Goal: Task Accomplishment & Management: Manage account settings

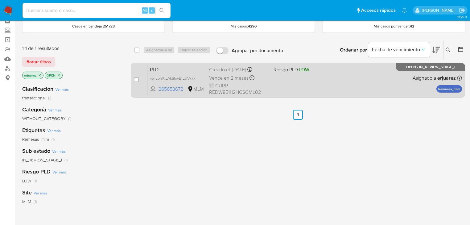
scroll to position [30, 0]
click at [300, 85] on div "PLD vwluonXtLAkSIovB1LJlVx7x 265653672 MLM Riesgo PLD: LOW Creado el: 12/08/202…" at bounding box center [304, 80] width 315 height 31
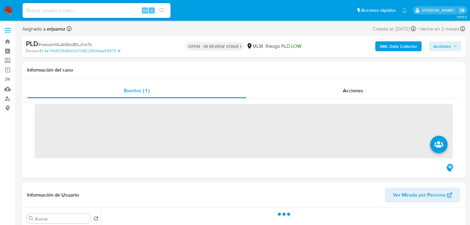
click at [44, 14] on input at bounding box center [97, 10] width 148 height 8
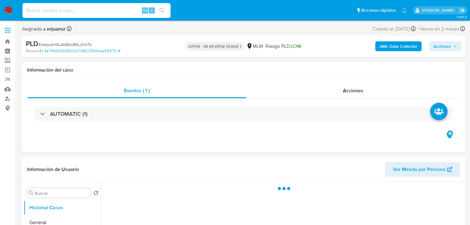
click at [46, 11] on input at bounding box center [97, 10] width 148 height 8
paste input "2232566542"
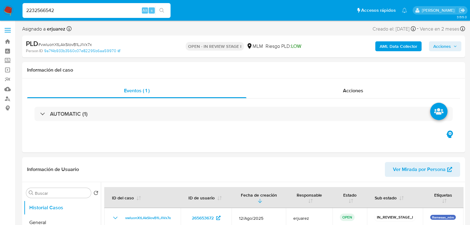
type input "2232566542"
click at [161, 8] on icon "search-icon" at bounding box center [161, 10] width 5 height 5
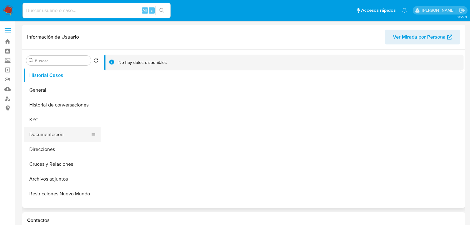
select select "10"
click at [38, 122] on button "KYC" at bounding box center [60, 119] width 72 height 15
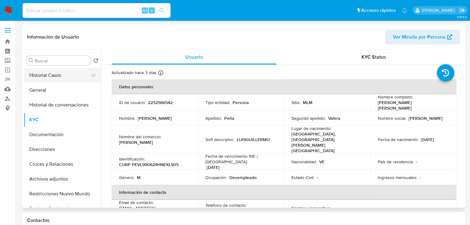
click at [73, 78] on button "Historial Casos" at bounding box center [60, 75] width 72 height 15
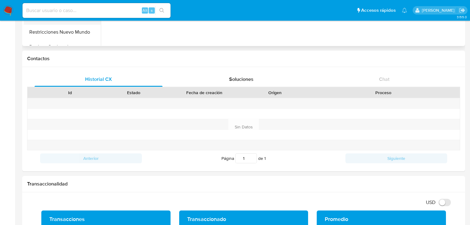
scroll to position [74, 0]
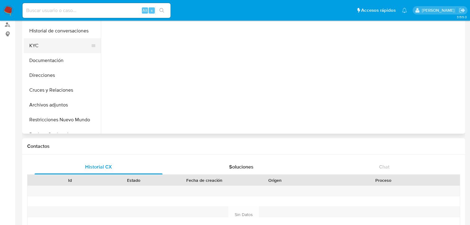
drag, startPoint x: 44, startPoint y: 45, endPoint x: 64, endPoint y: 49, distance: 19.8
click at [44, 46] on button "KYC" at bounding box center [60, 45] width 72 height 15
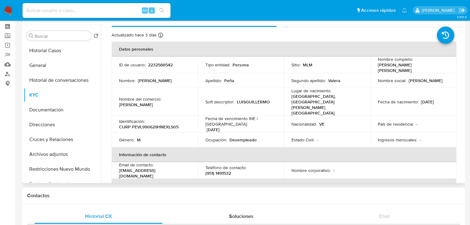
scroll to position [0, 0]
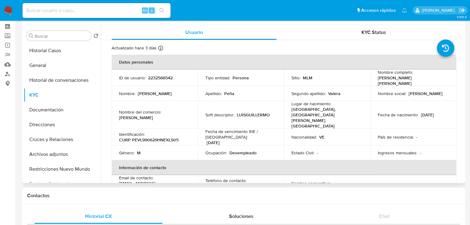
click at [156, 112] on td "Nombre del comercio : Luis Valera" at bounding box center [155, 110] width 86 height 22
click at [59, 109] on button "Documentación" at bounding box center [60, 109] width 72 height 15
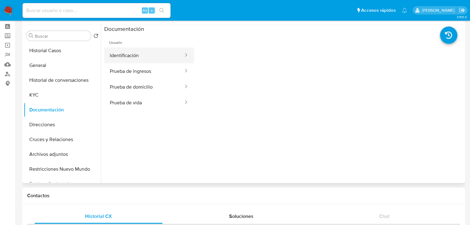
click at [129, 60] on button "Identificación" at bounding box center [144, 55] width 80 height 16
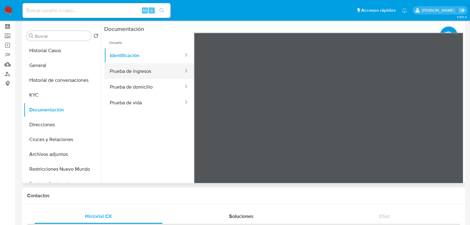
click at [137, 75] on button "Prueba de ingresos" at bounding box center [144, 71] width 80 height 16
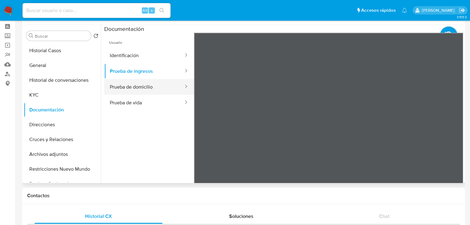
click at [130, 89] on button "Prueba de domicilio" at bounding box center [144, 87] width 80 height 16
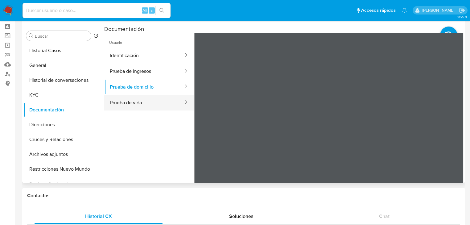
drag, startPoint x: 131, startPoint y: 104, endPoint x: 137, endPoint y: 102, distance: 6.1
click at [131, 104] on button "Prueba de vida" at bounding box center [144, 103] width 80 height 16
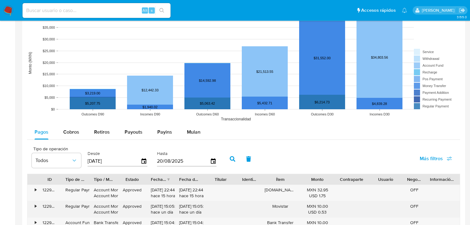
scroll to position [543, 0]
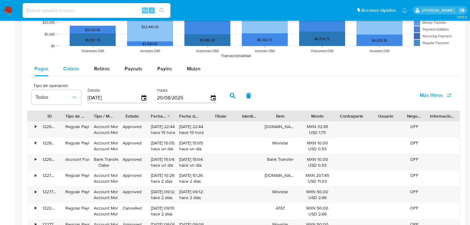
drag, startPoint x: 67, startPoint y: 66, endPoint x: 70, endPoint y: 68, distance: 4.0
click at [67, 67] on span "Cobros" at bounding box center [71, 68] width 16 height 7
select select "10"
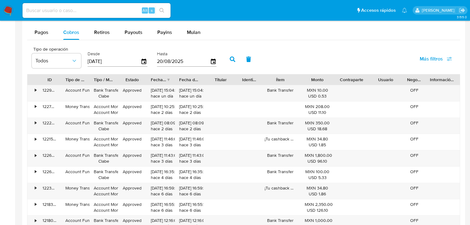
scroll to position [567, 0]
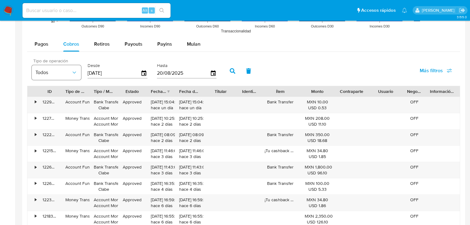
drag, startPoint x: 120, startPoint y: 76, endPoint x: 78, endPoint y: 75, distance: 41.3
click at [78, 75] on div "Tipo de operación Todos Desde 23/05/2025 Hasta 20/08/2025" at bounding box center [126, 70] width 194 height 25
type input "0_/__/____"
type input "01/01/2025"
click at [229, 67] on button "button" at bounding box center [233, 71] width 16 height 15
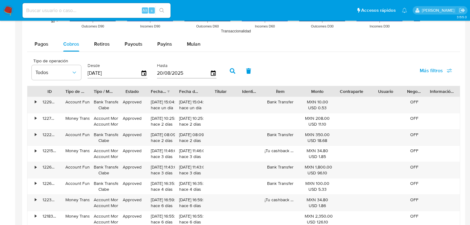
click at [166, 93] on div "Fecha de creación" at bounding box center [158, 91] width 15 height 6
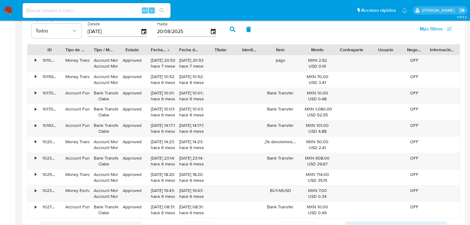
scroll to position [617, 0]
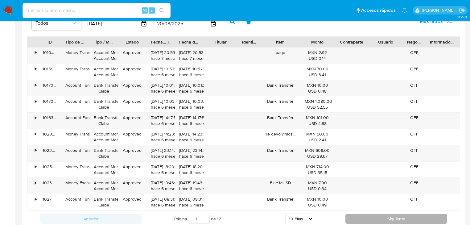
click at [356, 214] on button "Siguiente" at bounding box center [396, 219] width 102 height 10
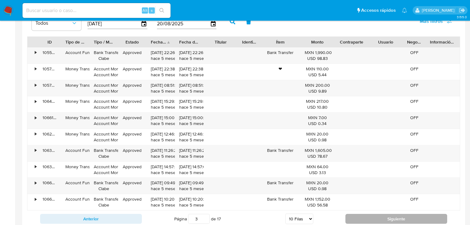
click at [356, 214] on button "Siguiente" at bounding box center [396, 219] width 102 height 10
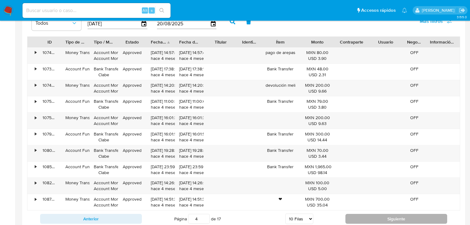
click at [356, 214] on button "Siguiente" at bounding box center [396, 219] width 102 height 10
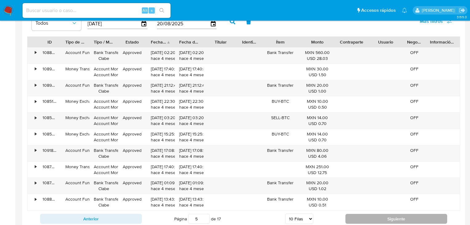
click at [356, 214] on button "Siguiente" at bounding box center [396, 219] width 102 height 10
type input "6"
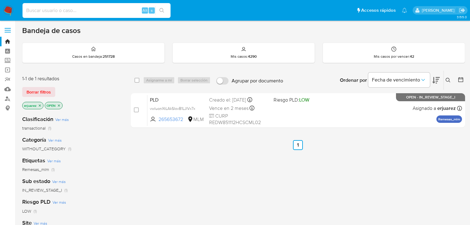
click at [72, 10] on input at bounding box center [97, 10] width 148 height 8
paste input "286528521"
click at [27, 11] on input "286528521" at bounding box center [97, 10] width 148 height 8
click at [26, 11] on input "286528521" at bounding box center [97, 10] width 148 height 8
type input "286528521"
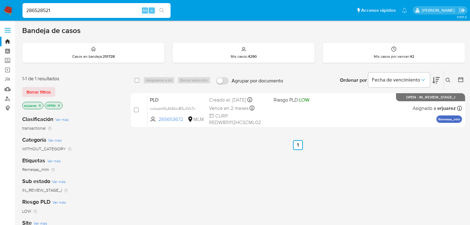
click at [163, 9] on button "search-icon" at bounding box center [161, 10] width 13 height 9
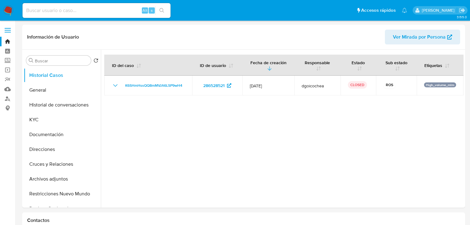
select select "10"
click at [47, 121] on button "KYC" at bounding box center [60, 119] width 72 height 15
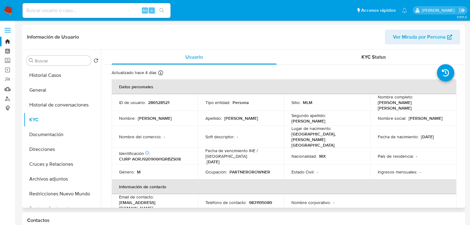
click at [158, 168] on td "Género : M" at bounding box center [155, 170] width 86 height 15
click at [62, 72] on button "Historial Casos" at bounding box center [60, 75] width 72 height 15
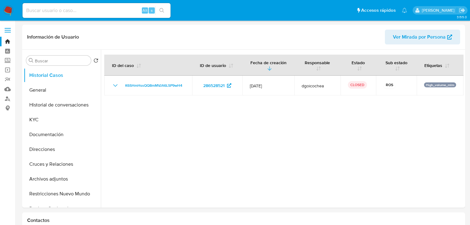
drag, startPoint x: 75, startPoint y: 4, endPoint x: 75, endPoint y: 8, distance: 4.0
click at [75, 5] on div "Alt s" at bounding box center [97, 10] width 148 height 15
click at [75, 10] on input at bounding box center [97, 10] width 148 height 8
paste input "760211350"
click at [27, 10] on input "760211350" at bounding box center [97, 10] width 148 height 8
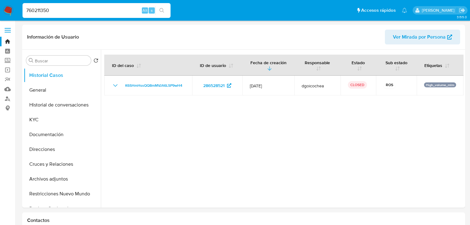
type input "760211350"
click at [159, 12] on icon "search-icon" at bounding box center [161, 10] width 5 height 5
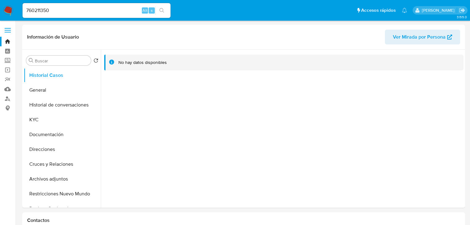
select select "10"
drag, startPoint x: 53, startPoint y: 88, endPoint x: 75, endPoint y: 97, distance: 24.0
click at [53, 88] on button "General" at bounding box center [62, 90] width 77 height 15
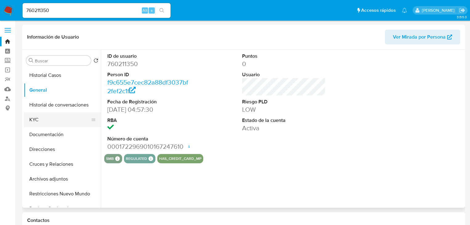
click at [47, 122] on button "KYC" at bounding box center [60, 119] width 72 height 15
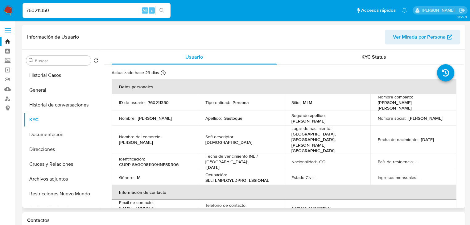
drag, startPoint x: 372, startPoint y: 125, endPoint x: 330, endPoint y: 117, distance: 42.7
click at [371, 125] on td "Fecha de nacimiento : 09/11/1998" at bounding box center [413, 138] width 86 height 28
click at [58, 136] on button "Documentación" at bounding box center [60, 134] width 72 height 15
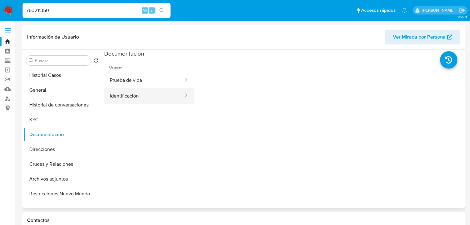
click at [136, 95] on button "Identificación" at bounding box center [144, 96] width 80 height 16
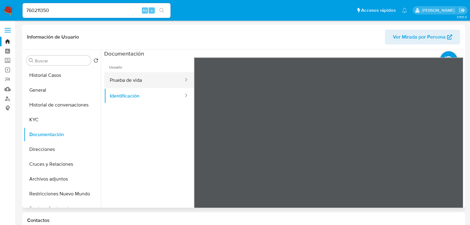
drag, startPoint x: 138, startPoint y: 78, endPoint x: 169, endPoint y: 83, distance: 31.0
click at [139, 78] on button "Prueba de vida" at bounding box center [144, 80] width 80 height 16
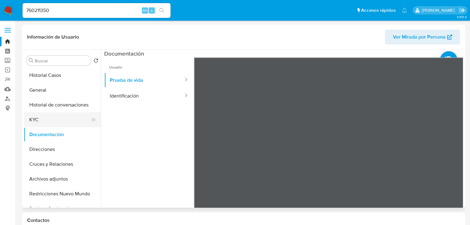
drag, startPoint x: 32, startPoint y: 118, endPoint x: 70, endPoint y: 118, distance: 37.9
click at [33, 118] on button "KYC" at bounding box center [60, 119] width 72 height 15
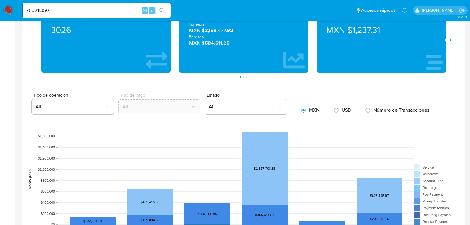
scroll to position [395, 0]
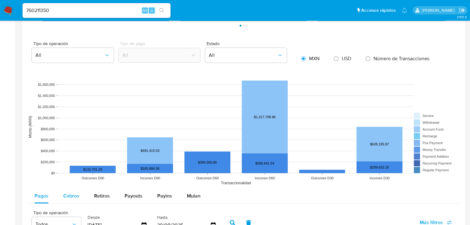
click at [64, 196] on span "Cobros" at bounding box center [71, 195] width 16 height 7
select select "10"
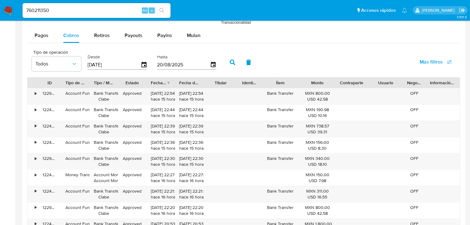
scroll to position [567, 0]
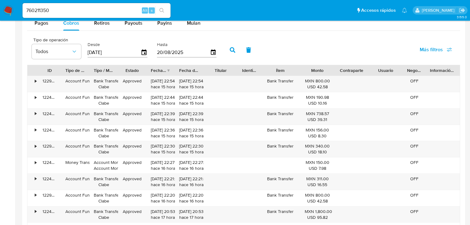
drag, startPoint x: 60, startPoint y: 15, endPoint x: 57, endPoint y: 9, distance: 7.0
click at [19, 12] on nav "Pausado Ver notificaciones 760211350 Alt s Accesos rápidos Presiona las siguien…" at bounding box center [235, 10] width 470 height 21
drag, startPoint x: 57, startPoint y: 9, endPoint x: 15, endPoint y: 7, distance: 42.3
click at [15, 7] on nav "Pausado Ver notificaciones 760211350 Alt s Accesos rápidos Presiona las siguien…" at bounding box center [235, 10] width 470 height 21
paste input "278748880."
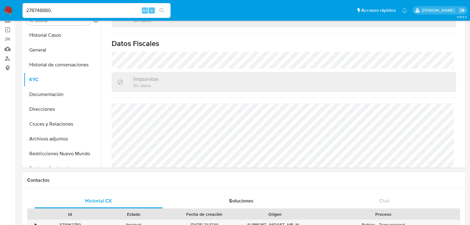
scroll to position [0, 0]
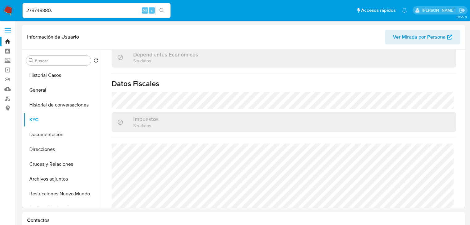
click at [43, 11] on input "278748880." at bounding box center [97, 10] width 148 height 8
click at [61, 12] on input "278748880." at bounding box center [97, 10] width 148 height 8
type input "278748880"
click at [159, 10] on button "search-icon" at bounding box center [161, 10] width 13 height 9
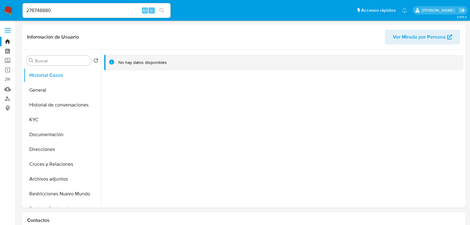
select select "10"
click at [64, 94] on button "General" at bounding box center [60, 90] width 72 height 15
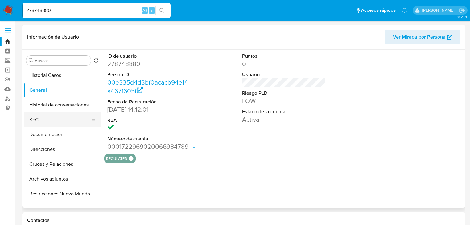
click at [37, 121] on button "KYC" at bounding box center [60, 119] width 72 height 15
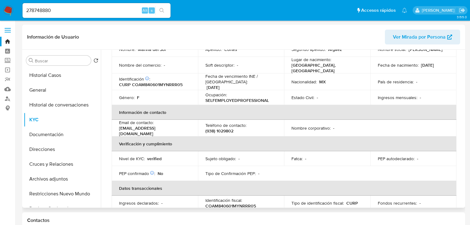
scroll to position [19, 0]
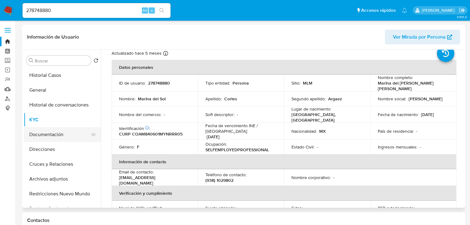
click at [60, 135] on button "Documentación" at bounding box center [60, 134] width 72 height 15
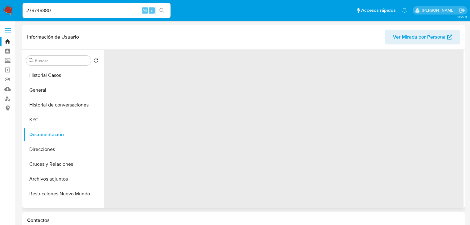
scroll to position [0, 0]
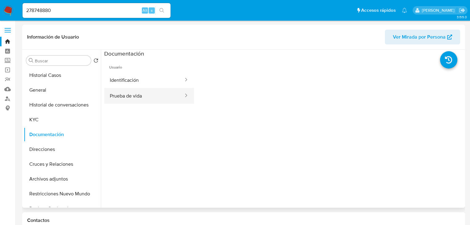
click at [146, 101] on button "Prueba de vida" at bounding box center [144, 96] width 80 height 16
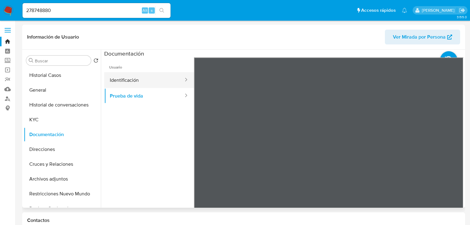
click at [119, 87] on button "Identificación" at bounding box center [144, 80] width 80 height 16
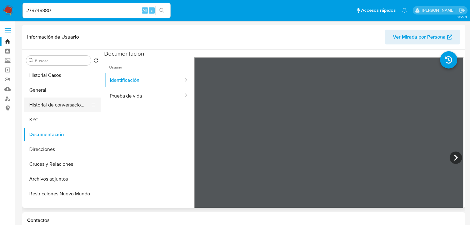
click at [47, 106] on button "Historial de conversaciones" at bounding box center [60, 104] width 72 height 15
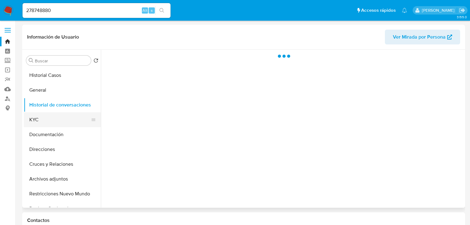
click at [43, 117] on button "KYC" at bounding box center [60, 119] width 72 height 15
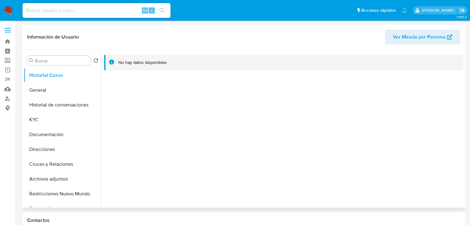
scroll to position [25, 0]
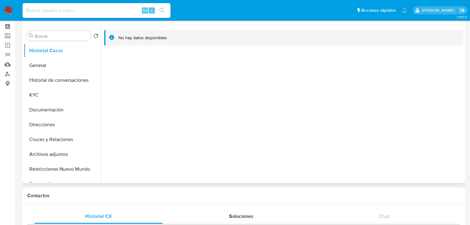
select select "10"
click at [36, 96] on button "KYC" at bounding box center [60, 95] width 72 height 15
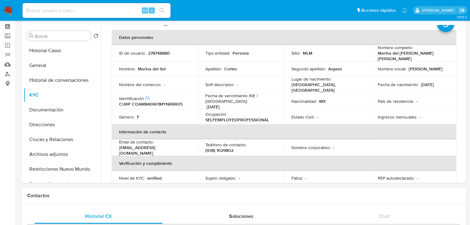
click at [13, 14] on img at bounding box center [8, 10] width 10 height 10
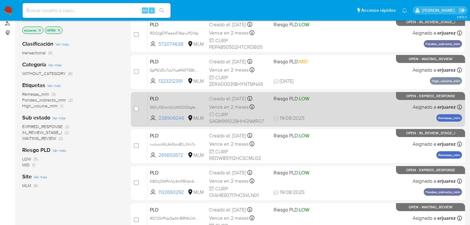
scroll to position [123, 0]
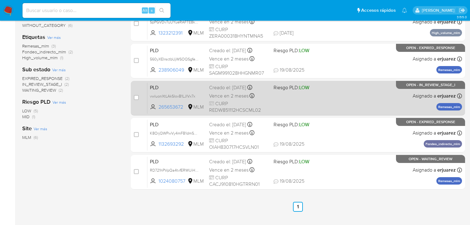
click at [357, 100] on div "PLD vwluonXtLAkSIovB1LJlVx7x 265653672 MLM Riesgo PLD: LOW Creado el: 12/08/202…" at bounding box center [304, 97] width 315 height 31
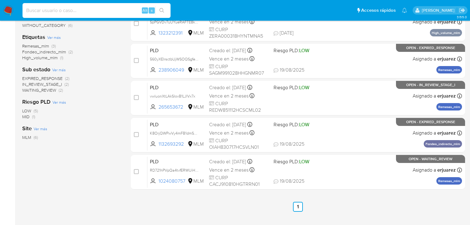
drag, startPoint x: 45, startPoint y: 7, endPoint x: 66, endPoint y: 12, distance: 21.4
click at [45, 7] on input at bounding box center [97, 10] width 148 height 8
paste input "265653672"
type input "265653672"
click at [161, 9] on icon "search-icon" at bounding box center [161, 10] width 5 height 5
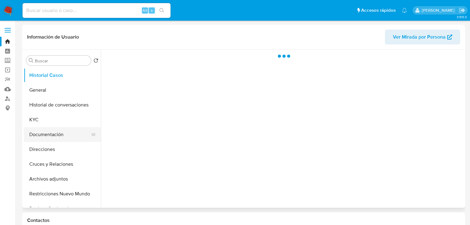
drag, startPoint x: 38, startPoint y: 132, endPoint x: 43, endPoint y: 135, distance: 5.2
click at [40, 134] on button "Documentación" at bounding box center [60, 134] width 72 height 15
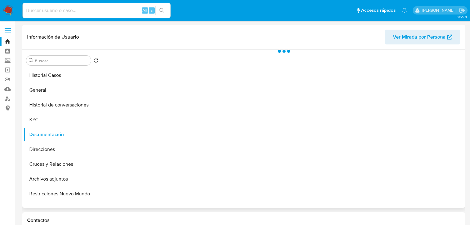
select select "10"
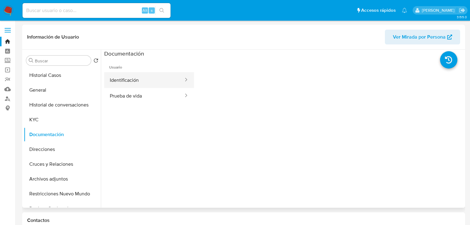
drag, startPoint x: 125, startPoint y: 81, endPoint x: 136, endPoint y: 85, distance: 12.0
click at [125, 81] on button "Identificación" at bounding box center [144, 80] width 80 height 16
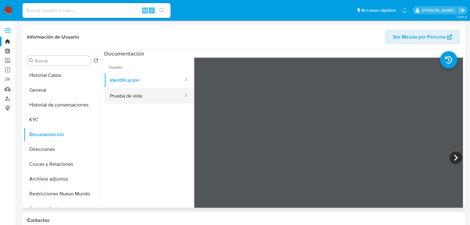
click at [132, 99] on button "Prueba de vida" at bounding box center [144, 96] width 80 height 16
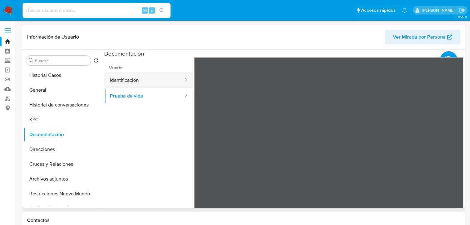
click at [137, 81] on button "Identificación" at bounding box center [144, 80] width 80 height 16
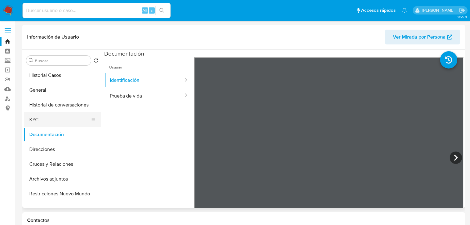
click at [44, 120] on button "KYC" at bounding box center [60, 119] width 72 height 15
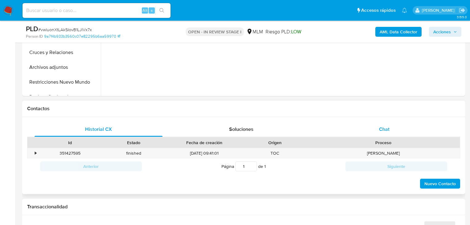
select select "10"
click at [374, 126] on div "Chat" at bounding box center [384, 129] width 128 height 15
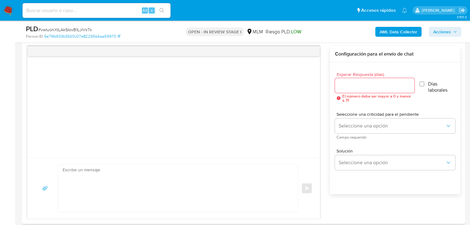
scroll to position [321, 0]
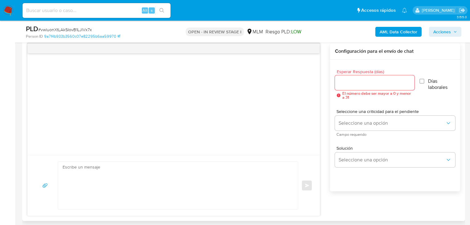
click at [353, 72] on span "Esperar Respuesta (días)" at bounding box center [377, 71] width 80 height 5
click at [353, 79] on input "Esperar Respuesta (días)" at bounding box center [375, 83] width 80 height 8
click at [353, 87] on div at bounding box center [375, 82] width 80 height 15
click at [354, 85] on input "Esperar Respuesta (días)" at bounding box center [375, 83] width 80 height 8
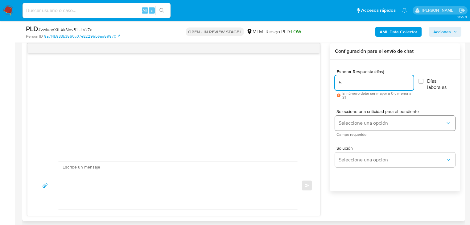
type input "5"
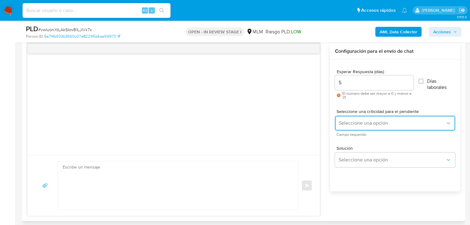
click at [350, 123] on span "Seleccione una opción" at bounding box center [392, 123] width 107 height 6
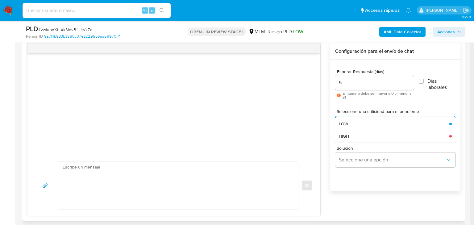
click at [360, 138] on div "HIGH" at bounding box center [392, 136] width 107 height 12
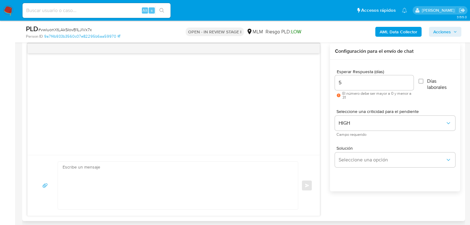
click at [375, 171] on div "Solución Seleccione una opción" at bounding box center [395, 158] width 120 height 34
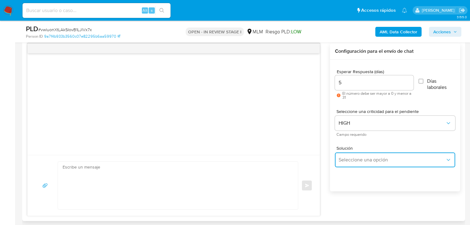
click at [372, 163] on button "Seleccione una opción" at bounding box center [395, 159] width 120 height 15
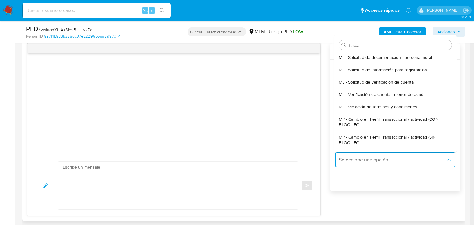
click at [398, 138] on span "MP - Cambio en Perfil Transaccional / actividad (SIN BLOQUEO)" at bounding box center [393, 139] width 109 height 11
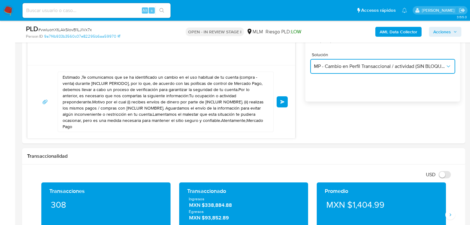
scroll to position [419, 0]
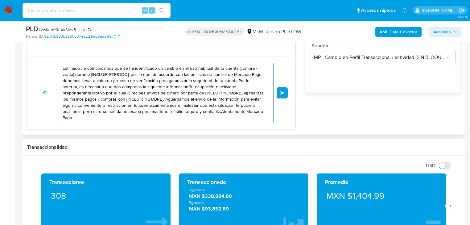
drag, startPoint x: 237, startPoint y: 114, endPoint x: 29, endPoint y: 71, distance: 212.2
paste textarea "William se ha identificado un cambio en el uso habitual de tu cuenta para garan…"
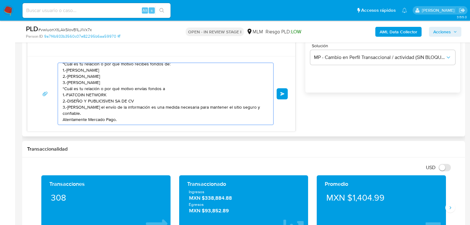
scroll to position [41, 0]
click at [64, 118] on textarea "Estimado William se ha identificado un cambio en el uso habitual de tu cuenta p…" at bounding box center [164, 94] width 203 height 62
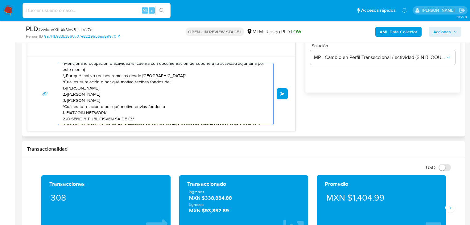
scroll to position [25, 0]
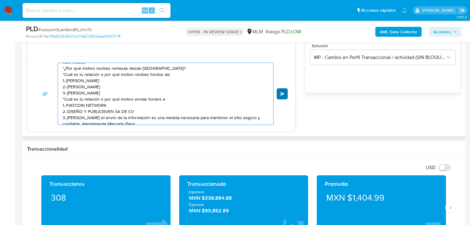
type textarea "Estimado William se ha identificado un cambio en el uso habitual de tu cuenta p…"
click at [279, 90] on button "Enviar" at bounding box center [282, 93] width 11 height 11
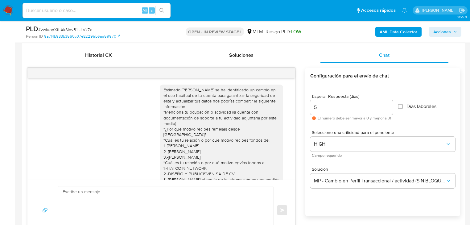
scroll to position [0, 0]
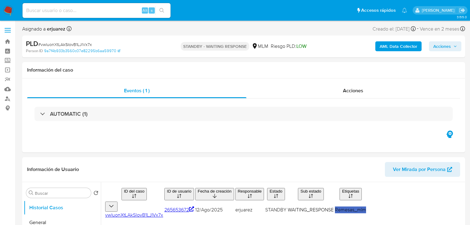
select select "10"
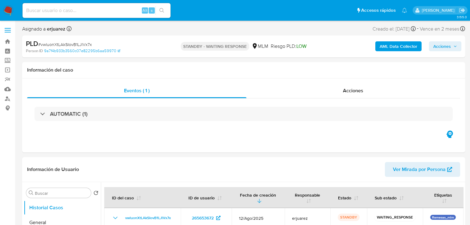
drag, startPoint x: 41, startPoint y: 5, endPoint x: 41, endPoint y: 1, distance: 4.4
click at [41, 5] on div "Alt s" at bounding box center [97, 10] width 148 height 15
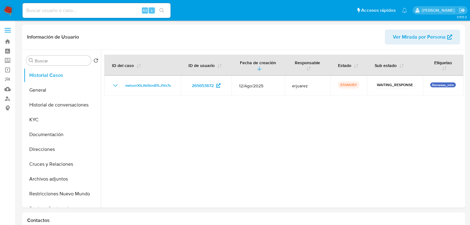
select select "10"
click at [47, 133] on button "Documentación" at bounding box center [60, 134] width 72 height 15
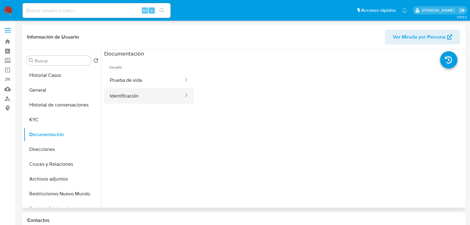
click at [126, 91] on button "Identificación" at bounding box center [144, 96] width 80 height 16
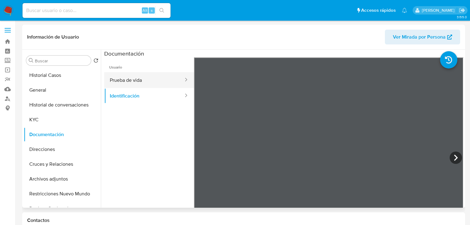
click at [139, 78] on button "Prueba de vida" at bounding box center [144, 80] width 80 height 16
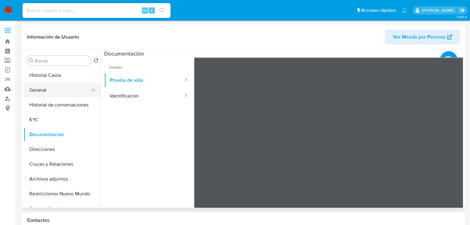
click at [44, 90] on button "General" at bounding box center [60, 90] width 72 height 15
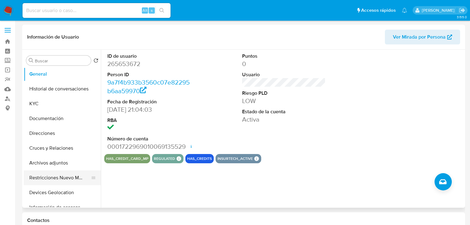
scroll to position [25, 0]
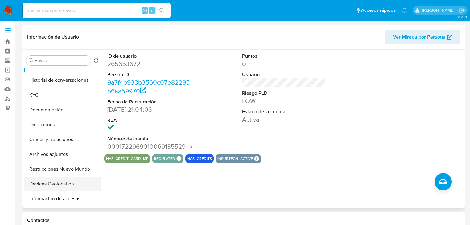
click at [47, 183] on button "Devices Geolocation" at bounding box center [60, 183] width 72 height 15
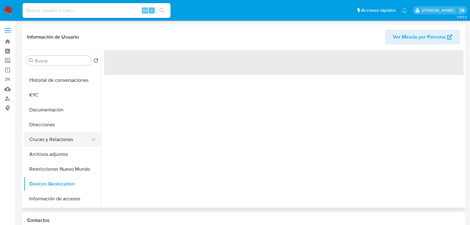
click at [54, 138] on button "Cruces y Relaciones" at bounding box center [60, 139] width 72 height 15
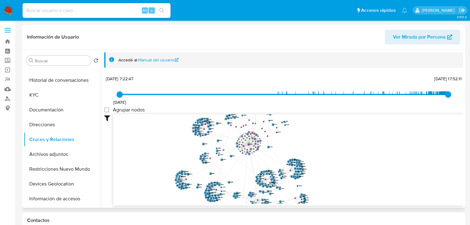
drag, startPoint x: 263, startPoint y: 149, endPoint x: 222, endPoint y: 171, distance: 46.4
click at [222, 171] on icon "phone-2f3a854fdb44d0987295c7f59a09ee06  user-265653672  265653672 person-9a7f…" at bounding box center [288, 158] width 350 height 89
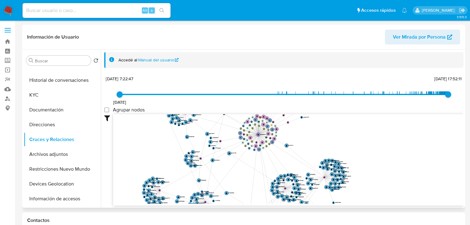
drag, startPoint x: 204, startPoint y: 199, endPoint x: 162, endPoint y: 95, distance: 112.2
click at [162, 95] on div "19/9/2017 19/9/2017, 7:22:47 19/8/2025, 17:52:11 Agrupar nodos Filtros Confianz…" at bounding box center [283, 139] width 359 height 131
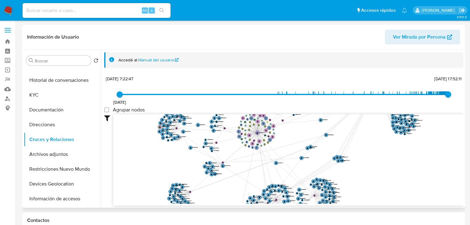
drag, startPoint x: 205, startPoint y: 201, endPoint x: 333, endPoint y: 96, distance: 165.5
click at [333, 96] on div "19/9/2017 19/9/2017, 7:22:47 19/8/2025, 17:52:11 Agrupar nodos Filtros Confianz…" at bounding box center [283, 139] width 359 height 131
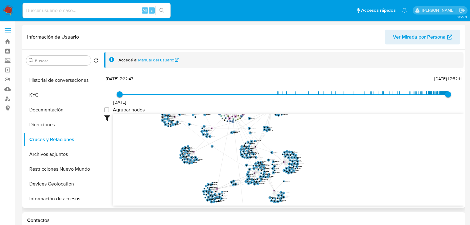
drag, startPoint x: 369, startPoint y: 194, endPoint x: 328, endPoint y: 154, distance: 56.5
click at [328, 154] on icon "phone-2f3a854fdb44d0987295c7f59a09ee06  user-265653672  265653672 person-9a7f…" at bounding box center [288, 158] width 350 height 89
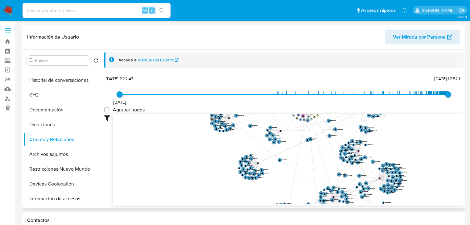
drag, startPoint x: 227, startPoint y: 165, endPoint x: 329, endPoint y: 184, distance: 104.1
click at [330, 184] on icon "phone-2f3a854fdb44d0987295c7f59a09ee06  user-265653672  265653672 person-9a7f…" at bounding box center [288, 158] width 350 height 89
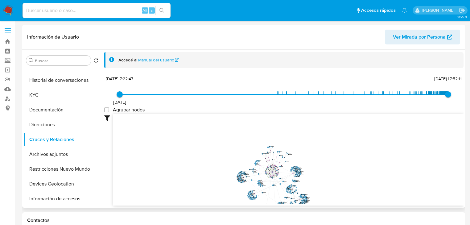
drag, startPoint x: 288, startPoint y: 158, endPoint x: 262, endPoint y: 183, distance: 36.0
click at [262, 183] on icon "phone-2f3a854fdb44d0987295c7f59a09ee06  user-265653672  265653672 person-9a7f…" at bounding box center [288, 158] width 350 height 89
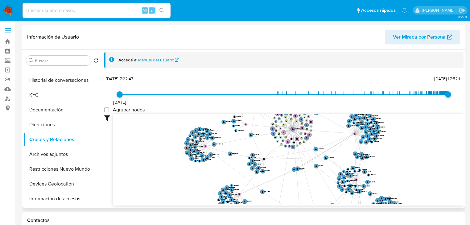
drag, startPoint x: 353, startPoint y: 171, endPoint x: 352, endPoint y: 134, distance: 36.4
click at [352, 134] on icon "phone-2f3a854fdb44d0987295c7f59a09ee06  user-265653672  265653672 person-9a7f…" at bounding box center [288, 158] width 350 height 89
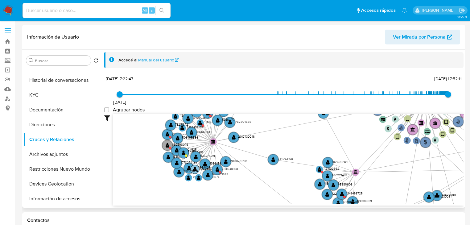
click at [209, 168] on g "phone-2f3a854fdb44d0987295c7f59a09ee06  user-265653672  265653672 person-9a7f…" at bounding box center [429, 210] width 534 height 606
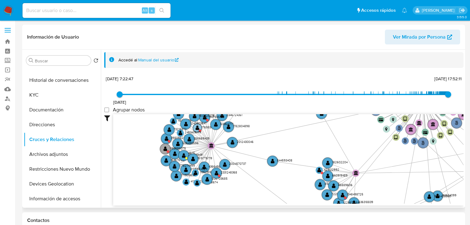
click at [196, 126] on text "" at bounding box center [198, 127] width 4 height 5
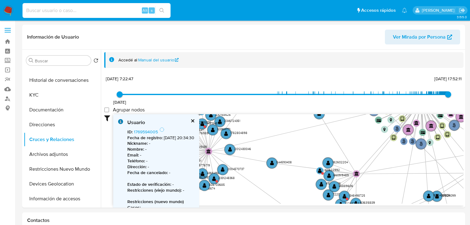
click at [39, 14] on input at bounding box center [97, 10] width 148 height 8
paste input "61232845"
click at [26, 11] on input "61232845" at bounding box center [97, 10] width 148 height 8
click at [57, 12] on input "61232845" at bounding box center [97, 10] width 148 height 8
click at [167, 9] on div "61232845 Alt s" at bounding box center [97, 10] width 148 height 17
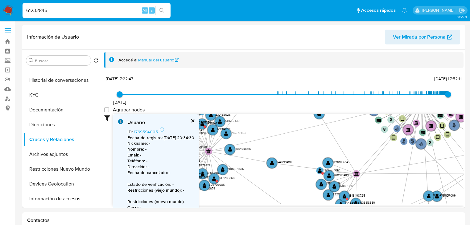
type input "61232845"
drag, startPoint x: 163, startPoint y: 11, endPoint x: 168, endPoint y: 12, distance: 5.0
click at [166, 12] on button "search-icon" at bounding box center [161, 10] width 13 height 9
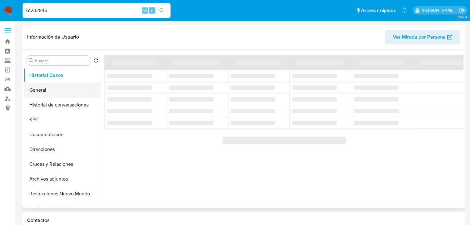
click at [39, 85] on button "General" at bounding box center [60, 90] width 72 height 15
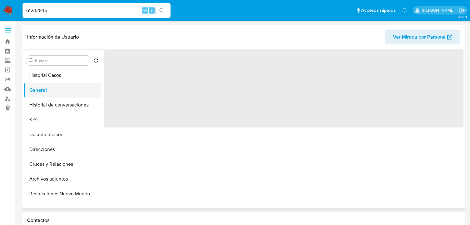
select select "10"
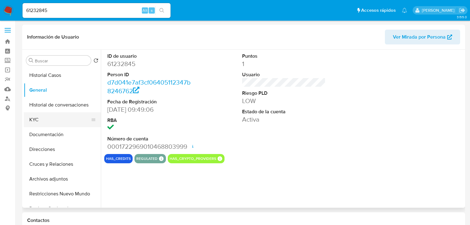
click at [49, 124] on button "KYC" at bounding box center [60, 119] width 72 height 15
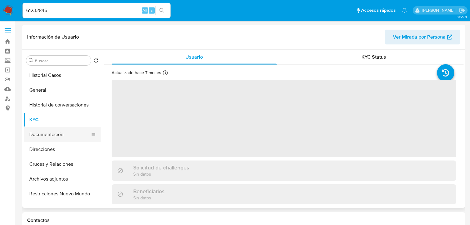
drag, startPoint x: 53, startPoint y: 137, endPoint x: 76, endPoint y: 127, distance: 25.0
click at [53, 138] on button "Documentación" at bounding box center [60, 134] width 72 height 15
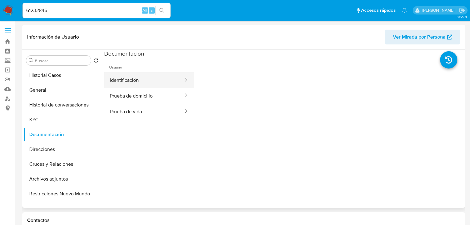
click at [131, 74] on button "Identificación" at bounding box center [144, 80] width 80 height 16
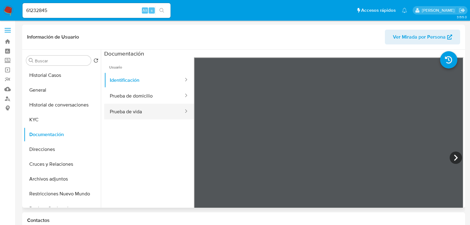
click at [135, 106] on button "Prueba de vida" at bounding box center [144, 112] width 80 height 16
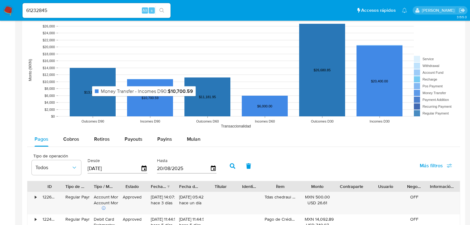
scroll to position [518, 0]
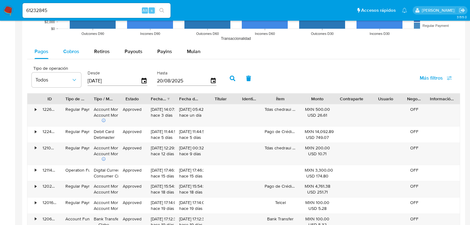
click at [72, 50] on span "Cobros" at bounding box center [71, 51] width 16 height 7
select select "10"
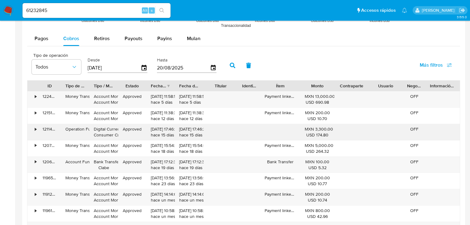
scroll to position [469, 0]
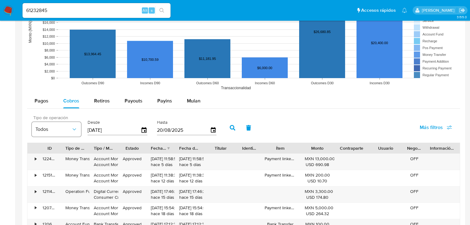
drag, startPoint x: 114, startPoint y: 131, endPoint x: 68, endPoint y: 126, distance: 46.5
click at [68, 126] on div "Tipo de operación Todos Desde 23/05/2025 Hasta 20/08/2025" at bounding box center [126, 127] width 194 height 25
type input "0_/__/____"
type input "[DATE]"
click at [227, 129] on button "button" at bounding box center [233, 127] width 16 height 15
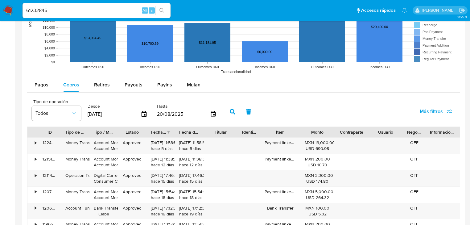
scroll to position [493, 0]
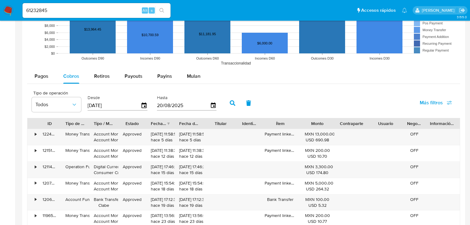
click at [161, 123] on div "Fecha de creación" at bounding box center [158, 123] width 15 height 6
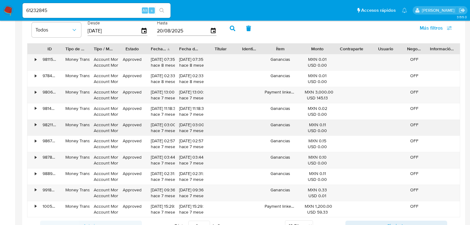
scroll to position [592, 0]
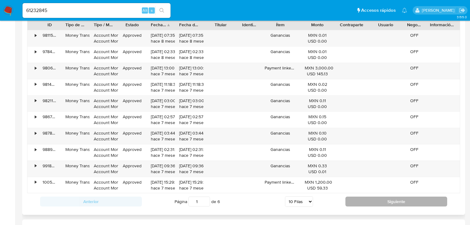
click at [382, 203] on button "Siguiente" at bounding box center [396, 201] width 102 height 10
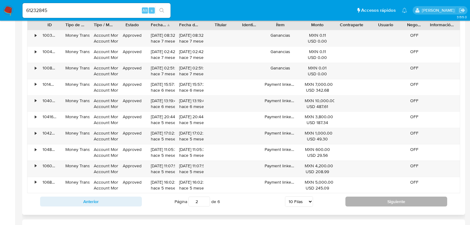
click at [379, 198] on button "Siguiente" at bounding box center [396, 201] width 102 height 10
type input "6"
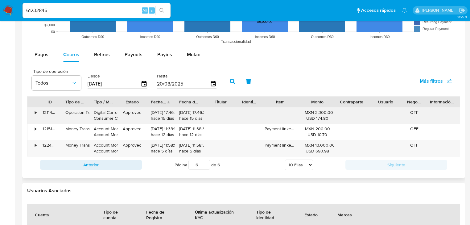
scroll to position [506, 0]
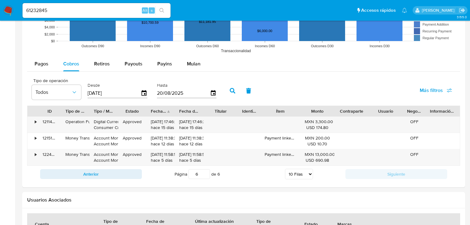
paste input "820675596"
click at [160, 11] on icon "search-icon" at bounding box center [161, 10] width 5 height 5
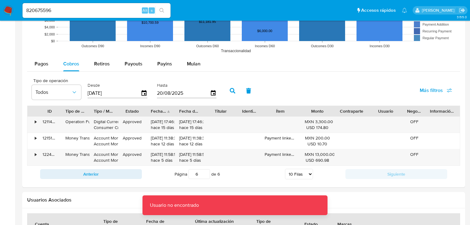
click at [27, 13] on input "820675596" at bounding box center [97, 10] width 148 height 8
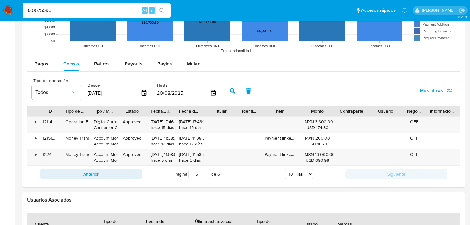
type input "820675596"
click at [159, 8] on icon "search-icon" at bounding box center [161, 10] width 5 height 5
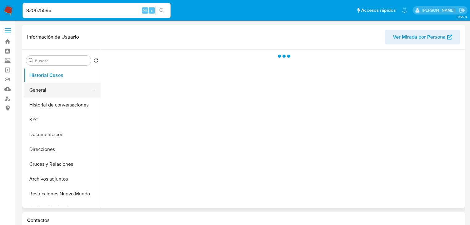
click at [60, 93] on button "General" at bounding box center [60, 90] width 72 height 15
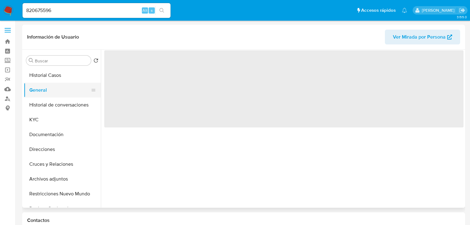
select select "10"
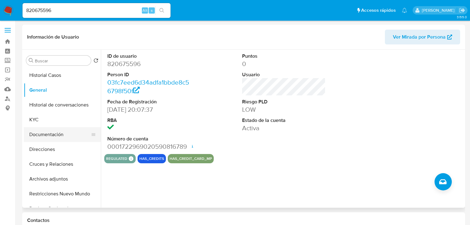
click at [57, 128] on button "Documentación" at bounding box center [60, 134] width 72 height 15
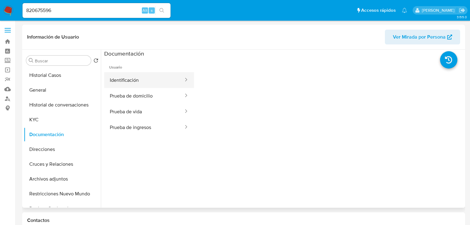
click at [127, 73] on button "Identificación" at bounding box center [144, 80] width 80 height 16
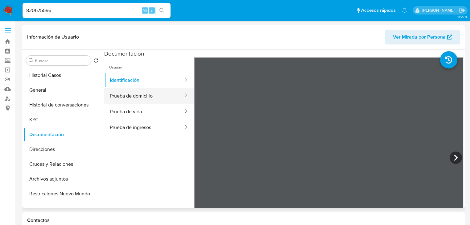
click at [123, 93] on button "Prueba de domicilio" at bounding box center [144, 96] width 80 height 16
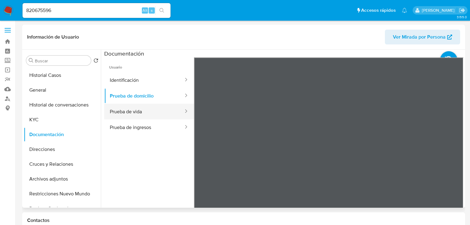
click at [151, 113] on button "Prueba de vida" at bounding box center [144, 112] width 80 height 16
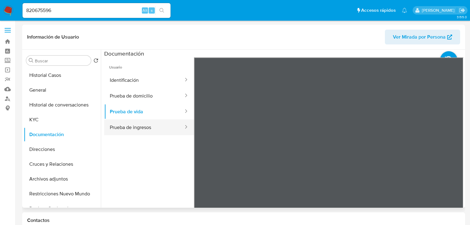
click at [145, 127] on button "Prueba de ingresos" at bounding box center [144, 127] width 80 height 16
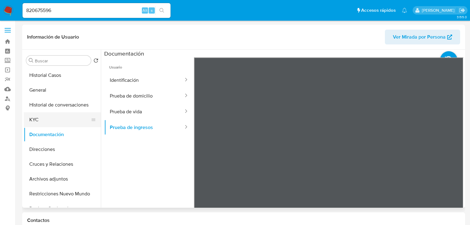
click at [41, 119] on button "KYC" at bounding box center [60, 119] width 72 height 15
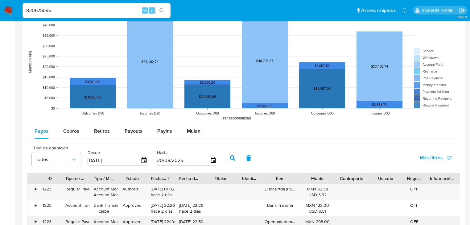
scroll to position [493, 0]
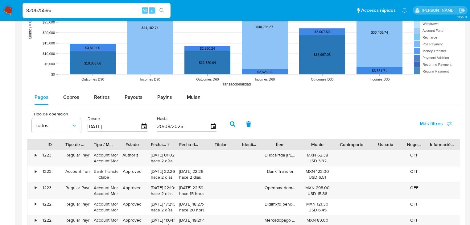
click at [70, 105] on div "Pagos Cobros Retiros Payouts Payins Mulan" at bounding box center [243, 97] width 433 height 15
click at [74, 100] on span "Cobros" at bounding box center [71, 96] width 16 height 7
select select "10"
drag, startPoint x: 125, startPoint y: 127, endPoint x: 88, endPoint y: 129, distance: 37.3
click at [86, 128] on div "Desde 23/05/2025" at bounding box center [118, 123] width 64 height 25
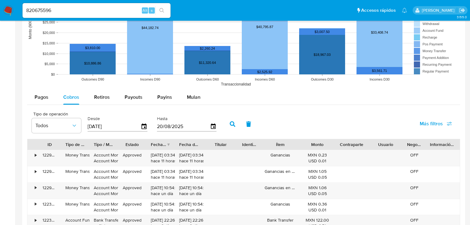
type input "0_/__/____"
type input "01/01/2025"
click at [228, 122] on button "button" at bounding box center [233, 124] width 16 height 15
click at [171, 146] on div at bounding box center [174, 144] width 11 height 10
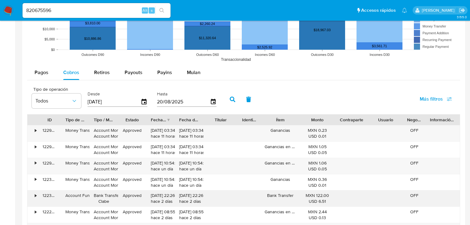
scroll to position [592, 0]
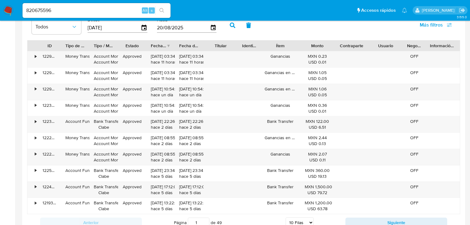
click at [166, 43] on div "Fecha de creación" at bounding box center [161, 45] width 28 height 10
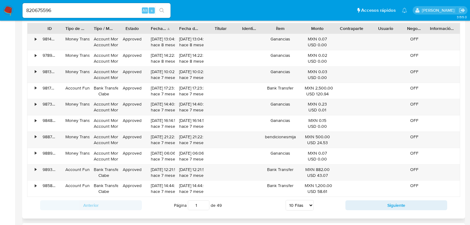
scroll to position [617, 0]
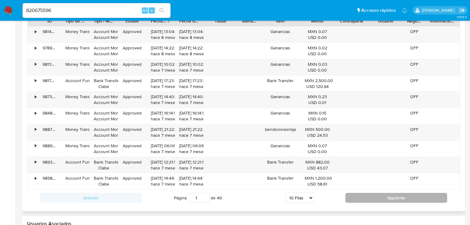
click at [358, 199] on button "Siguiente" at bounding box center [396, 198] width 102 height 10
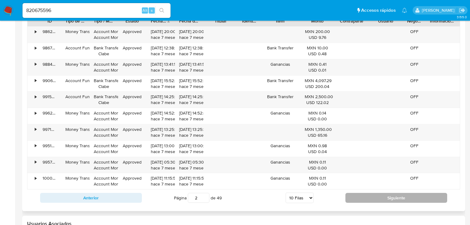
click at [359, 196] on button "Siguiente" at bounding box center [396, 198] width 102 height 10
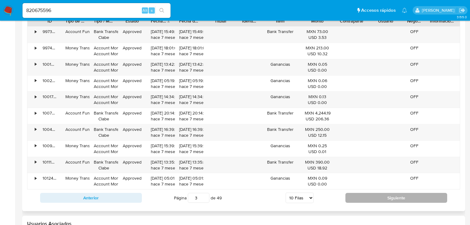
click at [359, 196] on button "Siguiente" at bounding box center [396, 198] width 102 height 10
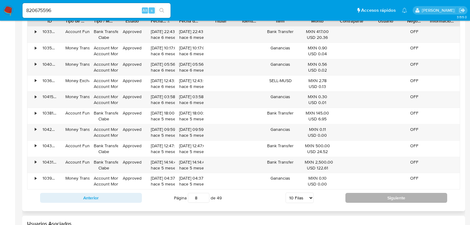
click at [359, 196] on button "Siguiente" at bounding box center [396, 198] width 102 height 10
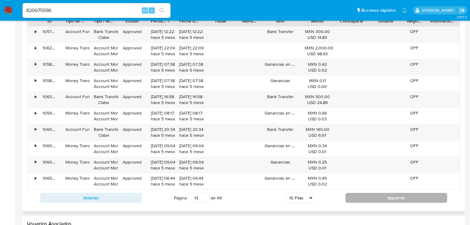
click at [359, 196] on button "Siguiente" at bounding box center [396, 198] width 102 height 10
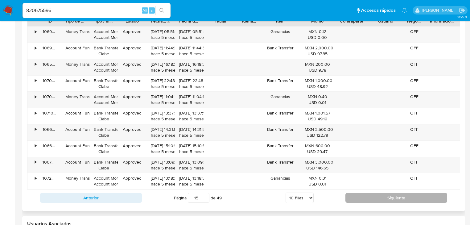
click at [359, 196] on button "Siguiente" at bounding box center [396, 198] width 102 height 10
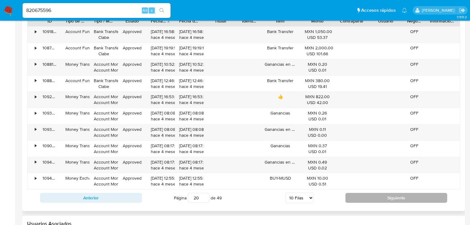
click at [359, 196] on button "Siguiente" at bounding box center [396, 198] width 102 height 10
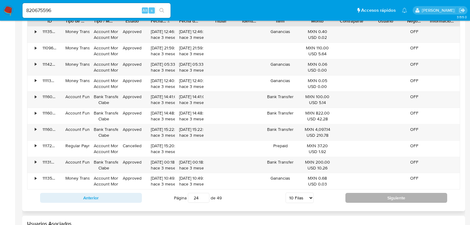
click at [359, 196] on button "Siguiente" at bounding box center [396, 198] width 102 height 10
type input "25"
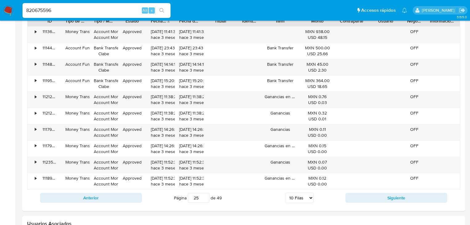
drag, startPoint x: 64, startPoint y: 9, endPoint x: 9, endPoint y: -2, distance: 56.0
paste input "1045255870"
click at [27, 10] on input "1045255870" at bounding box center [97, 10] width 148 height 8
type input "1045255870"
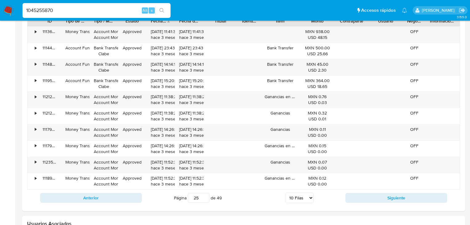
click at [165, 10] on button "search-icon" at bounding box center [161, 10] width 13 height 9
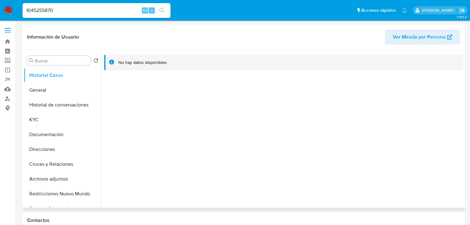
select select "10"
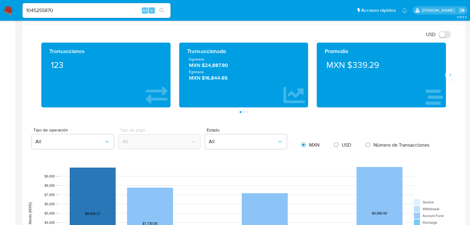
scroll to position [395, 0]
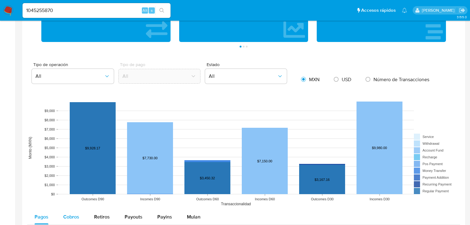
click at [66, 213] on span "Cobros" at bounding box center [71, 216] width 16 height 7
select select "10"
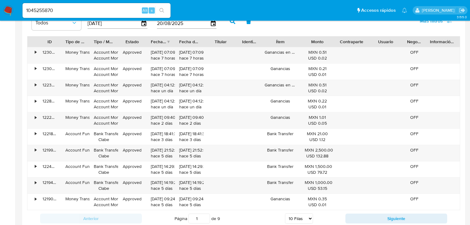
scroll to position [543, 0]
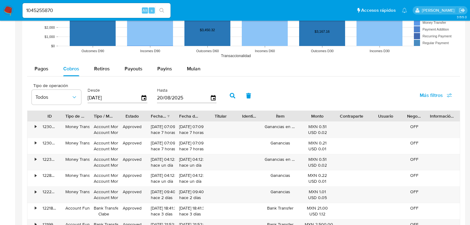
click at [163, 114] on div "Fecha de creación" at bounding box center [158, 116] width 15 height 6
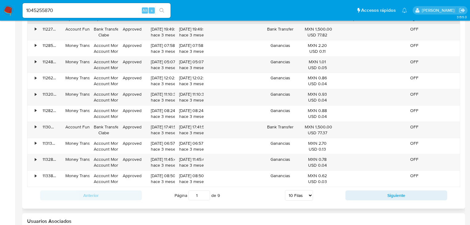
scroll to position [642, 0]
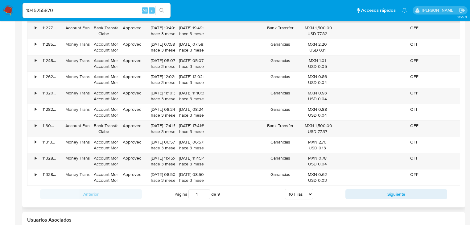
click at [369, 198] on div "Anterior Página 1 de 9 5 Filas 10 Filas 20 Filas 25 Filas 50 Filas 100 Filas Si…" at bounding box center [243, 194] width 433 height 17
click at [368, 195] on button "Siguiente" at bounding box center [396, 194] width 102 height 10
type input "2"
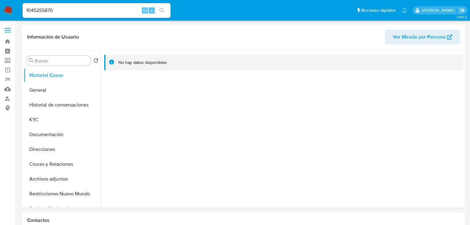
select select "10"
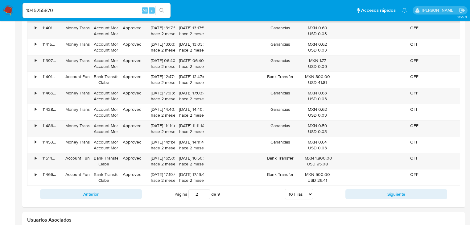
click at [368, 195] on button "Siguiente" at bounding box center [396, 194] width 102 height 10
click at [367, 194] on button "Siguiente" at bounding box center [396, 194] width 102 height 10
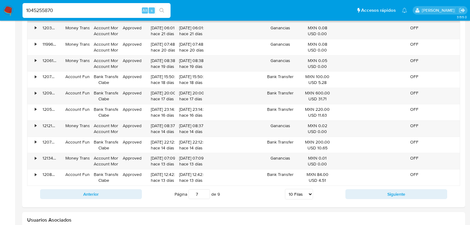
drag, startPoint x: 8, startPoint y: 9, endPoint x: -16, endPoint y: 9, distance: 24.4
paste input "444403808"
click at [27, 11] on input "444403808" at bounding box center [97, 10] width 148 height 8
click at [28, 10] on input "444403808" at bounding box center [97, 10] width 148 height 8
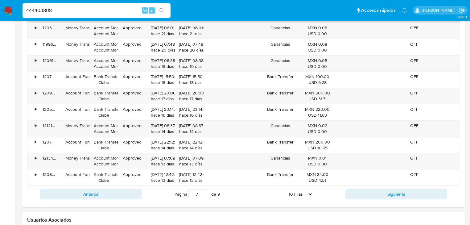
click at [63, 11] on input "444403808" at bounding box center [97, 10] width 148 height 8
type input "444403808"
click at [162, 11] on icon "search-icon" at bounding box center [161, 10] width 5 height 5
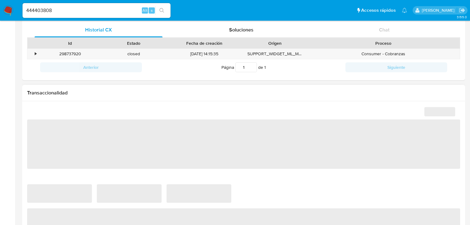
select select "10"
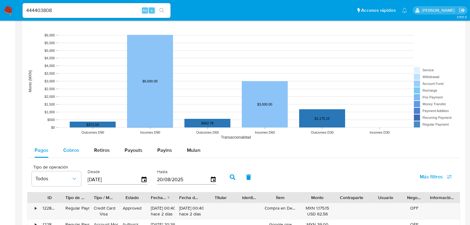
click at [72, 144] on div "Cobros" at bounding box center [71, 150] width 16 height 15
select select "10"
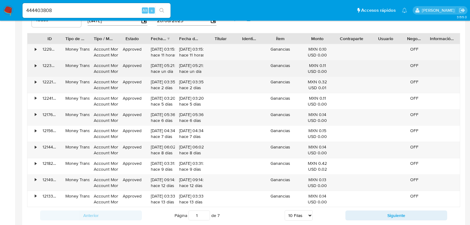
scroll to position [642, 0]
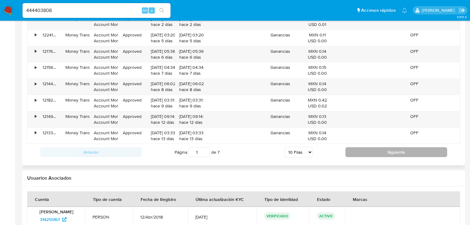
click at [354, 151] on button "Siguiente" at bounding box center [396, 152] width 102 height 10
click at [358, 150] on button "Siguiente" at bounding box center [396, 152] width 102 height 10
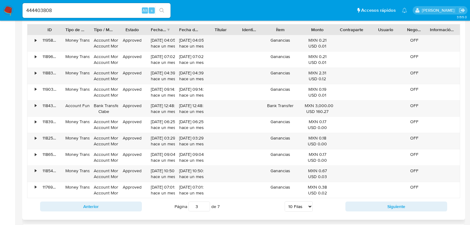
scroll to position [592, 0]
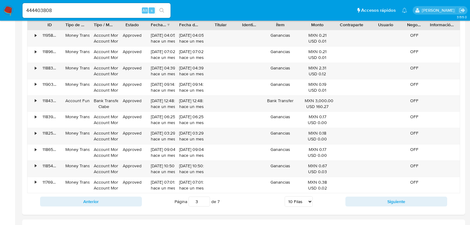
click at [360, 201] on button "Siguiente" at bounding box center [396, 201] width 102 height 10
type input "7"
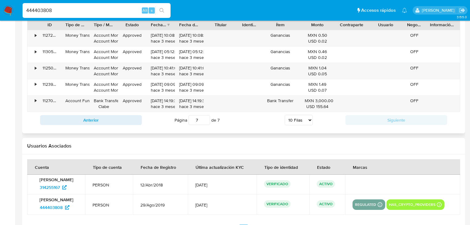
drag, startPoint x: 55, startPoint y: 13, endPoint x: 111, endPoint y: 23, distance: 56.9
click at [6, 7] on nav "Pausado Ver notificaciones 444403808 Alt s Accesos rápidos Presiona las siguien…" at bounding box center [235, 10] width 470 height 21
paste input "2232566542"
type input "2232566542"
click at [164, 6] on button "search-icon" at bounding box center [161, 10] width 13 height 9
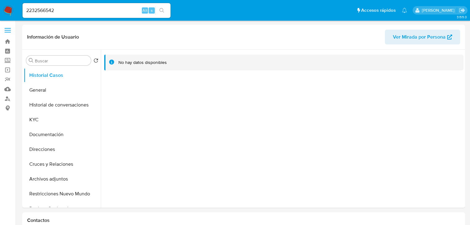
select select "10"
click at [27, 12] on input "2232566542" at bounding box center [97, 10] width 148 height 8
click at [44, 88] on button "General" at bounding box center [60, 90] width 72 height 15
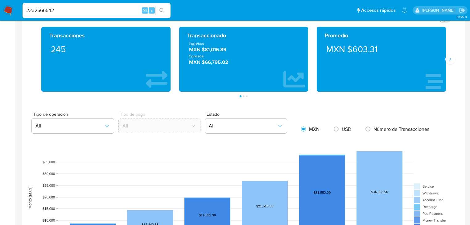
scroll to position [419, 0]
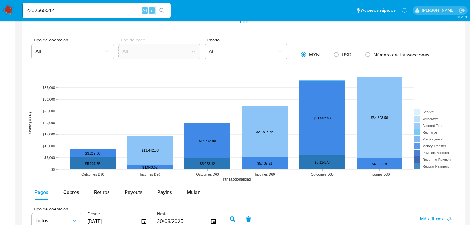
drag, startPoint x: 74, startPoint y: 195, endPoint x: 94, endPoint y: 175, distance: 28.1
click at [75, 195] on span "Cobros" at bounding box center [71, 191] width 16 height 7
select select "10"
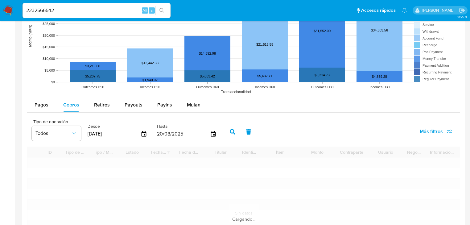
scroll to position [567, 0]
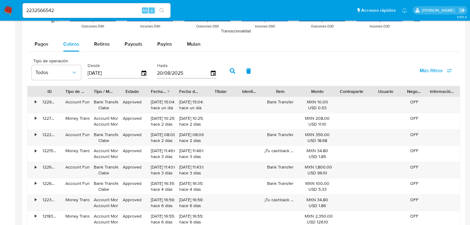
click at [164, 92] on div "Fecha de creación" at bounding box center [158, 91] width 15 height 6
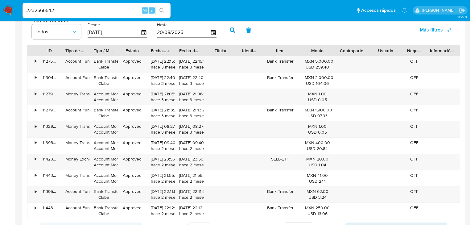
scroll to position [617, 0]
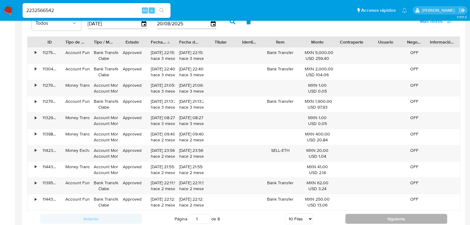
click at [366, 218] on button "Siguiente" at bounding box center [396, 219] width 102 height 10
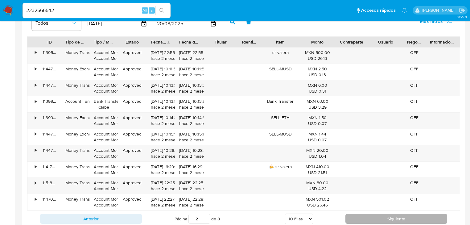
click at [366, 218] on button "Siguiente" at bounding box center [396, 219] width 102 height 10
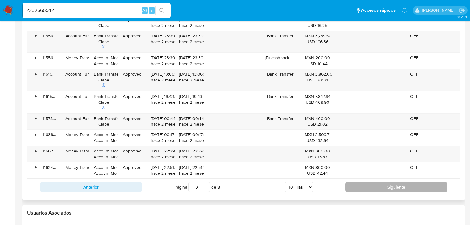
click at [374, 187] on button "Siguiente" at bounding box center [396, 187] width 102 height 10
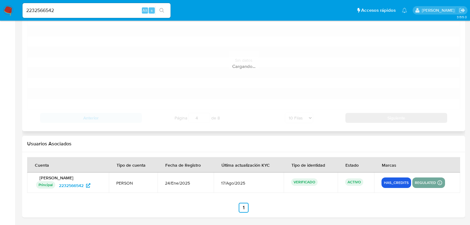
scroll to position [666, 0]
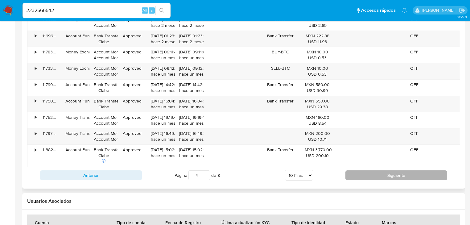
click at [371, 179] on button "Siguiente" at bounding box center [396, 175] width 102 height 10
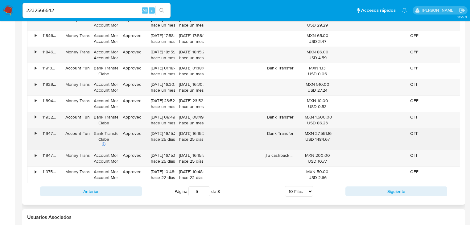
scroll to position [642, 0]
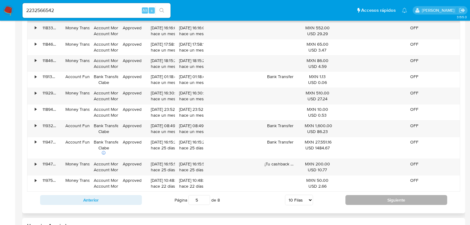
click at [372, 201] on button "Siguiente" at bounding box center [396, 200] width 102 height 10
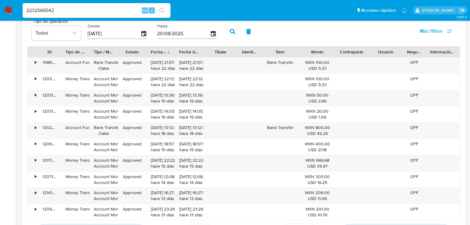
scroll to position [592, 0]
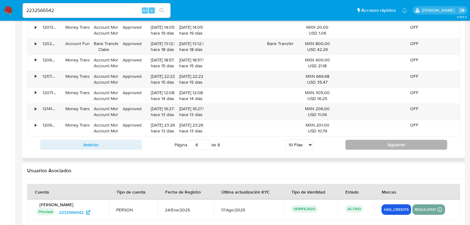
click at [365, 144] on button "Siguiente" at bounding box center [396, 145] width 102 height 10
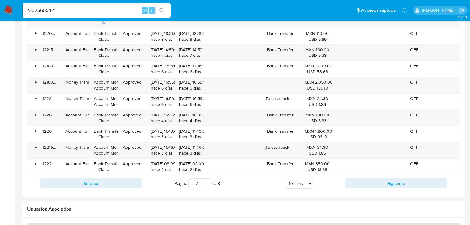
scroll to position [666, 0]
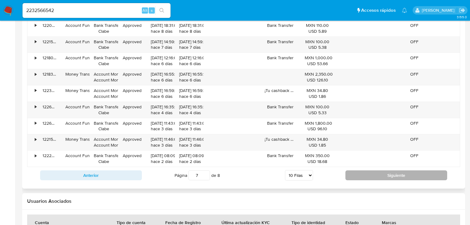
click at [372, 178] on button "Siguiente" at bounding box center [396, 175] width 102 height 10
type input "8"
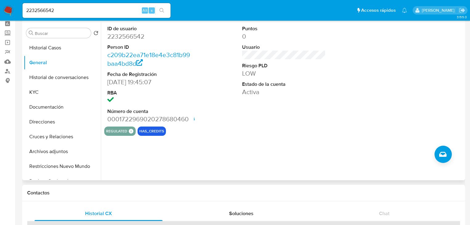
scroll to position [0, 0]
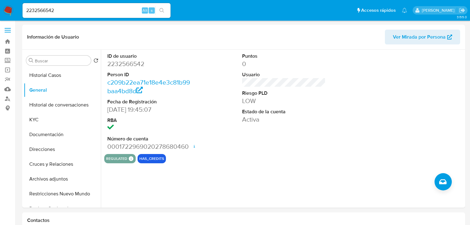
click at [10, 8] on img at bounding box center [8, 10] width 10 height 10
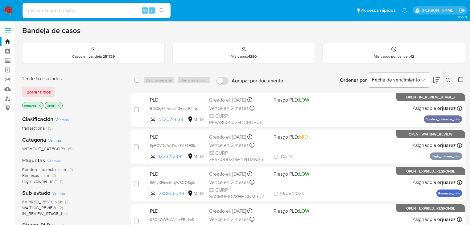
click at [449, 76] on button at bounding box center [449, 79] width 10 height 7
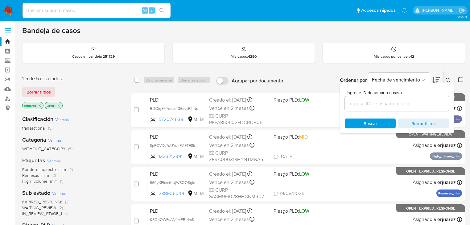
click at [390, 106] on input at bounding box center [397, 104] width 104 height 8
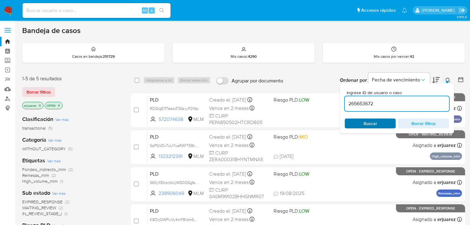
type input "265653672"
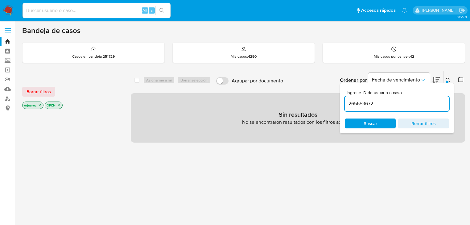
click at [39, 104] on icon "close-filter" at bounding box center [40, 105] width 4 height 4
click at [72, 12] on input at bounding box center [97, 10] width 148 height 8
paste input "265653672"
type input "265653672"
click at [162, 9] on icon "search-icon" at bounding box center [161, 10] width 5 height 5
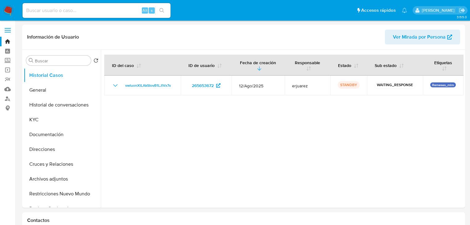
select select "10"
click at [77, 16] on div "Alt s" at bounding box center [97, 10] width 148 height 15
click at [78, 12] on input at bounding box center [97, 10] width 148 height 8
paste input "760211350"
click at [26, 10] on input "760211350" at bounding box center [97, 10] width 148 height 8
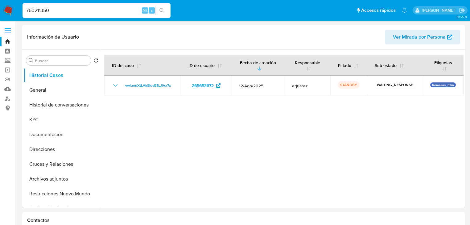
type input "760211350"
click at [167, 9] on button "search-icon" at bounding box center [161, 10] width 13 height 9
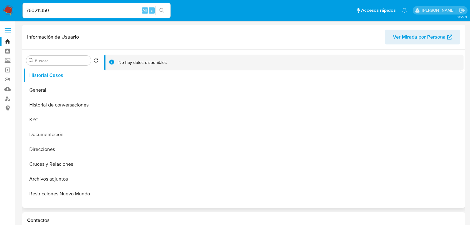
select select "10"
click at [31, 90] on button "General" at bounding box center [60, 90] width 72 height 15
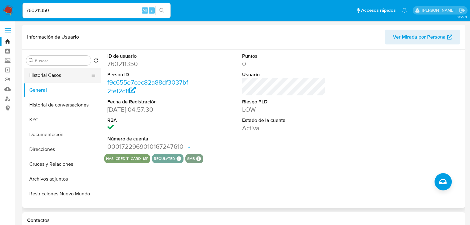
click at [57, 75] on button "Historial Casos" at bounding box center [60, 75] width 72 height 15
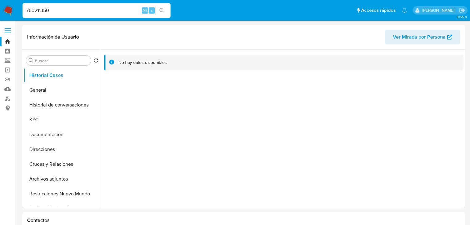
drag, startPoint x: 75, startPoint y: 10, endPoint x: 72, endPoint y: 14, distance: 4.6
click at [6, 10] on nav "Pausado Ver notificaciones 760211350 Alt s Accesos rápidos Presiona las siguien…" at bounding box center [235, 10] width 470 height 21
paste input "286528521"
click at [167, 10] on div "286528521 Alt s" at bounding box center [97, 10] width 148 height 17
type input "286528521"
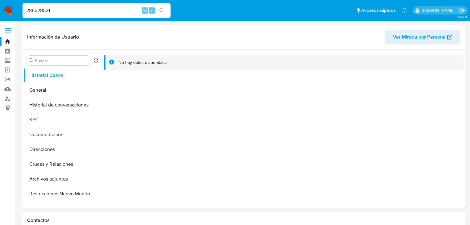
click at [159, 11] on button "search-icon" at bounding box center [161, 10] width 13 height 9
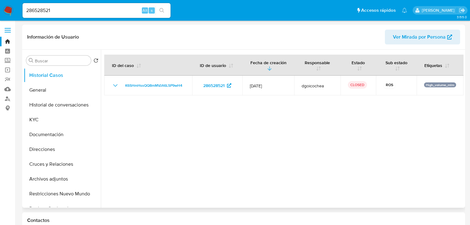
select select "10"
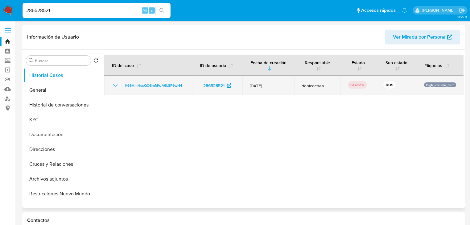
click at [113, 88] on icon "Mostrar/Ocultar" at bounding box center [115, 85] width 7 height 7
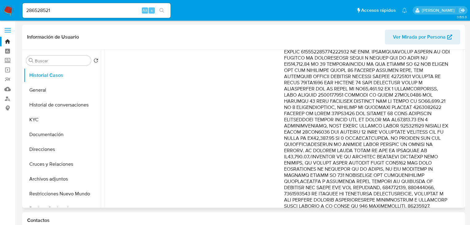
scroll to position [173, 0]
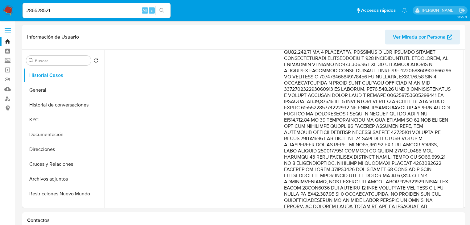
click at [10, 11] on img at bounding box center [8, 10] width 10 height 10
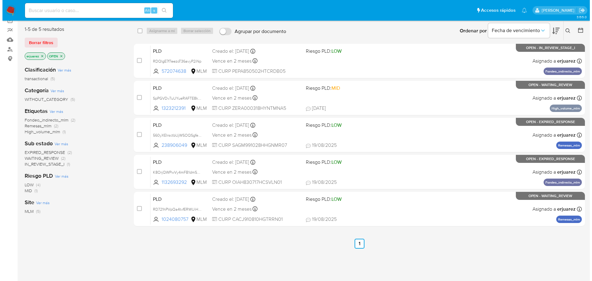
scroll to position [19, 0]
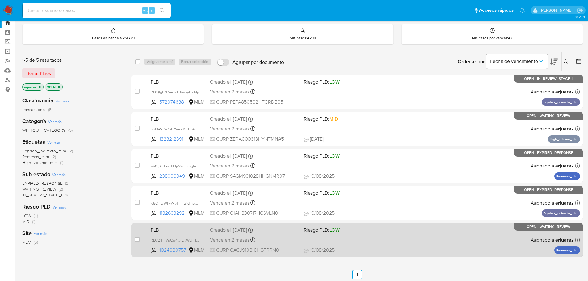
click at [314, 225] on div "PLD RD721hPVpQa4tvfERWUiHAsd 1024080757 MLM Riesgo PLD: LOW Creado el: [DATE] C…" at bounding box center [363, 239] width 431 height 31
click at [134, 225] on input "checkbox" at bounding box center [136, 239] width 5 height 5
checkbox input "true"
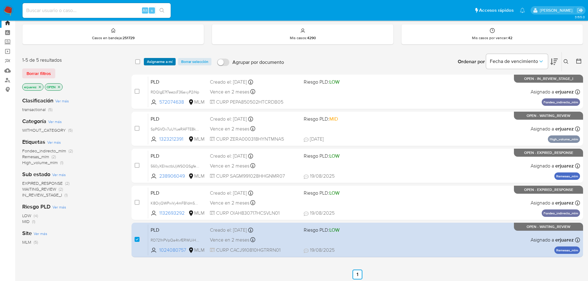
click at [157, 64] on span "Asignarme a mí" at bounding box center [160, 62] width 26 height 6
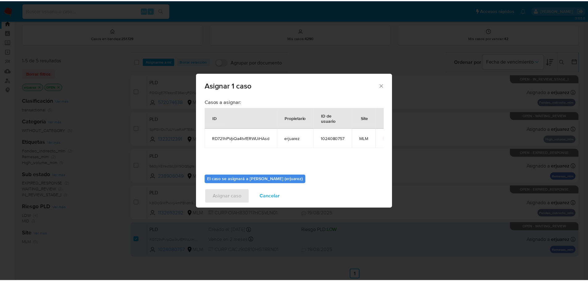
scroll to position [32, 0]
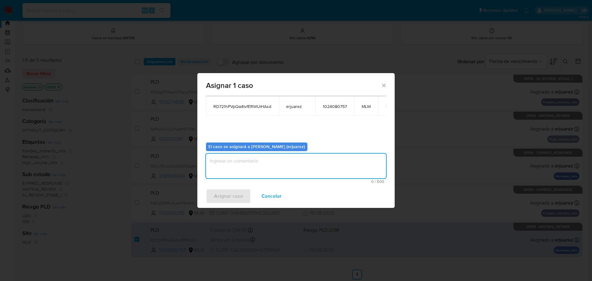
click at [232, 155] on textarea "assign-modal" at bounding box center [296, 166] width 180 height 25
type textarea "EPJU"
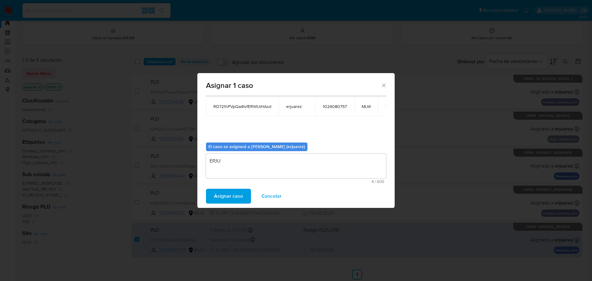
click at [240, 197] on span "Asignar caso" at bounding box center [228, 196] width 29 height 14
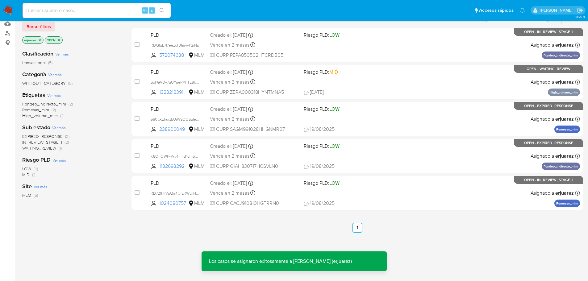
scroll to position [72, 0]
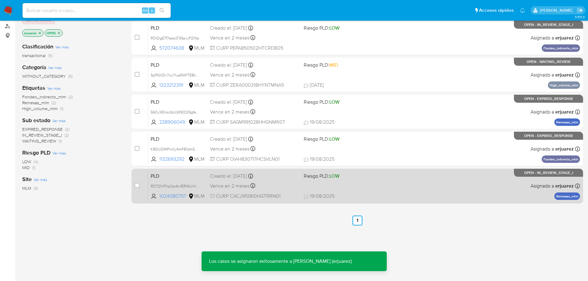
click at [285, 189] on div "Vence en 2 meses Vence el 11/10/2025 02:05:16" at bounding box center [254, 186] width 89 height 8
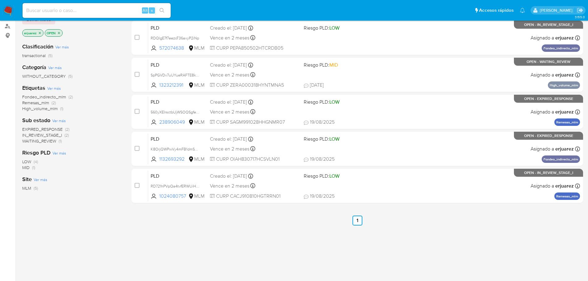
click at [8, 8] on img at bounding box center [8, 10] width 10 height 10
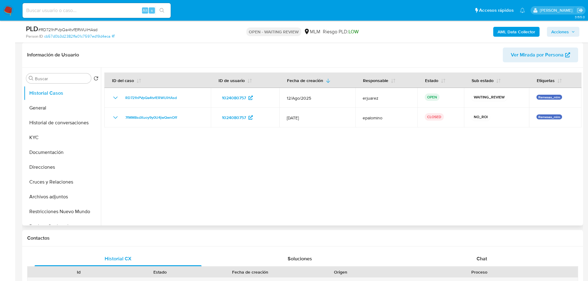
select select "10"
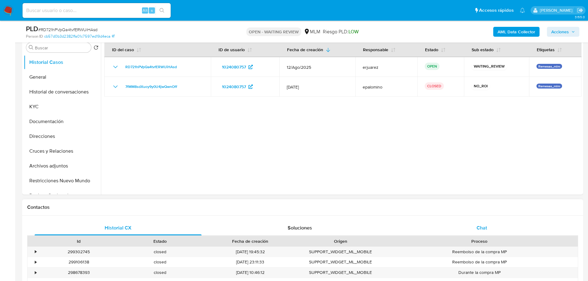
click at [465, 222] on div "Chat" at bounding box center [481, 228] width 167 height 15
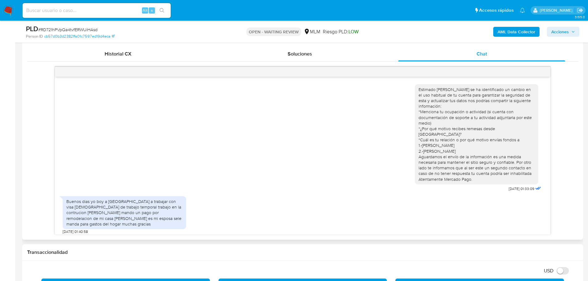
scroll to position [308, 0]
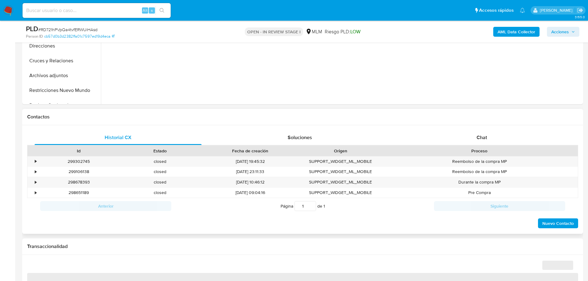
scroll to position [216, 0]
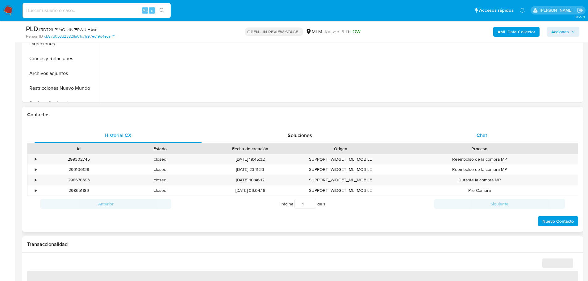
click at [474, 136] on div "Chat" at bounding box center [481, 135] width 167 height 15
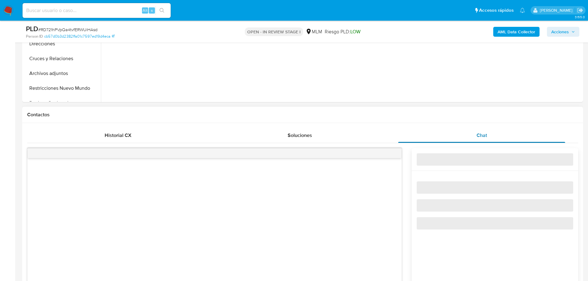
select select "10"
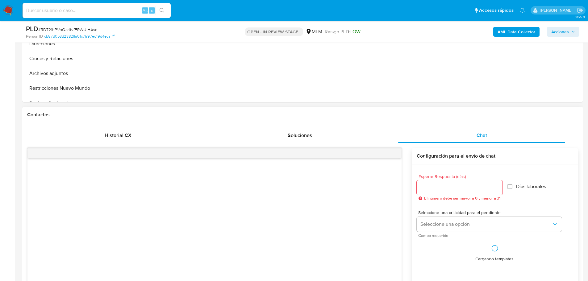
scroll to position [339, 0]
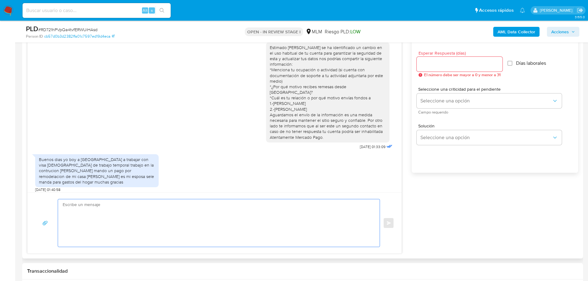
click at [141, 230] on textarea at bounding box center [217, 222] width 309 height 47
type textarea "h"
type textarea "Hola Juan, agradecemos tu pronta respuesta y la información proporcionada ¿Cuen…"
drag, startPoint x: 136, startPoint y: 223, endPoint x: 54, endPoint y: 206, distance: 83.8
click at [54, 206] on div "Hola Juan, agradecemos tu pronta respuesta y la información proporcionada ¿Cuen…" at bounding box center [214, 223] width 359 height 48
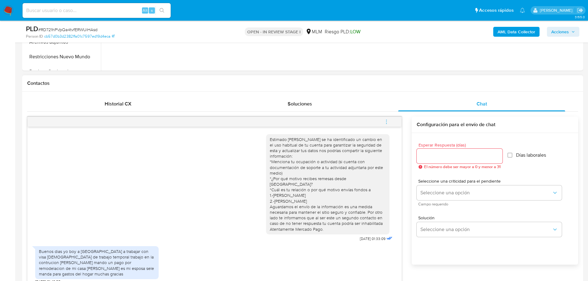
scroll to position [247, 0]
click at [426, 156] on input "Esperar Respuesta (días)" at bounding box center [459, 157] width 86 height 8
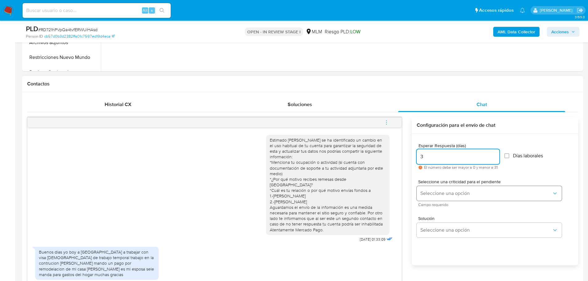
type input "3"
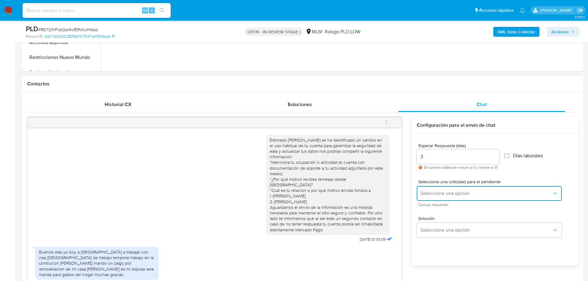
click at [435, 196] on span "Seleccione una opción" at bounding box center [485, 193] width 131 height 6
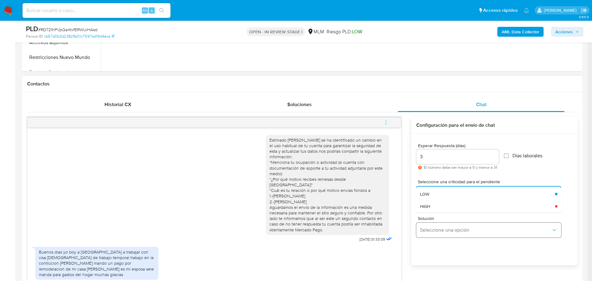
drag, startPoint x: 440, startPoint y: 204, endPoint x: 444, endPoint y: 229, distance: 25.2
click at [440, 204] on div "HIGH" at bounding box center [485, 206] width 131 height 12
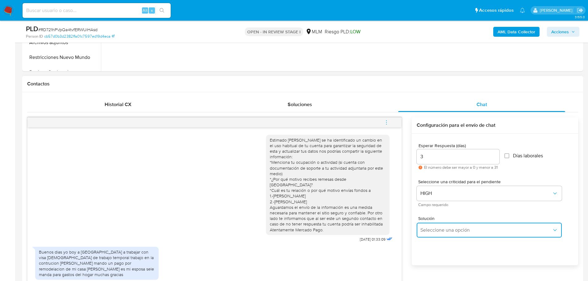
drag, startPoint x: 446, startPoint y: 237, endPoint x: 476, endPoint y: 223, distance: 33.7
click at [447, 237] on button "Seleccione una opción" at bounding box center [488, 230] width 145 height 15
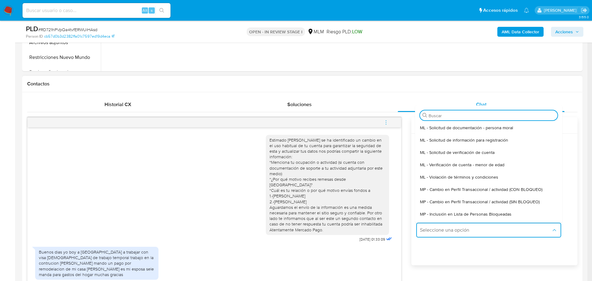
drag, startPoint x: 482, startPoint y: 203, endPoint x: 367, endPoint y: 181, distance: 117.4
click at [481, 203] on span "MP - Cambio en Perfil Transaccional / actividad (SIN BLOQUEO)" at bounding box center [480, 202] width 120 height 6
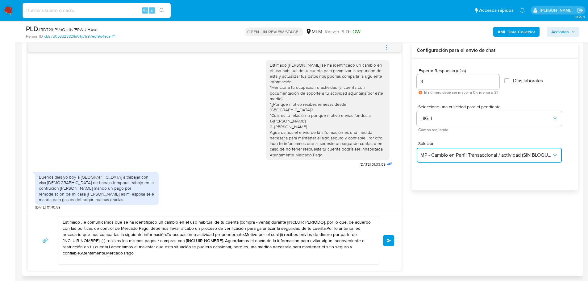
scroll to position [401, 0]
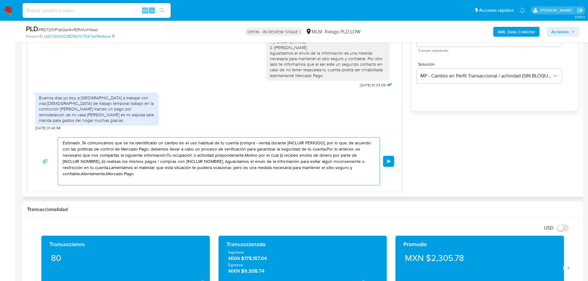
drag, startPoint x: 143, startPoint y: 171, endPoint x: 216, endPoint y: 173, distance: 72.5
paste textarea "Hola Juan, agradecemos tu pronta respuesta y la información proporcionada ¿Cuen…"
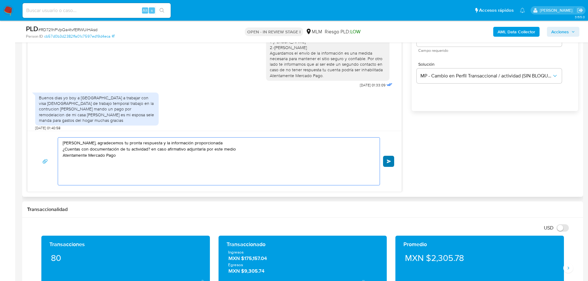
type textarea "Hola Juan, agradecemos tu pronta respuesta y la información proporcionada ¿Cuen…"
click at [389, 161] on span "Enviar" at bounding box center [388, 161] width 4 height 4
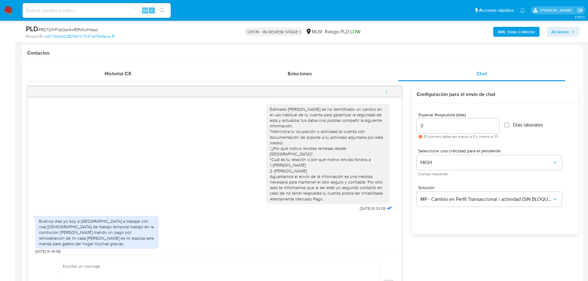
scroll to position [38, 0]
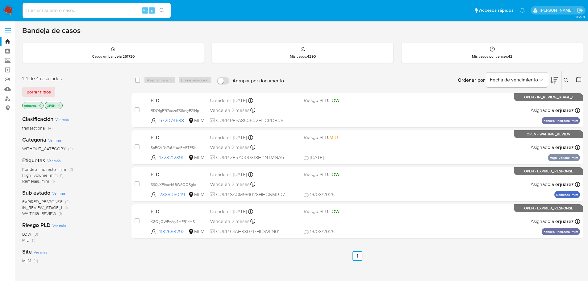
drag, startPoint x: 39, startPoint y: 106, endPoint x: 114, endPoint y: 109, distance: 75.3
click at [40, 106] on icon "close-filter" at bounding box center [40, 106] width 4 height 4
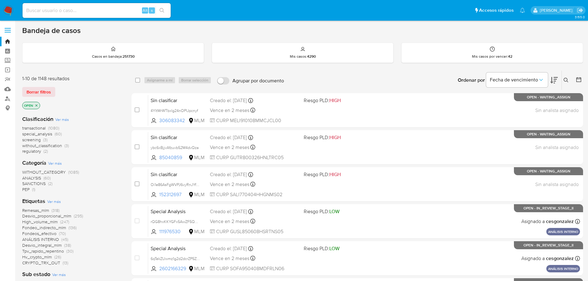
click at [566, 80] on icon at bounding box center [565, 80] width 5 height 5
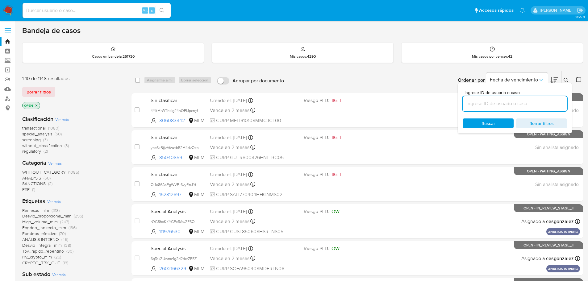
click at [481, 106] on input at bounding box center [514, 104] width 104 height 8
type input "1125700722"
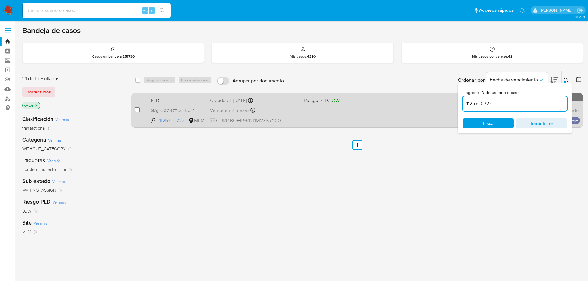
click at [135, 110] on input "checkbox" at bounding box center [136, 109] width 5 height 5
checkbox input "true"
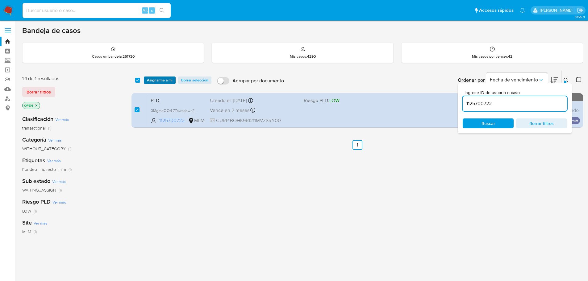
click at [156, 79] on span "Asignarme a mí" at bounding box center [160, 80] width 26 height 6
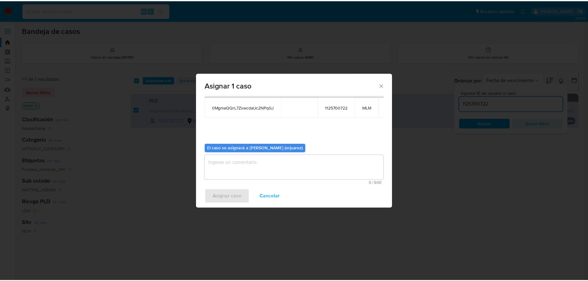
scroll to position [32, 0]
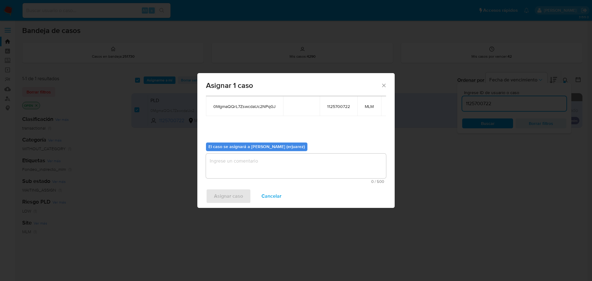
click at [234, 164] on textarea "assign-modal" at bounding box center [296, 166] width 180 height 25
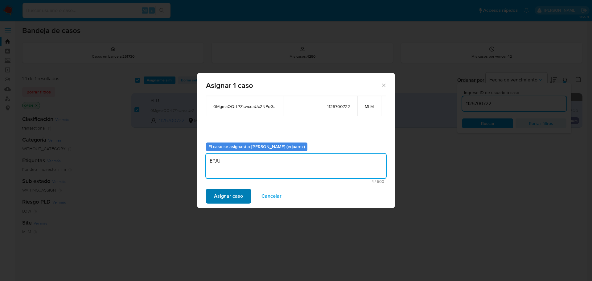
type textarea "EPJU"
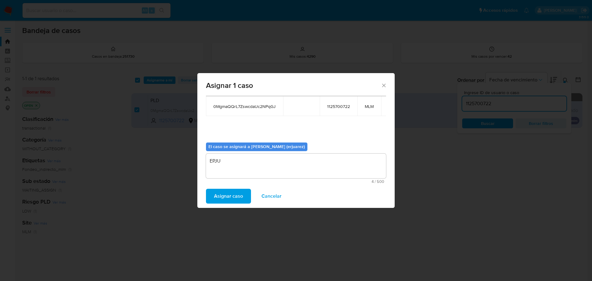
drag, startPoint x: 229, startPoint y: 196, endPoint x: 37, endPoint y: 182, distance: 192.1
click at [228, 196] on span "Asignar caso" at bounding box center [228, 196] width 29 height 14
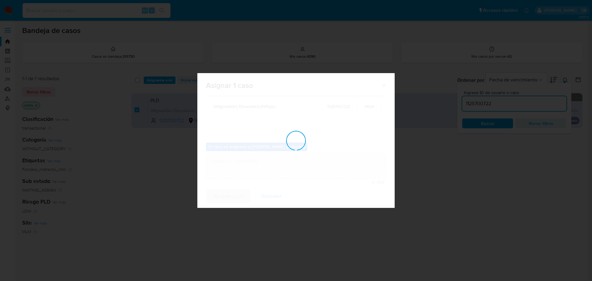
checkbox input "false"
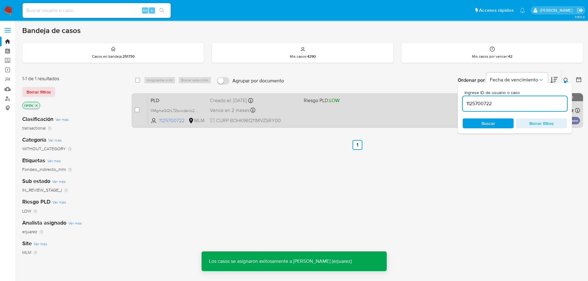
click at [368, 119] on div "PLD 0MgmaQQrL7ZswcdaUc2NPqGJ 1125700722 MLM Riesgo PLD: LOW Creado el: [DATE] C…" at bounding box center [363, 110] width 431 height 31
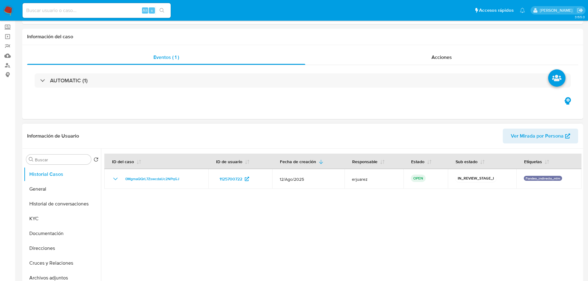
select select "10"
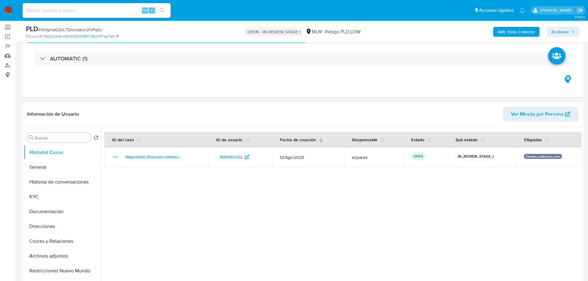
scroll to position [93, 0]
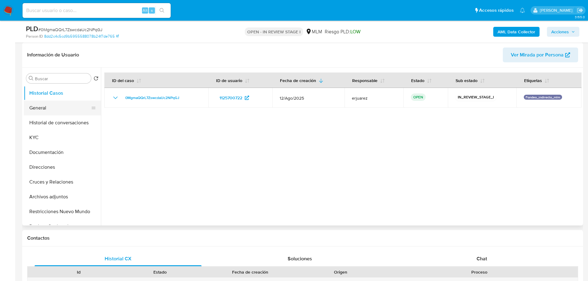
click at [53, 109] on button "General" at bounding box center [60, 108] width 72 height 15
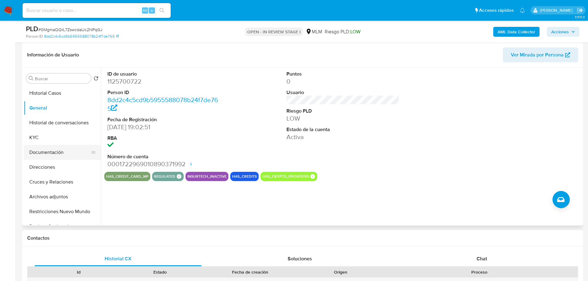
click at [57, 152] on button "Documentación" at bounding box center [60, 152] width 72 height 15
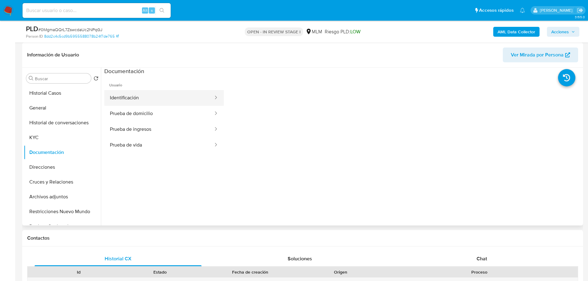
click at [135, 97] on button "Identificación" at bounding box center [158, 98] width 109 height 16
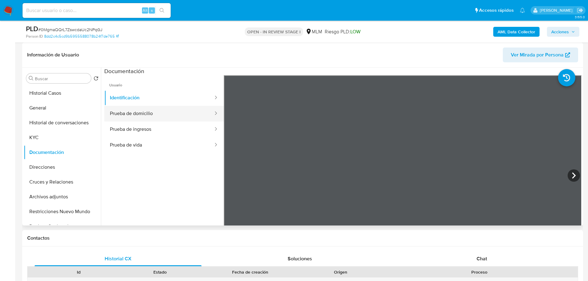
click at [172, 115] on button "Prueba de domicilio" at bounding box center [158, 114] width 109 height 16
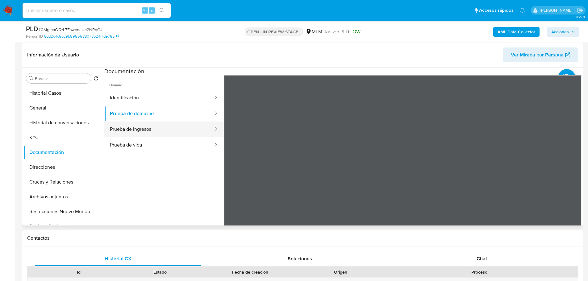
click at [152, 127] on button "Prueba de ingresos" at bounding box center [158, 130] width 109 height 16
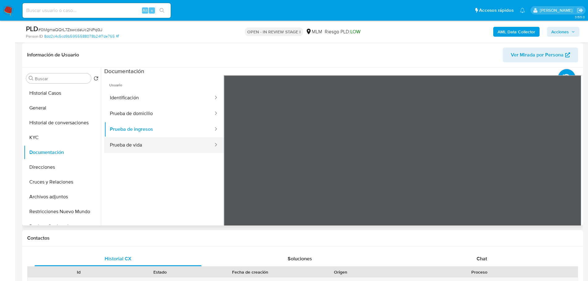
click at [142, 146] on button "Prueba de vida" at bounding box center [158, 145] width 109 height 16
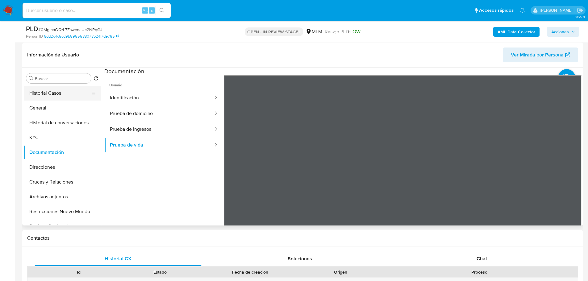
click at [57, 94] on button "Historial Casos" at bounding box center [60, 93] width 72 height 15
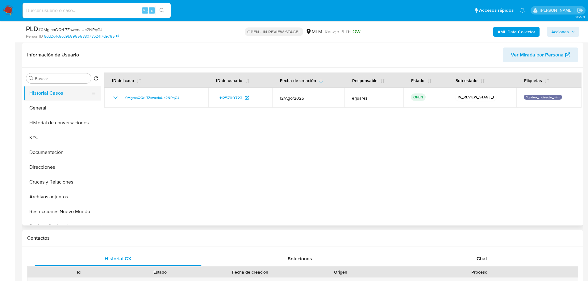
click at [36, 99] on button "Historial Casos" at bounding box center [60, 93] width 72 height 15
click at [39, 105] on button "General" at bounding box center [60, 108] width 72 height 15
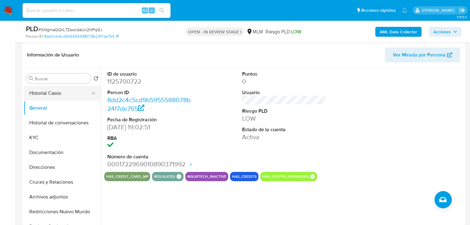
drag, startPoint x: 58, startPoint y: 90, endPoint x: 86, endPoint y: 88, distance: 27.8
click at [58, 90] on button "Historial Casos" at bounding box center [60, 93] width 72 height 15
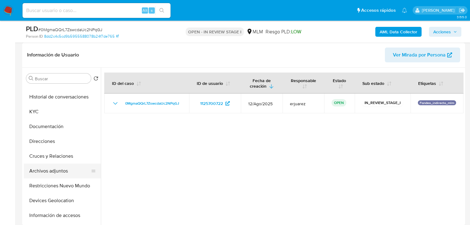
scroll to position [0, 0]
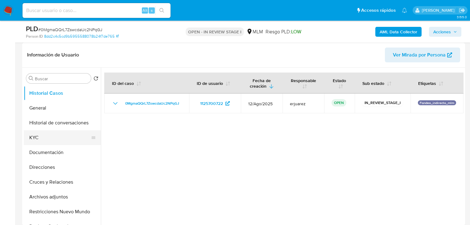
click at [39, 137] on button "KYC" at bounding box center [60, 137] width 72 height 15
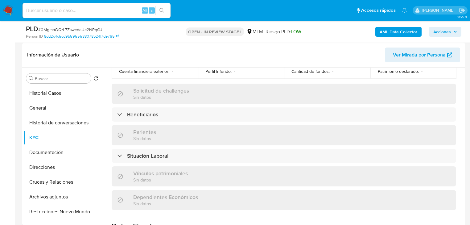
scroll to position [247, 0]
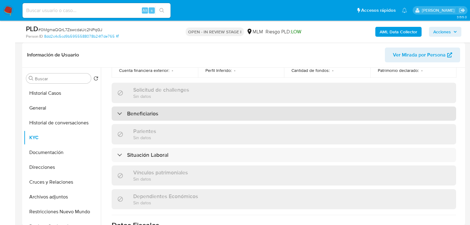
click at [155, 114] on h3 "Beneficiarios" at bounding box center [142, 115] width 31 height 7
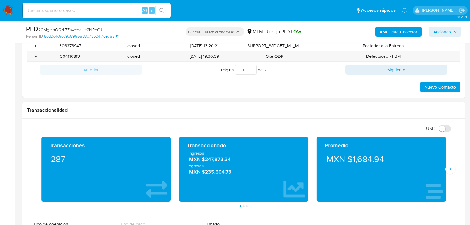
scroll to position [438, 0]
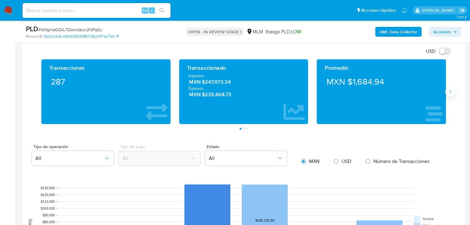
click at [448, 91] on icon "Siguiente" at bounding box center [450, 91] width 5 height 5
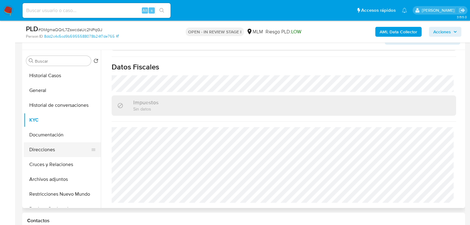
scroll to position [123, 0]
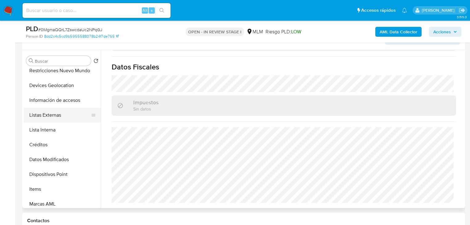
click at [46, 115] on button "Listas Externas" at bounding box center [60, 115] width 72 height 15
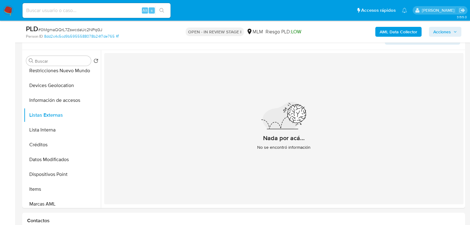
scroll to position [135, 0]
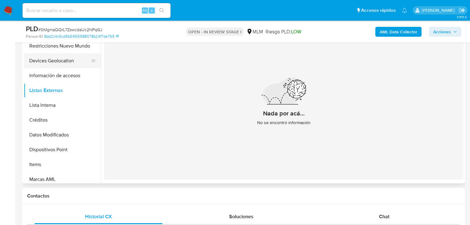
click at [55, 57] on button "Devices Geolocation" at bounding box center [60, 60] width 72 height 15
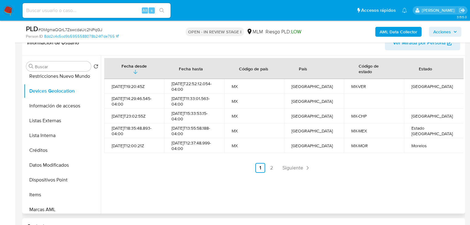
scroll to position [110, 0]
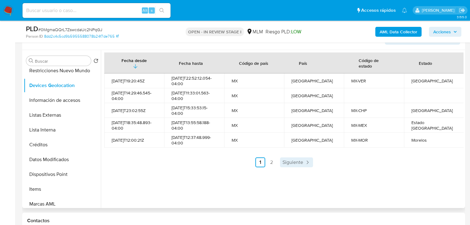
click at [285, 160] on span "Siguiente" at bounding box center [293, 162] width 21 height 5
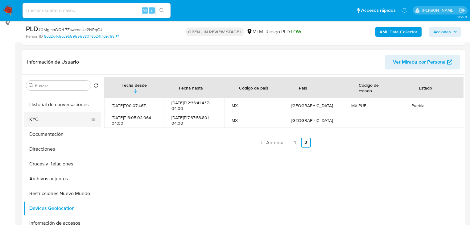
scroll to position [0, 0]
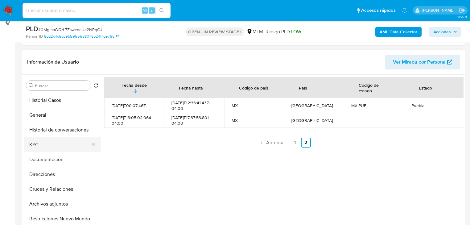
click at [39, 145] on button "KYC" at bounding box center [60, 144] width 72 height 15
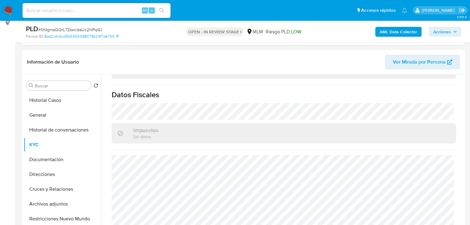
scroll to position [385, 0]
click at [59, 159] on button "Documentación" at bounding box center [60, 159] width 72 height 15
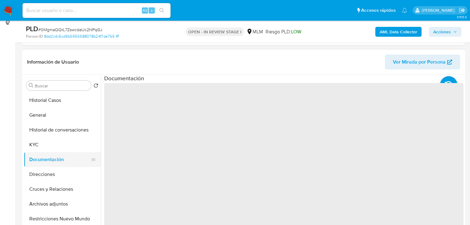
click at [59, 159] on button "Documentación" at bounding box center [60, 159] width 72 height 15
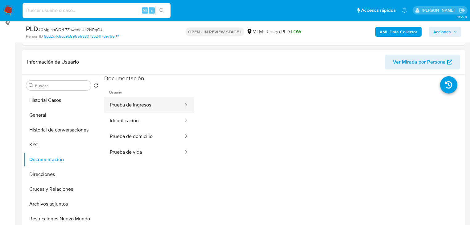
click at [133, 108] on button "Prueba de ingresos" at bounding box center [144, 105] width 80 height 16
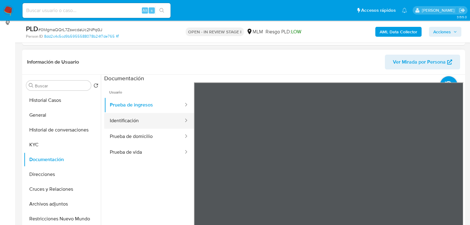
click at [148, 122] on button "Identificación" at bounding box center [144, 121] width 80 height 16
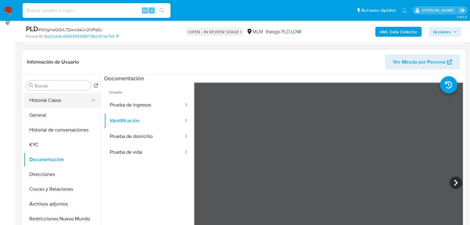
click at [35, 104] on button "Historial Casos" at bounding box center [60, 100] width 72 height 15
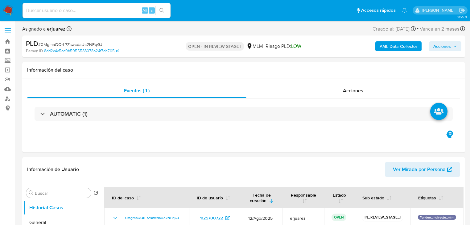
select select "10"
click at [67, 15] on div "Alt s" at bounding box center [97, 10] width 148 height 15
click at [68, 13] on input at bounding box center [97, 10] width 148 height 8
paste input "1372756730"
click at [25, 12] on input "1372756730" at bounding box center [97, 10] width 148 height 8
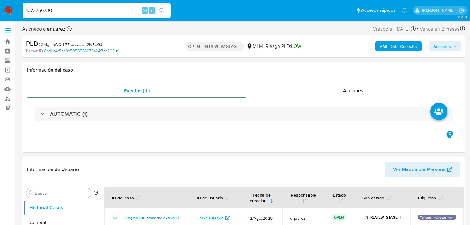
click at [27, 12] on input "1372756730" at bounding box center [97, 10] width 148 height 8
click at [60, 11] on input "1372756730" at bounding box center [97, 10] width 148 height 8
type input "1372756730"
click at [158, 10] on button "search-icon" at bounding box center [161, 10] width 13 height 9
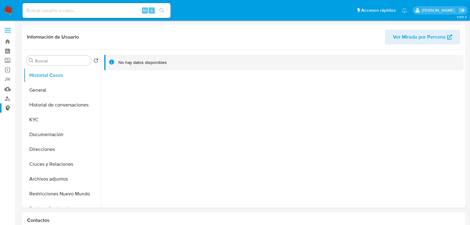
select select "10"
click at [54, 89] on button "General" at bounding box center [60, 90] width 72 height 15
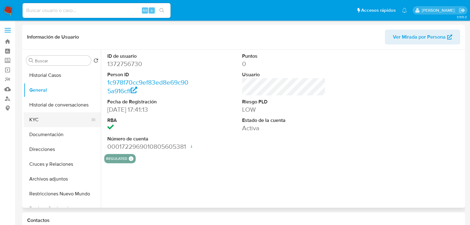
click at [51, 118] on button "KYC" at bounding box center [60, 119] width 72 height 15
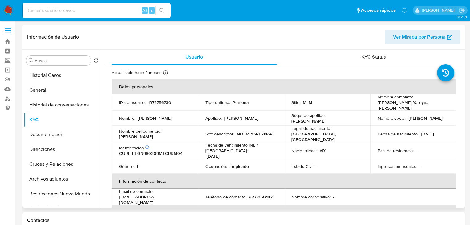
click at [224, 115] on p "Perez" at bounding box center [241, 118] width 34 height 6
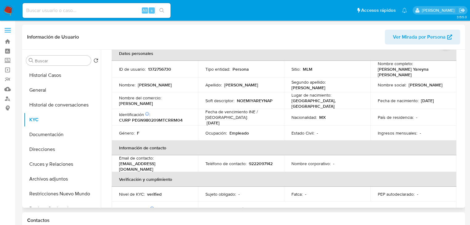
scroll to position [25, 0]
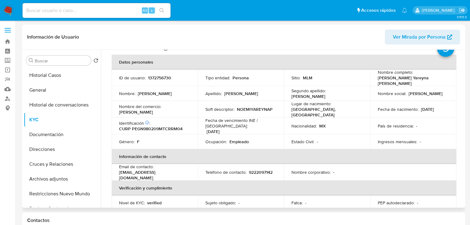
click at [136, 200] on p "Nivel de KYC :" at bounding box center [132, 203] width 26 height 6
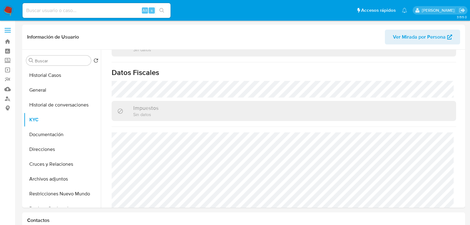
scroll to position [123, 0]
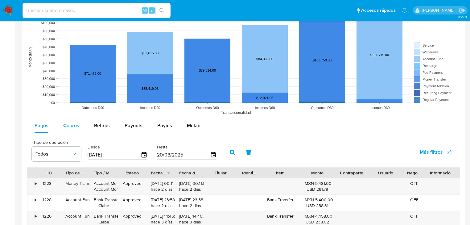
click at [74, 131] on div "Cobros" at bounding box center [71, 125] width 16 height 15
select select "10"
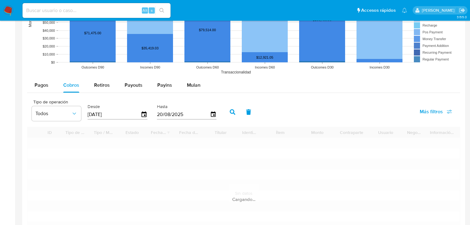
scroll to position [543, 0]
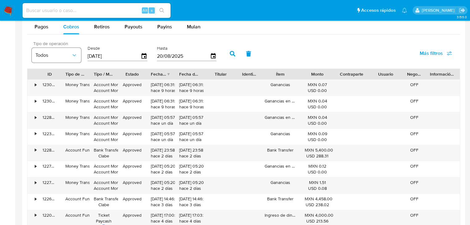
drag, startPoint x: 117, startPoint y: 57, endPoint x: 59, endPoint y: 57, distance: 58.0
click at [59, 57] on div "Tipo de operación Todos Desde 23/05/2025 Hasta 20/08/2025" at bounding box center [126, 53] width 194 height 25
type input "0_/__/____"
type input "01/01/2025"
click at [229, 53] on button "button" at bounding box center [233, 53] width 16 height 15
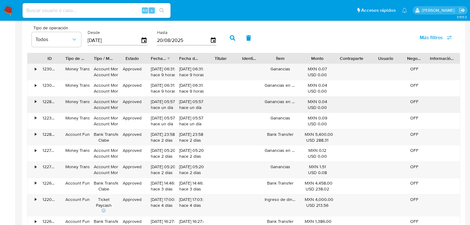
scroll to position [567, 0]
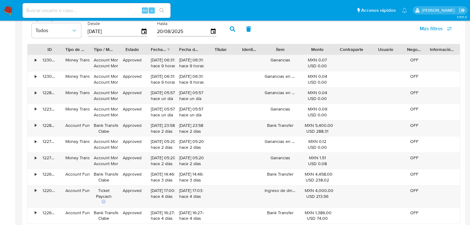
click at [165, 48] on div "Fecha de creación" at bounding box center [158, 49] width 15 height 6
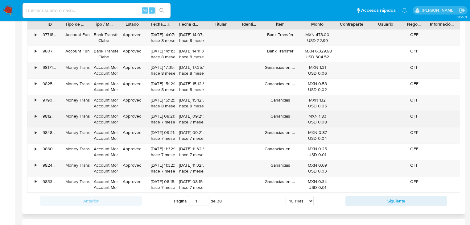
scroll to position [617, 0]
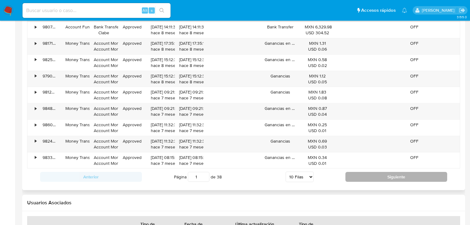
click at [359, 180] on button "Siguiente" at bounding box center [396, 177] width 102 height 10
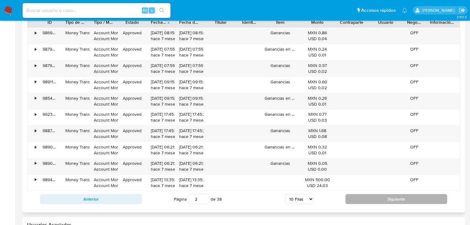
scroll to position [642, 0]
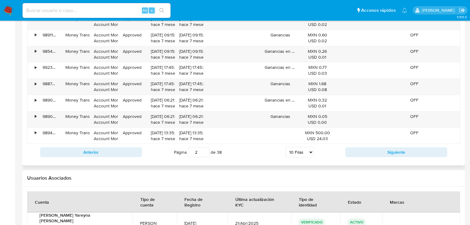
click at [371, 157] on div "Anterior Página 2 de 38 5 Filas 10 Filas 20 Filas 25 Filas 50 Filas 100 Filas S…" at bounding box center [243, 152] width 433 height 17
click at [373, 151] on button "Siguiente" at bounding box center [396, 152] width 102 height 10
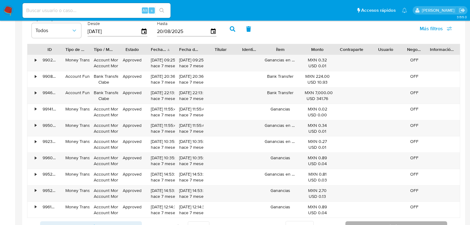
scroll to position [617, 0]
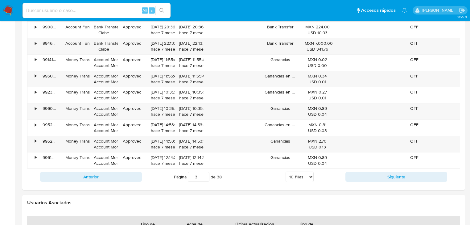
click at [376, 174] on button "Siguiente" at bounding box center [396, 177] width 102 height 10
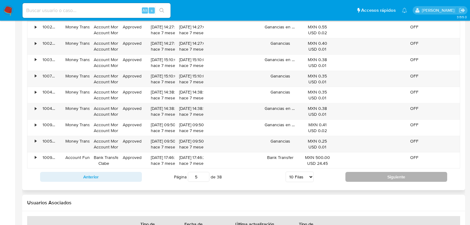
click at [375, 174] on button "Siguiente" at bounding box center [396, 177] width 102 height 10
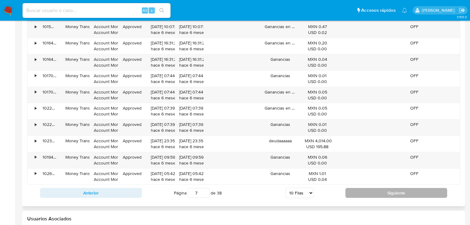
scroll to position [592, 0]
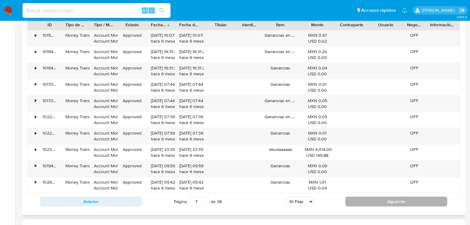
click at [370, 197] on button "Siguiente" at bounding box center [396, 201] width 102 height 10
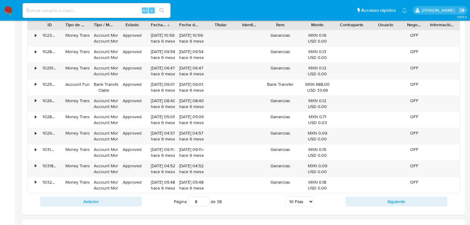
click at [370, 197] on button "Siguiente" at bounding box center [396, 201] width 102 height 10
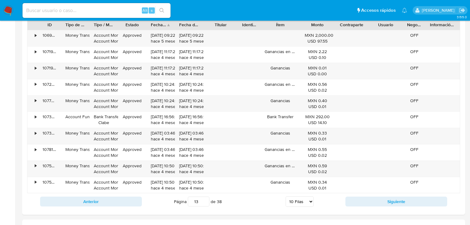
click at [370, 197] on button "Siguiente" at bounding box center [396, 201] width 102 height 10
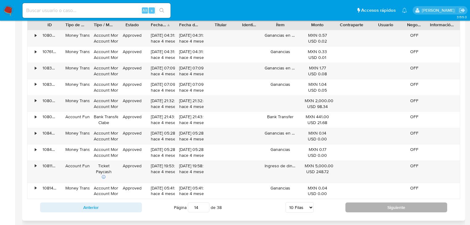
click at [369, 202] on button "Siguiente" at bounding box center [396, 207] width 102 height 10
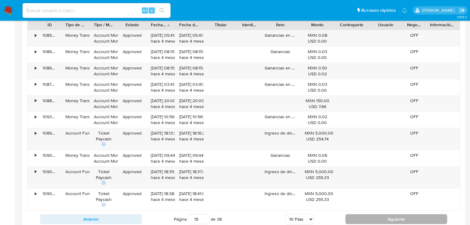
click at [369, 213] on div "Anterior Página 15 de 38 5 Filas 10 Filas 20 Filas 25 Filas 50 Filas 100 Filas …" at bounding box center [243, 219] width 433 height 17
click at [367, 220] on button "Siguiente" at bounding box center [396, 219] width 102 height 10
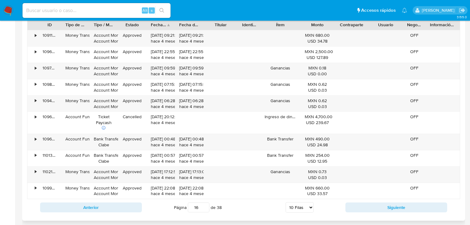
click at [364, 208] on button "Siguiente" at bounding box center [396, 207] width 102 height 10
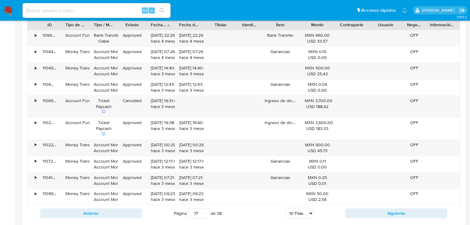
click at [365, 208] on button "Siguiente" at bounding box center [396, 213] width 102 height 10
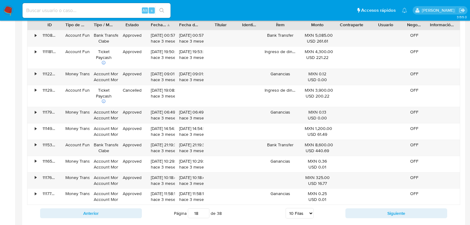
click at [365, 208] on button "Siguiente" at bounding box center [396, 213] width 102 height 10
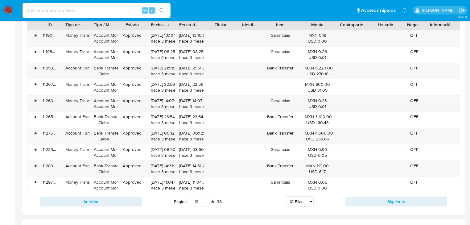
click at [365, 208] on div "Anterior Página 19 de 38 5 Filas 10 Filas 20 Filas 25 Filas 50 Filas 100 Filas …" at bounding box center [243, 201] width 433 height 17
click at [363, 200] on button "Siguiente" at bounding box center [396, 201] width 102 height 10
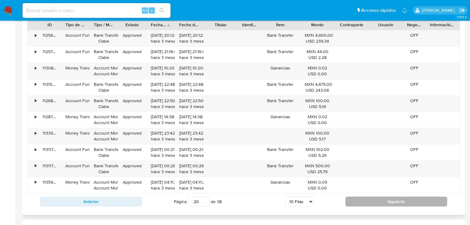
click at [363, 200] on button "Siguiente" at bounding box center [396, 201] width 102 height 10
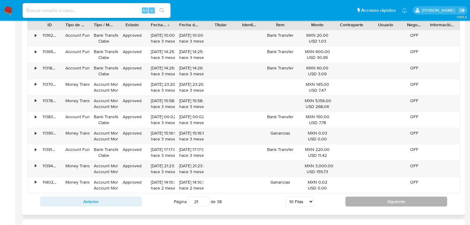
click at [363, 200] on button "Siguiente" at bounding box center [396, 201] width 102 height 10
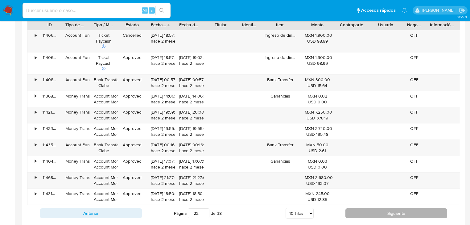
click at [368, 211] on button "Siguiente" at bounding box center [396, 213] width 102 height 10
type input "23"
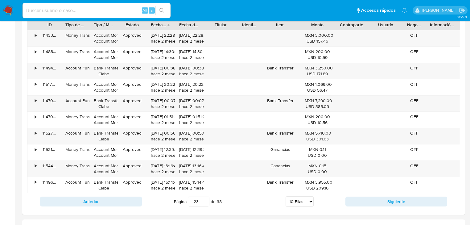
click at [41, 11] on div "Alt s" at bounding box center [97, 10] width 148 height 15
click at [42, 10] on input at bounding box center [97, 10] width 148 height 8
paste input "503240508"
type input "503240508"
click at [162, 12] on icon "search-icon" at bounding box center [161, 10] width 5 height 5
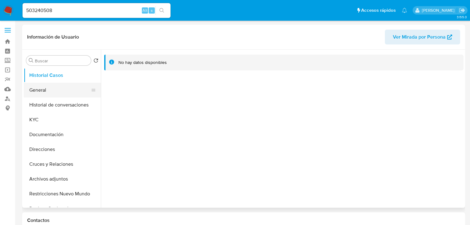
click at [43, 92] on button "General" at bounding box center [60, 90] width 72 height 15
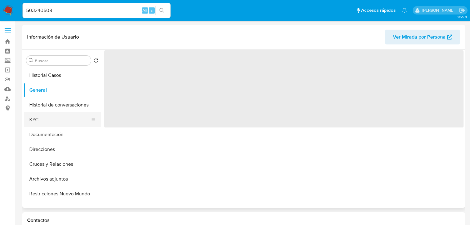
select select "10"
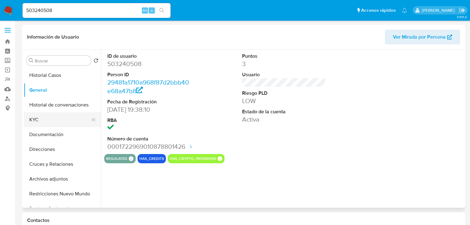
click at [37, 122] on button "KYC" at bounding box center [60, 119] width 72 height 15
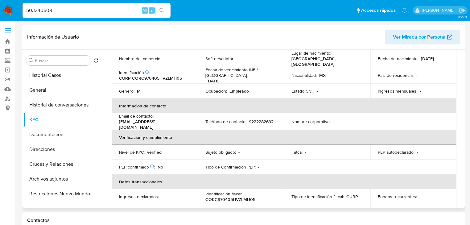
scroll to position [70, 0]
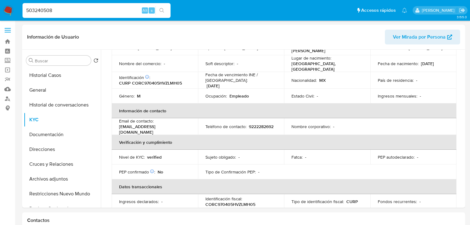
drag, startPoint x: 63, startPoint y: 10, endPoint x: 19, endPoint y: 10, distance: 44.1
click at [19, 10] on ul "Pausado Ver notificaciones 503240508 Alt s Accesos rápidos Presiona las siguien…" at bounding box center [214, 9] width 391 height 15
paste input "229948491"
click at [27, 9] on input "229948491" at bounding box center [97, 10] width 148 height 8
click at [59, 10] on input "229948491" at bounding box center [97, 10] width 148 height 8
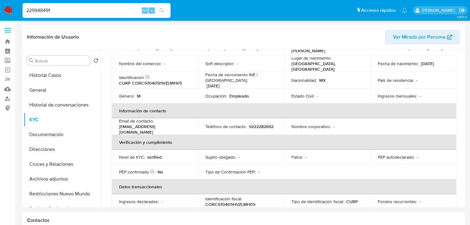
type input "229948491"
click at [160, 10] on button "search-icon" at bounding box center [161, 10] width 13 height 9
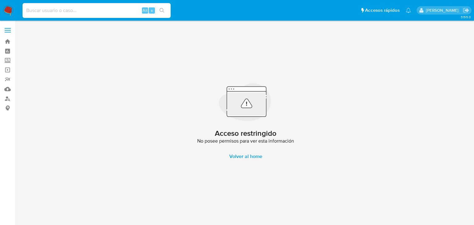
click at [75, 10] on input at bounding box center [97, 10] width 148 height 8
paste input "229948491"
click at [27, 11] on input "229948491" at bounding box center [97, 10] width 148 height 8
type input "1229948491"
click at [164, 7] on button "search-icon" at bounding box center [161, 10] width 13 height 9
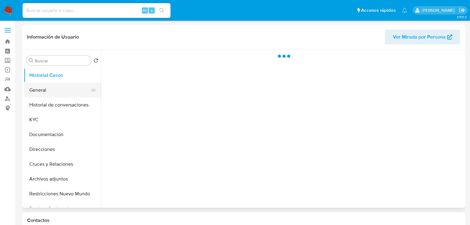
click at [54, 94] on button "General" at bounding box center [60, 90] width 72 height 15
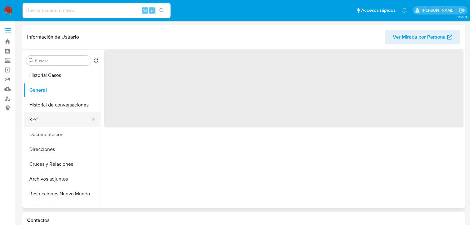
select select "10"
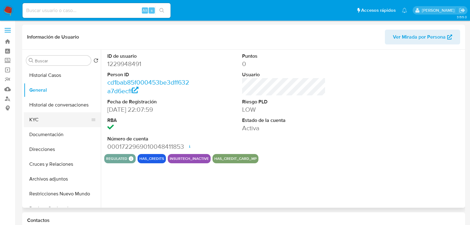
click at [42, 120] on button "KYC" at bounding box center [60, 119] width 72 height 15
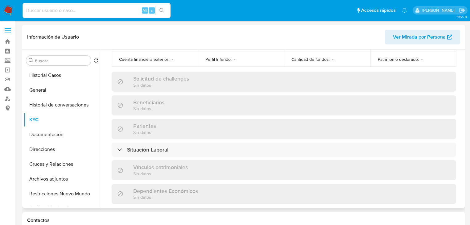
scroll to position [390, 0]
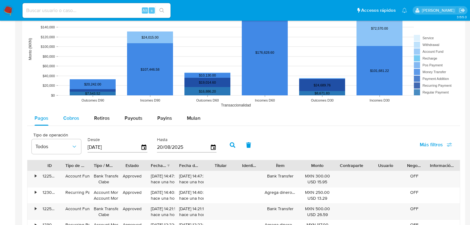
click at [74, 119] on span "Cobros" at bounding box center [71, 117] width 16 height 7
select select "10"
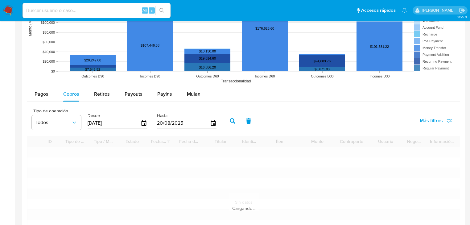
scroll to position [617, 0]
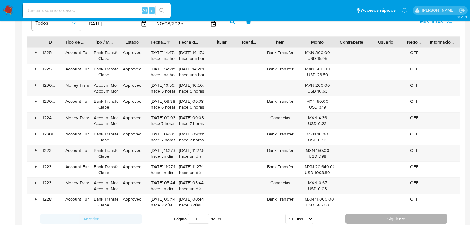
click at [355, 217] on button "Siguiente" at bounding box center [396, 219] width 102 height 10
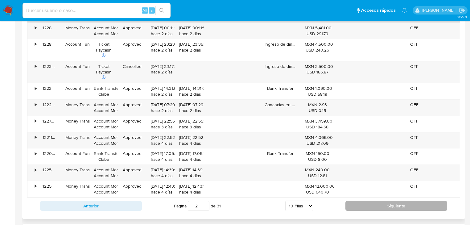
click at [352, 204] on button "Siguiente" at bounding box center [396, 206] width 102 height 10
type input "3"
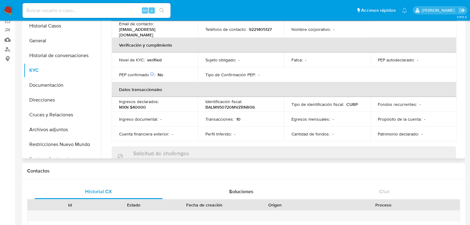
scroll to position [0, 0]
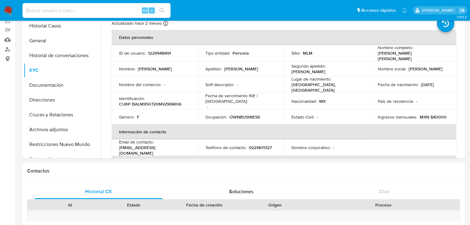
drag, startPoint x: 62, startPoint y: 9, endPoint x: 60, endPoint y: 11, distance: 3.5
click at [62, 9] on input at bounding box center [97, 10] width 148 height 8
paste input "2010972356"
click at [27, 11] on input "2010972356" at bounding box center [97, 10] width 148 height 8
drag, startPoint x: 64, startPoint y: 10, endPoint x: 118, endPoint y: 10, distance: 54.3
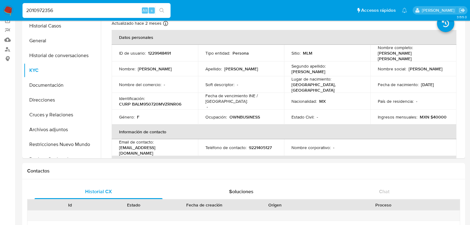
click at [65, 10] on input "2010972356" at bounding box center [97, 10] width 148 height 8
type input "2010972356"
drag, startPoint x: 164, startPoint y: 11, endPoint x: 11, endPoint y: 36, distance: 154.8
click at [165, 10] on button "search-icon" at bounding box center [161, 10] width 13 height 9
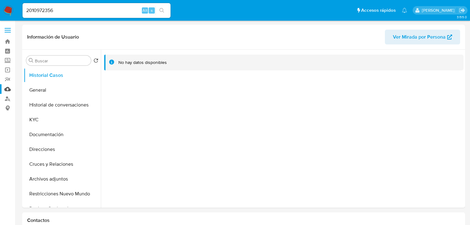
select select "10"
drag, startPoint x: 43, startPoint y: 122, endPoint x: 55, endPoint y: 122, distance: 12.0
click at [44, 122] on button "KYC" at bounding box center [60, 119] width 72 height 15
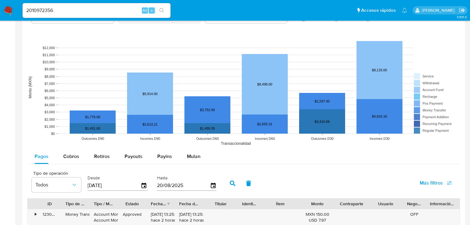
scroll to position [543, 0]
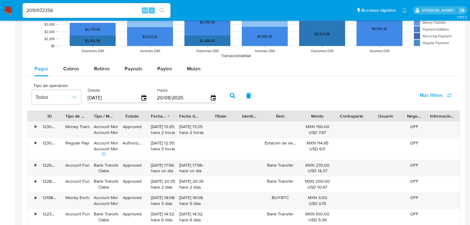
click at [65, 76] on div "Pagos Cobros Retiros Payouts Payins Mulan Tipo de operación Todos Desde 23/05/2…" at bounding box center [243, 189] width 433 height 257
click at [76, 69] on span "Cobros" at bounding box center [71, 68] width 16 height 7
select select "10"
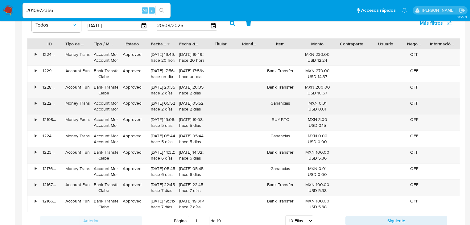
scroll to position [617, 0]
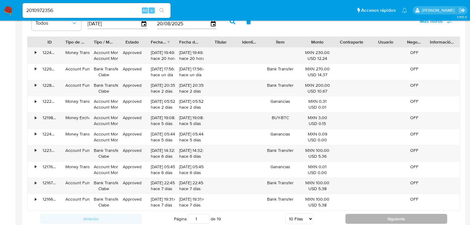
click at [383, 214] on button "Siguiente" at bounding box center [396, 219] width 102 height 10
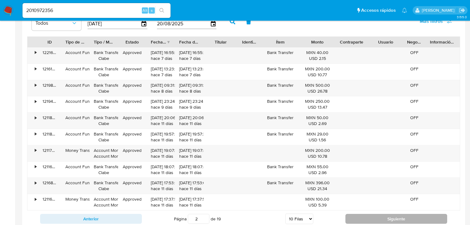
click at [381, 214] on button "Siguiente" at bounding box center [396, 219] width 102 height 10
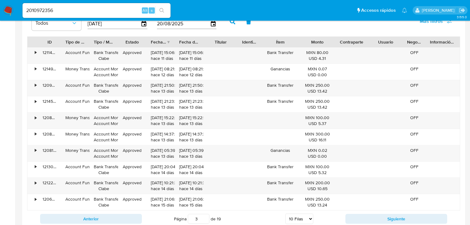
click at [379, 212] on div "Anterior Página 3 de 19 5 Filas 10 Filas 20 Filas 25 Filas 50 Filas 100 Filas S…" at bounding box center [243, 218] width 433 height 17
click at [379, 215] on button "Siguiente" at bounding box center [396, 219] width 102 height 10
type input "4"
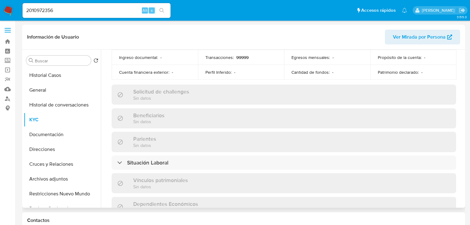
scroll to position [69, 0]
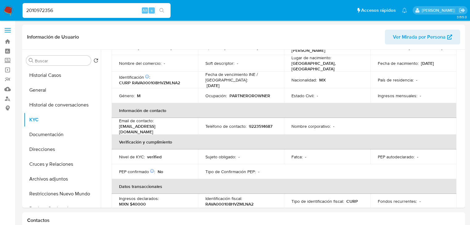
drag, startPoint x: 58, startPoint y: 13, endPoint x: 23, endPoint y: 13, distance: 35.5
click at [23, 11] on input "2010972356" at bounding box center [97, 10] width 148 height 8
paste input "1749496359"
type input "1749496359"
click at [165, 9] on button "search-icon" at bounding box center [161, 10] width 13 height 9
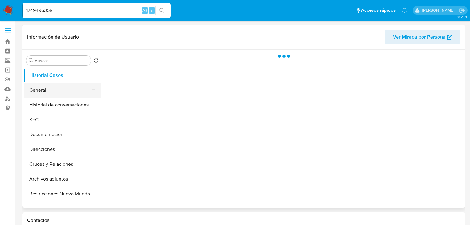
click at [56, 92] on button "General" at bounding box center [60, 90] width 72 height 15
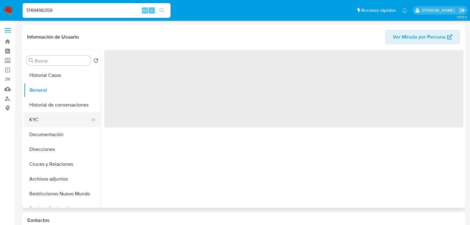
select select "10"
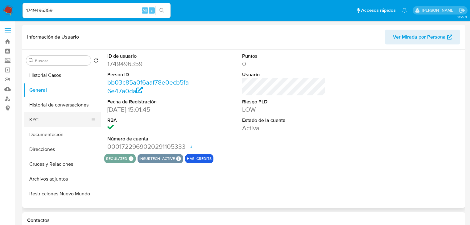
click at [43, 119] on button "KYC" at bounding box center [60, 119] width 72 height 15
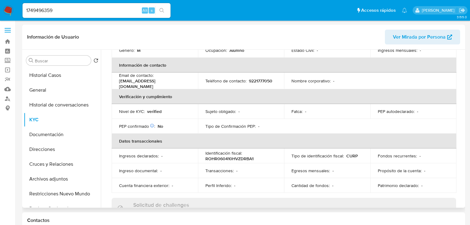
scroll to position [46, 0]
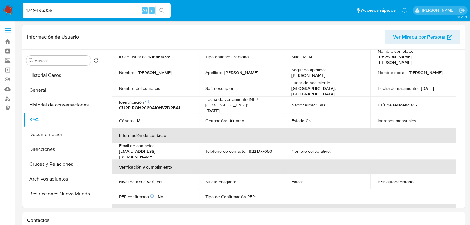
drag, startPoint x: 65, startPoint y: 9, endPoint x: 14, endPoint y: 9, distance: 50.3
click at [14, 9] on nav "Pausado Ver notificaciones 1749496359 Alt s Accesos rápidos Presiona las siguie…" at bounding box center [235, 10] width 470 height 21
paste input "29026892"
type input "1290268929"
click at [163, 9] on icon "search-icon" at bounding box center [161, 10] width 5 height 5
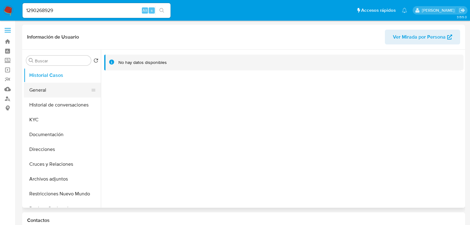
select select "10"
click at [51, 88] on button "General" at bounding box center [60, 90] width 72 height 15
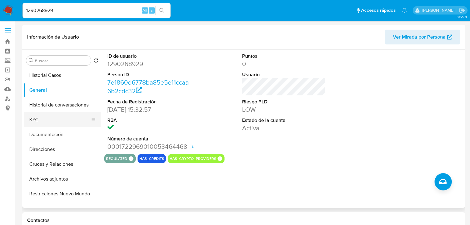
click at [24, 117] on button "KYC" at bounding box center [60, 119] width 72 height 15
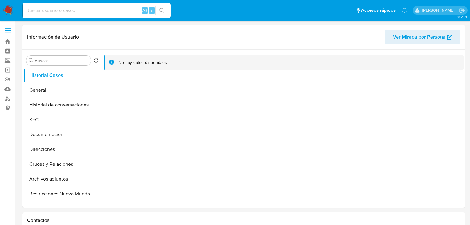
select select "10"
drag, startPoint x: 38, startPoint y: 12, endPoint x: 41, endPoint y: 11, distance: 3.3
click at [39, 12] on input at bounding box center [97, 10] width 148 height 8
paste input "1125700722"
click at [27, 10] on input "1125700722" at bounding box center [97, 10] width 148 height 8
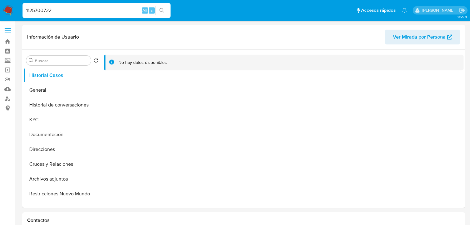
click at [26, 10] on input "1125700722" at bounding box center [97, 10] width 148 height 8
click at [62, 10] on input "1125700722" at bounding box center [97, 10] width 148 height 8
type input "1125700722"
click at [163, 10] on icon "search-icon" at bounding box center [161, 10] width 5 height 5
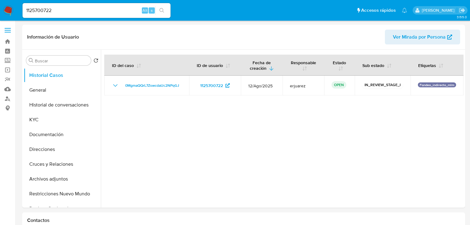
select select "10"
click at [37, 151] on button "Direcciones" at bounding box center [60, 149] width 72 height 15
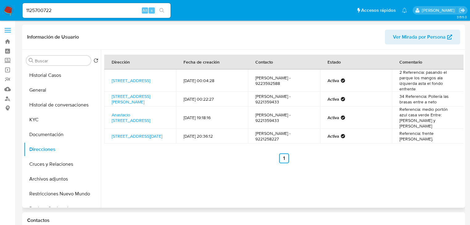
drag, startPoint x: 54, startPoint y: 129, endPoint x: 180, endPoint y: 162, distance: 129.5
click at [174, 159] on div "Buscar Volver al orden por defecto Historial Casos General Historial de convers…" at bounding box center [244, 129] width 440 height 158
click at [120, 80] on link "[STREET_ADDRESS]" at bounding box center [131, 80] width 39 height 6
click at [144, 101] on link "[STREET_ADDRESS][PERSON_NAME]" at bounding box center [131, 99] width 39 height 12
click at [53, 135] on button "Documentación" at bounding box center [60, 134] width 72 height 15
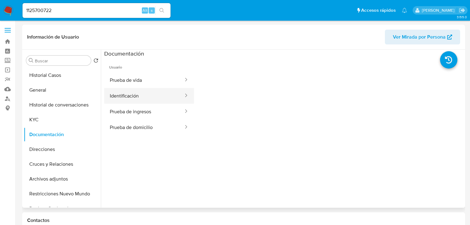
click at [138, 93] on button "Identificación" at bounding box center [144, 96] width 80 height 16
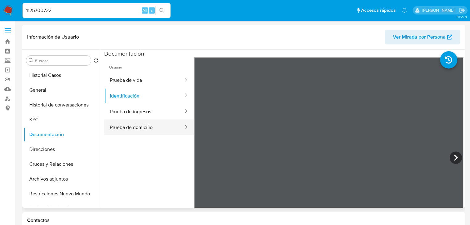
drag, startPoint x: 142, startPoint y: 113, endPoint x: 184, endPoint y: 121, distance: 42.5
click at [145, 113] on button "Prueba de ingresos" at bounding box center [144, 112] width 80 height 16
click at [154, 125] on button "Prueba de domicilio" at bounding box center [144, 127] width 80 height 16
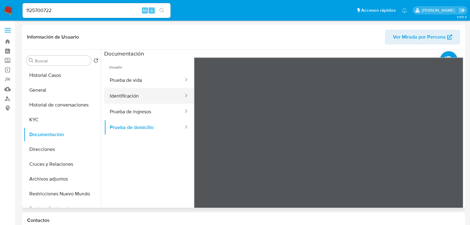
click at [139, 97] on button "Identificación" at bounding box center [144, 96] width 80 height 16
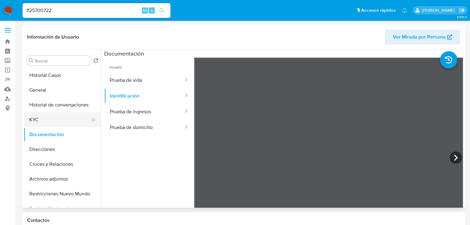
click at [45, 118] on button "KYC" at bounding box center [60, 119] width 72 height 15
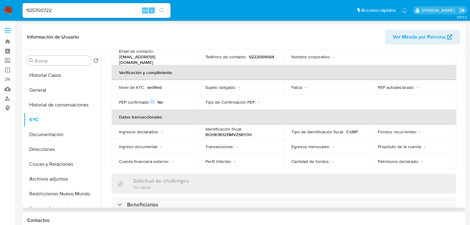
scroll to position [39, 0]
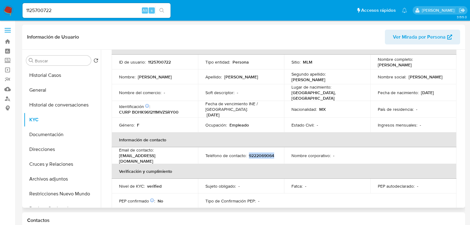
drag, startPoint x: 204, startPoint y: 157, endPoint x: 361, endPoint y: 69, distance: 179.2
click at [244, 157] on td "Teléfono de contacto : [PHONE_NUMBER]" at bounding box center [241, 157] width 86 height 17
copy p "9222069064"
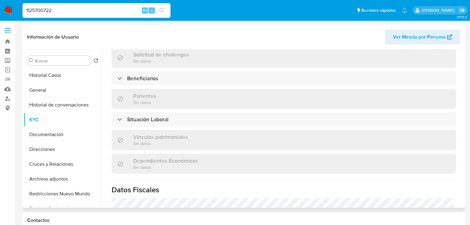
scroll to position [311, 0]
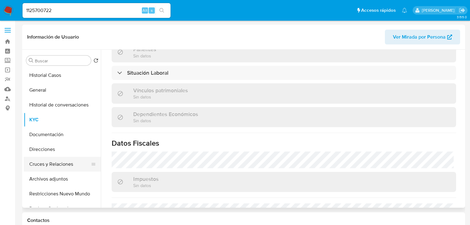
click at [49, 168] on button "Cruces y Relaciones" at bounding box center [60, 164] width 72 height 15
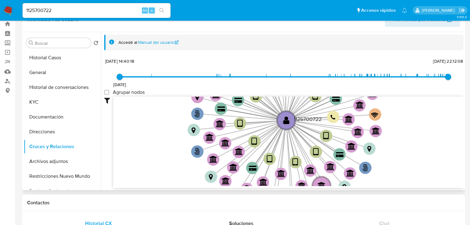
scroll to position [25, 0]
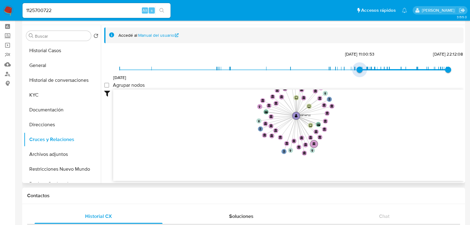
type input "1728527934000"
drag, startPoint x: 121, startPoint y: 67, endPoint x: 287, endPoint y: 103, distance: 170.2
click at [362, 67] on span "[DATE] 20:38:54" at bounding box center [362, 70] width 6 height 6
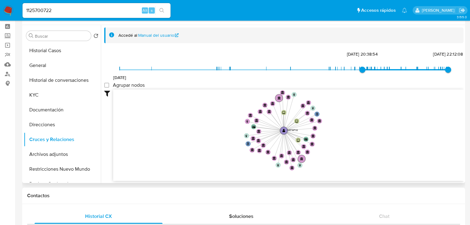
drag, startPoint x: 242, startPoint y: 130, endPoint x: 232, endPoint y: 142, distance: 15.6
click at [232, 142] on icon "phone-21e0212b0f639a010dc83e5a0d9e7dc6  user-1125700722  1125700722 person-8d…" at bounding box center [288, 133] width 350 height 89
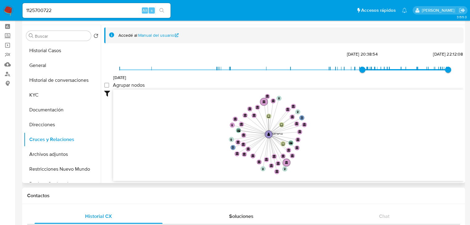
drag, startPoint x: 228, startPoint y: 138, endPoint x: 213, endPoint y: 141, distance: 14.5
click at [213, 141] on icon "phone-21e0212b0f639a010dc83e5a0d9e7dc6  user-1125700722  1125700722 person-8d…" at bounding box center [288, 133] width 350 height 89
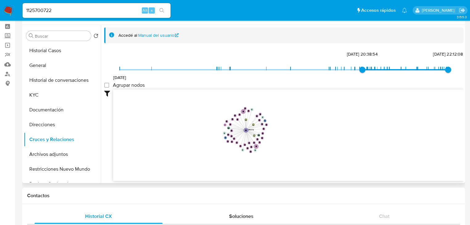
drag, startPoint x: 289, startPoint y: 141, endPoint x: 214, endPoint y: 141, distance: 74.9
click at [214, 141] on icon "phone-21e0212b0f639a010dc83e5a0d9e7dc6  user-1125700722  1125700722 person-8d…" at bounding box center [288, 133] width 350 height 89
drag, startPoint x: 42, startPoint y: 119, endPoint x: 6, endPoint y: 119, distance: 36.4
click at [42, 119] on button "Direcciones" at bounding box center [62, 124] width 77 height 15
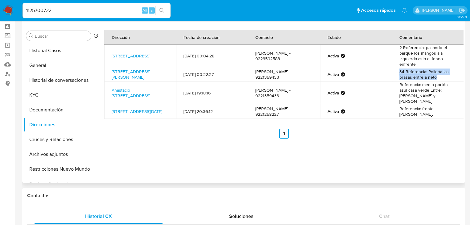
drag, startPoint x: 395, startPoint y: 70, endPoint x: 442, endPoint y: 80, distance: 47.4
click at [442, 80] on td "34 Referencia: Pollería las brasas entre a neto" at bounding box center [428, 74] width 72 height 15
drag, startPoint x: 57, startPoint y: 10, endPoint x: -6, endPoint y: 2, distance: 63.7
paste input "229948491"
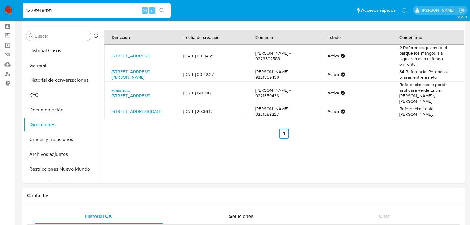
type input "1229948491"
click at [164, 10] on button "search-icon" at bounding box center [161, 10] width 13 height 9
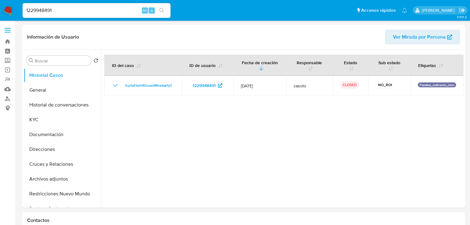
select select "10"
click at [72, 96] on button "General" at bounding box center [60, 90] width 72 height 15
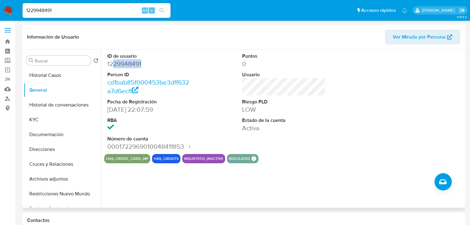
drag, startPoint x: 148, startPoint y: 64, endPoint x: 112, endPoint y: 61, distance: 36.9
click at [112, 61] on dd "1229948491" at bounding box center [149, 64] width 84 height 9
drag, startPoint x: 39, startPoint y: 122, endPoint x: 7, endPoint y: 122, distance: 32.4
click at [39, 122] on button "KYC" at bounding box center [62, 119] width 77 height 15
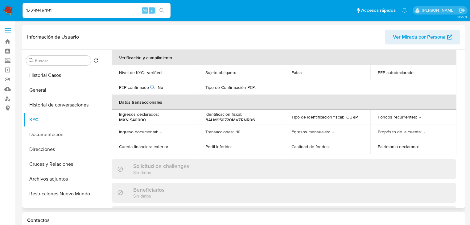
scroll to position [44, 0]
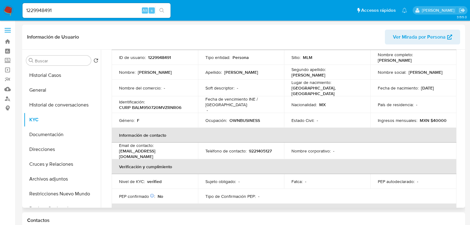
click at [186, 107] on div "Identificación : CURP BALM950720MVZRNR06" at bounding box center [155, 106] width 72 height 11
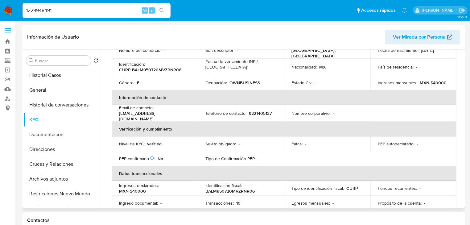
scroll to position [19, 0]
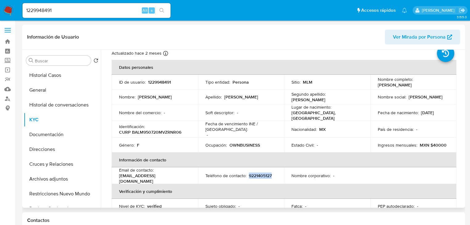
drag, startPoint x: 248, startPoint y: 174, endPoint x: 285, endPoint y: 174, distance: 37.0
click at [285, 174] on tr "Email de contacto : [EMAIL_ADDRESS][DOMAIN_NAME] Teléfono de contacto : [PHONE_…" at bounding box center [284, 177] width 345 height 17
copy p "9221405127"
drag, startPoint x: 69, startPoint y: 14, endPoint x: 217, endPoint y: 131, distance: 188.8
click at [70, 15] on div "1229948491 Alt s" at bounding box center [97, 10] width 148 height 15
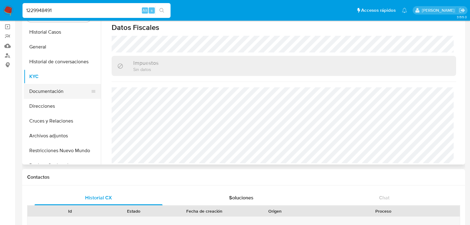
scroll to position [0, 0]
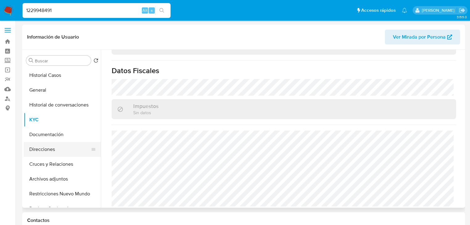
drag, startPoint x: 49, startPoint y: 149, endPoint x: 63, endPoint y: 146, distance: 14.6
click at [49, 149] on button "Direcciones" at bounding box center [60, 149] width 72 height 15
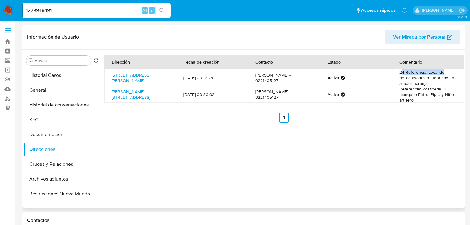
drag, startPoint x: 399, startPoint y: 73, endPoint x: 455, endPoint y: 73, distance: 56.1
click at [455, 73] on td "24 Referencia: Local de pollos asados a fuera hay un asador naranja." at bounding box center [428, 77] width 72 height 17
drag, startPoint x: 398, startPoint y: 74, endPoint x: 405, endPoint y: 74, distance: 6.2
click at [405, 74] on td "24 Referencia: Local de pollos asados a fuera hay un asador naranja." at bounding box center [428, 77] width 72 height 17
click at [118, 76] on link "[STREET_ADDRESS][PERSON_NAME]" at bounding box center [131, 78] width 39 height 12
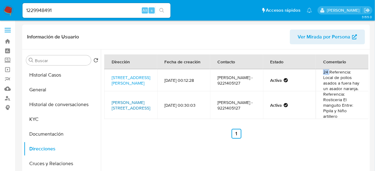
click at [122, 107] on link "[PERSON_NAME][STREET_ADDRESS]" at bounding box center [131, 106] width 39 height 12
click at [125, 105] on link "[PERSON_NAME][STREET_ADDRESS]" at bounding box center [131, 106] width 39 height 12
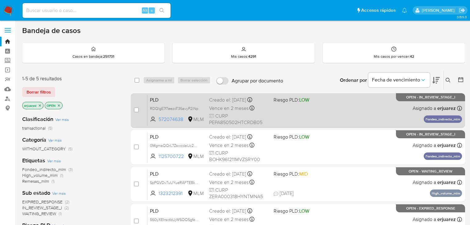
scroll to position [25, 0]
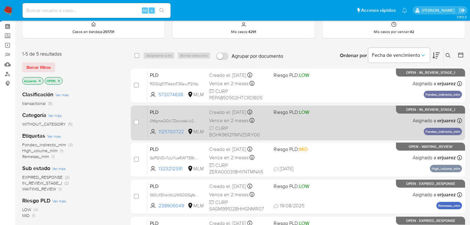
click at [339, 124] on div "PLD 0MgmaQQrL7ZswcdaUc2NPqGJ 1125700722 MLM Riesgo PLD: LOW Creado el: [DATE] C…" at bounding box center [304, 122] width 315 height 31
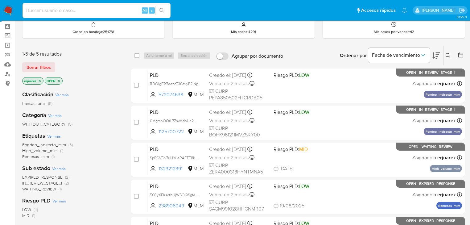
click at [37, 7] on input at bounding box center [97, 10] width 148 height 8
paste input "437435624"
type input "437435624"
click at [162, 11] on icon "search-icon" at bounding box center [161, 10] width 5 height 5
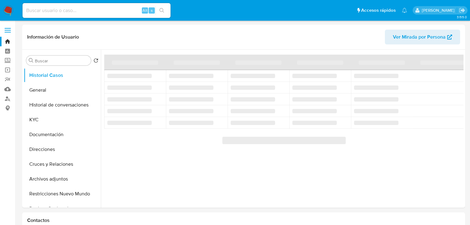
select select "10"
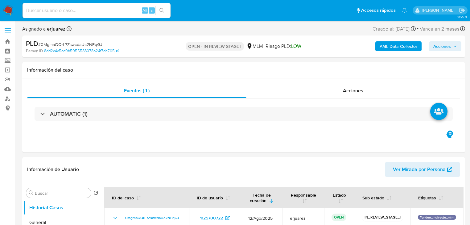
select select "10"
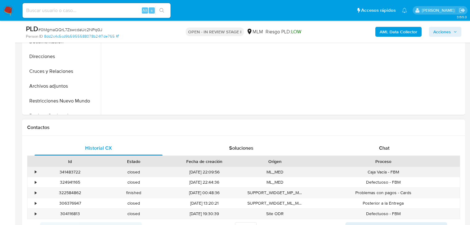
scroll to position [222, 0]
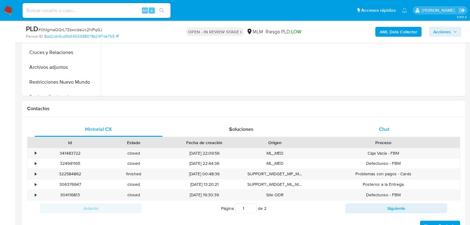
click at [381, 126] on span "Chat" at bounding box center [384, 129] width 10 height 7
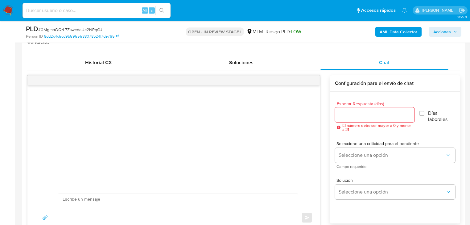
scroll to position [296, 0]
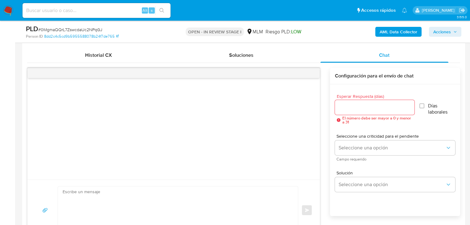
click at [366, 105] on input "Esperar Respuesta (días)" at bounding box center [375, 107] width 80 height 8
type input "5"
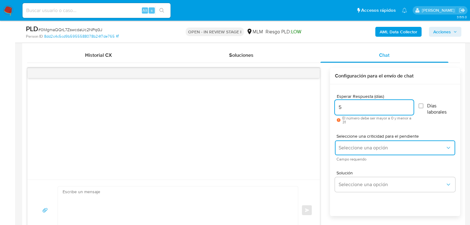
click at [348, 147] on span "Seleccione una opción" at bounding box center [392, 148] width 107 height 6
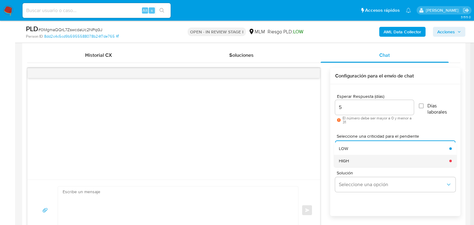
click at [359, 160] on div "HIGH" at bounding box center [392, 161] width 107 height 12
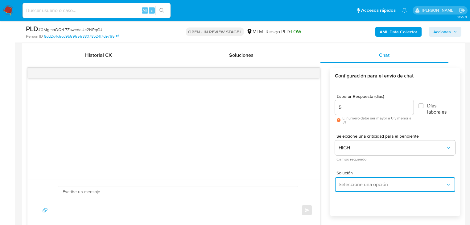
click at [375, 183] on span "Seleccione una opción" at bounding box center [392, 184] width 107 height 6
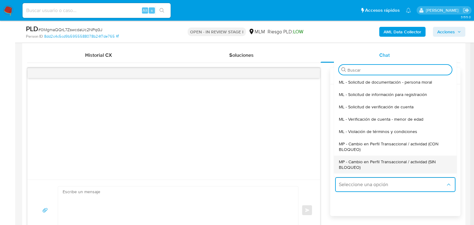
click at [381, 166] on span "MP - Cambio en Perfil Transaccional / actividad (SIN BLOQUEO)" at bounding box center [393, 164] width 109 height 11
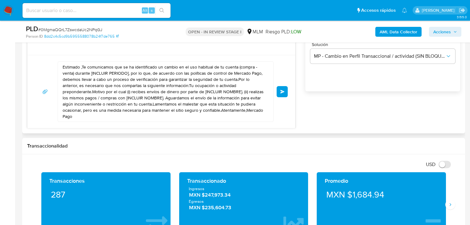
scroll to position [419, 0]
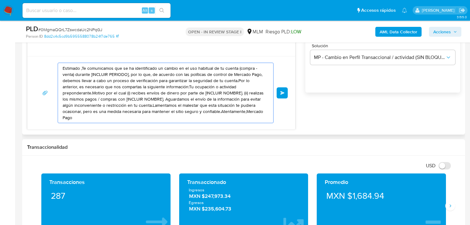
drag, startPoint x: 233, startPoint y: 114, endPoint x: 28, endPoint y: 56, distance: 213.4
click at [28, 56] on div "Estimado ,Te comunicamos que se ha identificado un cambio en el uso habitual de…" at bounding box center [161, 92] width 268 height 73
paste textarea "a Keyla se ha identificado un cambio en el uso habitual de tu cuenta para garan…"
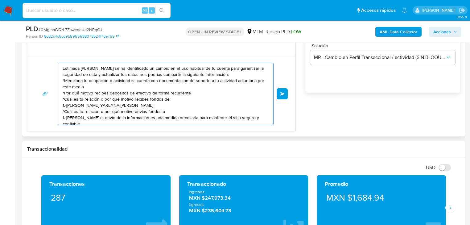
scroll to position [21, 0]
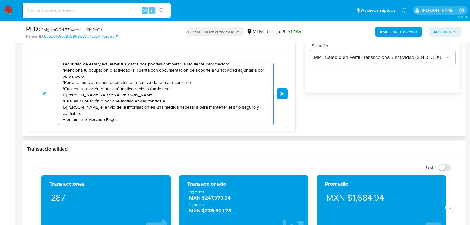
click at [85, 121] on textarea "Estimada Keyla se ha identificado un cambio en el uso habitual de tu cuenta par…" at bounding box center [164, 94] width 203 height 62
click at [61, 118] on div "Estimada Keyla se ha identificado un cambio en el uso habitual de tu cuenta par…" at bounding box center [164, 94] width 212 height 62
click at [63, 119] on div "Estimada Keyla se ha identificado un cambio en el uso habitual de tu cuenta par…" at bounding box center [164, 94] width 212 height 62
click at [63, 120] on textarea "Estimada Keyla se ha identificado un cambio en el uso habitual de tu cuenta par…" at bounding box center [164, 94] width 203 height 62
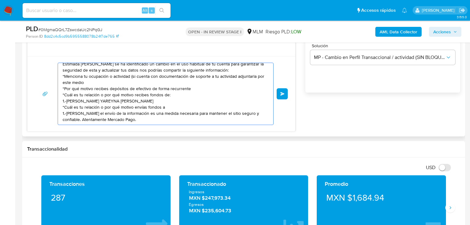
scroll to position [10, 0]
click at [140, 94] on textarea "Estimada Keyla se ha identificado un cambio en el uso habitual de tu cuenta par…" at bounding box center [164, 94] width 203 height 62
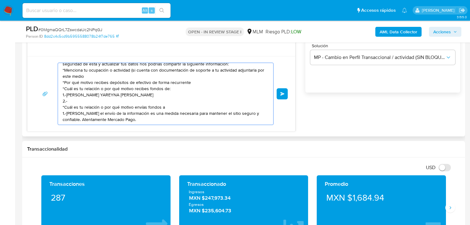
paste textarea "CHRISTIAN ARTURO COLMENARES RAMIREZ"
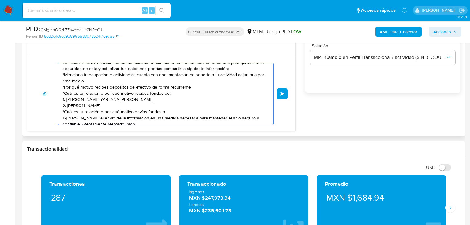
scroll to position [0, 0]
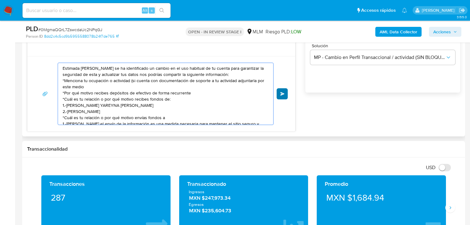
type textarea "Estimada Keyla se ha identificado un cambio en el uso habitual de tu cuenta par…"
click at [284, 95] on span "Enviar" at bounding box center [282, 94] width 4 height 4
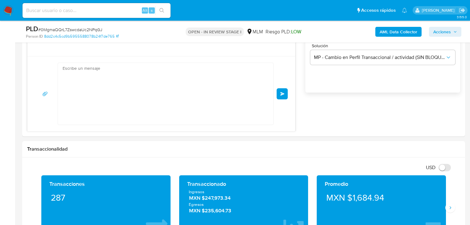
scroll to position [18, 0]
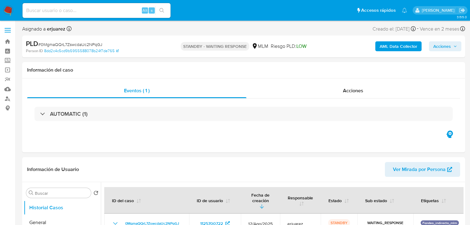
select select "10"
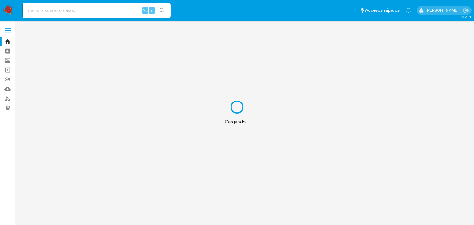
click at [10, 10] on div "Cargando..." at bounding box center [237, 112] width 474 height 225
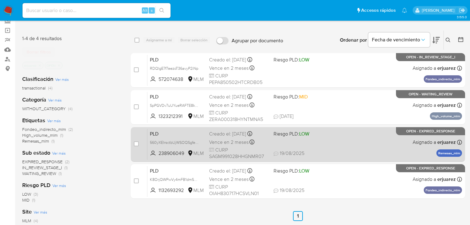
scroll to position [49, 0]
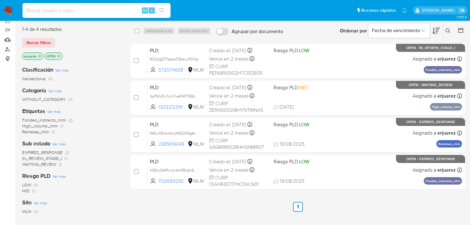
click at [60, 12] on input at bounding box center [97, 10] width 148 height 8
paste input "1125700722"
type input "1125700722"
click at [163, 10] on icon "search-icon" at bounding box center [161, 10] width 5 height 5
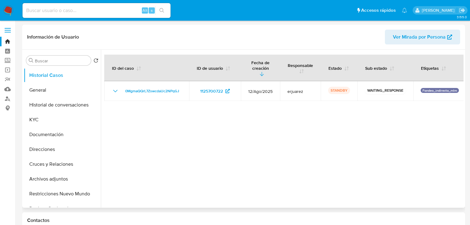
select select "10"
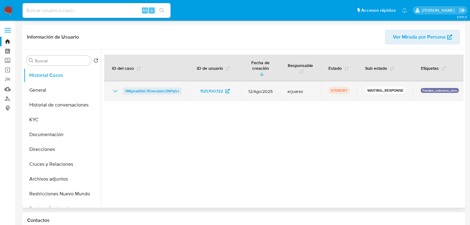
drag, startPoint x: 186, startPoint y: 84, endPoint x: 123, endPoint y: 85, distance: 62.3
click at [123, 85] on td "0MgmaQQrL7ZswcdaUc2NPqGJ" at bounding box center [146, 91] width 85 height 20
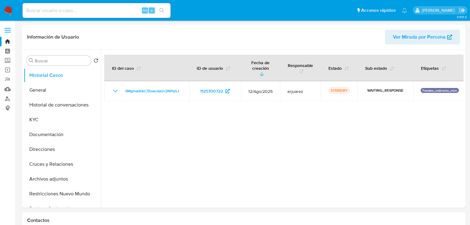
click at [53, 10] on input at bounding box center [97, 10] width 148 height 8
paste input "2290765753"
type input "2290765753"
click at [163, 8] on icon "search-icon" at bounding box center [161, 10] width 5 height 5
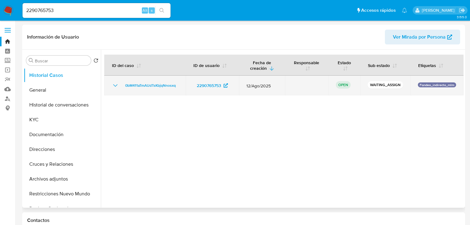
select select "10"
drag, startPoint x: 184, startPoint y: 87, endPoint x: 121, endPoint y: 85, distance: 63.3
click at [122, 85] on td "0bM411aTmAUdTsKbjqNnosxq" at bounding box center [144, 86] width 81 height 20
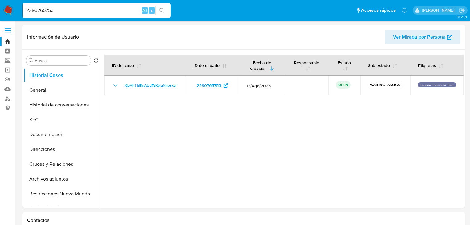
click at [10, 8] on img at bounding box center [8, 10] width 10 height 10
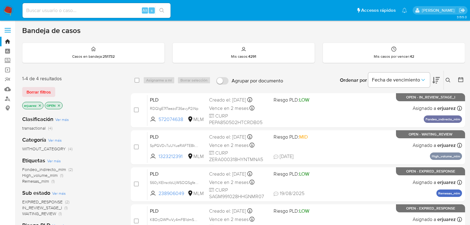
click at [40, 104] on icon "close-filter" at bounding box center [40, 106] width 4 height 4
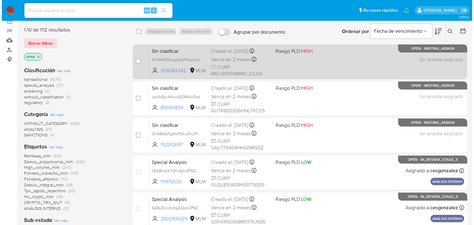
scroll to position [49, 0]
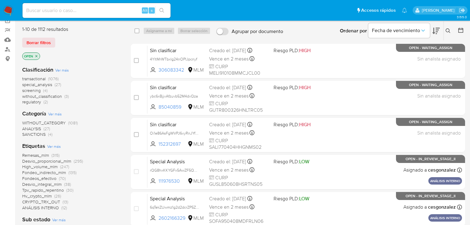
click at [446, 28] on icon at bounding box center [448, 30] width 5 height 5
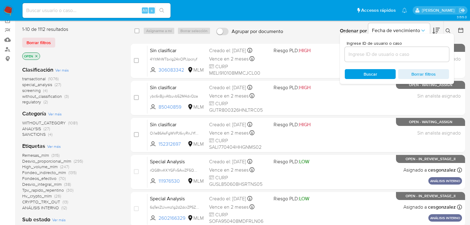
click at [360, 57] on input at bounding box center [397, 54] width 104 height 8
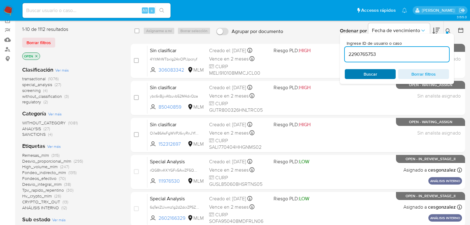
type input "2290765753"
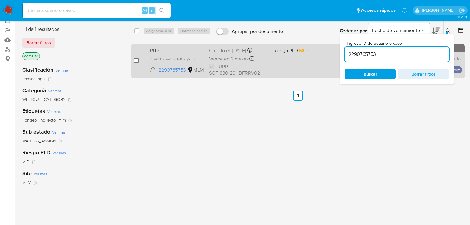
click at [137, 60] on input "checkbox" at bounding box center [136, 60] width 5 height 5
checkbox input "true"
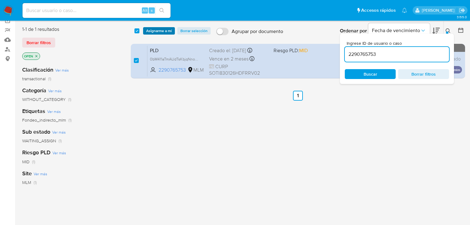
click at [164, 32] on span "Asignarme a mí" at bounding box center [159, 31] width 26 height 6
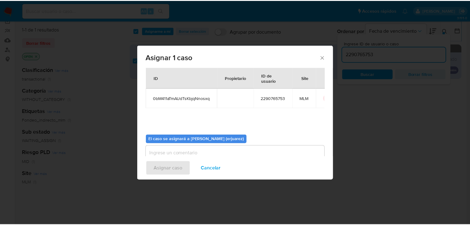
scroll to position [32, 0]
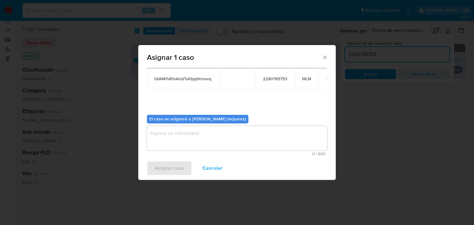
click at [185, 140] on textarea "assign-modal" at bounding box center [237, 138] width 180 height 25
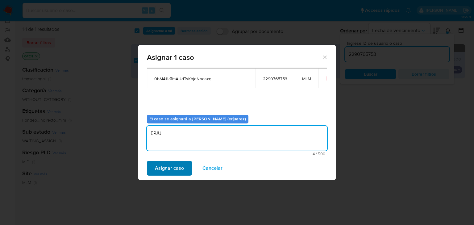
type textarea "EPJU"
drag, startPoint x: 180, startPoint y: 163, endPoint x: 345, endPoint y: 169, distance: 165.1
click at [183, 164] on span "Asignar caso" at bounding box center [169, 168] width 29 height 14
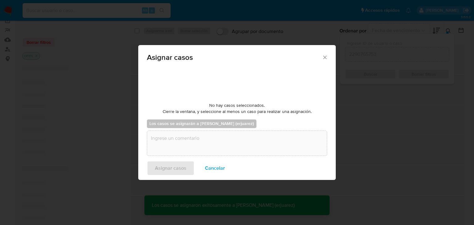
checkbox input "false"
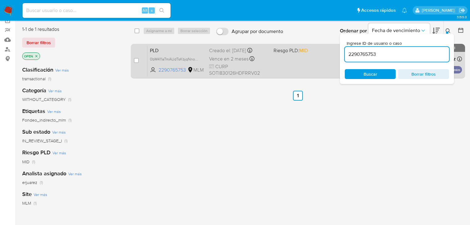
click at [263, 63] on span "CURP SOTI830126HDFRRV02" at bounding box center [239, 69] width 60 height 13
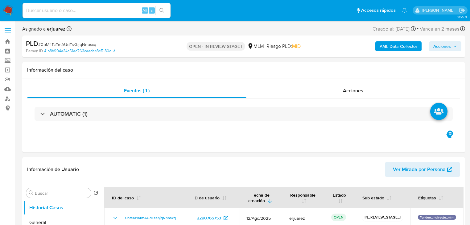
select select "10"
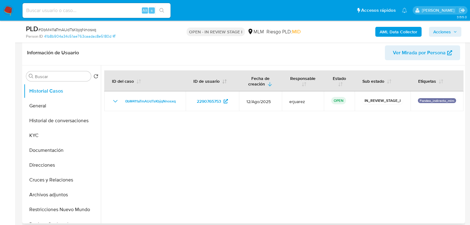
scroll to position [99, 0]
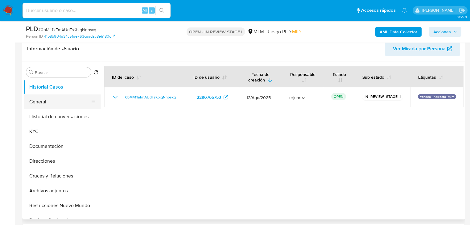
click at [60, 102] on button "General" at bounding box center [60, 101] width 72 height 15
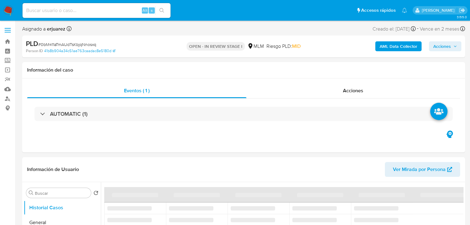
select select "10"
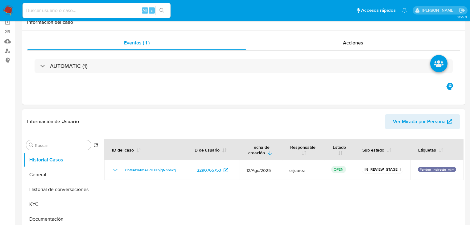
scroll to position [123, 0]
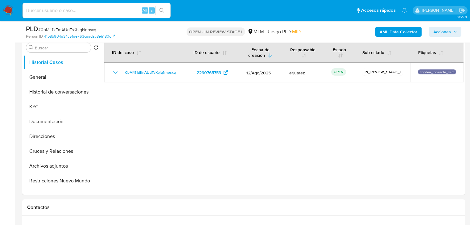
click at [10, 6] on img at bounding box center [8, 10] width 10 height 10
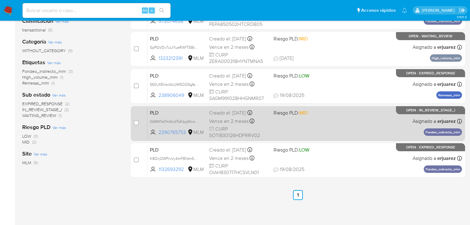
scroll to position [99, 0]
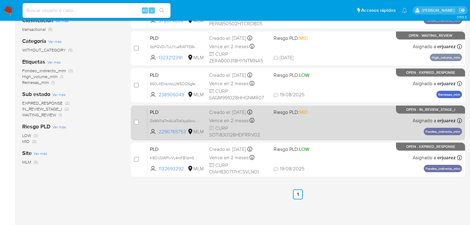
click at [332, 119] on div "PLD 0bM411aTmAUdTsKbjqNnosxq 2290765753 MLM Riesgo PLD: MID Creado el: 12/08/20…" at bounding box center [304, 122] width 315 height 31
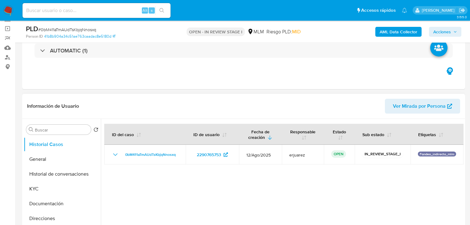
scroll to position [148, 0]
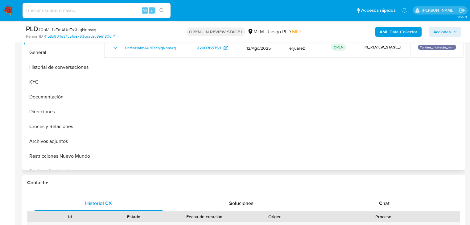
select select "10"
click at [91, 80] on icon at bounding box center [93, 82] width 5 height 5
drag, startPoint x: 32, startPoint y: 85, endPoint x: 94, endPoint y: 85, distance: 62.3
click at [32, 85] on button "KYC" at bounding box center [60, 82] width 72 height 15
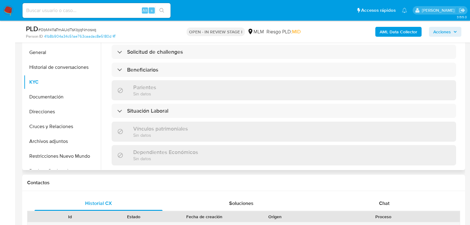
scroll to position [222, 0]
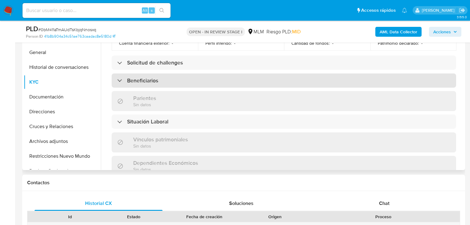
click at [154, 77] on h3 "Beneficiarios" at bounding box center [142, 80] width 31 height 7
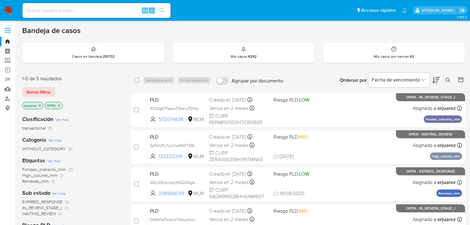
click at [67, 17] on div "Alt s" at bounding box center [97, 10] width 148 height 15
click at [72, 9] on input at bounding box center [97, 10] width 148 height 8
paste input "2290765753"
type input "2290765753"
click at [161, 11] on icon "search-icon" at bounding box center [161, 10] width 5 height 5
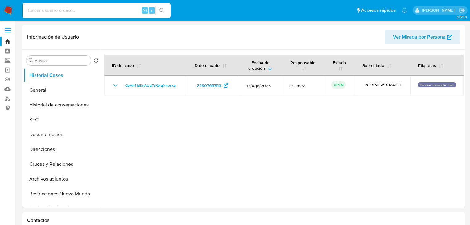
select select "10"
click at [45, 88] on button "General" at bounding box center [60, 90] width 72 height 15
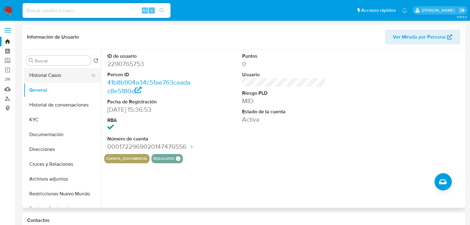
click at [40, 76] on button "Historial Casos" at bounding box center [60, 75] width 72 height 15
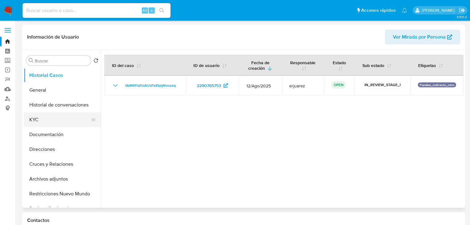
click at [37, 115] on button "KYC" at bounding box center [60, 119] width 72 height 15
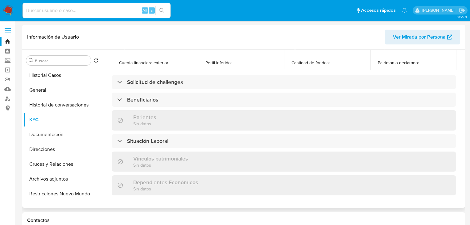
scroll to position [247, 0]
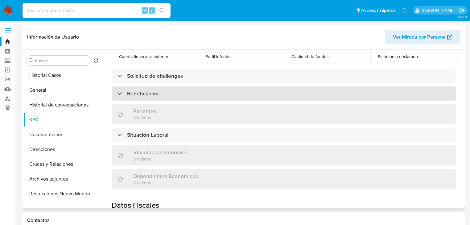
click at [159, 88] on div "Beneficiarios" at bounding box center [284, 93] width 345 height 14
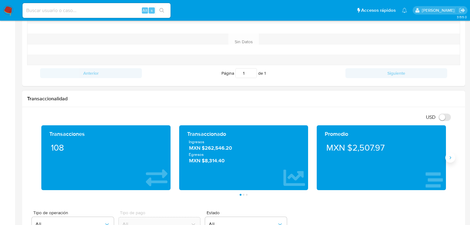
click at [449, 157] on icon "Siguiente" at bounding box center [450, 157] width 5 height 5
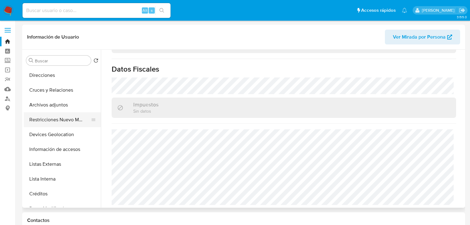
scroll to position [123, 0]
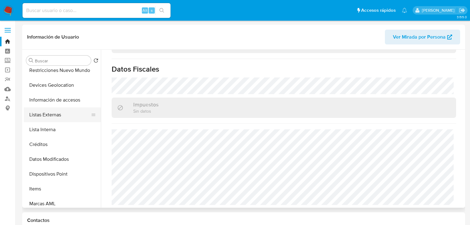
drag, startPoint x: 55, startPoint y: 116, endPoint x: 59, endPoint y: 115, distance: 4.0
click at [55, 116] on button "Listas Externas" at bounding box center [60, 114] width 72 height 15
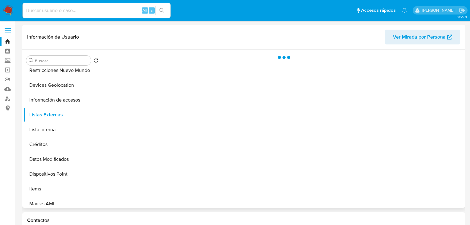
scroll to position [0, 0]
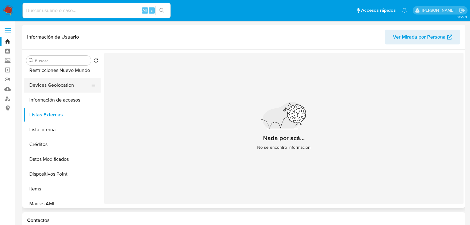
click at [54, 86] on button "Devices Geolocation" at bounding box center [60, 85] width 72 height 15
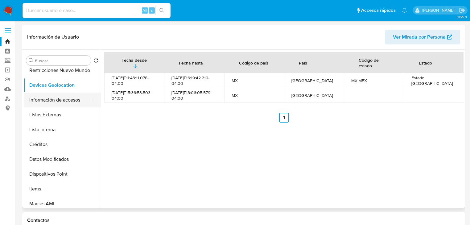
click at [64, 100] on button "Información de accesos" at bounding box center [60, 100] width 72 height 15
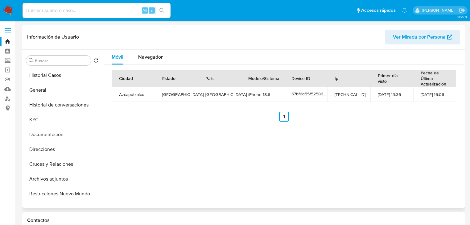
drag, startPoint x: 52, startPoint y: 138, endPoint x: 148, endPoint y: 106, distance: 101.2
click at [52, 139] on button "Documentación" at bounding box center [62, 134] width 77 height 15
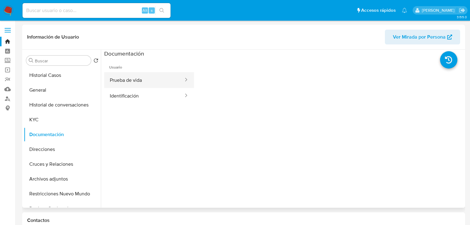
click at [123, 86] on button "Prueba de vida" at bounding box center [144, 80] width 80 height 16
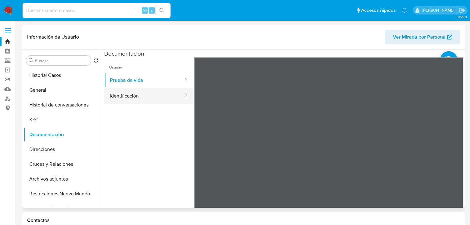
click at [139, 93] on button "Identificación" at bounding box center [144, 96] width 80 height 16
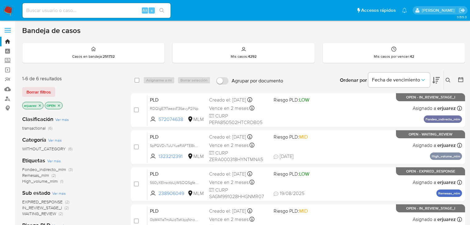
click at [88, 11] on input at bounding box center [97, 10] width 148 height 8
paste input "582464797"
click at [27, 10] on input "582464797" at bounding box center [97, 10] width 148 height 8
type input "582464797"
click at [159, 12] on button "search-icon" at bounding box center [161, 10] width 13 height 9
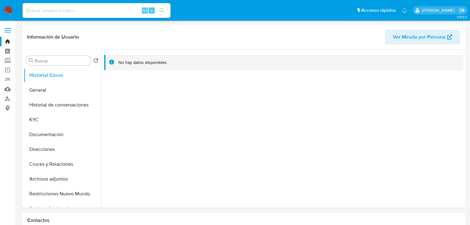
select select "10"
click at [67, 9] on input at bounding box center [97, 10] width 148 height 8
paste input "582464797"
drag, startPoint x: 163, startPoint y: 10, endPoint x: 12, endPoint y: 114, distance: 182.7
click at [161, 11] on icon "search-icon" at bounding box center [161, 10] width 5 height 5
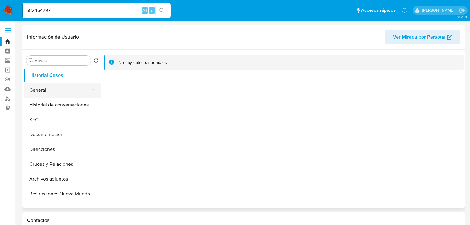
click at [54, 89] on button "General" at bounding box center [60, 90] width 72 height 15
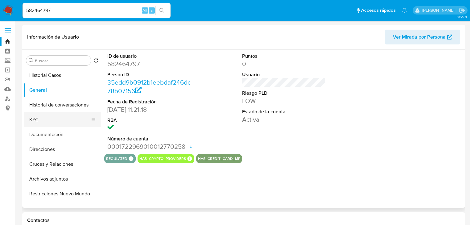
click at [41, 118] on button "KYC" at bounding box center [60, 119] width 72 height 15
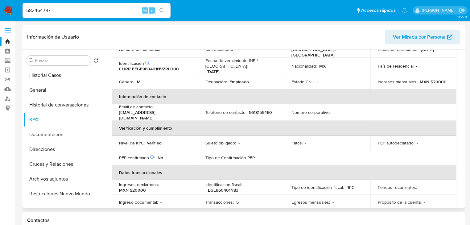
scroll to position [19, 0]
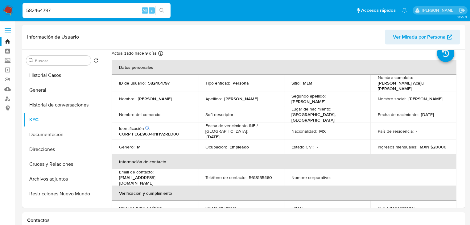
drag, startPoint x: 101, startPoint y: 10, endPoint x: -60, endPoint y: 14, distance: 161.0
paste input "787136533"
type input "787136533"
click at [162, 11] on icon "search-icon" at bounding box center [161, 10] width 5 height 5
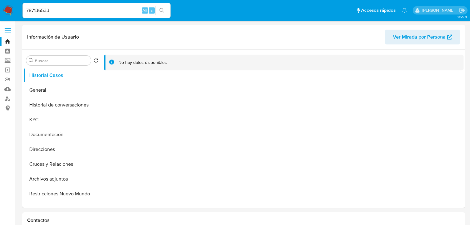
select select "10"
drag, startPoint x: 54, startPoint y: 6, endPoint x: 10, endPoint y: 4, distance: 44.5
click at [10, 4] on nav "Pausado Ver notificaciones 787136533 Alt s Accesos rápidos Presiona las siguien…" at bounding box center [235, 10] width 470 height 21
paste input "582464797"
type input "582464797"
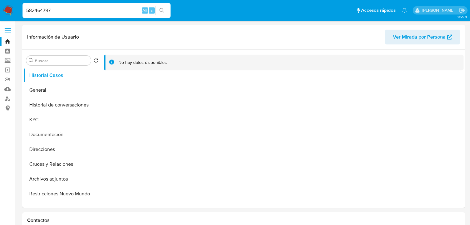
click at [160, 12] on icon "search-icon" at bounding box center [161, 10] width 5 height 5
select select "10"
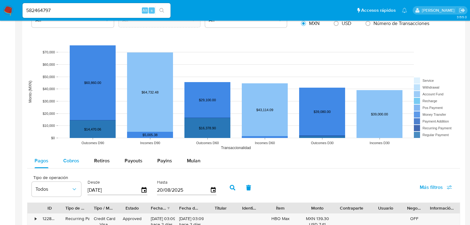
click at [75, 160] on span "Cobros" at bounding box center [71, 160] width 16 height 7
select select "10"
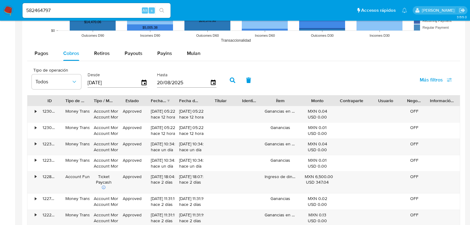
scroll to position [518, 0]
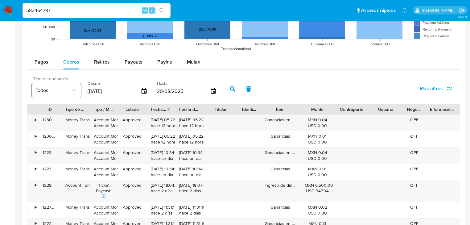
drag, startPoint x: 89, startPoint y: 89, endPoint x: 74, endPoint y: 89, distance: 15.1
click at [74, 89] on div "Tipo de operación Todos Desde 23/05/2025 Hasta 20/08/2025" at bounding box center [126, 88] width 194 height 25
type input "0_/__/____"
type input "01/01/2025"
click at [233, 86] on icon "button" at bounding box center [233, 89] width 6 height 6
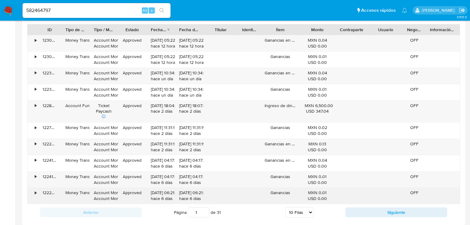
scroll to position [642, 0]
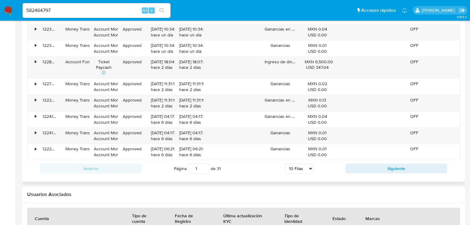
click at [360, 161] on div "Anterior Página 1 de 31 5 Filas 10 Filas 20 Filas 25 Filas 50 Filas 100 Filas S…" at bounding box center [243, 168] width 433 height 17
click at [360, 164] on button "Siguiente" at bounding box center [396, 168] width 102 height 10
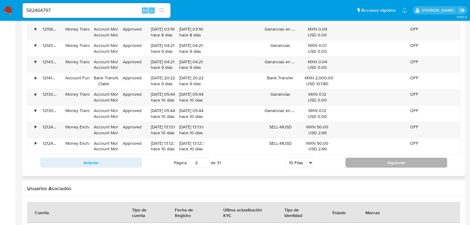
click at [365, 159] on button "Siguiente" at bounding box center [396, 163] width 102 height 10
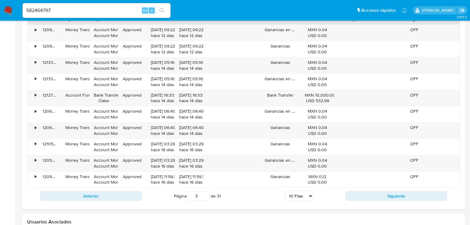
scroll to position [617, 0]
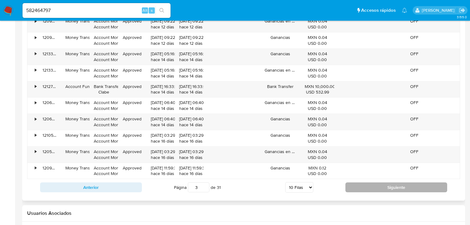
click at [360, 184] on button "Siguiente" at bounding box center [396, 187] width 102 height 10
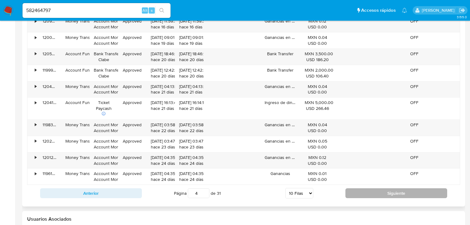
click at [361, 190] on button "Siguiente" at bounding box center [396, 193] width 102 height 10
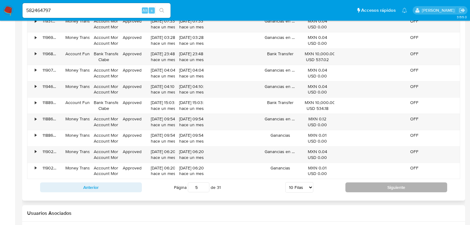
click at [361, 190] on button "Siguiente" at bounding box center [396, 187] width 102 height 10
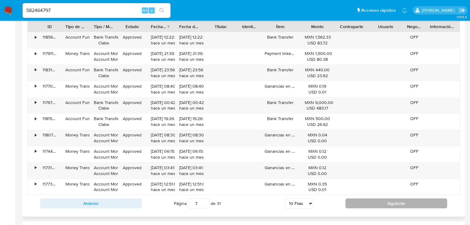
scroll to position [592, 0]
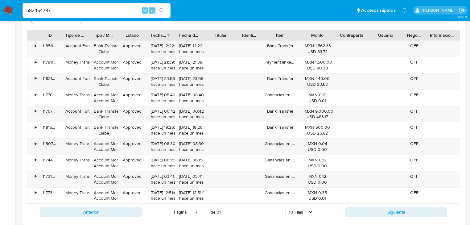
click at [367, 208] on button "Siguiente" at bounding box center [396, 212] width 102 height 10
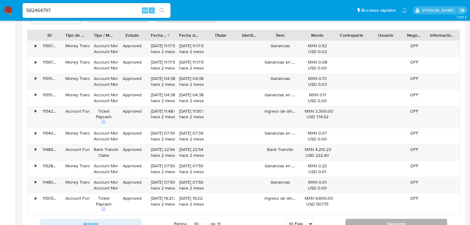
click at [368, 221] on button "Siguiente" at bounding box center [396, 224] width 102 height 10
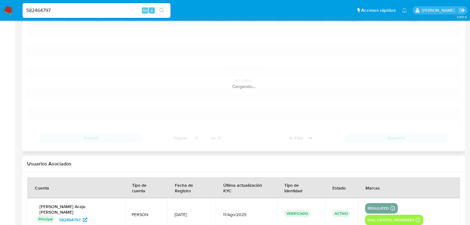
scroll to position [617, 0]
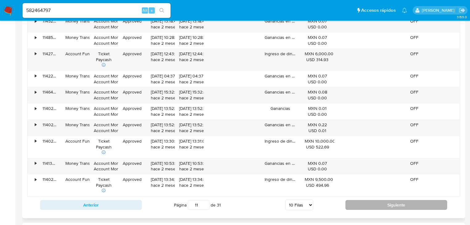
click at [367, 205] on button "Siguiente" at bounding box center [396, 205] width 102 height 10
type input "12"
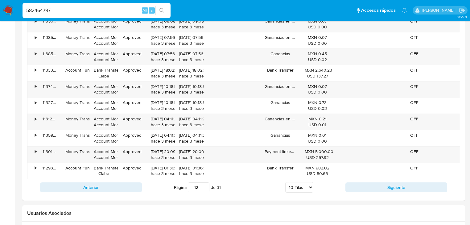
drag, startPoint x: 58, startPoint y: 9, endPoint x: 15, endPoint y: 9, distance: 43.2
click at [15, 9] on nav "Pausado Ver notificaciones 582464797 Alt s Accesos rápidos Presiona las siguien…" at bounding box center [235, 10] width 470 height 21
paste input "787136533"
type input "787136533"
drag, startPoint x: 159, startPoint y: 10, endPoint x: 155, endPoint y: 11, distance: 4.7
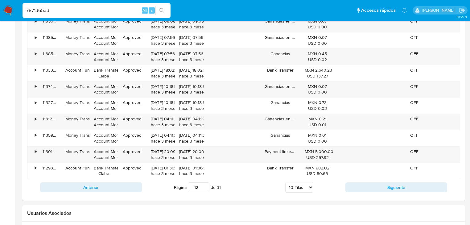
click at [160, 10] on icon "search-icon" at bounding box center [161, 10] width 5 height 5
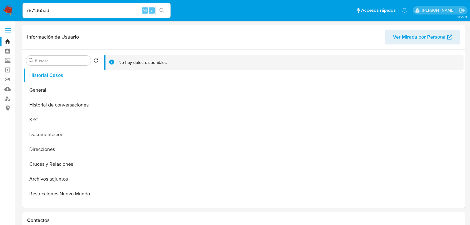
select select "10"
click at [40, 89] on button "General" at bounding box center [60, 90] width 72 height 15
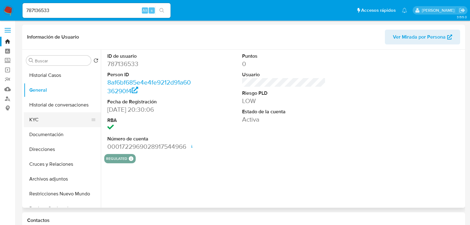
click at [37, 117] on button "KYC" at bounding box center [60, 119] width 72 height 15
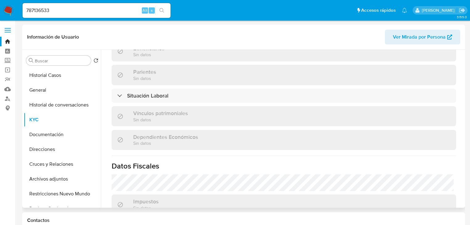
scroll to position [390, 0]
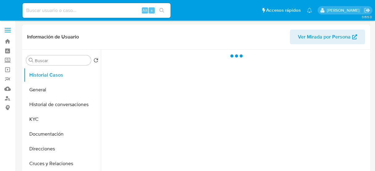
select select "10"
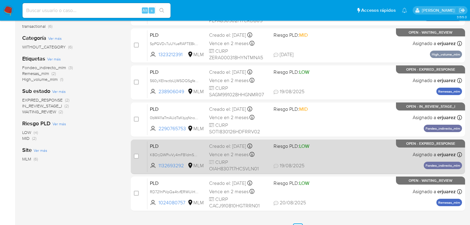
scroll to position [128, 0]
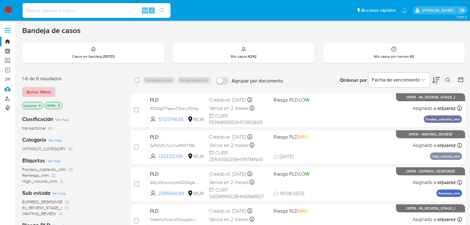
drag, startPoint x: 4, startPoint y: 88, endPoint x: 23, endPoint y: 92, distance: 18.9
click at [4, 88] on link "Mulan" at bounding box center [36, 89] width 73 height 10
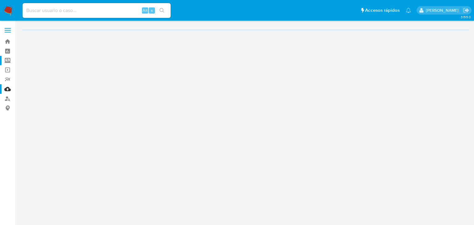
click at [6, 59] on label "Screening" at bounding box center [36, 61] width 73 height 10
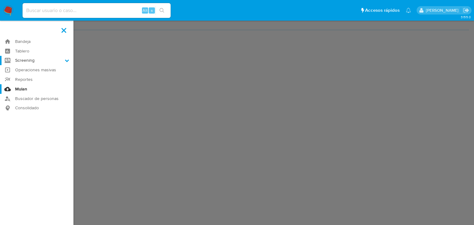
click at [0, 0] on input "Screening" at bounding box center [0, 0] width 0 height 0
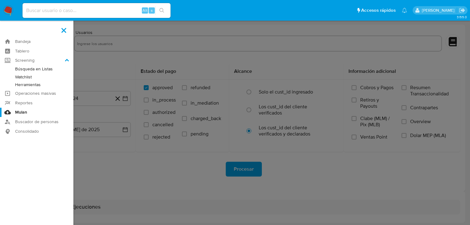
click at [32, 83] on link "Herramientas" at bounding box center [36, 85] width 73 height 8
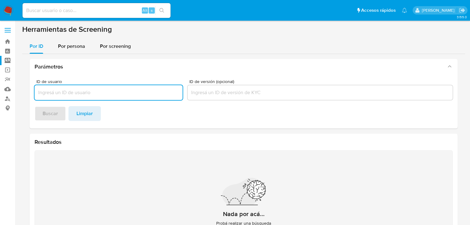
drag, startPoint x: 68, startPoint y: 44, endPoint x: 68, endPoint y: 57, distance: 13.0
click at [68, 44] on span "Por persona" at bounding box center [71, 46] width 27 height 7
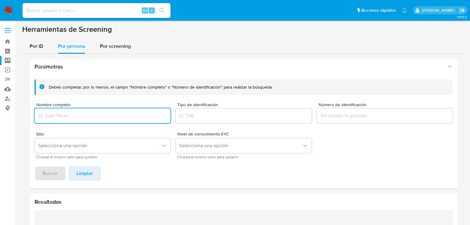
click at [60, 113] on div at bounding box center [103, 115] width 136 height 15
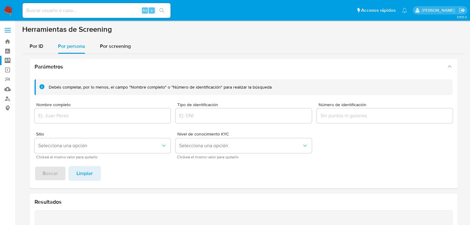
click at [60, 114] on input "Nombre completo" at bounding box center [103, 116] width 136 height 8
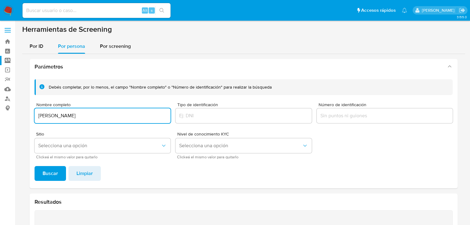
click at [46, 181] on div "Debés completar, por lo menos, el campo "Nombre completo" o "Número de identifi…" at bounding box center [244, 131] width 428 height 114
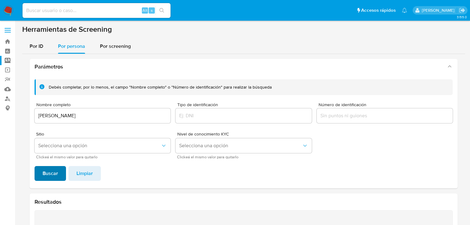
click at [50, 176] on span "Buscar" at bounding box center [50, 174] width 15 height 14
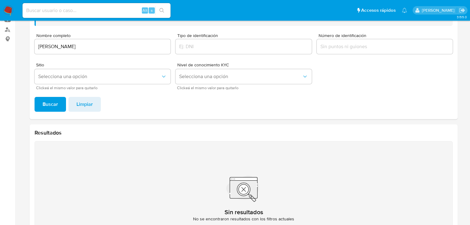
scroll to position [33, 0]
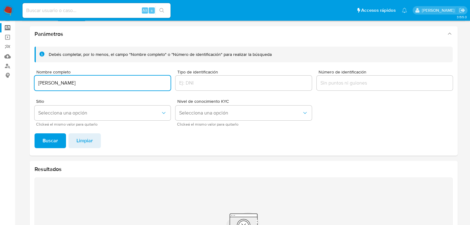
drag, startPoint x: 109, startPoint y: 81, endPoint x: 18, endPoint y: 80, distance: 90.4
click at [18, 80] on main "3.155.0" at bounding box center [235, 133] width 470 height 332
click at [52, 137] on span "Buscar" at bounding box center [50, 141] width 15 height 14
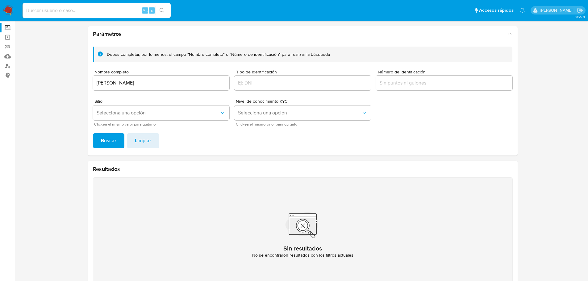
drag, startPoint x: 132, startPoint y: 86, endPoint x: 113, endPoint y: 88, distance: 18.9
click at [83, 87] on div "Parámetros Debés completar, por lo menos, el campo "Nombre completo" o "Número …" at bounding box center [302, 158] width 444 height 274
click at [198, 88] on div "[PERSON_NAME]" at bounding box center [161, 83] width 137 height 15
drag, startPoint x: 110, startPoint y: 83, endPoint x: 68, endPoint y: 84, distance: 42.3
click at [68, 83] on section at bounding box center [302, 143] width 560 height 303
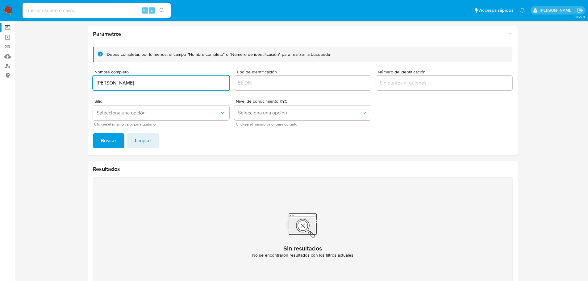
click at [103, 144] on span "Buscar" at bounding box center [108, 141] width 15 height 14
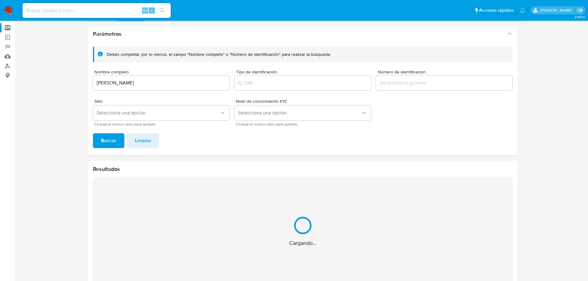
scroll to position [51, 0]
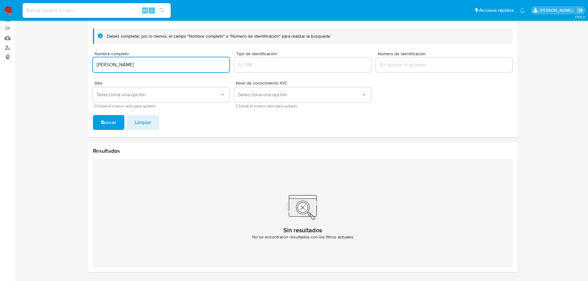
drag, startPoint x: 171, startPoint y: 62, endPoint x: 98, endPoint y: 67, distance: 73.2
click at [93, 62] on input "[PERSON_NAME]" at bounding box center [161, 65] width 137 height 8
type input "[PERSON_NAME]"
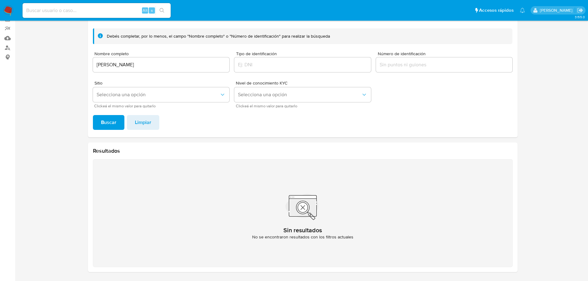
click at [108, 122] on span "Buscar" at bounding box center [108, 123] width 15 height 14
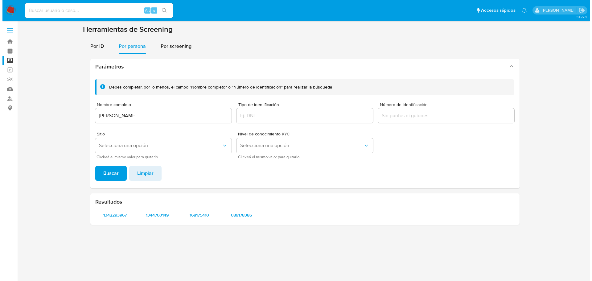
scroll to position [0, 0]
click at [126, 214] on span "1342293967" at bounding box center [114, 215] width 31 height 9
click at [153, 217] on span "1344760149" at bounding box center [157, 215] width 31 height 9
click at [197, 214] on span "168175410" at bounding box center [199, 215] width 31 height 9
click at [250, 214] on span "689178386" at bounding box center [241, 215] width 31 height 9
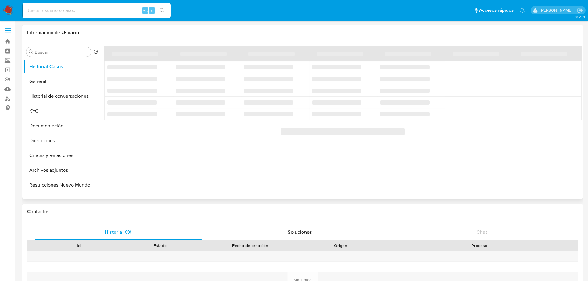
select select "10"
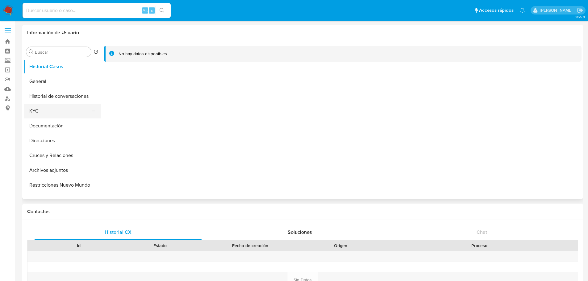
click at [42, 114] on button "KYC" at bounding box center [60, 111] width 72 height 15
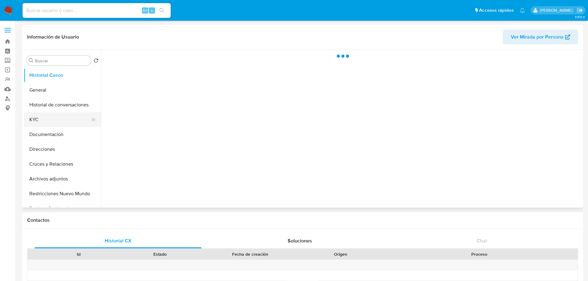
click at [39, 116] on button "KYC" at bounding box center [60, 119] width 72 height 15
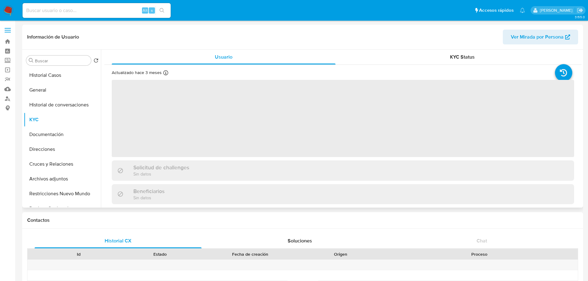
select select "10"
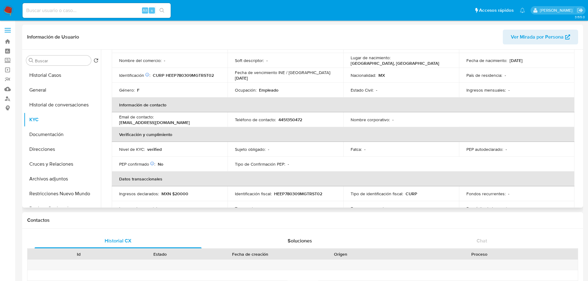
scroll to position [11, 0]
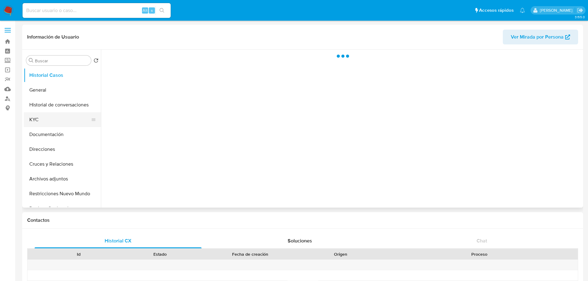
click at [34, 124] on button "KYC" at bounding box center [60, 119] width 72 height 15
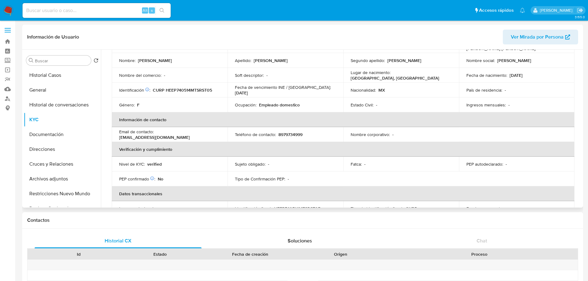
scroll to position [11, 0]
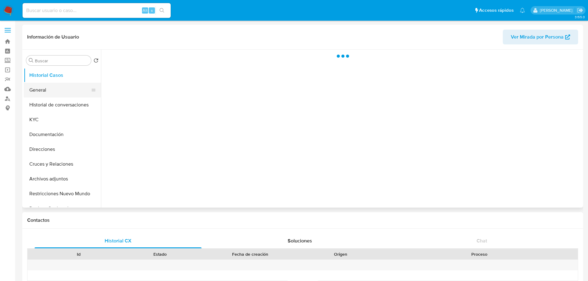
click at [34, 90] on button "General" at bounding box center [60, 90] width 72 height 15
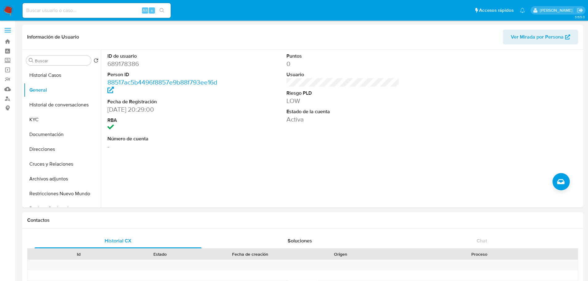
select select "10"
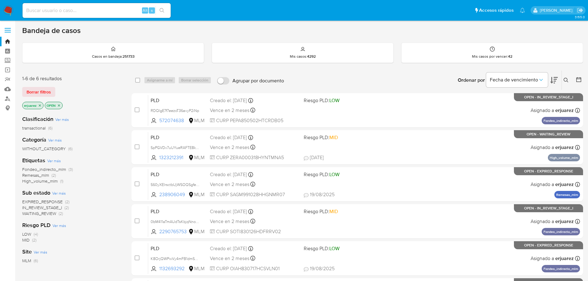
click at [39, 107] on icon "close-filter" at bounding box center [40, 106] width 4 height 4
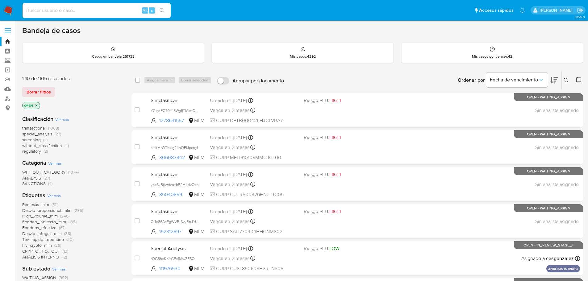
click at [565, 77] on button at bounding box center [566, 79] width 10 height 7
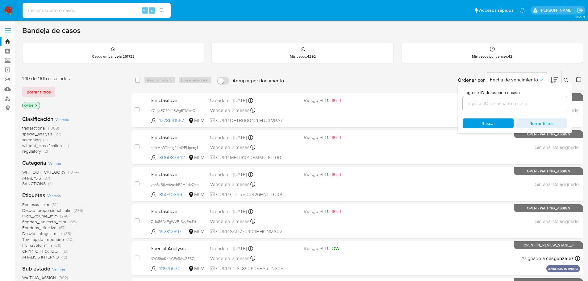
click at [493, 107] on input at bounding box center [514, 104] width 104 height 8
type input "2290765753"
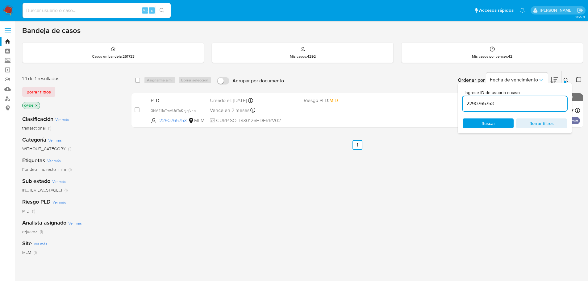
click at [563, 79] on icon at bounding box center [565, 80] width 5 height 5
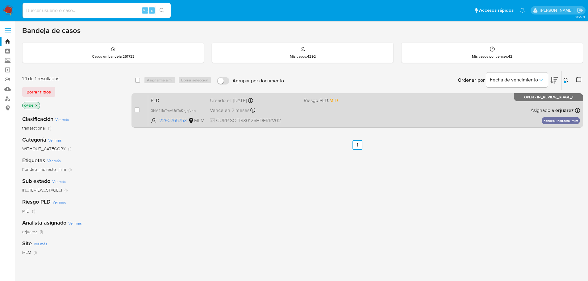
click at [315, 109] on div "PLD 0bM411aTmAUdTsKbjqNnosxq 2290765753 MLM Riesgo PLD: MID Creado el: 12/08/20…" at bounding box center [363, 110] width 431 height 31
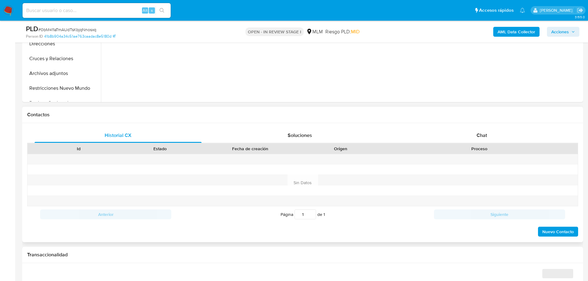
select select "10"
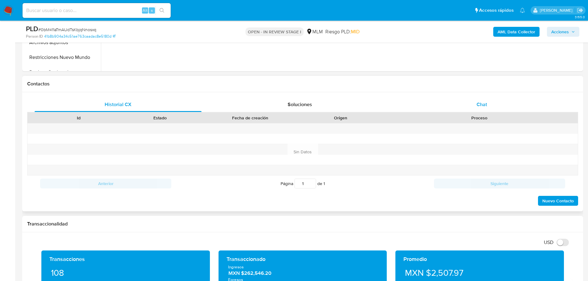
drag, startPoint x: 481, startPoint y: 102, endPoint x: 460, endPoint y: 98, distance: 21.0
click at [481, 102] on span "Chat" at bounding box center [481, 104] width 10 height 7
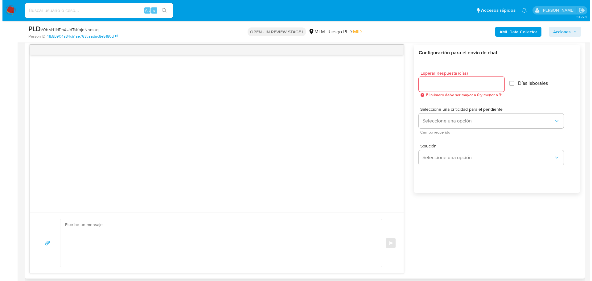
scroll to position [308, 0]
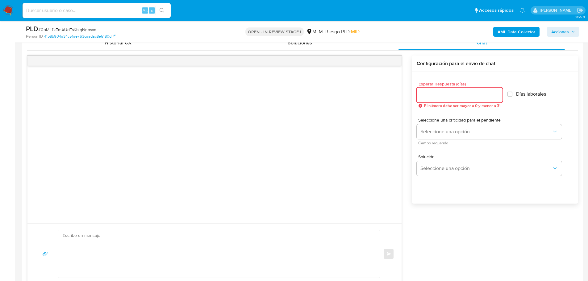
click at [434, 95] on input "Esperar Respuesta (días)" at bounding box center [459, 95] width 86 height 8
type input "5"
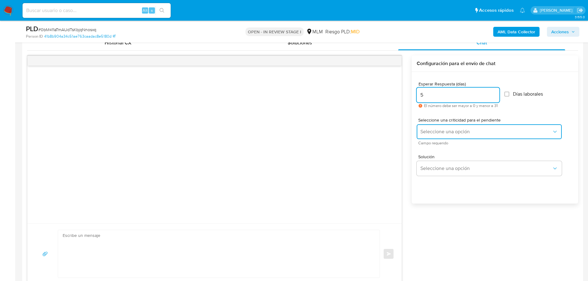
click at [436, 138] on button "Seleccione una opción" at bounding box center [488, 131] width 145 height 15
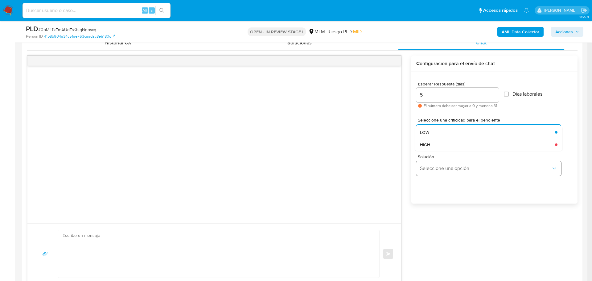
drag, startPoint x: 434, startPoint y: 143, endPoint x: 446, endPoint y: 165, distance: 24.7
click at [434, 143] on div "HIGH" at bounding box center [485, 144] width 131 height 12
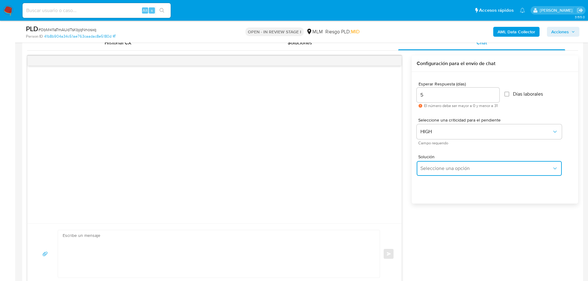
drag, startPoint x: 447, startPoint y: 167, endPoint x: 453, endPoint y: 162, distance: 8.2
click at [447, 167] on span "Seleccione una opción" at bounding box center [485, 168] width 131 height 6
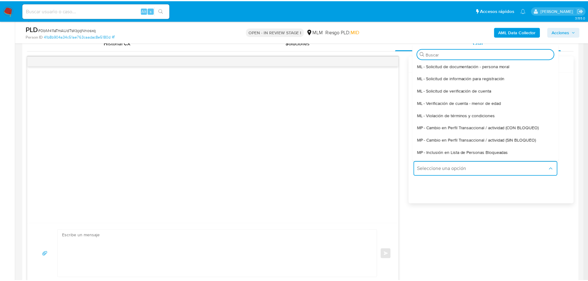
scroll to position [0, 0]
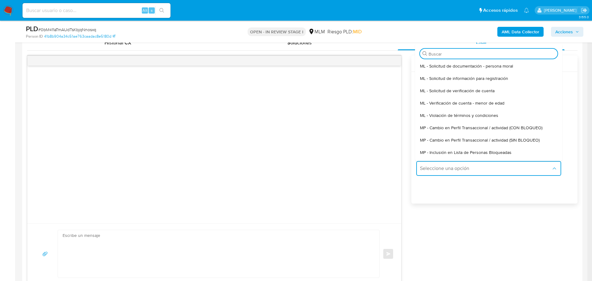
drag, startPoint x: 483, startPoint y: 138, endPoint x: 477, endPoint y: 140, distance: 6.5
click at [483, 138] on span "MP - Cambio en Perfil Transaccional / actividad (SIN BLOQUEO)" at bounding box center [480, 140] width 120 height 6
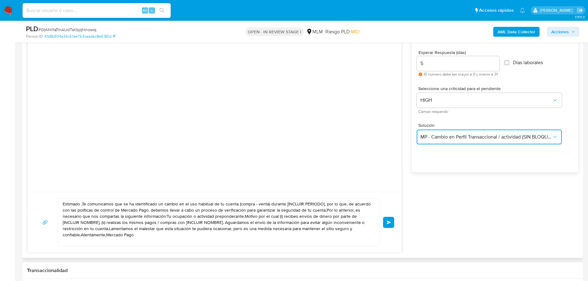
scroll to position [370, 0]
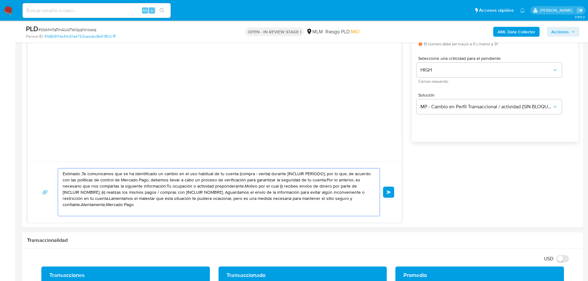
drag, startPoint x: 147, startPoint y: 208, endPoint x: 1, endPoint y: 151, distance: 156.9
paste textarea "Ivan se ha identificado un cambio en el uso habitual de tu cuenta para garantiz…"
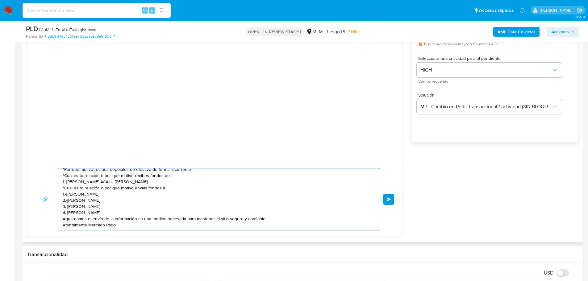
scroll to position [23, 0]
click at [62, 224] on div "Estimado Ivan se ha identificado un cambio en el uso habitual de tu cuenta para…" at bounding box center [217, 199] width 318 height 62
click at [64, 227] on textarea "Estimado Ivan se ha identificado un cambio en el uso habitual de tu cuenta para…" at bounding box center [217, 199] width 309 height 62
drag, startPoint x: 129, startPoint y: 213, endPoint x: 48, endPoint y: 213, distance: 80.5
click at [48, 213] on div "Estimado Ivan se ha identificado un cambio en el uso habitual de tu cuenta para…" at bounding box center [214, 199] width 359 height 62
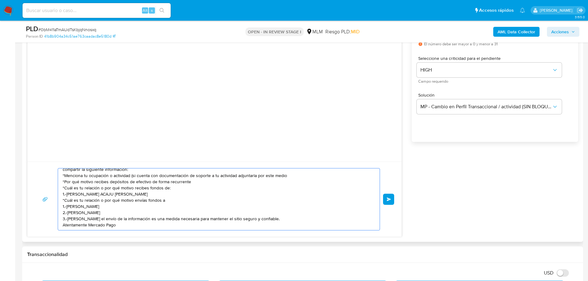
scroll to position [0, 0]
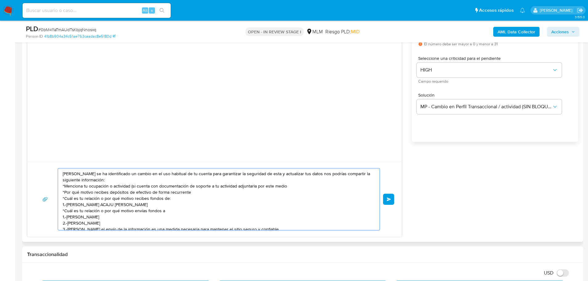
click at [193, 197] on textarea "Estimado Iván se ha identificado un cambio en el uso habitual de tu cuenta para…" at bounding box center [217, 199] width 309 height 62
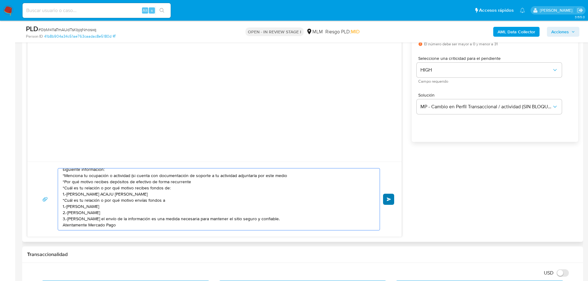
type textarea "Estimado Iván se ha identificado un cambio en el uso habitual de tu cuenta para…"
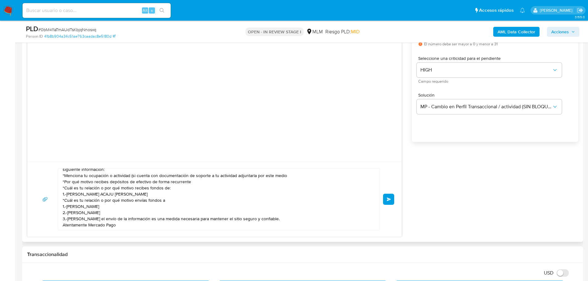
click at [384, 198] on button "Enviar" at bounding box center [388, 199] width 11 height 11
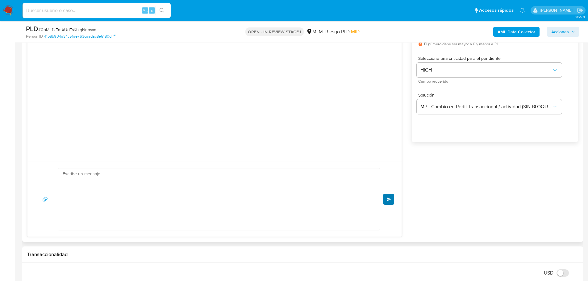
scroll to position [0, 0]
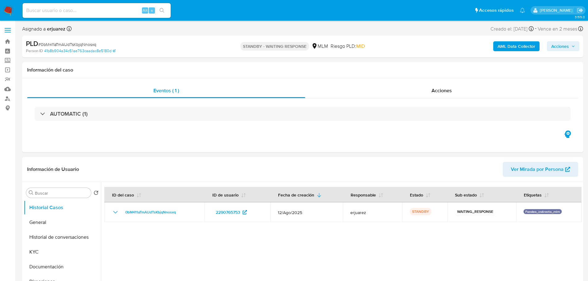
select select "10"
click at [8, 6] on img at bounding box center [8, 10] width 10 height 10
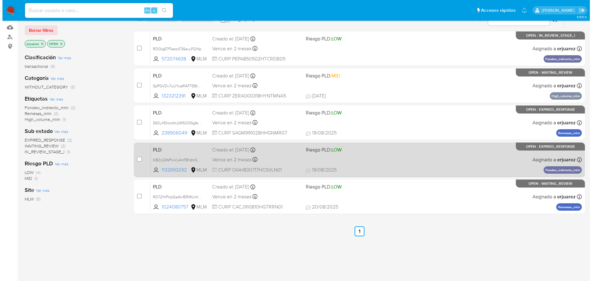
scroll to position [31, 0]
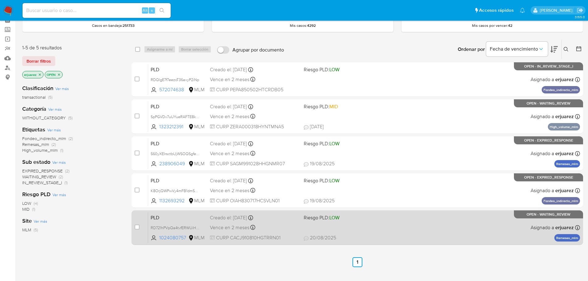
click at [366, 234] on span "[DATE] [DATE] 15:43" at bounding box center [394, 237] width 182 height 7
drag, startPoint x: 129, startPoint y: 228, endPoint x: 133, endPoint y: 228, distance: 3.4
click at [130, 228] on div "1-5 de 5 resultados Borrar filtros erjuarez OPEN Clasificación Ver más transact…" at bounding box center [302, 178] width 560 height 279
click at [136, 228] on input "checkbox" at bounding box center [136, 227] width 5 height 5
checkbox input "true"
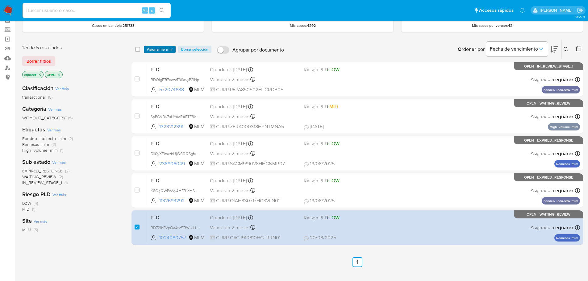
click at [154, 50] on span "Asignarme a mí" at bounding box center [160, 49] width 26 height 6
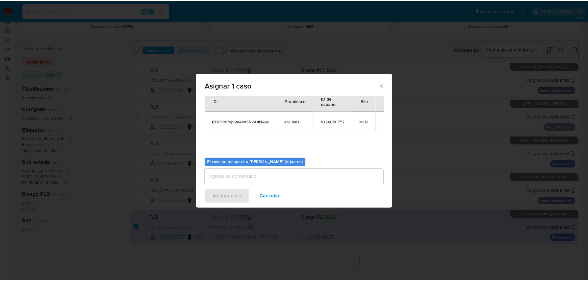
scroll to position [32, 0]
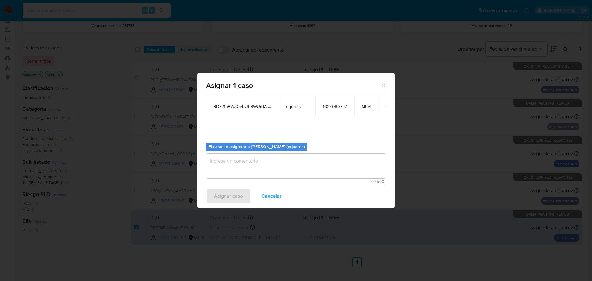
click at [240, 167] on textarea "assign-modal" at bounding box center [296, 166] width 180 height 25
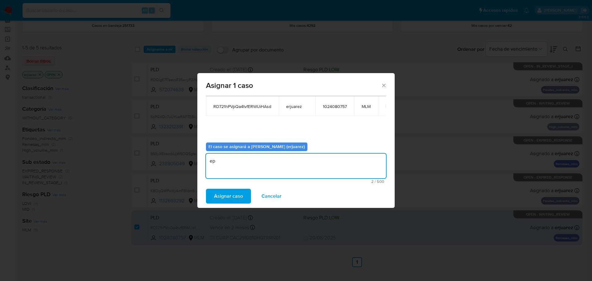
type textarea "e"
type textarea "EPJU"
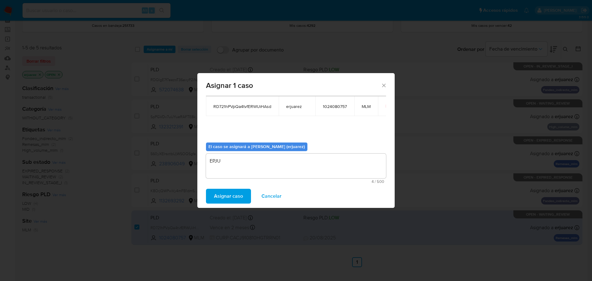
click at [245, 191] on button "Asignar caso" at bounding box center [228, 196] width 45 height 15
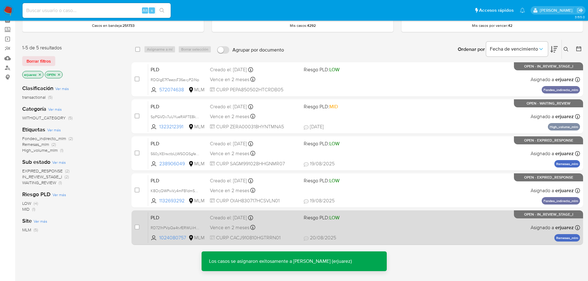
click at [494, 223] on div "PLD RD721hPVpQa4tvfERWUiHAsd 1024080757 MLM Riesgo PLD: LOW Creado el: 12/08/20…" at bounding box center [363, 227] width 431 height 31
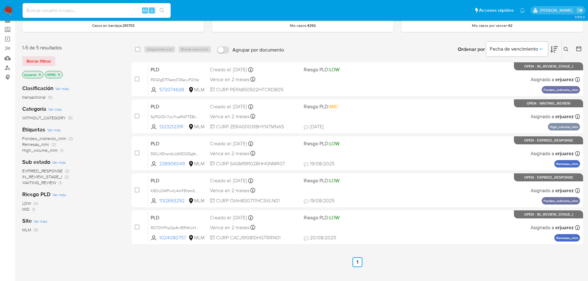
click at [6, 7] on img at bounding box center [8, 10] width 10 height 10
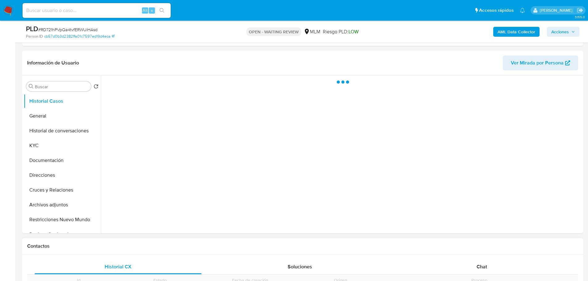
scroll to position [185, 0]
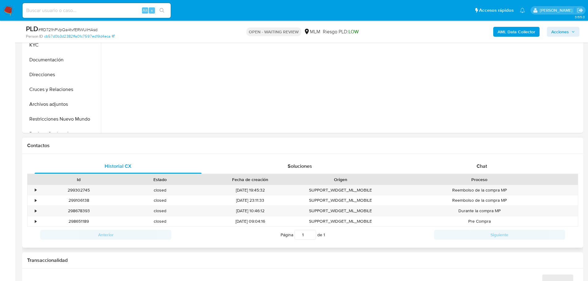
click at [481, 155] on div "Historial CX Soluciones Chat Id Estado Fecha de creación Origen Proceso • 29930…" at bounding box center [302, 201] width 560 height 94
click at [482, 167] on span "Chat" at bounding box center [481, 166] width 10 height 7
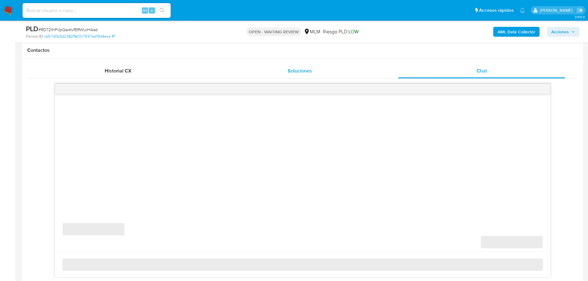
scroll to position [339, 0]
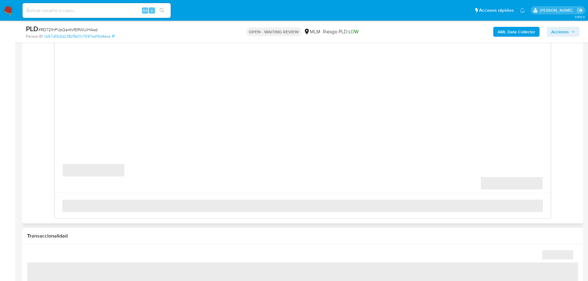
select select "10"
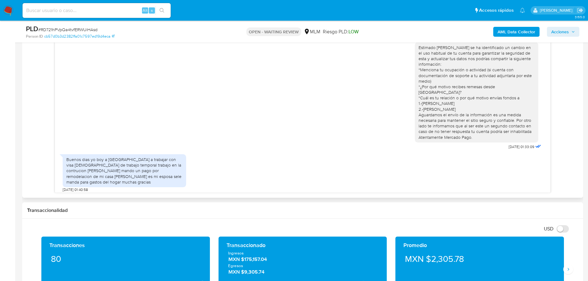
scroll to position [56, 0]
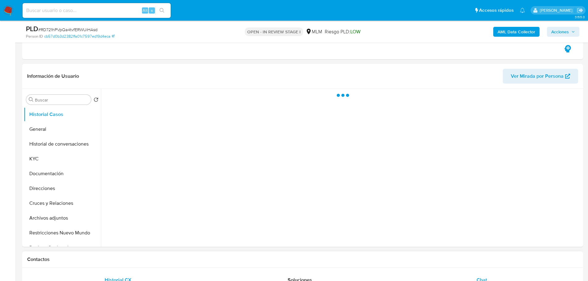
scroll to position [123, 0]
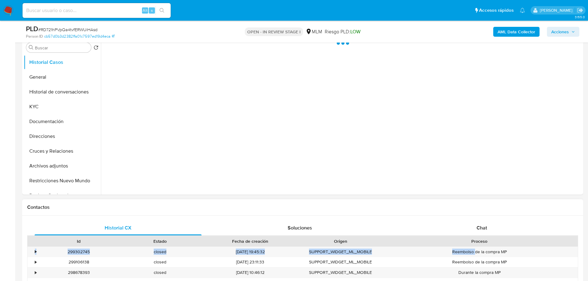
drag, startPoint x: 475, startPoint y: 246, endPoint x: 475, endPoint y: 241, distance: 5.2
click at [475, 243] on div "Id Estado Fecha de creación Origen Proceso • 299302745 closed 08/02/2024 19:45:…" at bounding box center [302, 262] width 551 height 53
click at [473, 231] on div "Chat" at bounding box center [481, 228] width 167 height 15
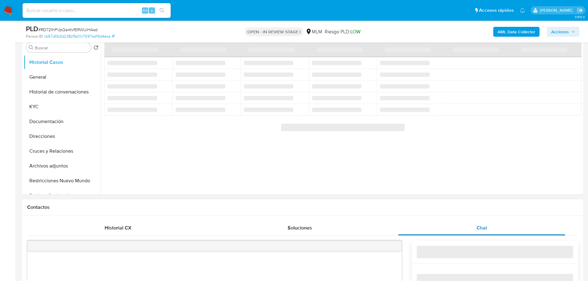
click at [473, 226] on div "Chat" at bounding box center [481, 228] width 167 height 15
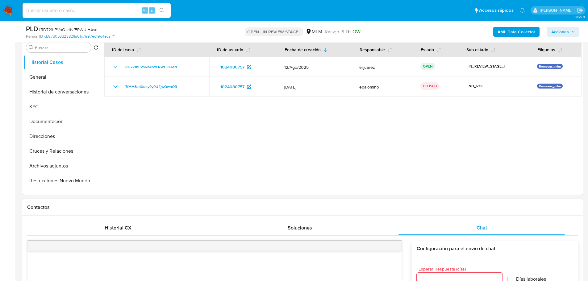
select select "10"
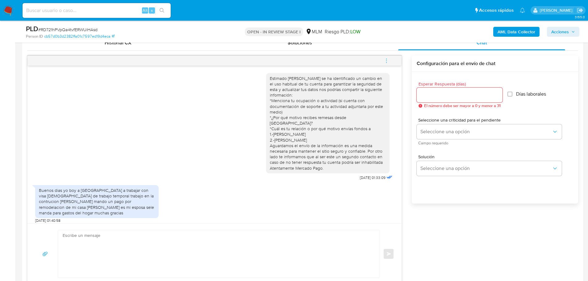
scroll to position [56, 0]
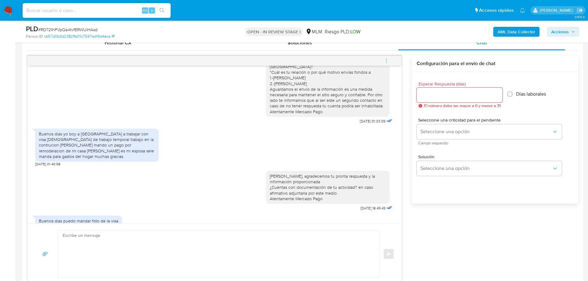
click at [230, 236] on textarea at bounding box center [217, 253] width 309 height 47
type textarea "d"
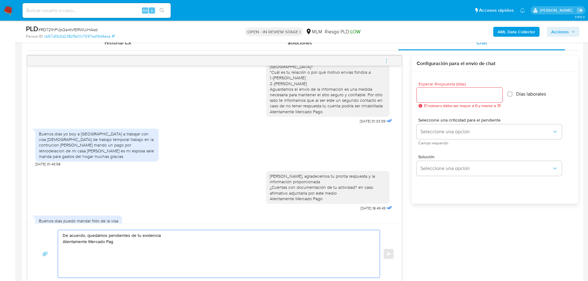
type textarea "De acuerdo, quedamos pendientes de tu evidencia Atentamente Mercado Pago"
drag, startPoint x: 212, startPoint y: 249, endPoint x: 39, endPoint y: 226, distance: 174.6
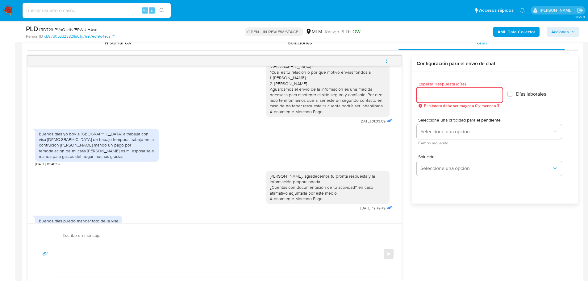
click at [434, 91] on input "Esperar Respuesta (días)" at bounding box center [459, 95] width 86 height 8
type input "3"
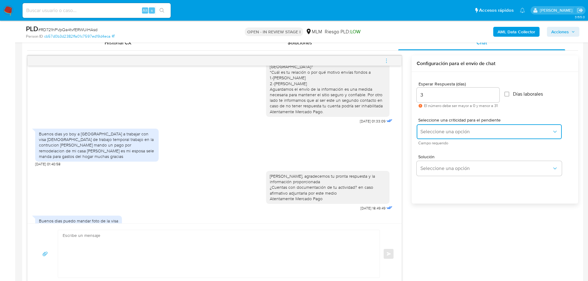
drag, startPoint x: 445, startPoint y: 130, endPoint x: 447, endPoint y: 132, distance: 3.5
click at [446, 131] on span "Seleccione una opción" at bounding box center [485, 132] width 131 height 6
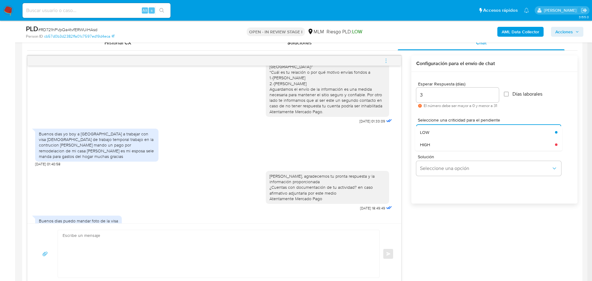
click at [446, 146] on div "HIGH" at bounding box center [485, 144] width 131 height 12
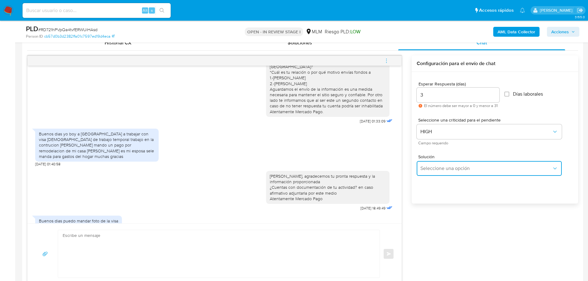
click at [463, 172] on button "Seleccione una opción" at bounding box center [488, 168] width 145 height 15
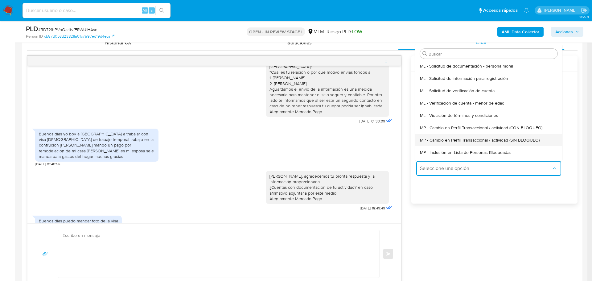
click at [497, 137] on span "MP - Cambio en Perfil Transaccional / actividad (SIN BLOQUEO)" at bounding box center [480, 140] width 120 height 6
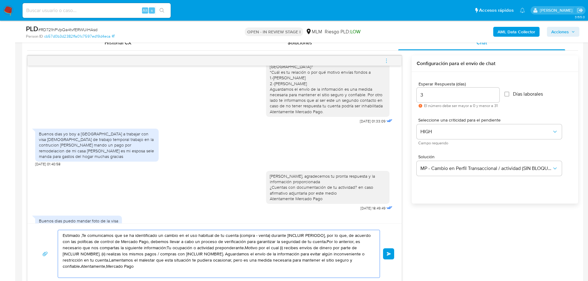
drag, startPoint x: 170, startPoint y: 271, endPoint x: -35, endPoint y: 199, distance: 216.9
paste textarea "De acuerdo, quedamos pendientes de tu evidencia Atentamente"
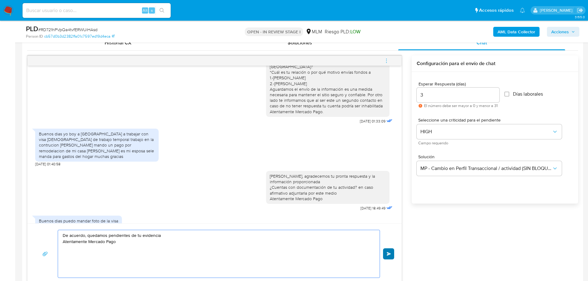
type textarea "De acuerdo, quedamos pendientes de tu evidencia Atentamente Mercado Pago"
drag, startPoint x: 390, startPoint y: 254, endPoint x: 388, endPoint y: 237, distance: 17.7
click at [390, 254] on span "Enviar" at bounding box center [388, 254] width 4 height 4
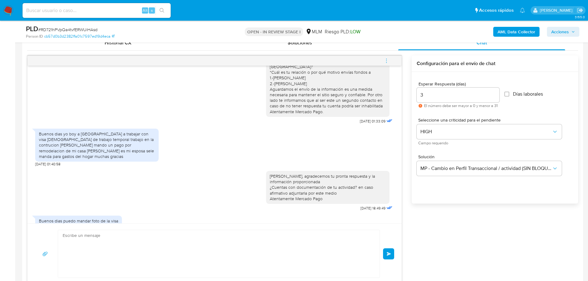
scroll to position [85, 0]
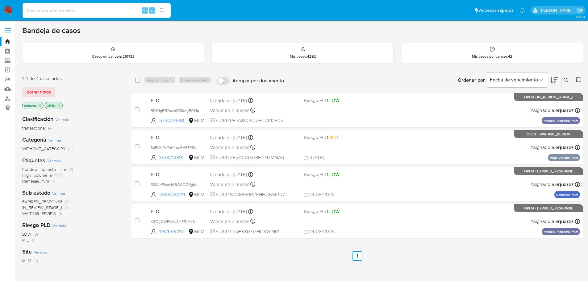
drag, startPoint x: 79, startPoint y: 113, endPoint x: 55, endPoint y: 108, distance: 25.3
click at [79, 113] on div "Clasificación Ver más transactional (4) Categoría Ver más WITHOUT_CATEGORY (4) …" at bounding box center [71, 215] width 99 height 210
click at [35, 107] on p "erjuarez" at bounding box center [33, 105] width 21 height 7
click at [40, 106] on icon "close-filter" at bounding box center [40, 106] width 4 height 4
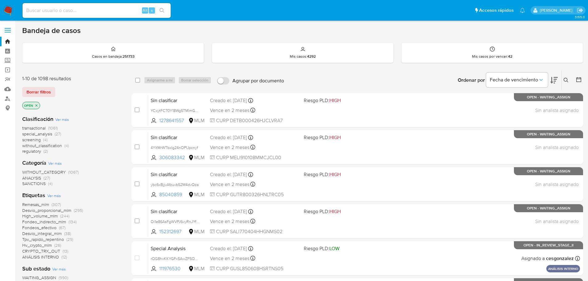
click at [567, 78] on icon at bounding box center [565, 80] width 5 height 5
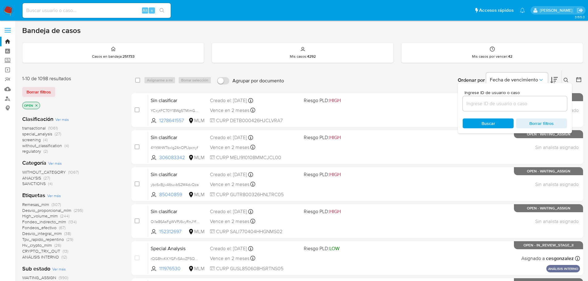
click at [528, 103] on input at bounding box center [514, 104] width 104 height 8
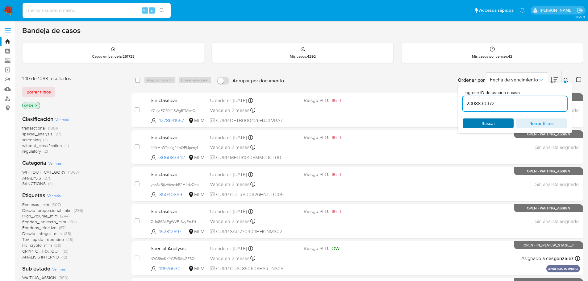
type input "2308830372"
click at [488, 124] on span "Buscar" at bounding box center [488, 123] width 14 height 10
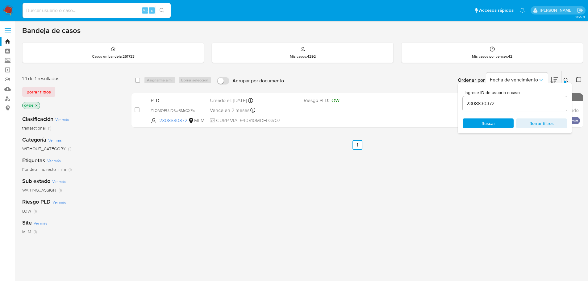
click at [396, 176] on div "select-all-cases-checkbox Asignarme a mí Borrar selección Agrupar por documento…" at bounding box center [356, 209] width 451 height 279
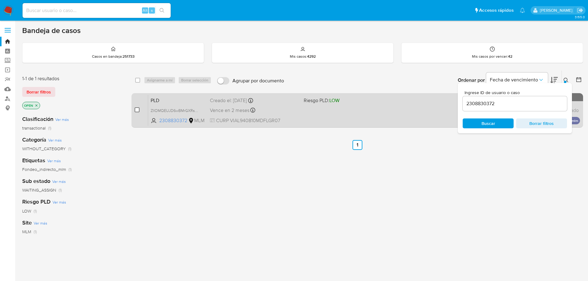
click at [136, 109] on input "checkbox" at bounding box center [136, 109] width 5 height 5
checkbox input "true"
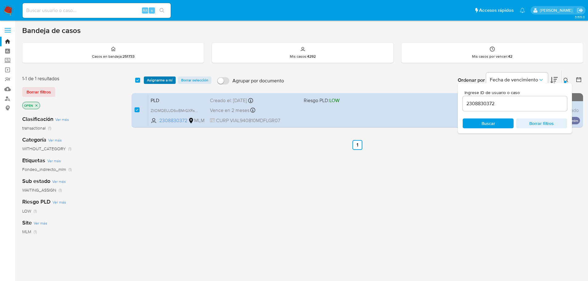
click at [160, 77] on span "Asignarme a mí" at bounding box center [160, 80] width 26 height 6
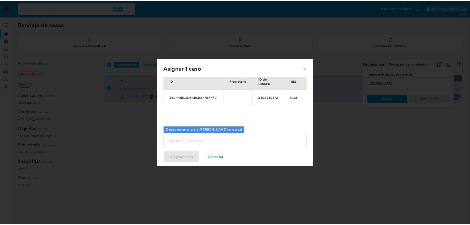
scroll to position [32, 0]
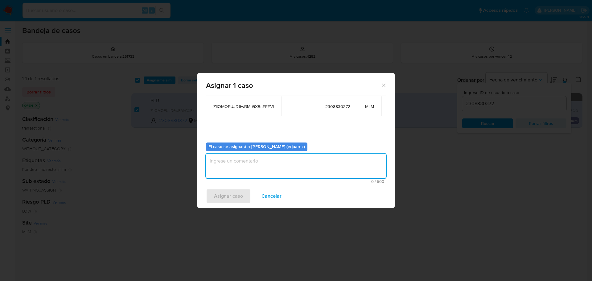
click at [239, 173] on textarea "assign-modal" at bounding box center [296, 166] width 180 height 25
type textarea "EPJU"
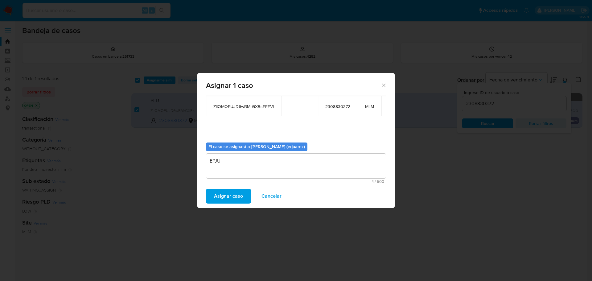
drag, startPoint x: 238, startPoint y: 198, endPoint x: 58, endPoint y: 161, distance: 184.2
click at [238, 198] on span "Asignar caso" at bounding box center [228, 196] width 29 height 14
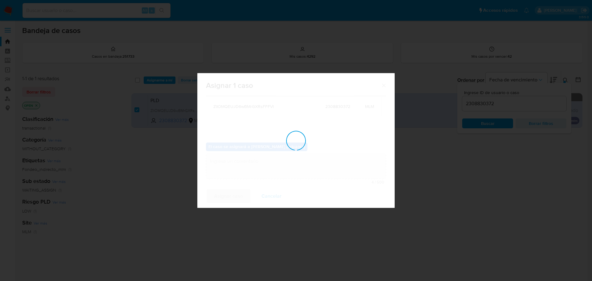
checkbox input "false"
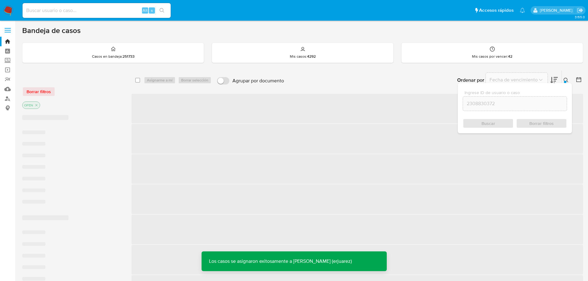
click at [331, 118] on span "‌" at bounding box center [356, 109] width 451 height 30
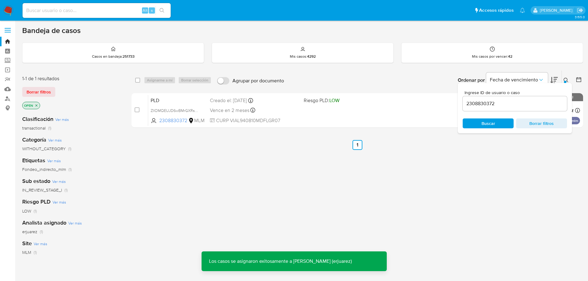
click at [338, 113] on div "PLD ZlIOMQEUJD6wBMrGXRsFFFVl 2308830372 MLM Riesgo PLD: LOW Creado el: [DATE] C…" at bounding box center [363, 110] width 431 height 31
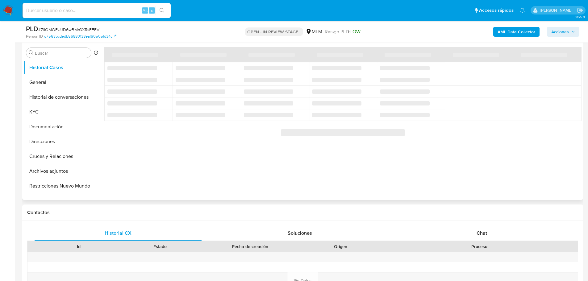
scroll to position [62, 0]
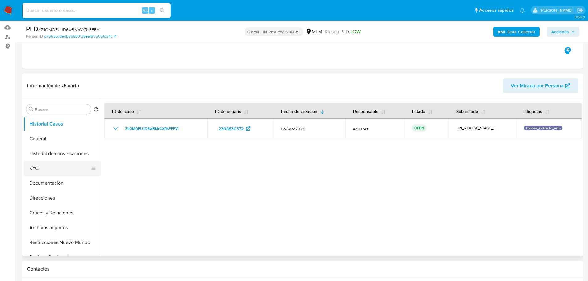
drag, startPoint x: 41, startPoint y: 172, endPoint x: 73, endPoint y: 164, distance: 33.4
click at [41, 172] on button "KYC" at bounding box center [60, 168] width 72 height 15
select select "10"
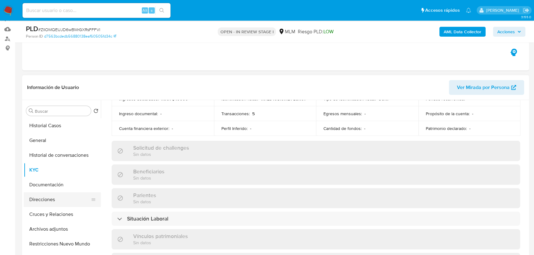
scroll to position [112, 0]
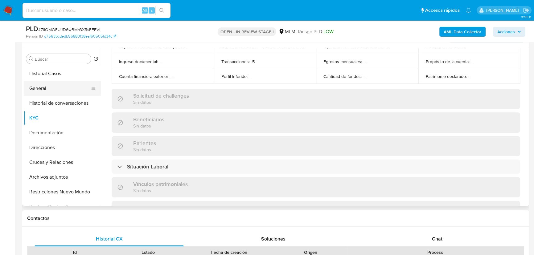
click at [49, 88] on button "General" at bounding box center [60, 88] width 72 height 15
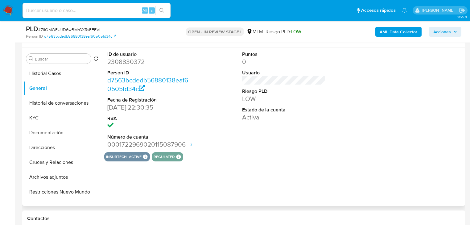
scroll to position [88, 0]
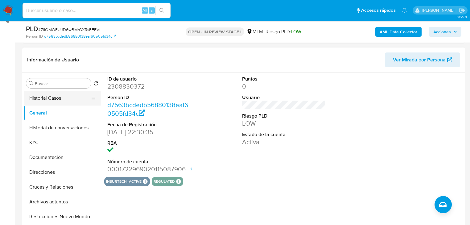
click at [57, 100] on button "Historial Casos" at bounding box center [60, 98] width 72 height 15
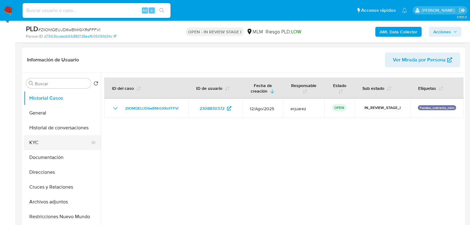
click at [56, 140] on button "KYC" at bounding box center [60, 142] width 72 height 15
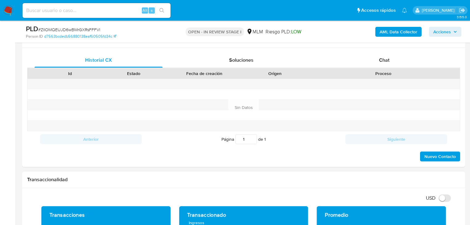
scroll to position [359, 0]
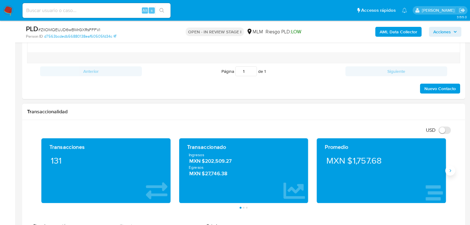
drag, startPoint x: 450, startPoint y: 170, endPoint x: 446, endPoint y: 168, distance: 4.6
click at [450, 170] on icon "Siguiente" at bounding box center [450, 170] width 5 height 5
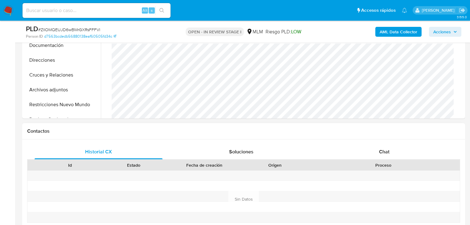
scroll to position [137, 0]
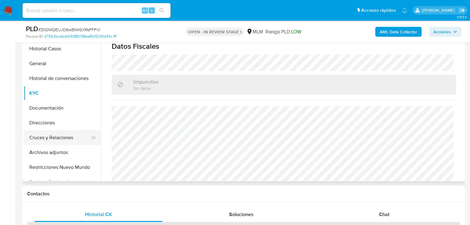
drag, startPoint x: 58, startPoint y: 136, endPoint x: 58, endPoint y: 143, distance: 6.5
click at [58, 137] on button "Cruces y Relaciones" at bounding box center [60, 137] width 72 height 15
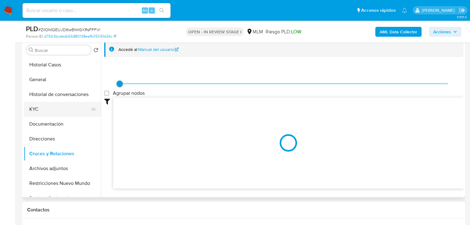
scroll to position [112, 0]
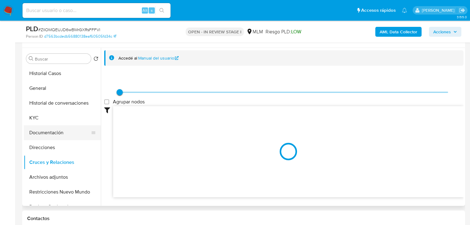
click at [55, 134] on button "Documentación" at bounding box center [60, 132] width 72 height 15
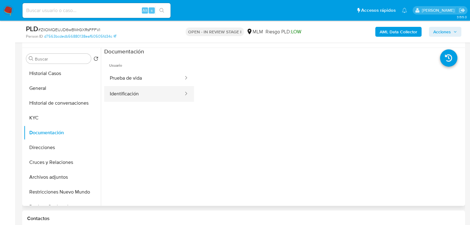
click at [142, 91] on button "Identificación" at bounding box center [144, 94] width 80 height 16
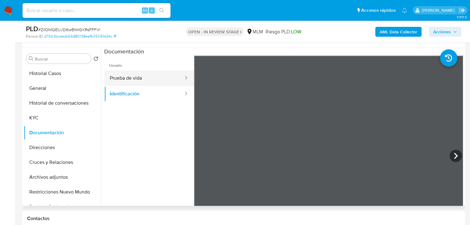
click at [148, 80] on button "Prueba de vida" at bounding box center [144, 78] width 80 height 16
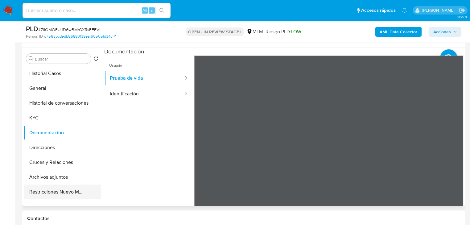
click at [61, 192] on button "Restricciones Nuevo Mundo" at bounding box center [60, 191] width 72 height 15
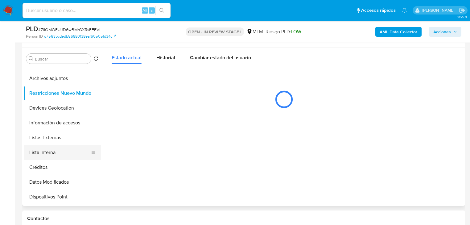
scroll to position [99, 0]
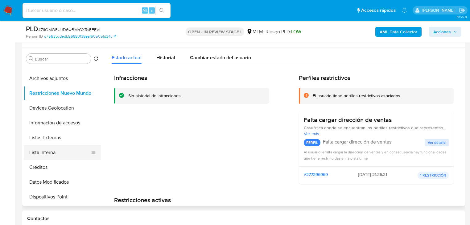
click at [58, 152] on button "Lista Interna" at bounding box center [60, 152] width 72 height 15
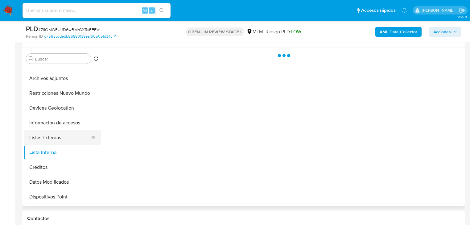
click at [64, 138] on button "Listas Externas" at bounding box center [60, 137] width 72 height 15
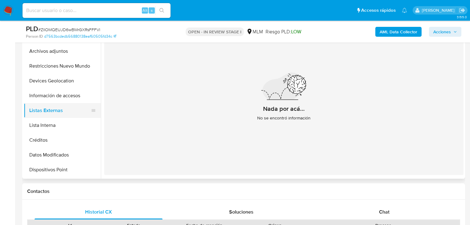
scroll to position [137, 0]
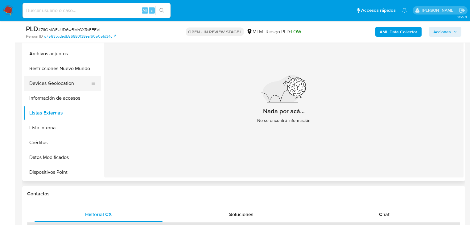
click at [54, 80] on button "Devices Geolocation" at bounding box center [60, 83] width 72 height 15
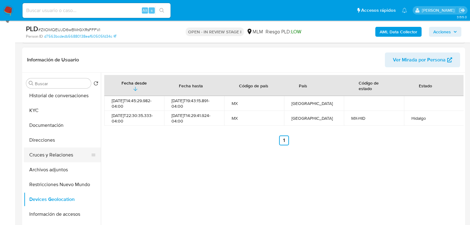
scroll to position [0, 0]
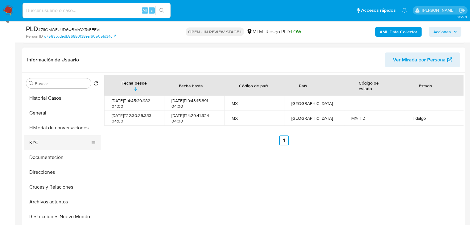
click at [41, 139] on button "KYC" at bounding box center [60, 142] width 72 height 15
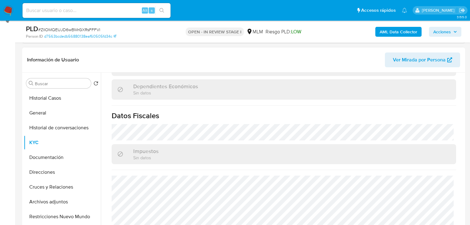
scroll to position [370, 0]
click at [53, 159] on button "Documentación" at bounding box center [60, 157] width 72 height 15
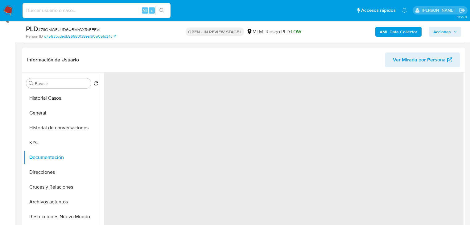
scroll to position [0, 0]
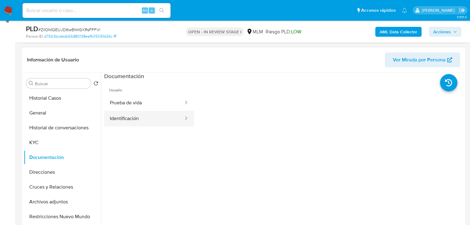
click at [134, 117] on button "Identificación" at bounding box center [144, 119] width 80 height 16
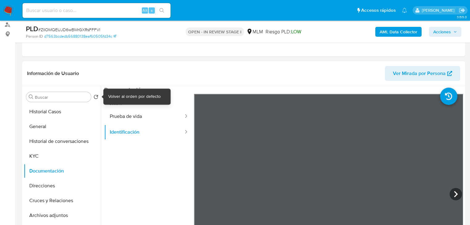
scroll to position [63, 0]
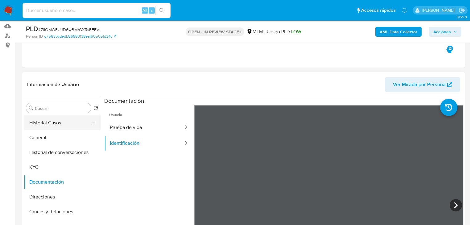
click at [43, 117] on button "Historial Casos" at bounding box center [60, 122] width 72 height 15
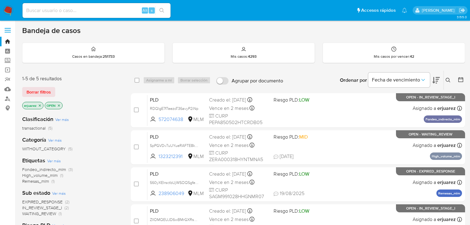
click at [49, 13] on input at bounding box center [97, 10] width 148 height 8
paste input "1061251695"
click at [27, 9] on input "1061251695" at bounding box center [97, 10] width 148 height 8
click at [27, 10] on input "1061251695" at bounding box center [97, 10] width 148 height 8
type input "1061251695"
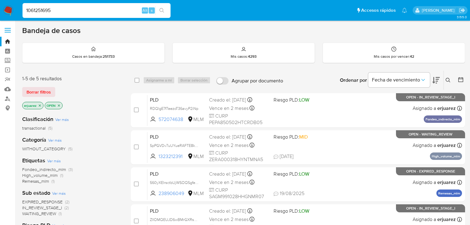
click at [167, 11] on button "search-icon" at bounding box center [161, 10] width 13 height 9
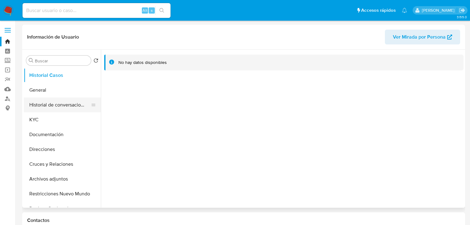
select select "10"
click at [44, 120] on button "KYC" at bounding box center [60, 119] width 72 height 15
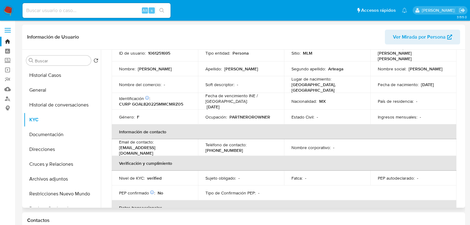
scroll to position [44, 0]
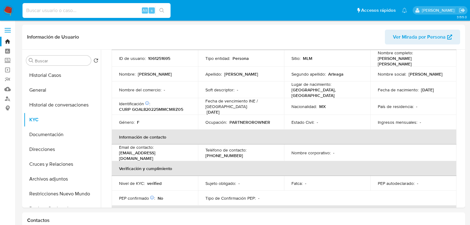
click at [72, 7] on input at bounding box center [97, 10] width 148 height 8
paste input "2589997534"
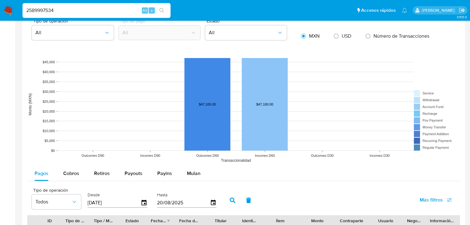
scroll to position [469, 0]
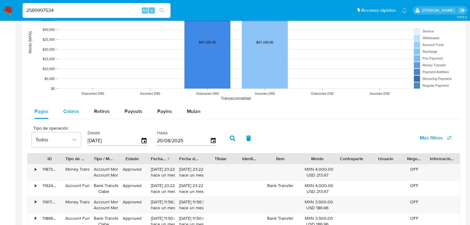
type input "2589997534"
click at [77, 110] on span "Cobros" at bounding box center [71, 111] width 16 height 7
select select "10"
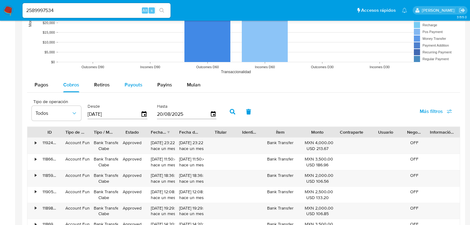
scroll to position [493, 0]
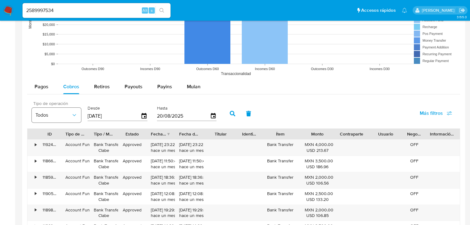
drag, startPoint x: 116, startPoint y: 116, endPoint x: 69, endPoint y: 116, distance: 46.6
click at [69, 116] on div "Tipo de operación Todos Desde [DATE] Hasta [DATE]" at bounding box center [126, 113] width 194 height 25
type input "0_/__/____"
type input "[DATE]"
click at [226, 113] on button "button" at bounding box center [233, 113] width 16 height 15
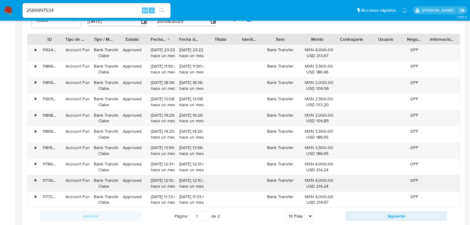
scroll to position [617, 0]
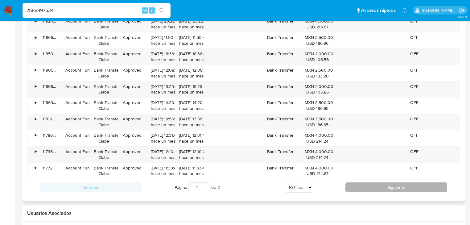
click at [386, 188] on button "Siguiente" at bounding box center [396, 187] width 102 height 10
type input "2"
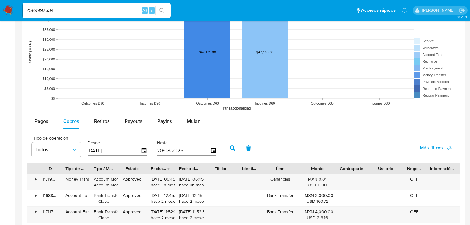
scroll to position [395, 0]
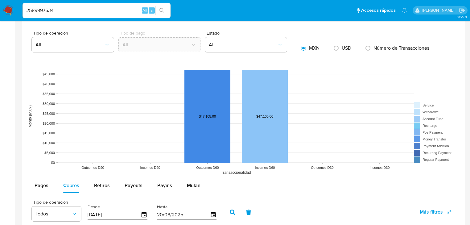
drag, startPoint x: 164, startPoint y: 9, endPoint x: 143, endPoint y: 18, distance: 22.9
click at [163, 9] on icon "search-icon" at bounding box center [161, 10] width 5 height 5
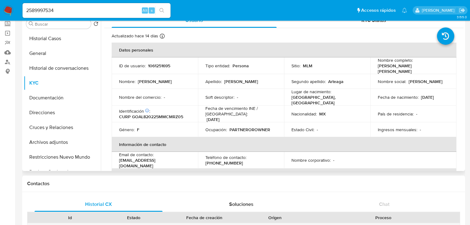
scroll to position [0, 0]
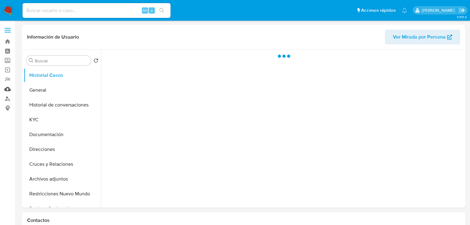
click at [10, 88] on link "Mulan" at bounding box center [36, 89] width 73 height 10
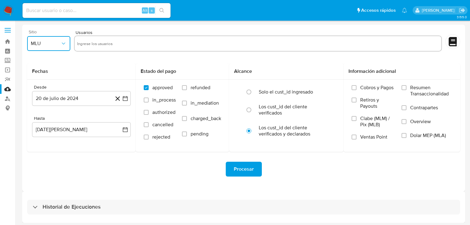
click at [44, 47] on button "MLU" at bounding box center [48, 43] width 43 height 15
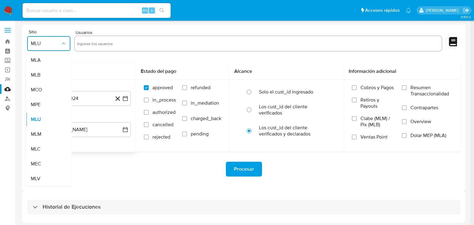
drag, startPoint x: 41, startPoint y: 131, endPoint x: 71, endPoint y: 87, distance: 53.5
click at [43, 130] on div "MLM" at bounding box center [47, 134] width 32 height 15
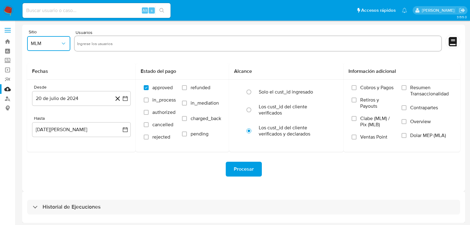
drag, startPoint x: 98, startPoint y: 44, endPoint x: 123, endPoint y: 64, distance: 32.3
click at [98, 44] on input "text" at bounding box center [258, 44] width 362 height 10
type input "2308830372"
click at [126, 98] on icon "button" at bounding box center [125, 98] width 6 height 6
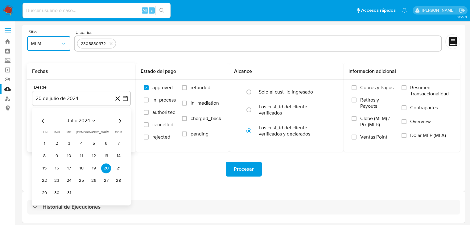
click at [118, 120] on icon "Mes siguiente" at bounding box center [119, 120] width 7 height 7
click at [119, 120] on icon "Mes siguiente" at bounding box center [119, 120] width 7 height 7
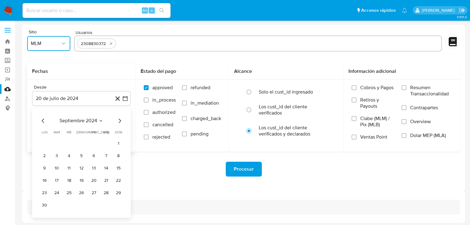
click at [119, 121] on icon "Mes siguiente" at bounding box center [119, 120] width 7 height 7
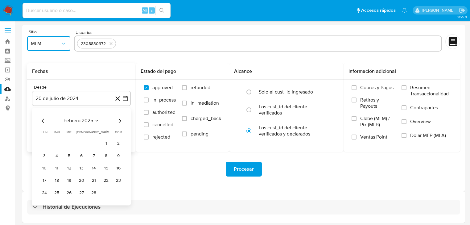
click at [119, 122] on icon "Mes siguiente" at bounding box center [119, 120] width 7 height 7
click at [58, 142] on button "1" at bounding box center [57, 143] width 10 height 10
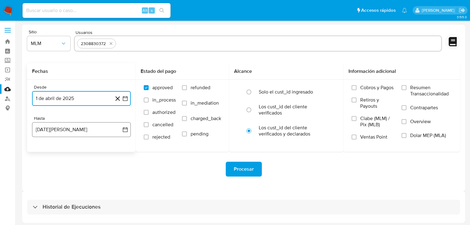
click at [125, 131] on icon "button" at bounding box center [125, 129] width 6 height 6
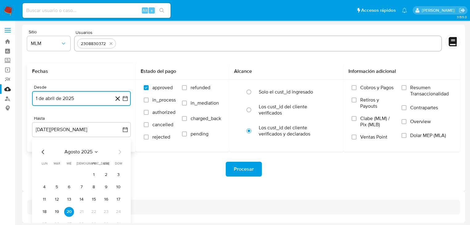
drag, startPoint x: 43, startPoint y: 154, endPoint x: 47, endPoint y: 154, distance: 4.0
click at [43, 154] on icon "Mes anterior" at bounding box center [42, 151] width 7 height 7
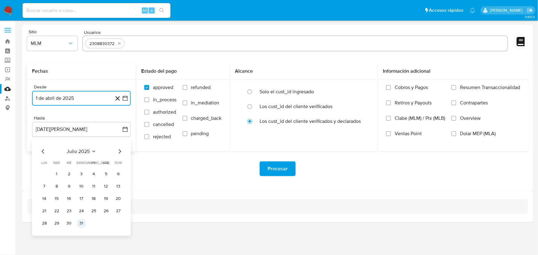
click at [79, 224] on button "31" at bounding box center [81, 224] width 10 height 10
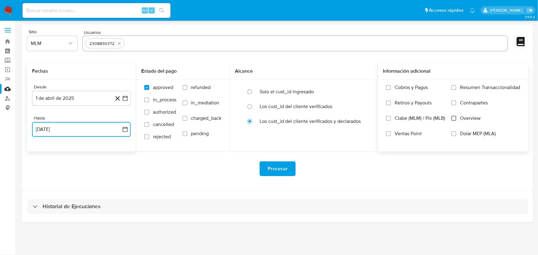
click at [453, 117] on input "Overview" at bounding box center [454, 118] width 5 height 5
click at [84, 10] on input at bounding box center [97, 10] width 148 height 8
paste input "2589997534"
click at [160, 11] on icon "search-icon" at bounding box center [161, 10] width 5 height 5
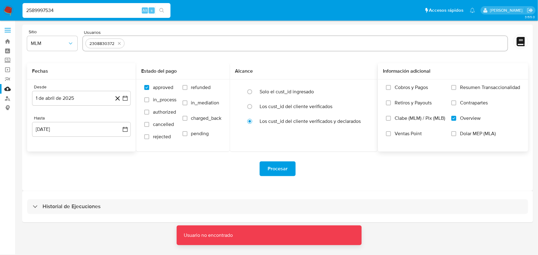
click at [73, 12] on input "2589997534" at bounding box center [97, 10] width 148 height 8
click at [101, 9] on input "2589997534" at bounding box center [97, 10] width 148 height 8
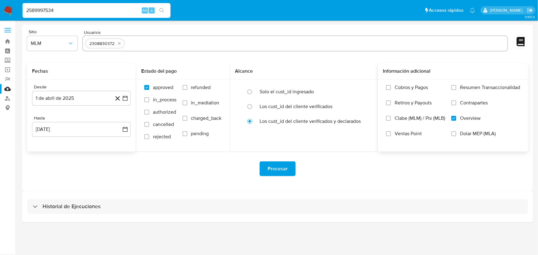
type input "2589997534"
click at [159, 10] on icon "search-icon" at bounding box center [161, 10] width 5 height 5
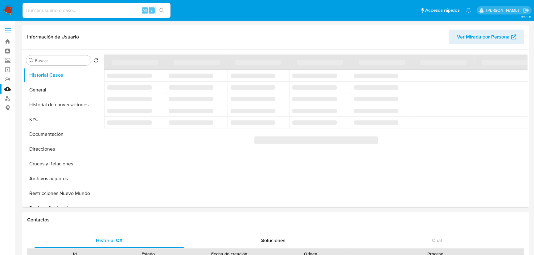
select select "10"
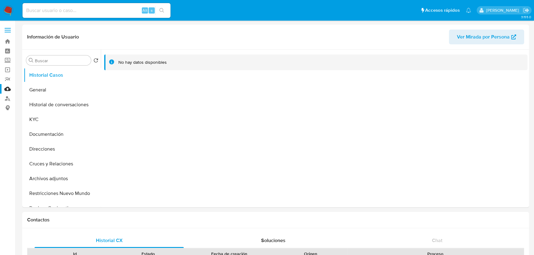
drag, startPoint x: 93, startPoint y: 10, endPoint x: 96, endPoint y: 11, distance: 3.3
click at [93, 10] on input at bounding box center [97, 10] width 148 height 8
paste input "2589997534"
type input "2589997534"
click at [40, 87] on button "General" at bounding box center [60, 90] width 72 height 15
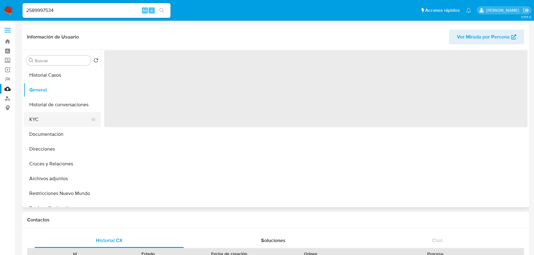
drag, startPoint x: 31, startPoint y: 121, endPoint x: 9, endPoint y: 123, distance: 22.4
click at [31, 121] on button "KYC" at bounding box center [62, 119] width 77 height 15
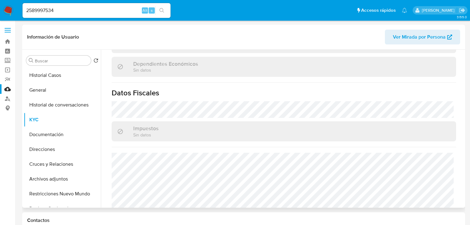
scroll to position [390, 0]
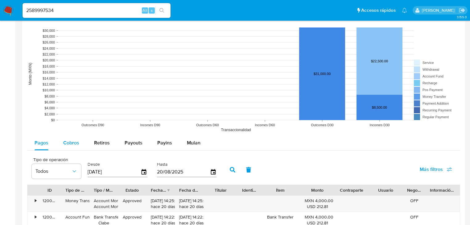
click at [71, 139] on span "Cobros" at bounding box center [71, 142] width 16 height 7
select select "10"
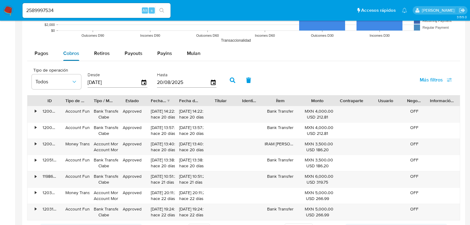
scroll to position [567, 0]
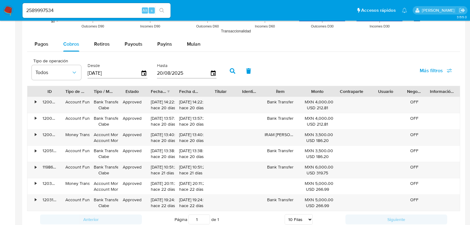
drag, startPoint x: 231, startPoint y: 90, endPoint x: 236, endPoint y: 90, distance: 5.2
click at [246, 89] on div "ID Tipo de operación Tipo / Método Estado Fecha de creación Fecha de aprobación…" at bounding box center [243, 91] width 432 height 10
drag, startPoint x: 126, startPoint y: 74, endPoint x: 226, endPoint y: 91, distance: 100.8
click at [125, 74] on input "23/05/2025" at bounding box center [114, 73] width 53 height 10
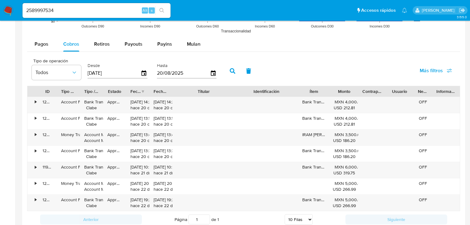
click at [267, 93] on div "ID Tipo de operación Tipo / Método Estado Fecha de creación Fecha de aprobación…" at bounding box center [243, 91] width 432 height 10
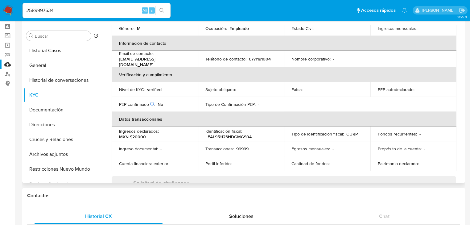
scroll to position [44, 0]
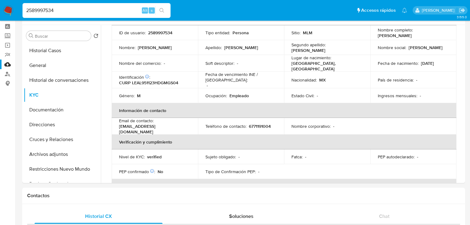
drag, startPoint x: 48, startPoint y: 10, endPoint x: 157, endPoint y: 15, distance: 109.0
paste input "308830372"
type input "2308830372"
click at [159, 9] on icon "search-icon" at bounding box center [161, 10] width 5 height 5
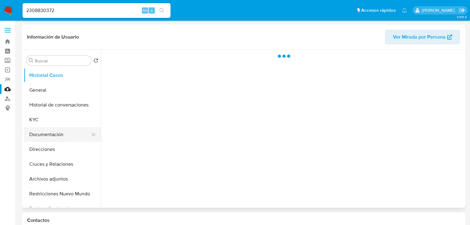
drag, startPoint x: 59, startPoint y: 136, endPoint x: 159, endPoint y: 127, distance: 100.0
click at [60, 136] on button "Documentación" at bounding box center [62, 134] width 77 height 15
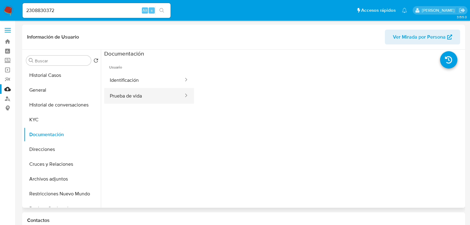
click at [142, 96] on button "Prueba de vida" at bounding box center [144, 96] width 80 height 16
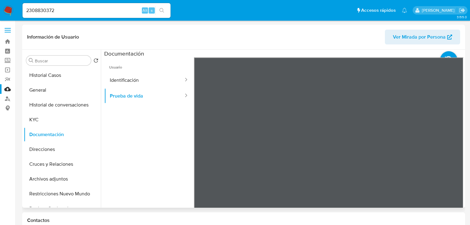
select select "10"
click at [142, 84] on button "Identificación" at bounding box center [144, 80] width 80 height 16
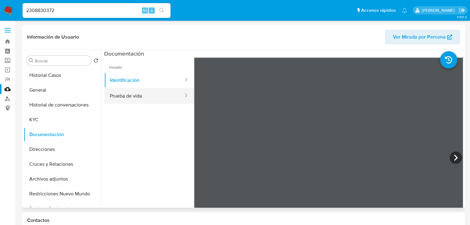
click at [135, 89] on button "Prueba de vida" at bounding box center [144, 96] width 80 height 16
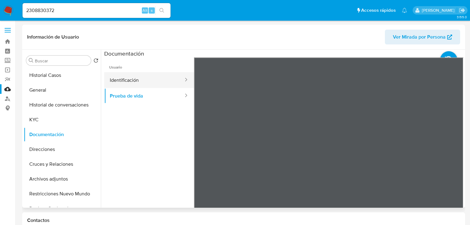
click at [134, 73] on button "Identificación" at bounding box center [144, 80] width 80 height 16
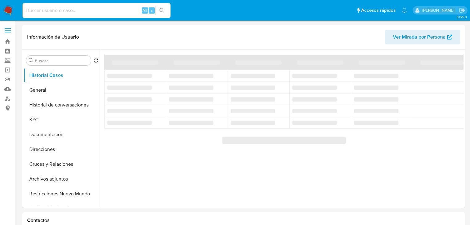
select select "10"
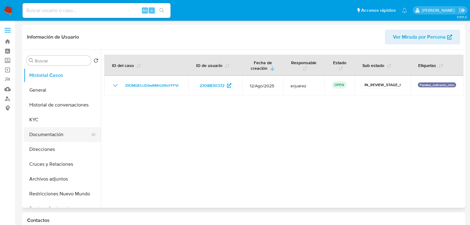
drag, startPoint x: 55, startPoint y: 131, endPoint x: 58, endPoint y: 138, distance: 8.1
click at [55, 131] on button "Documentación" at bounding box center [60, 134] width 72 height 15
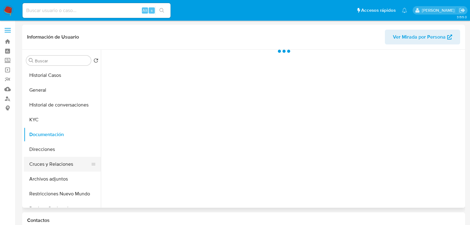
click at [53, 163] on button "Cruces y Relaciones" at bounding box center [60, 164] width 72 height 15
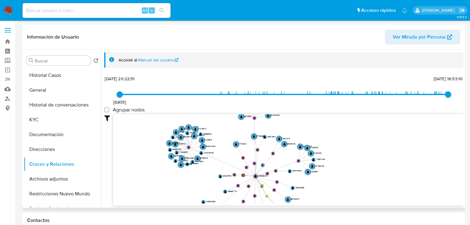
drag, startPoint x: 243, startPoint y: 153, endPoint x: 208, endPoint y: 167, distance: 37.9
click at [208, 167] on icon "user-2308830372  2308830372 phone-02cf09275d1e01004b3c26b790c297cd  person-d7…" at bounding box center [288, 158] width 350 height 89
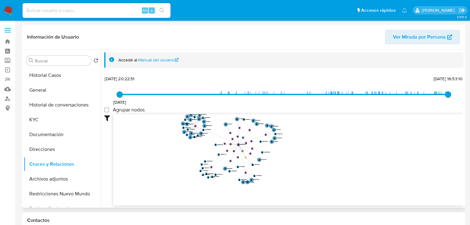
drag, startPoint x: 211, startPoint y: 179, endPoint x: 209, endPoint y: 144, distance: 34.6
click at [209, 144] on icon "user-2308830372  2308830372 phone-02cf09275d1e01004b3c26b790c297cd  person-d7…" at bounding box center [288, 158] width 350 height 89
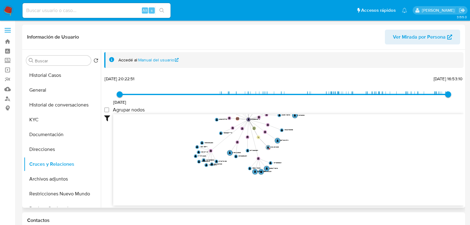
click at [268, 147] on text "" at bounding box center [268, 147] width 2 height 2
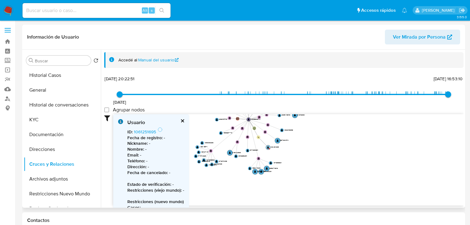
click at [268, 147] on text "" at bounding box center [268, 147] width 2 height 2
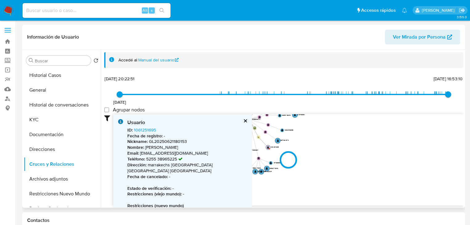
type input "1642834981000"
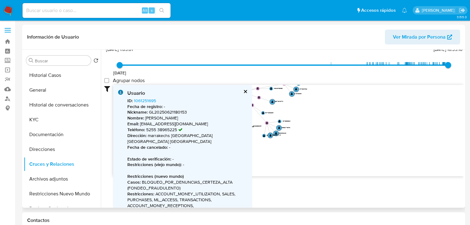
scroll to position [49, 0]
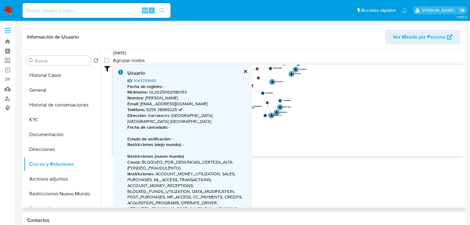
click at [147, 77] on link "1061251695" at bounding box center [145, 80] width 22 height 6
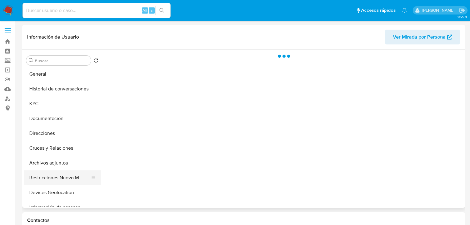
scroll to position [25, 0]
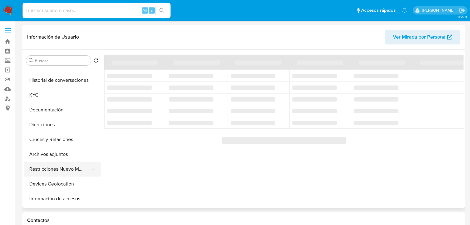
click at [69, 169] on button "Restricciones Nuevo Mundo" at bounding box center [60, 169] width 72 height 15
select select "10"
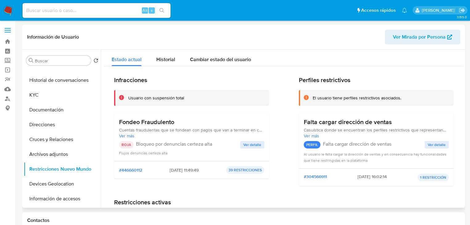
click at [255, 144] on span "Ver detalle" at bounding box center [252, 145] width 18 height 6
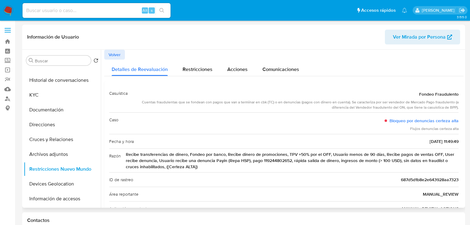
drag, startPoint x: 220, startPoint y: 159, endPoint x: 344, endPoint y: 168, distance: 124.4
click at [330, 168] on span "Recibe transferencias de dinero, Fondeo por banco, Recibe dinero de promociones…" at bounding box center [292, 160] width 333 height 19
click at [282, 171] on div "Razón Recibe transferencias de dinero, Fondeo por banco, Recibe dinero de promo…" at bounding box center [283, 160] width 349 height 24
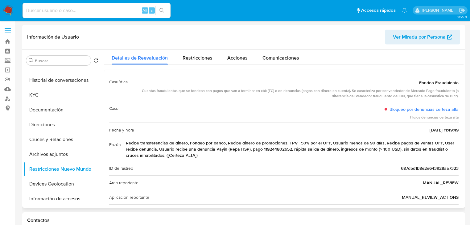
scroll to position [0, 0]
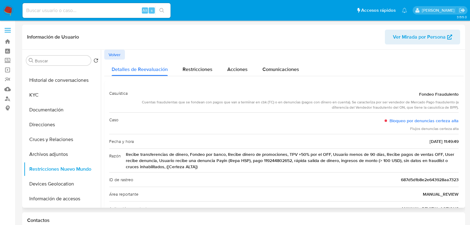
click at [115, 51] on span "Volver" at bounding box center [115, 54] width 12 height 9
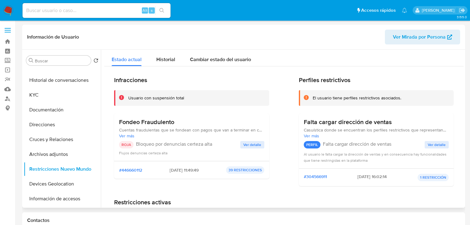
click at [100, 7] on input at bounding box center [97, 10] width 148 height 8
paste input "2605115646"
type input "2605115646"
drag, startPoint x: 165, startPoint y: 10, endPoint x: 162, endPoint y: 10, distance: 3.4
click at [165, 10] on button "search-icon" at bounding box center [161, 10] width 13 height 9
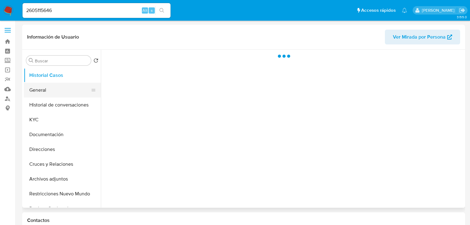
drag, startPoint x: 37, startPoint y: 84, endPoint x: 38, endPoint y: 90, distance: 6.7
click at [37, 85] on button "General" at bounding box center [60, 90] width 72 height 15
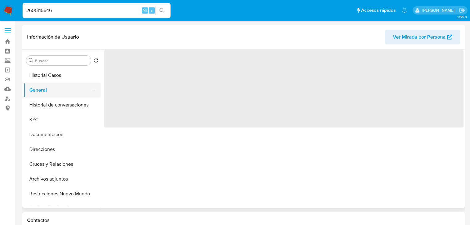
click at [38, 90] on button "General" at bounding box center [60, 90] width 72 height 15
select select "10"
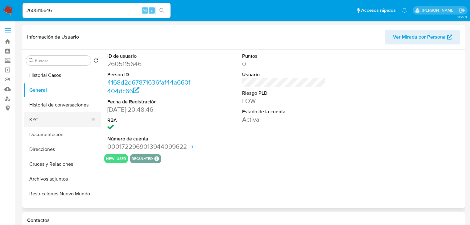
click at [47, 118] on button "KYC" at bounding box center [60, 119] width 72 height 15
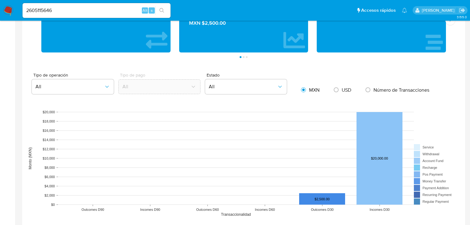
scroll to position [518, 0]
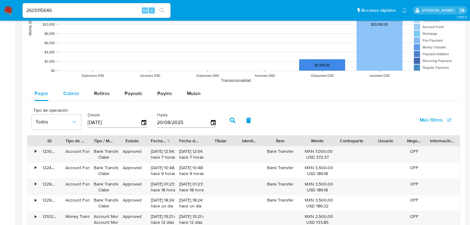
drag, startPoint x: 70, startPoint y: 89, endPoint x: 70, endPoint y: 93, distance: 4.0
click at [70, 93] on div "Cobros" at bounding box center [71, 93] width 16 height 15
select select "10"
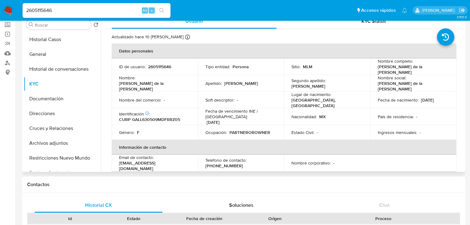
scroll to position [0, 0]
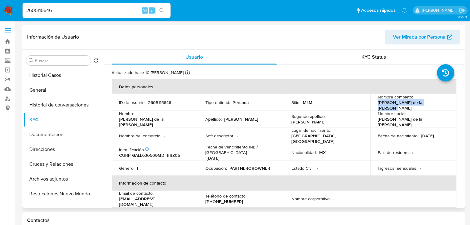
drag, startPoint x: 377, startPoint y: 105, endPoint x: 448, endPoint y: 105, distance: 70.9
click at [448, 105] on td "Nombre completo : [PERSON_NAME] de la [PERSON_NAME]" at bounding box center [413, 102] width 86 height 17
copy p "[PERSON_NAME] de la [PERSON_NAME]"
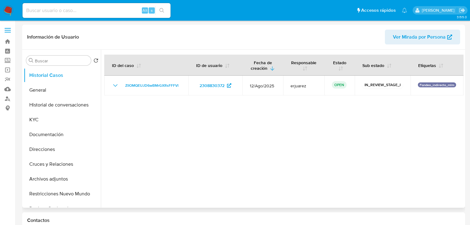
select select "10"
drag, startPoint x: 35, startPoint y: 119, endPoint x: 89, endPoint y: 124, distance: 53.9
click at [35, 119] on button "KYC" at bounding box center [60, 119] width 72 height 15
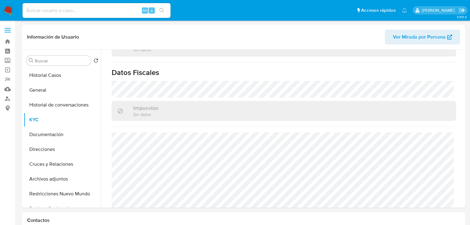
click at [4, 14] on img at bounding box center [8, 10] width 10 height 10
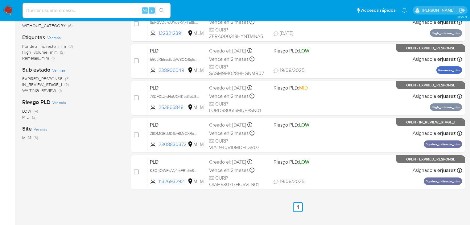
scroll to position [123, 0]
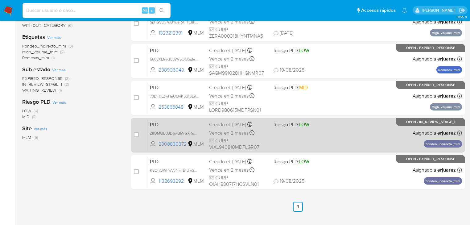
click at [288, 136] on div "PLD ZlIOMQEUJD6wBMrGXRsFFFVl 2308830372 MLM Riesgo PLD: LOW Creado el: 12/08/20…" at bounding box center [304, 134] width 315 height 31
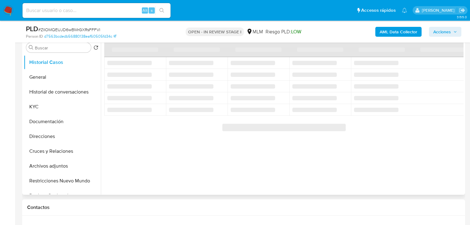
select select "10"
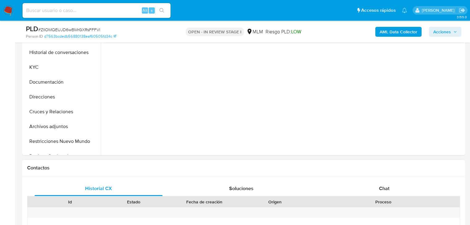
scroll to position [247, 0]
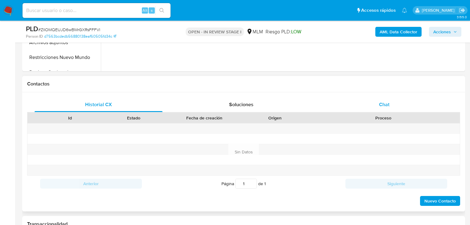
click at [385, 107] on span "Chat" at bounding box center [384, 104] width 10 height 7
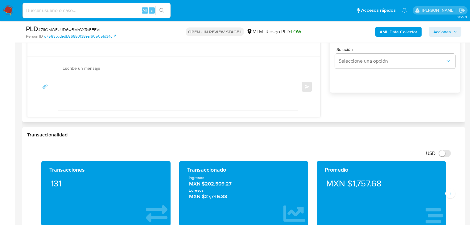
scroll to position [296, 0]
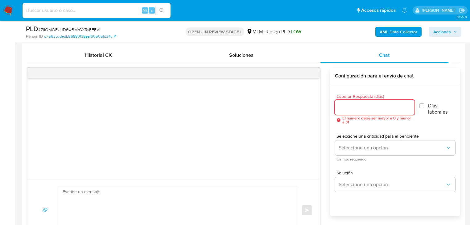
click at [357, 107] on input "Esperar Respuesta (días)" at bounding box center [375, 107] width 80 height 8
type input "5"
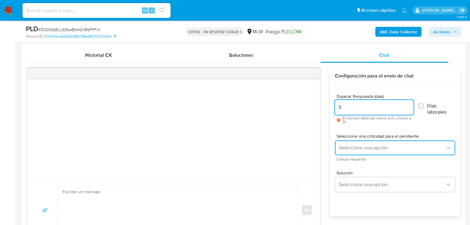
click at [351, 148] on span "Seleccione una opción" at bounding box center [392, 148] width 107 height 6
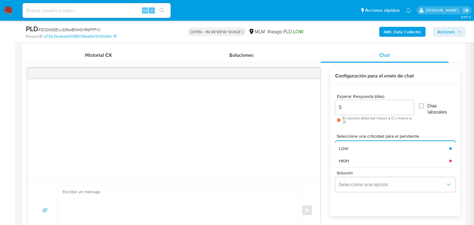
click at [365, 161] on div "HIGH" at bounding box center [392, 161] width 107 height 12
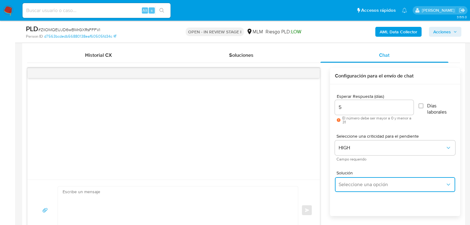
drag, startPoint x: 369, startPoint y: 182, endPoint x: 384, endPoint y: 178, distance: 15.7
click at [369, 182] on span "Seleccione una opción" at bounding box center [392, 184] width 107 height 6
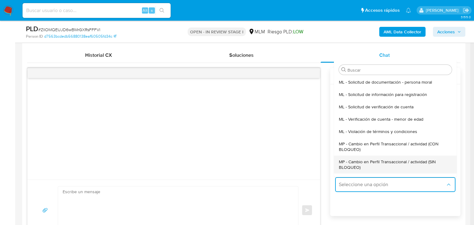
click at [392, 163] on span "MP - Cambio en Perfil Transaccional / actividad (SIN BLOQUEO)" at bounding box center [393, 164] width 109 height 11
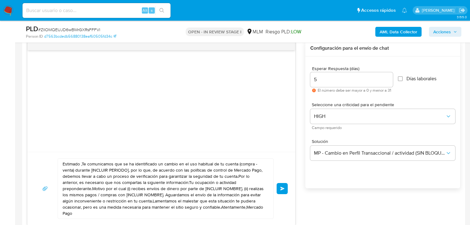
scroll to position [345, 0]
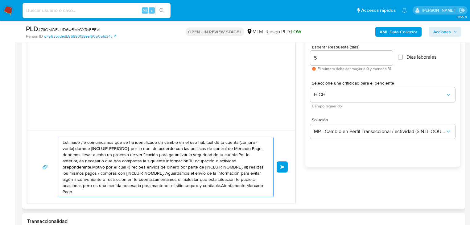
drag, startPoint x: 195, startPoint y: 177, endPoint x: 163, endPoint y: 148, distance: 43.4
paste textarea "a [PERSON_NAME] se ha identificado un cambio en el uso habitual de tu cuenta pa…"
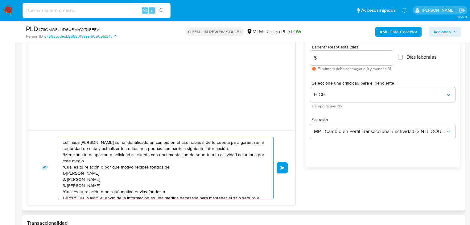
scroll to position [27, 0]
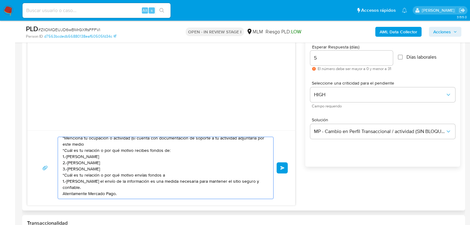
click at [63, 193] on textarea "Estimada Lorena se ha identificado un cambio en el uso habitual de tu cuenta pa…" at bounding box center [164, 168] width 203 height 62
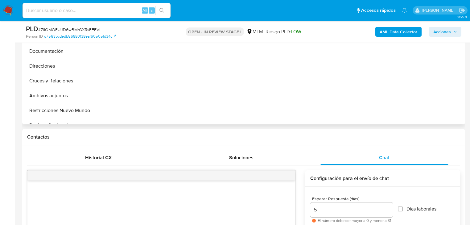
scroll to position [123, 0]
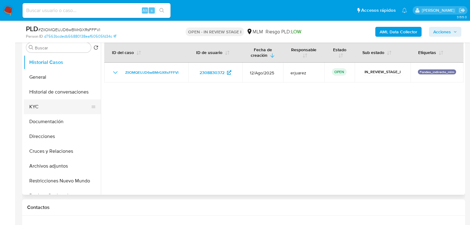
type textarea "Estimada Lorena se ha identificado un cambio en el uso habitual de tu cuenta pa…"
click at [38, 111] on button "KYC" at bounding box center [60, 106] width 72 height 15
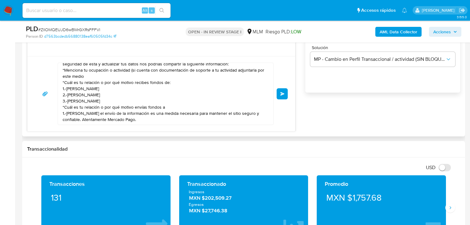
scroll to position [17, 0]
click at [283, 93] on span "Enviar" at bounding box center [282, 94] width 4 height 4
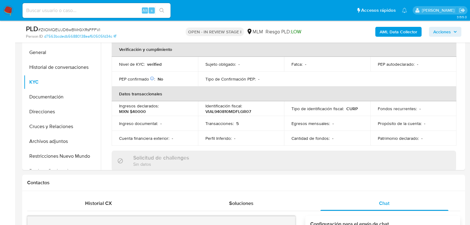
scroll to position [0, 0]
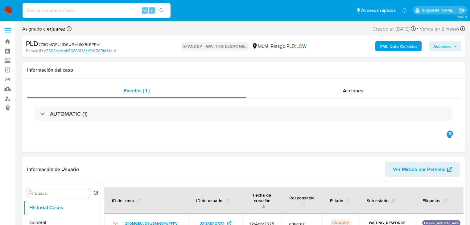
select select "10"
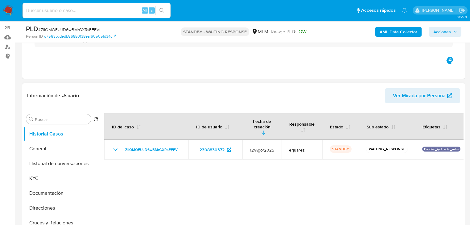
scroll to position [123, 0]
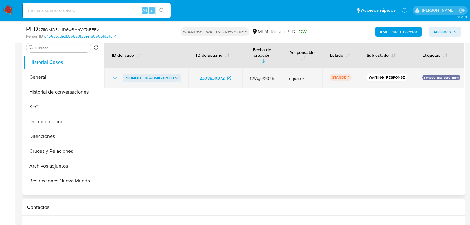
drag, startPoint x: 187, startPoint y: 72, endPoint x: 124, endPoint y: 70, distance: 62.9
click at [124, 70] on td "ZlIOMQEUJD6wBMrGXRsFFFVl" at bounding box center [146, 78] width 84 height 20
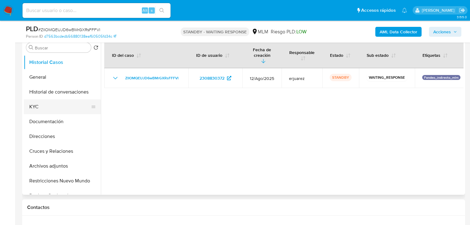
click at [45, 102] on button "KYC" at bounding box center [60, 106] width 72 height 15
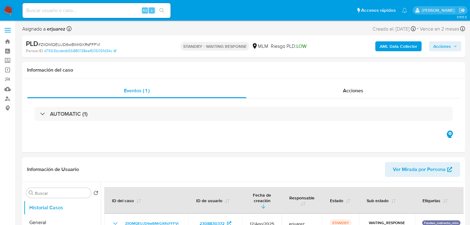
select select "10"
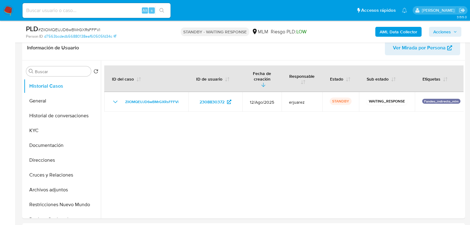
scroll to position [148, 0]
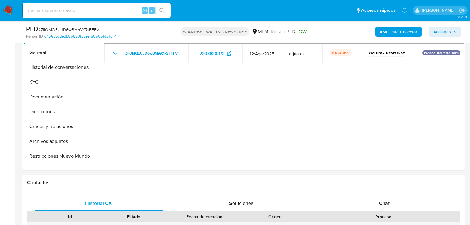
click at [9, 11] on img at bounding box center [8, 10] width 10 height 10
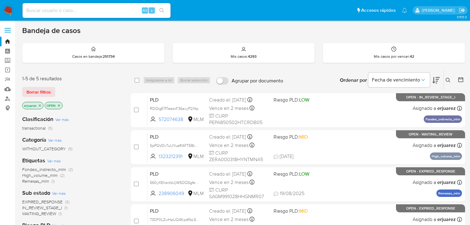
click at [83, 107] on div "erjuarez OPEN" at bounding box center [71, 106] width 99 height 9
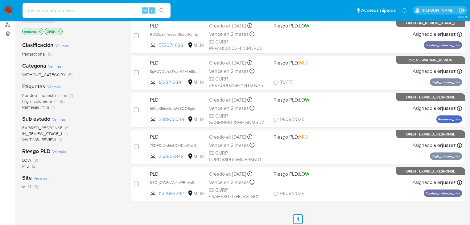
click at [54, 138] on span "WAITING_REVIEW" at bounding box center [39, 139] width 34 height 6
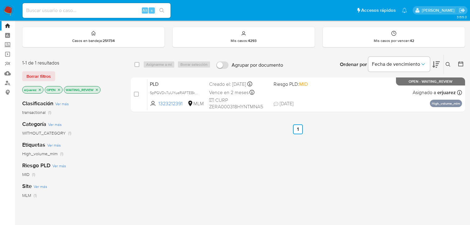
scroll to position [25, 0]
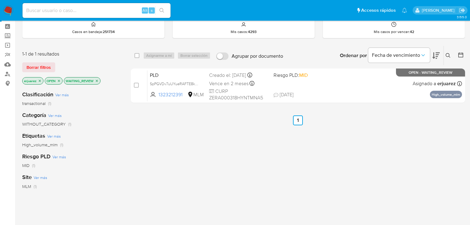
click at [95, 80] on icon "close-filter" at bounding box center [97, 81] width 4 height 4
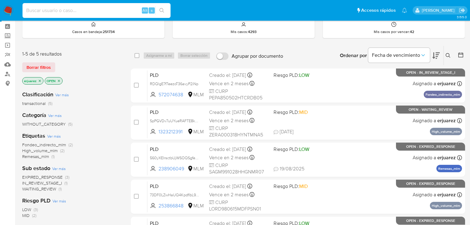
drag, startPoint x: 64, startPoint y: 13, endPoint x: 68, endPoint y: 13, distance: 4.9
click at [65, 14] on input at bounding box center [97, 10] width 148 height 8
paste input "334196953"
type input "334196953"
click at [160, 8] on icon "search-icon" at bounding box center [161, 10] width 5 height 5
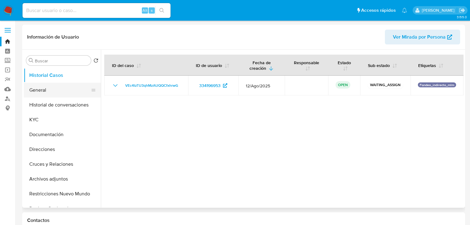
select select "10"
click at [6, 7] on img at bounding box center [8, 10] width 10 height 10
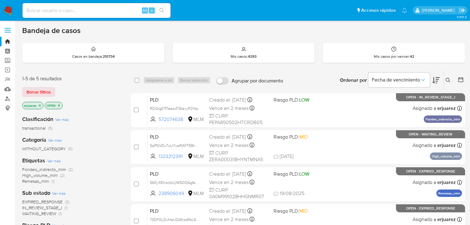
drag, startPoint x: 40, startPoint y: 104, endPoint x: 109, endPoint y: 106, distance: 68.8
click at [41, 104] on icon "close-filter" at bounding box center [40, 106] width 4 height 4
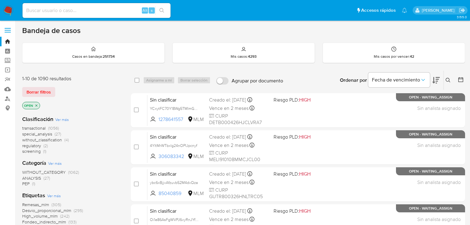
click at [448, 78] on icon at bounding box center [448, 80] width 5 height 5
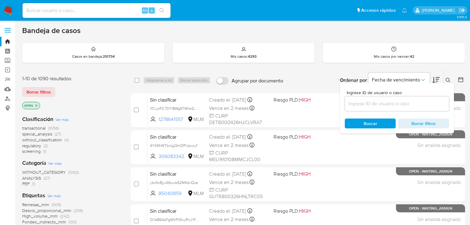
click at [391, 104] on input at bounding box center [397, 104] width 104 height 8
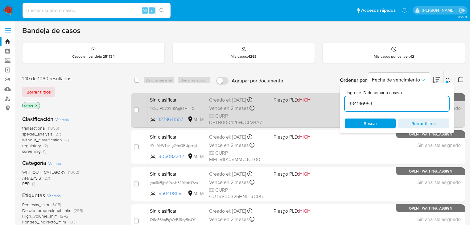
type input "334196953"
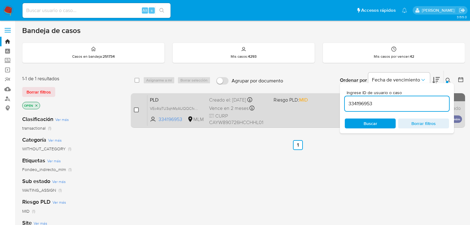
click at [137, 110] on input "checkbox" at bounding box center [136, 109] width 5 height 5
checkbox input "true"
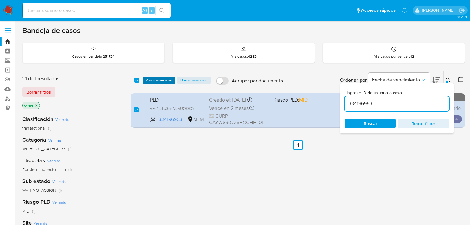
click at [155, 78] on span "Asignarme a mí" at bounding box center [159, 80] width 26 height 6
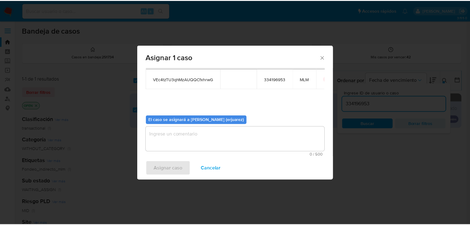
scroll to position [32, 0]
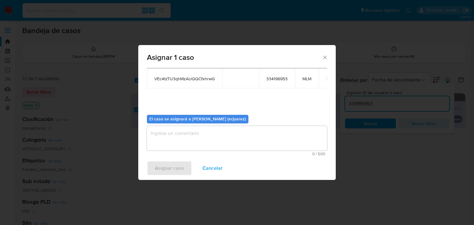
click at [186, 134] on textarea "assign-modal" at bounding box center [237, 138] width 180 height 25
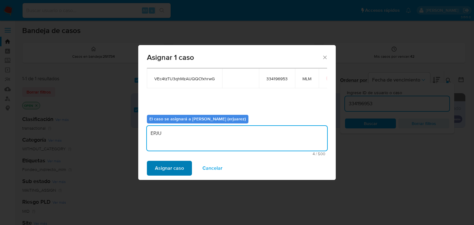
type textarea "EPJU"
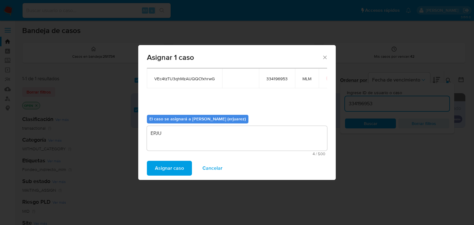
drag, startPoint x: 171, startPoint y: 166, endPoint x: 473, endPoint y: 170, distance: 302.9
click at [176, 167] on span "Asignar caso" at bounding box center [169, 168] width 29 height 14
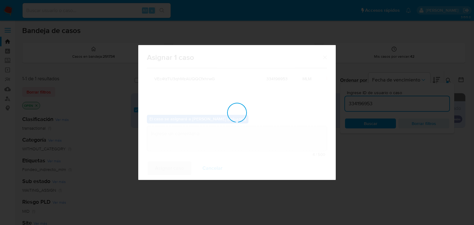
checkbox input "false"
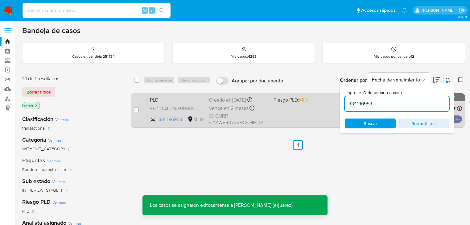
click at [262, 105] on div "Vence en 2 meses Vence el 11/10/2025 02:09:28" at bounding box center [239, 108] width 60 height 8
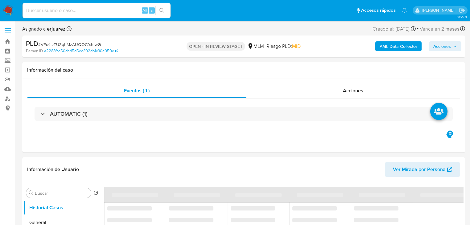
select select "10"
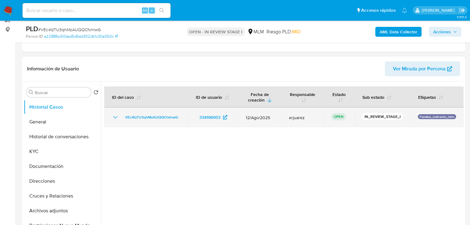
scroll to position [99, 0]
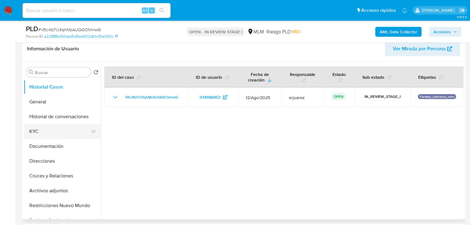
click at [43, 130] on button "KYC" at bounding box center [60, 131] width 72 height 15
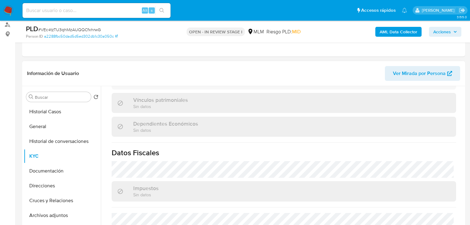
scroll to position [391, 0]
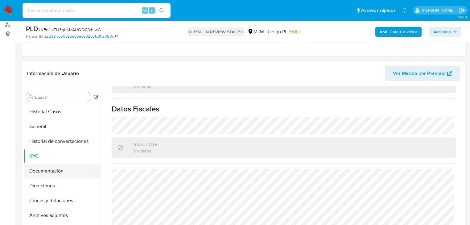
click at [56, 173] on button "Documentación" at bounding box center [60, 170] width 72 height 15
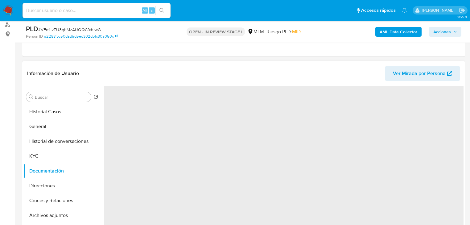
scroll to position [0, 0]
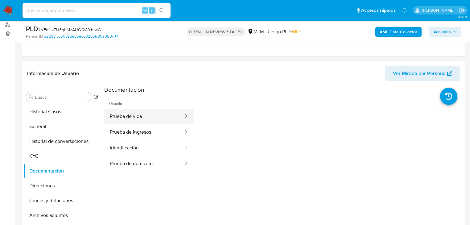
click at [138, 121] on button "Prueba de vida" at bounding box center [144, 117] width 80 height 16
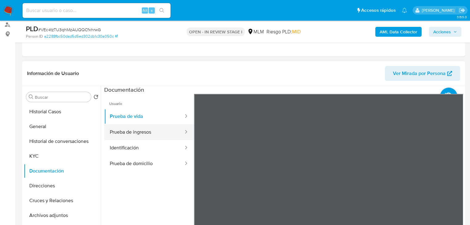
click at [145, 133] on button "Prueba de ingresos" at bounding box center [144, 132] width 80 height 16
drag, startPoint x: 138, startPoint y: 148, endPoint x: 192, endPoint y: 149, distance: 54.0
click at [138, 148] on button "Identificación" at bounding box center [144, 148] width 80 height 16
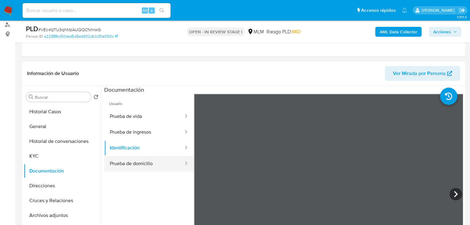
click at [152, 166] on button "Prueba de domicilio" at bounding box center [144, 164] width 80 height 16
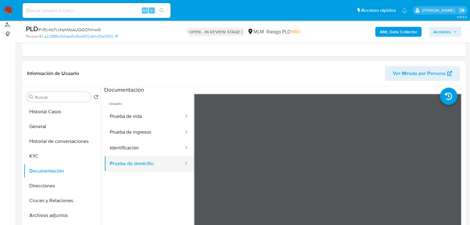
scroll to position [25, 0]
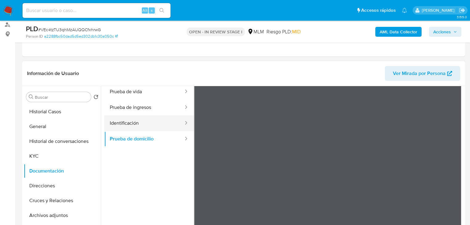
click at [141, 130] on button "Identificación" at bounding box center [144, 123] width 80 height 16
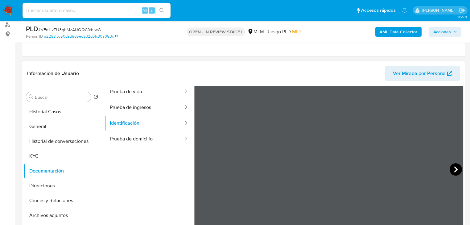
click at [456, 168] on icon at bounding box center [456, 169] width 12 height 12
click at [205, 168] on icon at bounding box center [202, 169] width 12 height 12
click at [48, 151] on button "KYC" at bounding box center [60, 156] width 72 height 15
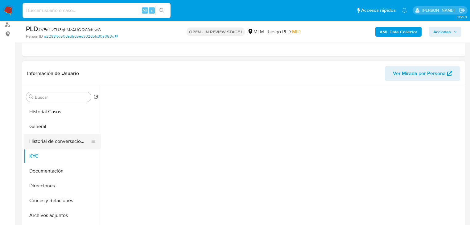
click at [53, 143] on button "Historial de conversaciones" at bounding box center [60, 141] width 72 height 15
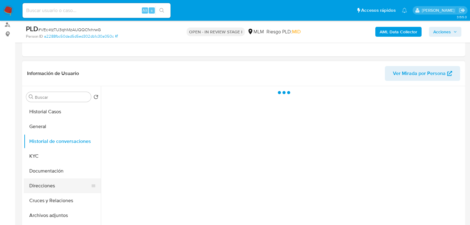
drag, startPoint x: 50, startPoint y: 174, endPoint x: 50, endPoint y: 182, distance: 7.7
click at [50, 175] on button "Documentación" at bounding box center [62, 170] width 77 height 15
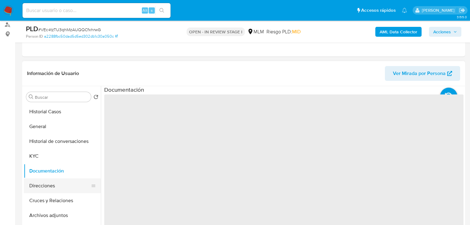
click at [49, 184] on button "Direcciones" at bounding box center [60, 185] width 72 height 15
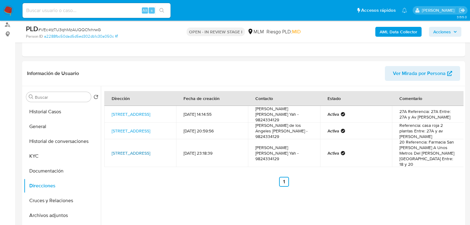
click at [127, 154] on link "21 18, Champotón, Campeche, 24415, Mexico 18" at bounding box center [131, 153] width 39 height 6
drag, startPoint x: 426, startPoint y: 142, endPoint x: 411, endPoint y: 148, distance: 16.7
click at [411, 148] on td "20 Referencia: Farmacia San Lucas A Unos Metros Del Palacio Municipal Entre: 18…" at bounding box center [428, 153] width 72 height 28
copy td "Farmacia San Lucas A"
click at [137, 150] on link "21 18, Champotón, Campeche, 24415, Mexico 18" at bounding box center [131, 153] width 39 height 6
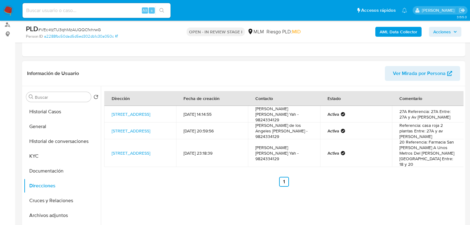
click at [423, 156] on td "20 Referencia: Farmacia San Lucas A Unos Metros Del Palacio Municipal Entre: 18…" at bounding box center [428, 153] width 72 height 28
drag, startPoint x: 400, startPoint y: 154, endPoint x: 429, endPoint y: 155, distance: 29.3
click at [429, 155] on td "20 Referencia: Farmacia San Lucas A Unos Metros Del Palacio Municipal Entre: 18…" at bounding box center [428, 153] width 72 height 28
click at [398, 152] on td "20 Referencia: Farmacia San Lucas A Unos Metros Del Palacio Municipal Entre: 18…" at bounding box center [428, 153] width 72 height 28
drag, startPoint x: 398, startPoint y: 153, endPoint x: 431, endPoint y: 153, distance: 33.6
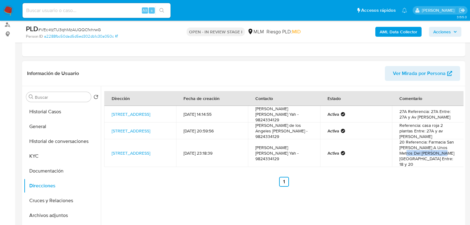
click at [431, 153] on td "20 Referencia: Farmacia San Lucas A Unos Metros Del Palacio Municipal Entre: 18…" at bounding box center [428, 153] width 72 height 28
copy td "Palacio Municipal"
drag, startPoint x: 430, startPoint y: 141, endPoint x: 431, endPoint y: 153, distance: 12.1
click at [431, 153] on td "20 Referencia: Farmacia San Lucas A Unos Metros Del Palacio Municipal Entre: 18…" at bounding box center [428, 153] width 72 height 28
drag, startPoint x: 426, startPoint y: 141, endPoint x: 431, endPoint y: 152, distance: 12.0
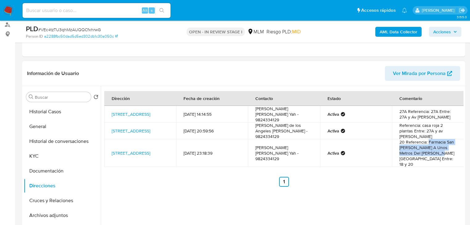
click at [431, 152] on td "20 Referencia: Farmacia San Lucas A Unos Metros Del Palacio Municipal Entre: 18…" at bounding box center [428, 153] width 72 height 28
drag, startPoint x: 426, startPoint y: 142, endPoint x: 431, endPoint y: 154, distance: 13.4
click at [431, 154] on td "20 Referencia: Farmacia San Lucas A Unos Metros Del Palacio Municipal Entre: 18…" at bounding box center [428, 153] width 72 height 28
copy td "Farmacia San Lucas A Unos Metros Del Palacio Municipal"
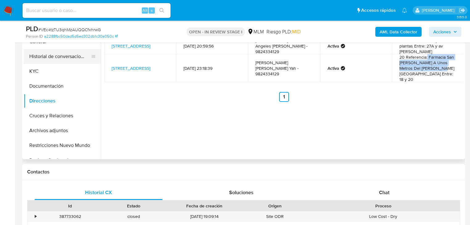
scroll to position [99, 0]
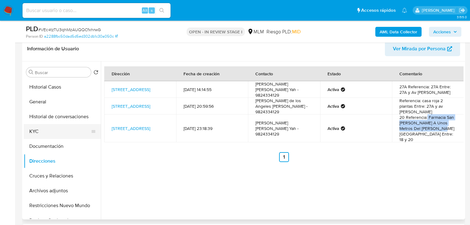
drag, startPoint x: 35, startPoint y: 132, endPoint x: 45, endPoint y: 132, distance: 9.9
click at [36, 132] on button "KYC" at bounding box center [60, 131] width 72 height 15
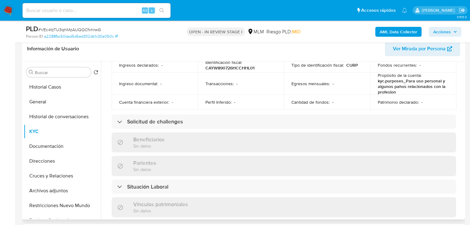
scroll to position [21, 0]
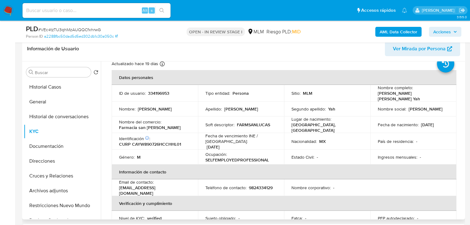
drag, startPoint x: 54, startPoint y: 152, endPoint x: 112, endPoint y: 127, distance: 62.9
click at [56, 152] on button "Documentación" at bounding box center [62, 146] width 77 height 15
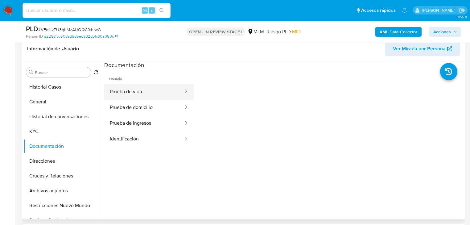
click at [133, 91] on button "Prueba de vida" at bounding box center [144, 92] width 80 height 16
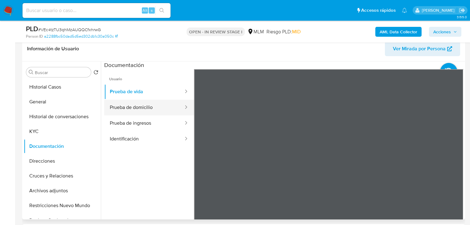
click at [142, 110] on button "Prueba de domicilio" at bounding box center [144, 108] width 80 height 16
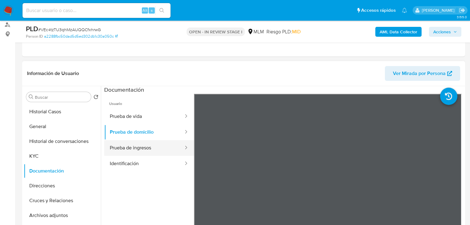
scroll to position [74, 0]
click at [131, 148] on button "Prueba de ingresos" at bounding box center [144, 148] width 80 height 16
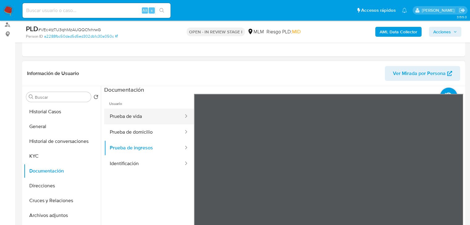
click at [133, 112] on button "Prueba de vida" at bounding box center [144, 117] width 80 height 16
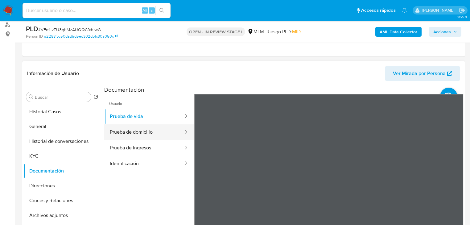
click at [121, 134] on button "Prueba de domicilio" at bounding box center [144, 132] width 80 height 16
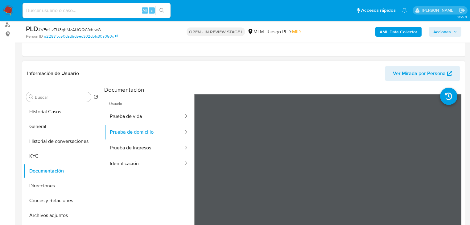
drag, startPoint x: 122, startPoint y: 160, endPoint x: 192, endPoint y: 163, distance: 70.1
click at [125, 161] on button "Identificación" at bounding box center [144, 164] width 80 height 16
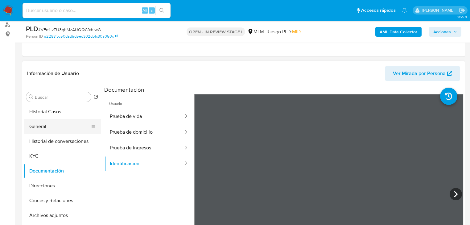
click at [63, 126] on button "General" at bounding box center [60, 126] width 72 height 15
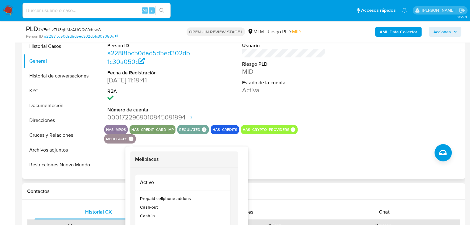
scroll to position [148, 0]
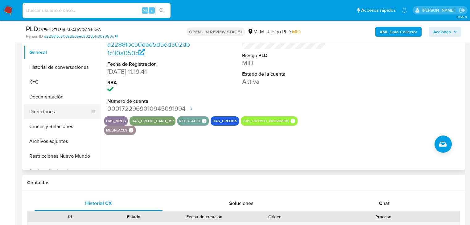
click at [56, 114] on button "Direcciones" at bounding box center [60, 111] width 72 height 15
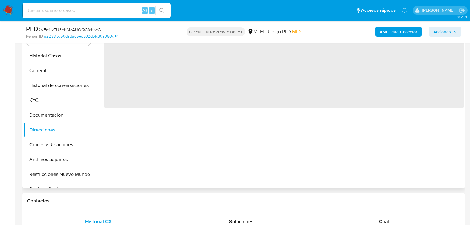
scroll to position [99, 0]
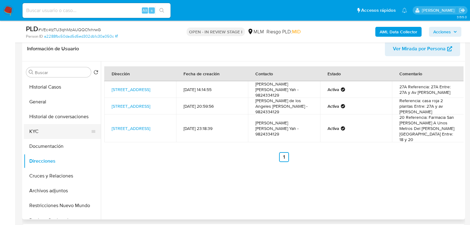
click at [38, 130] on button "KYC" at bounding box center [60, 131] width 72 height 15
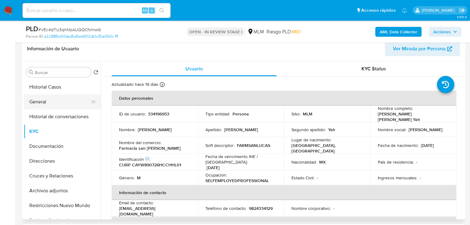
click at [58, 103] on button "General" at bounding box center [60, 101] width 72 height 15
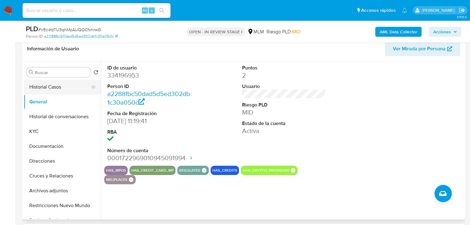
click at [63, 89] on button "Historial Casos" at bounding box center [60, 87] width 72 height 15
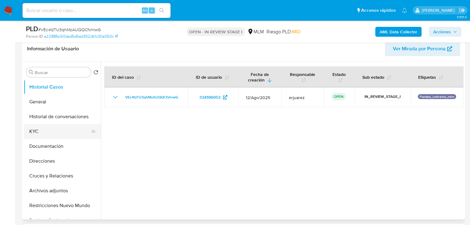
click at [63, 126] on button "KYC" at bounding box center [60, 131] width 72 height 15
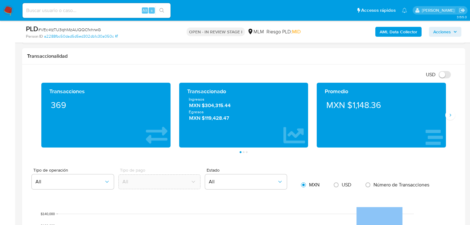
scroll to position [419, 0]
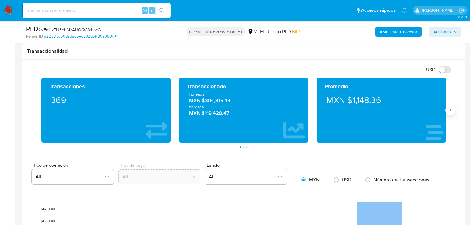
click at [449, 112] on button "Siguiente" at bounding box center [450, 110] width 10 height 10
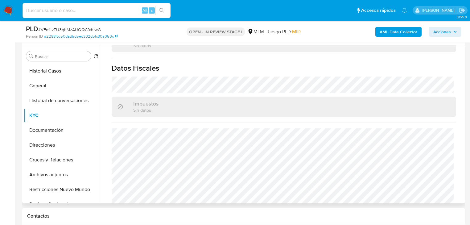
scroll to position [148, 0]
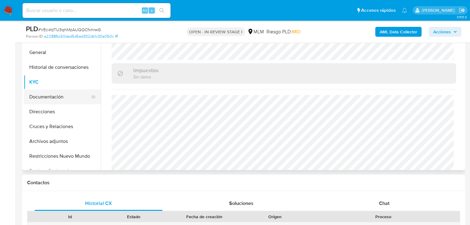
drag, startPoint x: 67, startPoint y: 98, endPoint x: 106, endPoint y: 97, distance: 38.9
click at [68, 98] on button "Documentación" at bounding box center [62, 96] width 77 height 15
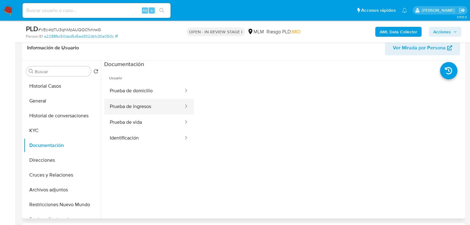
scroll to position [99, 0]
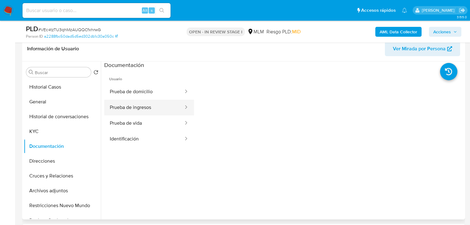
click at [131, 114] on button "Prueba de ingresos" at bounding box center [144, 108] width 80 height 16
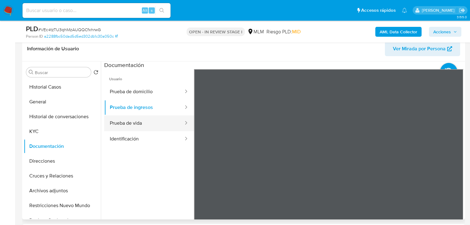
click at [130, 124] on button "Prueba de vida" at bounding box center [144, 123] width 80 height 16
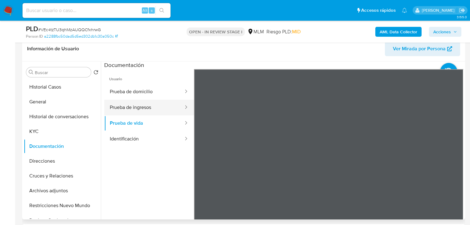
click at [139, 105] on button "Prueba de ingresos" at bounding box center [144, 108] width 80 height 16
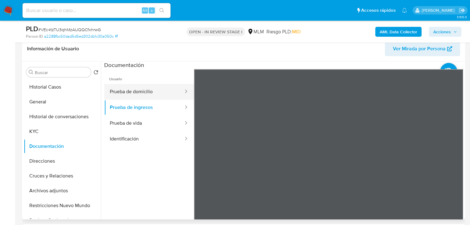
click at [138, 92] on button "Prueba de domicilio" at bounding box center [144, 92] width 80 height 16
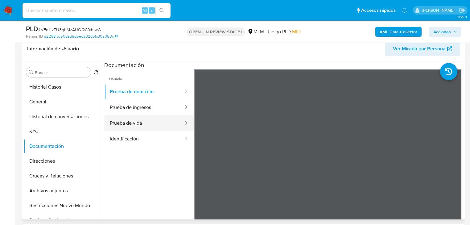
click at [135, 128] on button "Prueba de vida" at bounding box center [144, 123] width 80 height 16
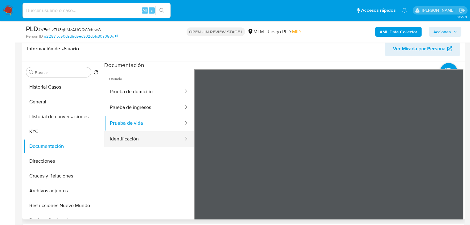
drag, startPoint x: 132, startPoint y: 141, endPoint x: 189, endPoint y: 138, distance: 57.2
click at [132, 142] on button "Identificación" at bounding box center [144, 139] width 80 height 16
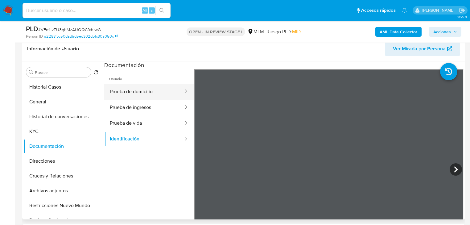
click at [148, 90] on button "Prueba de domicilio" at bounding box center [144, 92] width 80 height 16
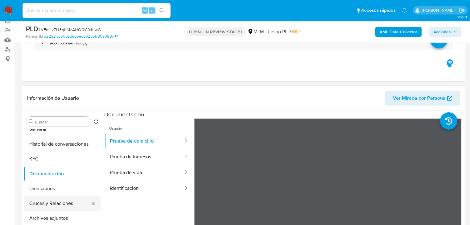
scroll to position [49, 0]
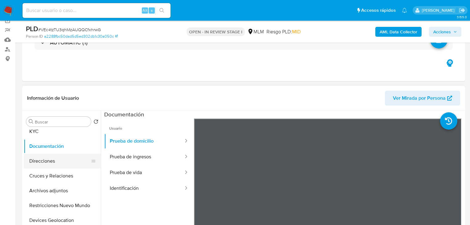
click at [46, 154] on button "Direcciones" at bounding box center [60, 161] width 72 height 15
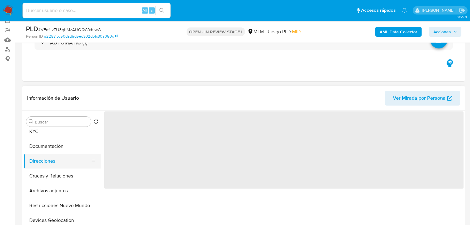
click at [47, 161] on button "Direcciones" at bounding box center [60, 161] width 72 height 15
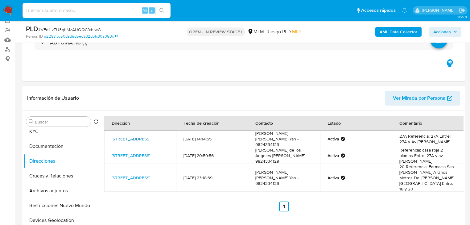
click at [150, 136] on link "Calle 31 Sn, Champotón, Campeche, 24400, Mexico SN" at bounding box center [131, 139] width 39 height 6
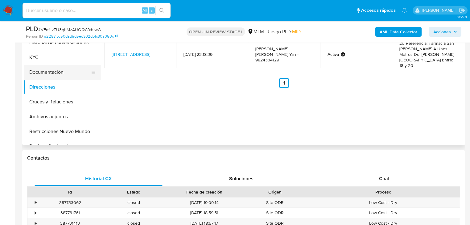
scroll to position [148, 0]
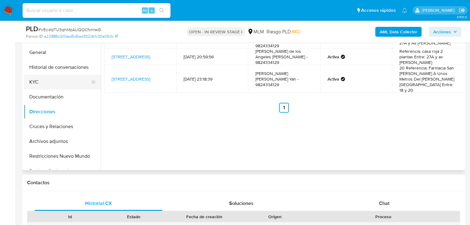
drag, startPoint x: 34, startPoint y: 79, endPoint x: 43, endPoint y: 79, distance: 9.3
click at [34, 79] on button "KYC" at bounding box center [60, 82] width 72 height 15
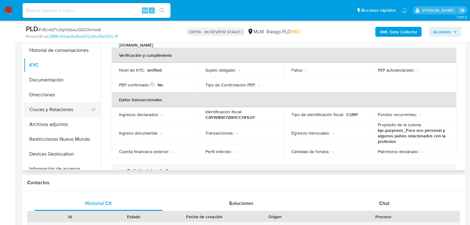
scroll to position [49, 0]
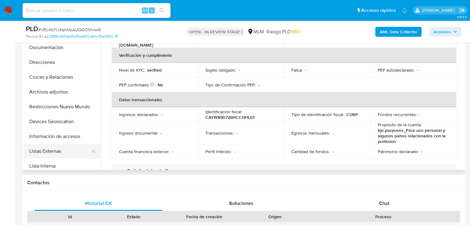
click at [58, 151] on button "Listas Externas" at bounding box center [60, 151] width 72 height 15
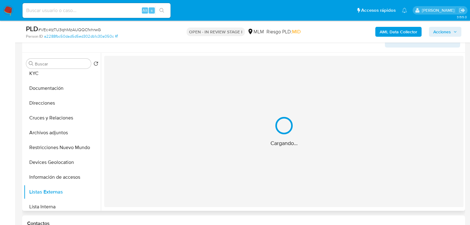
scroll to position [99, 0]
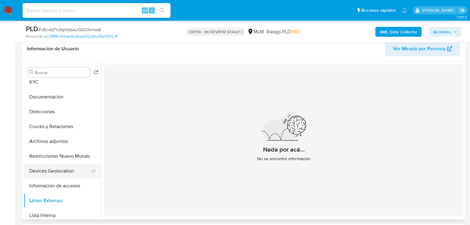
click at [55, 170] on button "Devices Geolocation" at bounding box center [60, 170] width 72 height 15
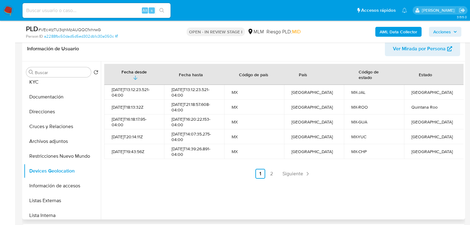
click at [278, 175] on ul "Anterior 1 2 Siguiente" at bounding box center [283, 174] width 359 height 10
click at [286, 174] on span "Siguiente" at bounding box center [293, 173] width 21 height 5
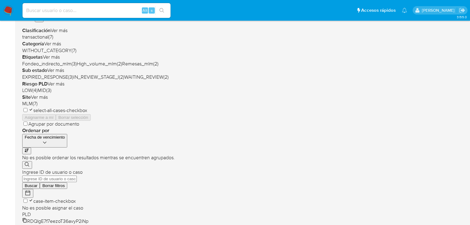
scroll to position [123, 0]
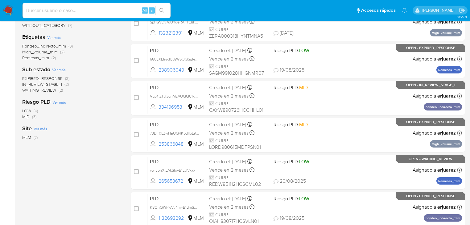
click at [51, 85] on span "IN_REVIEW_STAGE_I" at bounding box center [42, 84] width 40 height 6
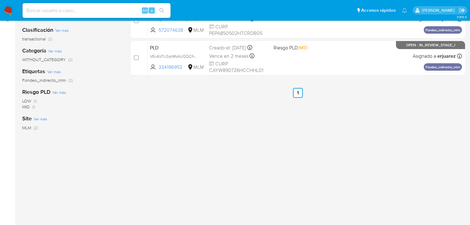
scroll to position [74, 0]
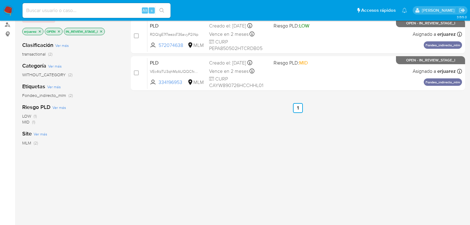
drag, startPoint x: 158, startPoint y: 72, endPoint x: 51, endPoint y: 72, distance: 106.7
click at [158, 72] on span "VEc4tzTU3qhMzAUQQCfxhrwG" at bounding box center [177, 71] width 54 height 7
click at [62, 8] on input at bounding box center [97, 10] width 148 height 8
paste input "305650318"
click at [27, 12] on input "305650318" at bounding box center [97, 10] width 148 height 8
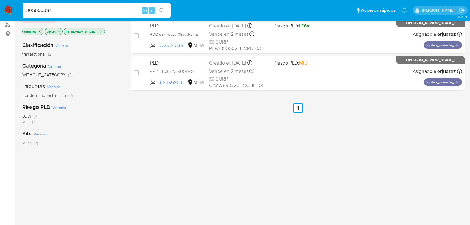
drag, startPoint x: 64, startPoint y: 10, endPoint x: 82, endPoint y: 9, distance: 18.5
click at [65, 9] on input "305650318" at bounding box center [97, 10] width 148 height 8
type input "305650318"
click at [160, 10] on icon "search-icon" at bounding box center [161, 10] width 5 height 5
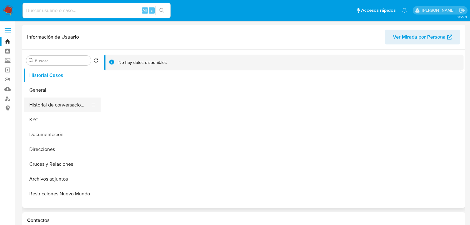
select select "10"
click at [48, 91] on button "General" at bounding box center [60, 90] width 72 height 15
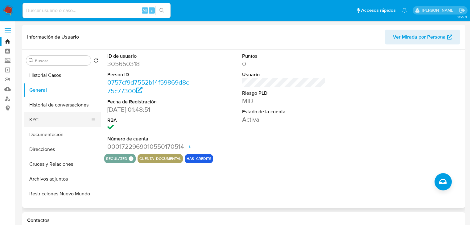
click at [43, 118] on button "KYC" at bounding box center [60, 119] width 72 height 15
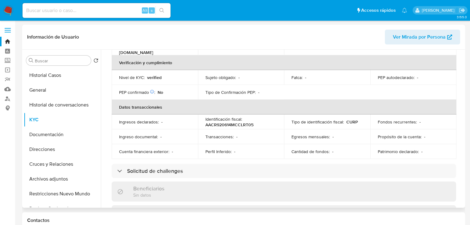
scroll to position [40, 0]
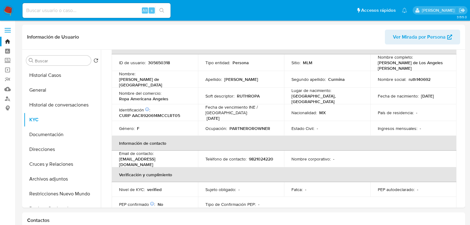
click at [50, 11] on input at bounding box center [97, 10] width 148 height 8
paste input "1052727849"
click at [27, 11] on input "1052727849" at bounding box center [97, 10] width 148 height 8
drag, startPoint x: 62, startPoint y: 10, endPoint x: 117, endPoint y: 19, distance: 56.1
click at [62, 10] on input "1052727849" at bounding box center [97, 10] width 148 height 8
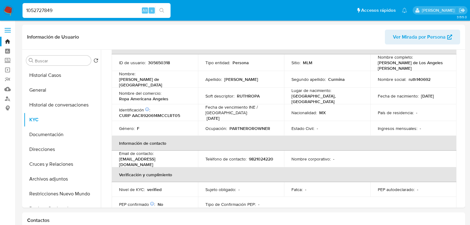
type input "1052727849"
click at [161, 12] on icon "search-icon" at bounding box center [161, 10] width 5 height 5
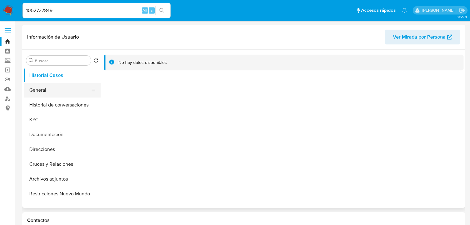
click at [53, 91] on button "General" at bounding box center [60, 90] width 72 height 15
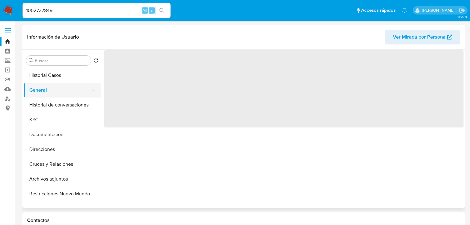
select select "10"
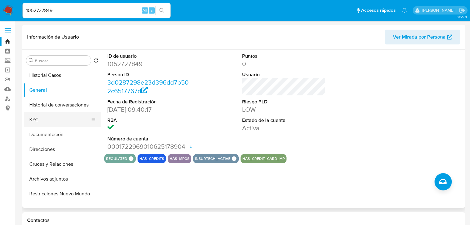
drag, startPoint x: 39, startPoint y: 123, endPoint x: 48, endPoint y: 121, distance: 9.5
click at [40, 123] on button "KYC" at bounding box center [60, 119] width 72 height 15
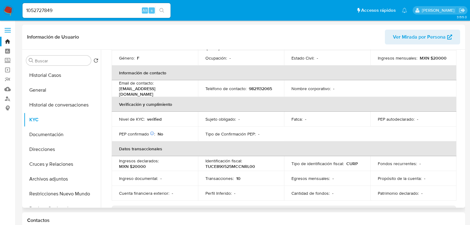
scroll to position [44, 0]
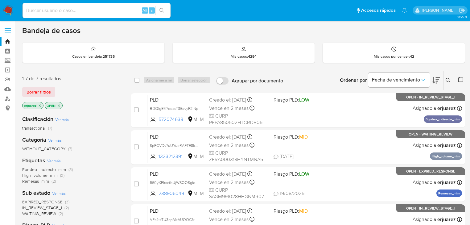
click at [57, 13] on input at bounding box center [97, 10] width 148 height 8
paste input "305650318"
type input "305650318"
click at [164, 6] on button "search-icon" at bounding box center [161, 10] width 13 height 9
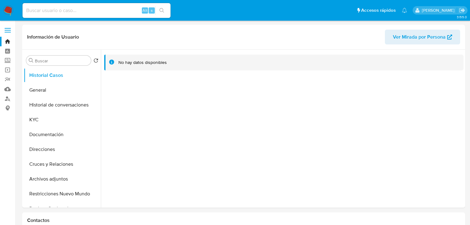
select select "10"
click at [34, 113] on button "KYC" at bounding box center [60, 119] width 72 height 15
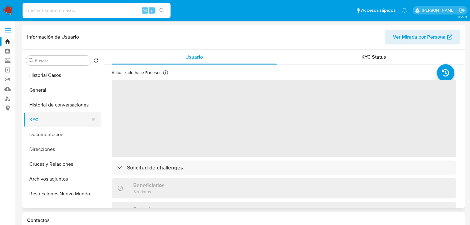
click at [36, 119] on button "KYC" at bounding box center [60, 119] width 72 height 15
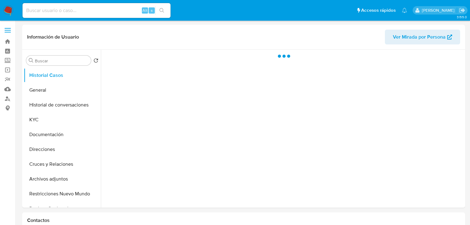
click at [92, 5] on div "Alt s" at bounding box center [97, 10] width 148 height 15
click at [94, 10] on input at bounding box center [97, 10] width 148 height 8
paste input "1956533123"
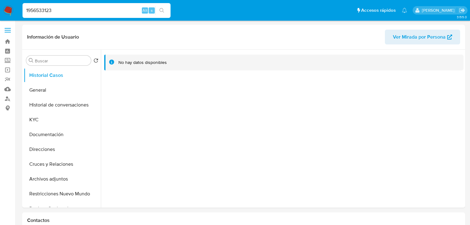
type input "1956533123"
click at [159, 10] on button "search-icon" at bounding box center [161, 10] width 13 height 9
select select "10"
drag, startPoint x: 40, startPoint y: 111, endPoint x: 42, endPoint y: 122, distance: 10.6
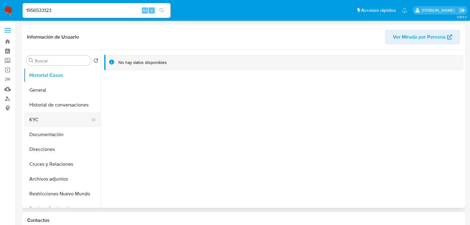
click at [40, 113] on ul "Historial Casos General Historial de conversaciones KYC Documentación Direccion…" at bounding box center [62, 137] width 77 height 139
drag, startPoint x: 42, startPoint y: 122, endPoint x: 77, endPoint y: 121, distance: 35.5
click at [42, 122] on button "KYC" at bounding box center [60, 119] width 72 height 15
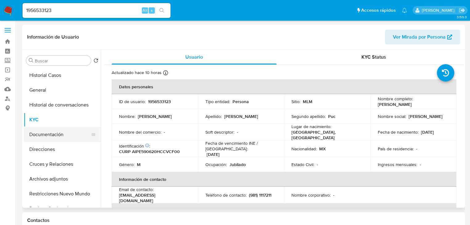
click at [53, 134] on button "Documentación" at bounding box center [60, 134] width 72 height 15
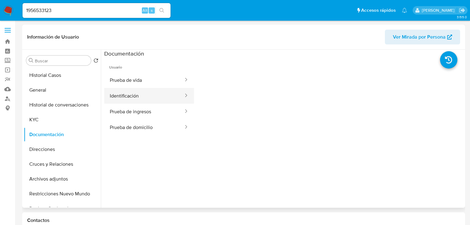
drag, startPoint x: 129, startPoint y: 95, endPoint x: 134, endPoint y: 94, distance: 5.6
click at [129, 95] on button "Identificación" at bounding box center [144, 96] width 80 height 16
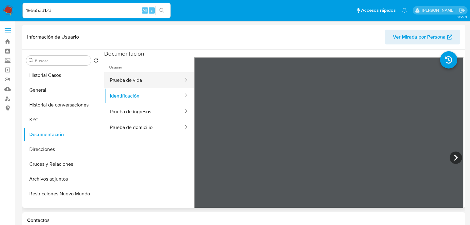
drag, startPoint x: 126, startPoint y: 82, endPoint x: 178, endPoint y: 86, distance: 51.4
click at [127, 81] on button "Prueba de vida" at bounding box center [144, 80] width 80 height 16
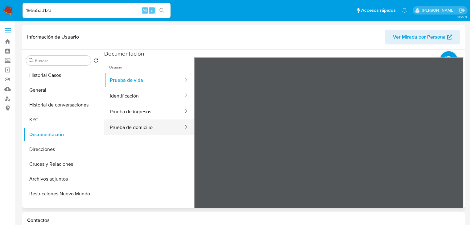
click at [146, 127] on button "Prueba de domicilio" at bounding box center [144, 127] width 80 height 16
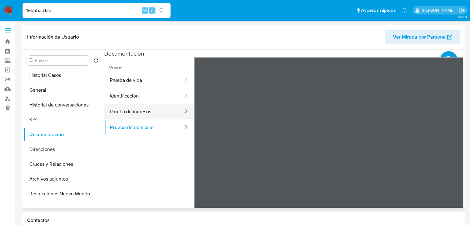
click at [146, 110] on button "Prueba de ingresos" at bounding box center [144, 112] width 80 height 16
click at [255, 35] on div "Información de Usuario Ver Mirada por Persona Buscar Volver al orden por defect…" at bounding box center [243, 116] width 443 height 183
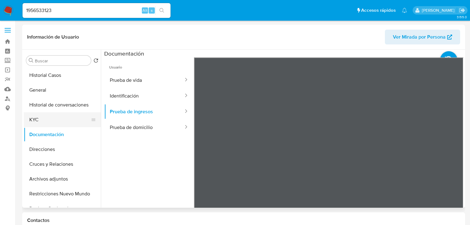
click at [43, 121] on button "KYC" at bounding box center [60, 119] width 72 height 15
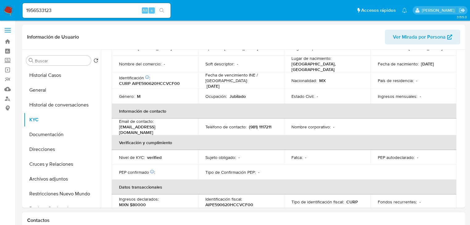
scroll to position [74, 0]
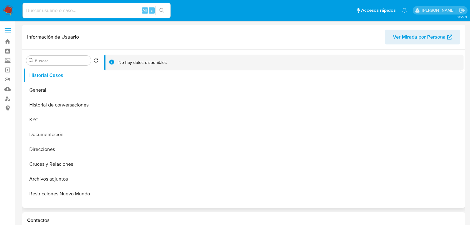
select select "10"
click at [11, 9] on img at bounding box center [8, 10] width 10 height 10
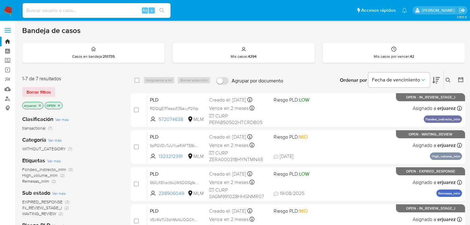
click at [10, 9] on img at bounding box center [8, 10] width 10 height 10
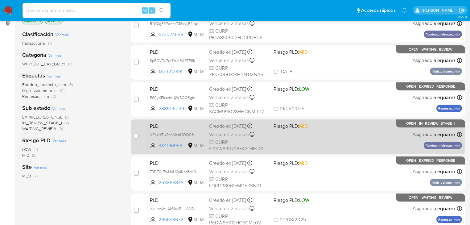
scroll to position [99, 0]
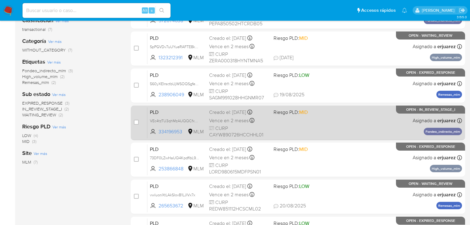
click at [375, 122] on div "PLD VEc4tzTU3qhMzAUQQCfxhrwG 334196953 MLM Riesgo PLD: MID Creado el: [DATE] Cr…" at bounding box center [304, 122] width 315 height 31
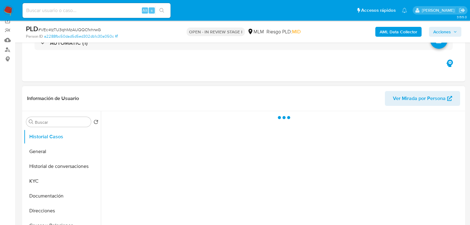
scroll to position [148, 0]
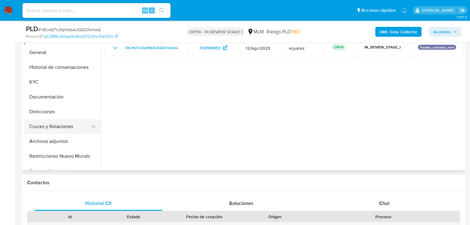
select select "10"
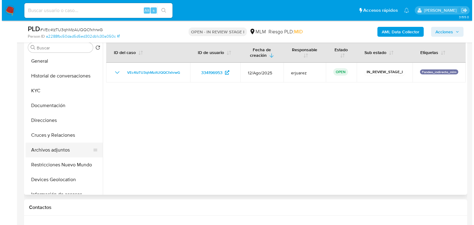
scroll to position [25, 0]
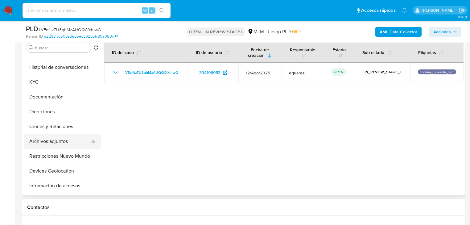
click at [59, 140] on button "Archivos adjuntos" at bounding box center [60, 141] width 72 height 15
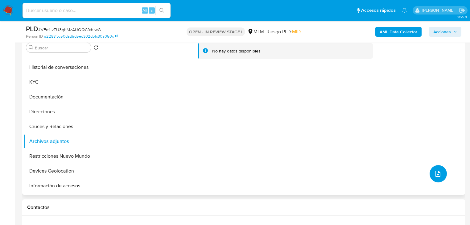
drag, startPoint x: 432, startPoint y: 174, endPoint x: 289, endPoint y: 90, distance: 165.2
click at [426, 170] on div "No hay datos disponibles" at bounding box center [282, 116] width 363 height 158
click at [434, 173] on icon "upload-file" at bounding box center [437, 173] width 7 height 7
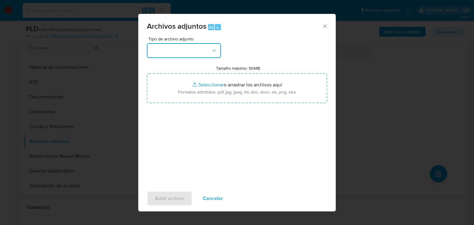
drag, startPoint x: 165, startPoint y: 47, endPoint x: 170, endPoint y: 57, distance: 11.7
click at [166, 47] on button "button" at bounding box center [184, 50] width 74 height 15
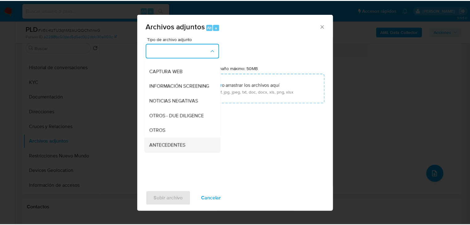
scroll to position [99, 0]
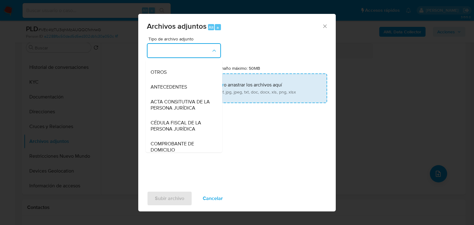
drag, startPoint x: 153, startPoint y: 74, endPoint x: 194, endPoint y: 88, distance: 42.9
click at [154, 74] on div "OTROS" at bounding box center [182, 72] width 63 height 15
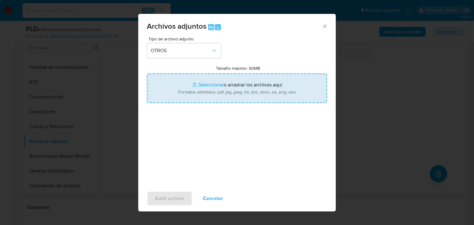
click at [195, 88] on input "Tamaño máximo: 50MB Seleccionar archivos" at bounding box center [237, 88] width 180 height 30
type input "C:\fakepath\334196953_Wilbert Aaron Chan Yah_Ago25.pdf"
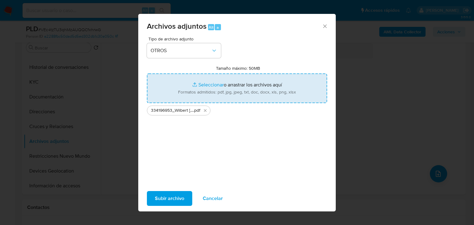
click at [194, 83] on input "Tamaño máximo: 50MB Seleccionar archivos" at bounding box center [237, 88] width 180 height 30
type input "C:\fakepath\334196953_Wilbert Aaron Chan Yah_Ago25.xlsx"
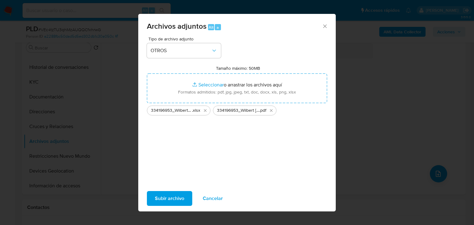
click at [174, 194] on span "Subir archivo" at bounding box center [169, 199] width 29 height 14
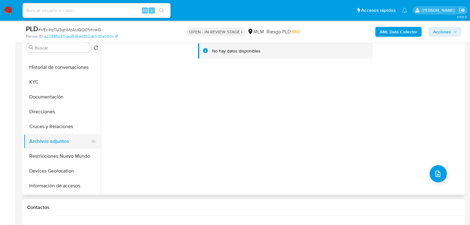
drag, startPoint x: 43, startPoint y: 97, endPoint x: 50, endPoint y: 134, distance: 36.8
click at [43, 98] on button "Documentación" at bounding box center [62, 96] width 77 height 15
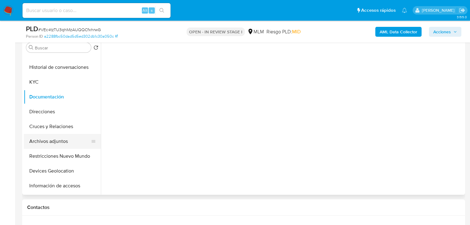
click at [51, 140] on button "Archivos adjuntos" at bounding box center [60, 141] width 72 height 15
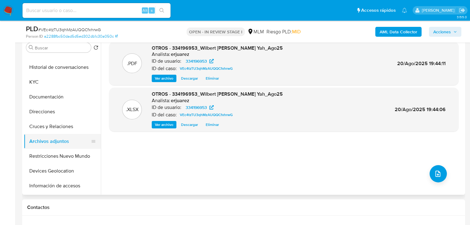
click at [73, 141] on button "Archivos adjuntos" at bounding box center [60, 141] width 72 height 15
click at [168, 78] on span "Ver archivo" at bounding box center [164, 78] width 19 height 6
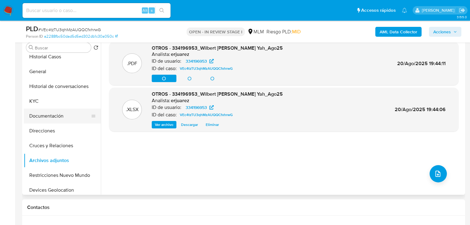
scroll to position [0, 0]
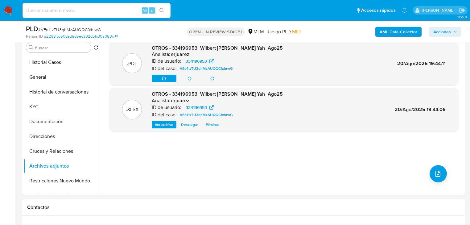
drag, startPoint x: 441, startPoint y: 31, endPoint x: 320, endPoint y: 33, distance: 120.9
click at [440, 31] on span "Acciones" at bounding box center [442, 32] width 18 height 10
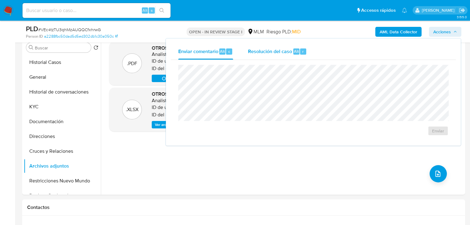
click at [275, 51] on span "Resolución del caso" at bounding box center [270, 50] width 44 height 7
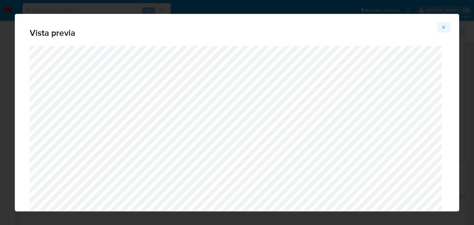
click at [444, 27] on icon "Attachment preview" at bounding box center [443, 27] width 3 height 3
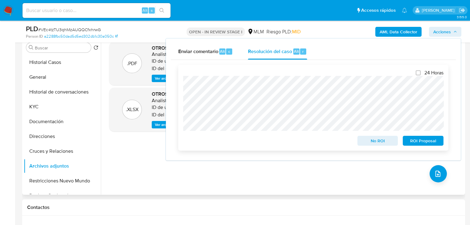
click at [377, 141] on span "No ROI" at bounding box center [378, 140] width 32 height 9
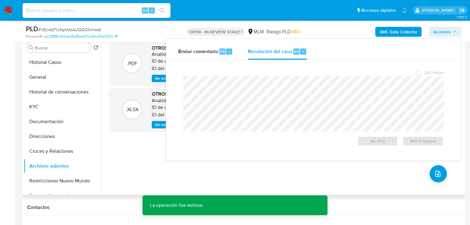
click at [127, 160] on div ".PDF OTROS - 334196953_Wilbert Aaron Chan Yah_Ago25 Analista: erjuarez ID de us…" at bounding box center [283, 116] width 349 height 148
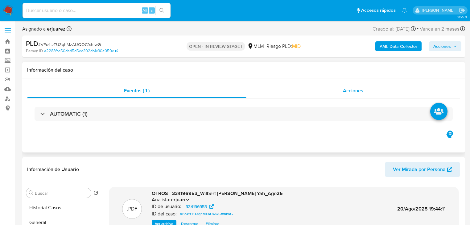
click at [336, 94] on div "Acciones" at bounding box center [353, 90] width 214 height 15
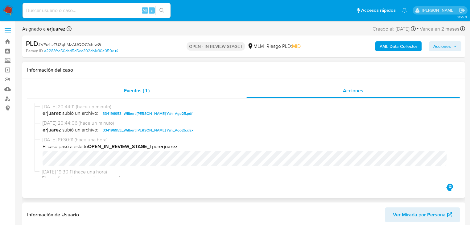
click at [128, 96] on div "Eventos ( 1 )" at bounding box center [136, 90] width 219 height 15
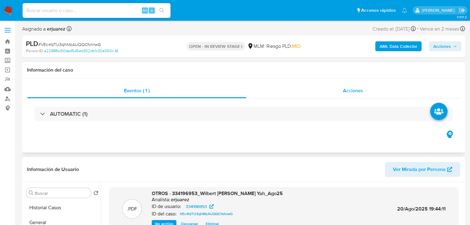
click at [326, 93] on div "Acciones" at bounding box center [353, 90] width 214 height 15
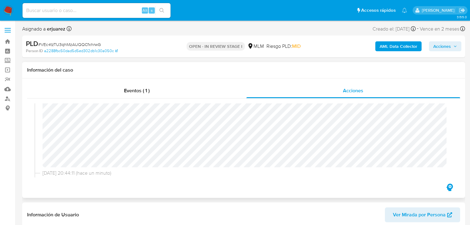
scroll to position [74, 0]
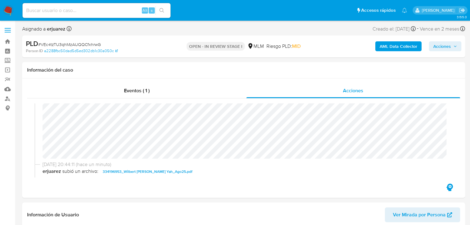
click at [7, 14] on img at bounding box center [8, 10] width 10 height 10
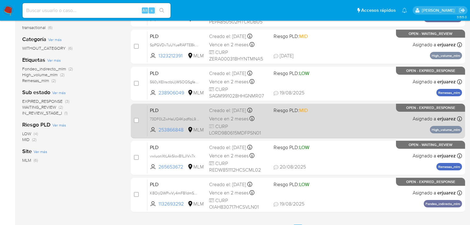
scroll to position [128, 0]
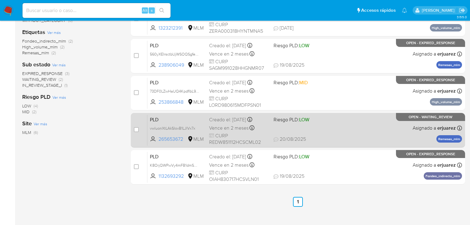
click at [317, 133] on div "PLD vwluonXtLAkSIovB1LJlVx7x 265653672 MLM Riesgo PLD: LOW Creado el: 12/08/202…" at bounding box center [304, 129] width 315 height 31
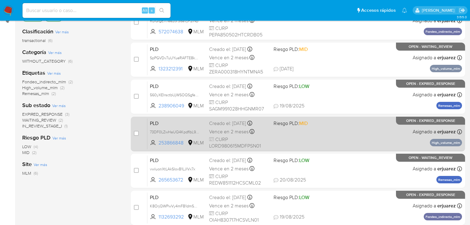
scroll to position [79, 0]
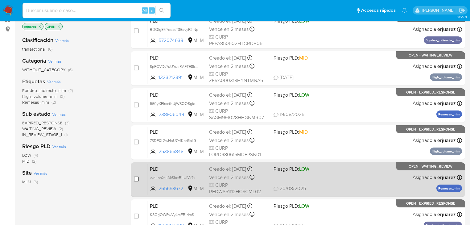
click at [137, 180] on input "checkbox" at bounding box center [136, 178] width 5 height 5
checkbox input "true"
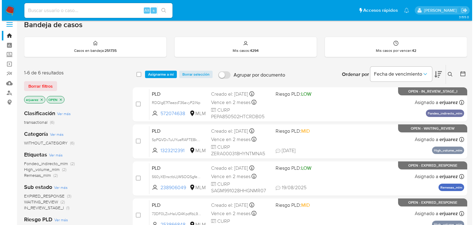
scroll to position [0, 0]
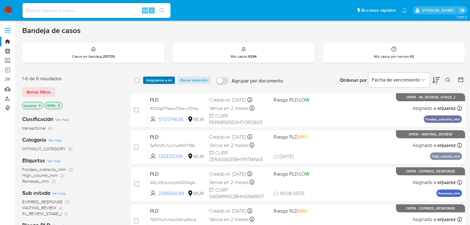
click at [160, 81] on span "Asignarme a mí" at bounding box center [159, 80] width 26 height 6
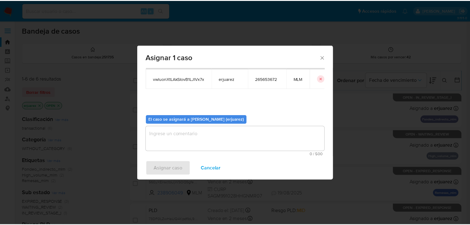
scroll to position [32, 0]
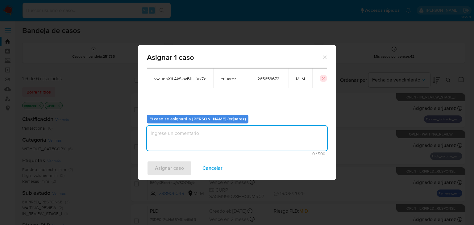
drag, startPoint x: 171, startPoint y: 144, endPoint x: 174, endPoint y: 137, distance: 6.8
click at [171, 143] on textarea "assign-modal" at bounding box center [237, 138] width 180 height 25
type textarea "EPJU"
click at [163, 167] on span "Asignar caso" at bounding box center [169, 168] width 29 height 14
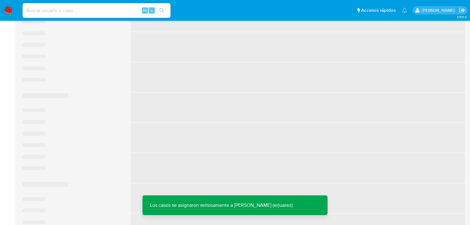
scroll to position [123, 0]
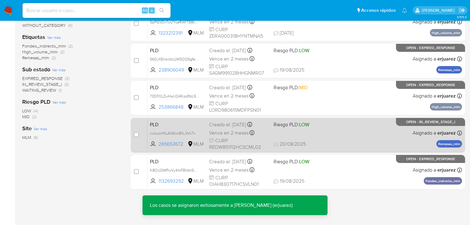
click at [308, 132] on div "PLD vwluonXtLAkSIovB1LJlVx7x 265653672 MLM Riesgo PLD: LOW Creado el: 12/08/202…" at bounding box center [304, 134] width 315 height 31
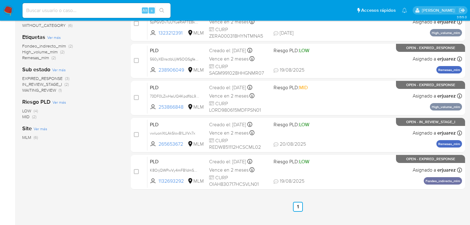
click at [5, 14] on img at bounding box center [8, 10] width 10 height 10
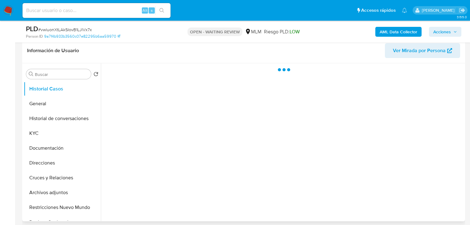
scroll to position [123, 0]
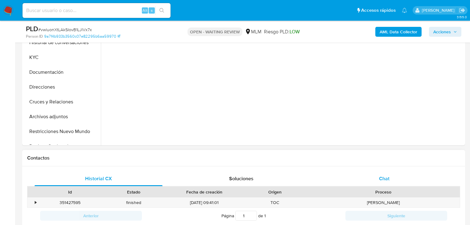
select select "10"
click at [377, 178] on div "Chat" at bounding box center [384, 178] width 128 height 15
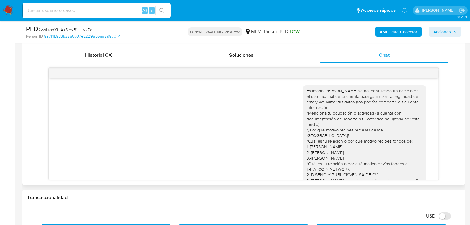
scroll to position [83, 0]
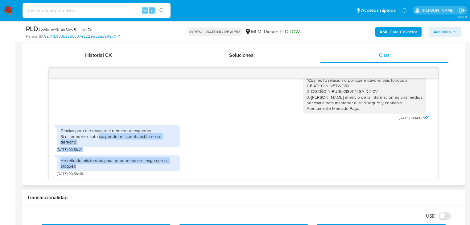
drag, startPoint x: 99, startPoint y: 133, endPoint x: 225, endPoint y: 174, distance: 133.0
click at [179, 166] on div "Estimado [PERSON_NAME] se ha identificado un cambio en el uso habitual de tu cu…" at bounding box center [243, 128] width 389 height 101
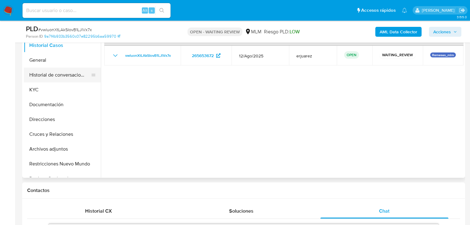
scroll to position [123, 0]
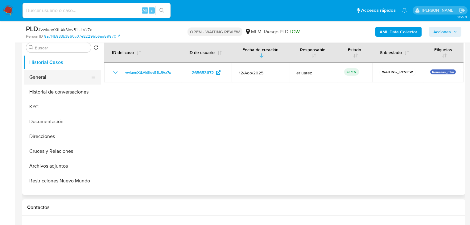
click at [48, 79] on button "General" at bounding box center [60, 77] width 72 height 15
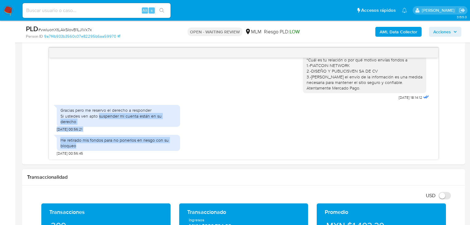
scroll to position [395, 0]
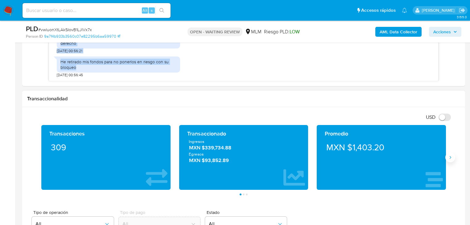
click at [445, 158] on button "Siguiente" at bounding box center [450, 157] width 10 height 10
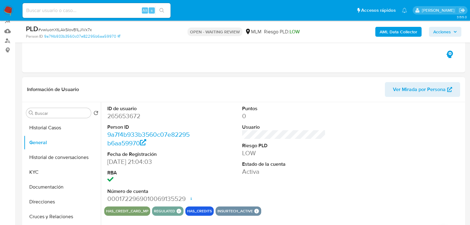
scroll to position [49, 0]
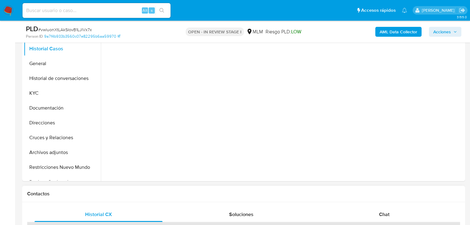
scroll to position [247, 0]
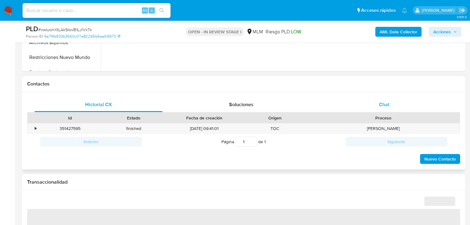
click at [383, 102] on span "Chat" at bounding box center [384, 104] width 10 height 7
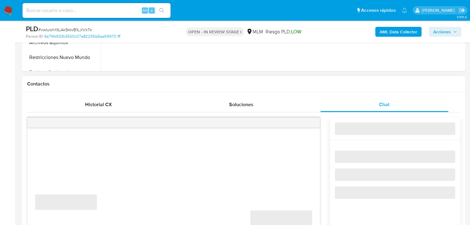
select select "10"
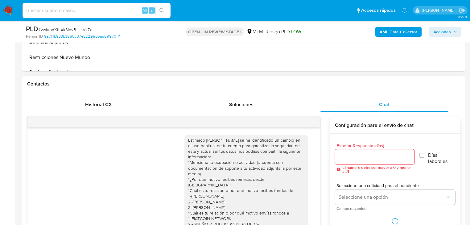
scroll to position [83, 0]
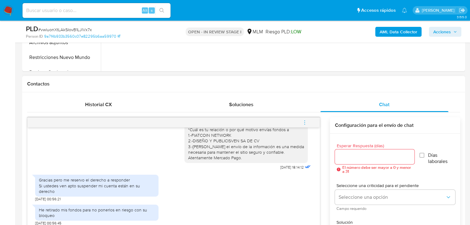
click at [305, 121] on icon "menu-action" at bounding box center [305, 123] width 6 height 6
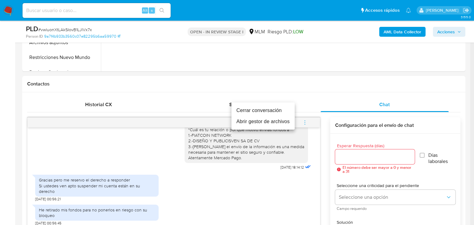
click at [250, 111] on li "Cerrar conversación" at bounding box center [262, 110] width 63 height 11
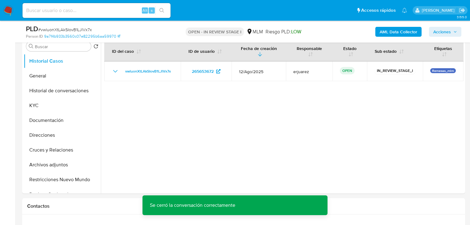
scroll to position [123, 0]
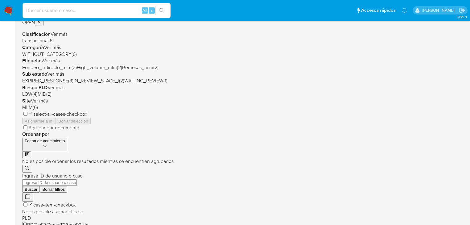
scroll to position [128, 0]
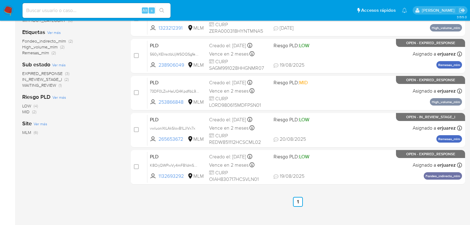
drag, startPoint x: 10, startPoint y: 9, endPoint x: 1, endPoint y: 9, distance: 8.6
click at [9, 9] on img at bounding box center [8, 10] width 10 height 10
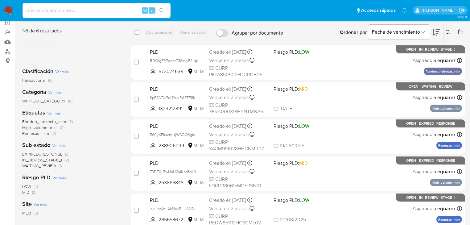
scroll to position [49, 0]
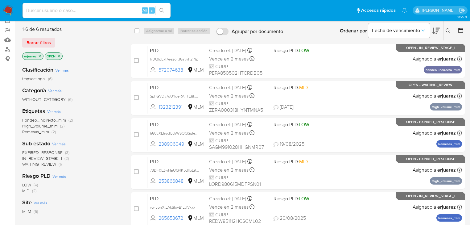
click at [78, 9] on input at bounding box center [97, 10] width 148 height 8
click at [79, 13] on input at bounding box center [97, 10] width 148 height 8
paste input "2264632888"
type input "2264632888"
drag, startPoint x: 165, startPoint y: 10, endPoint x: 16, endPoint y: 19, distance: 149.2
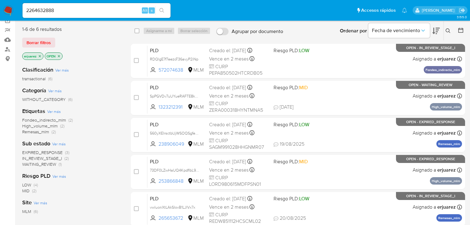
click at [163, 10] on button "search-icon" at bounding box center [161, 10] width 13 height 9
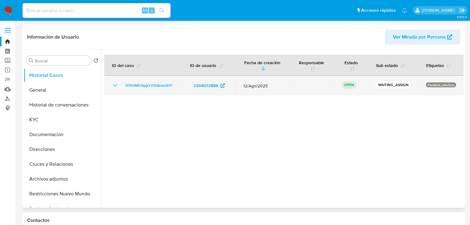
select select "10"
drag, startPoint x: 176, startPoint y: 86, endPoint x: 104, endPoint y: 90, distance: 72.6
click at [122, 86] on td "iYiPnlMiU5pjLYZ3I3knw3HY" at bounding box center [143, 86] width 78 height 20
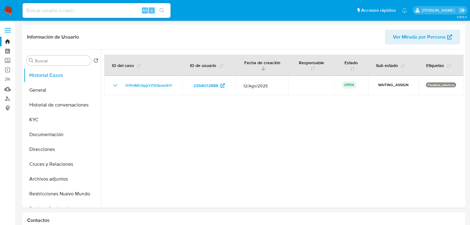
click at [7, 8] on img at bounding box center [8, 10] width 10 height 10
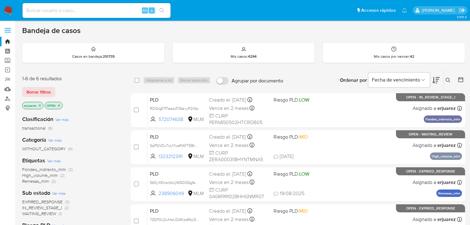
click at [40, 105] on icon "close-filter" at bounding box center [40, 106] width 4 height 4
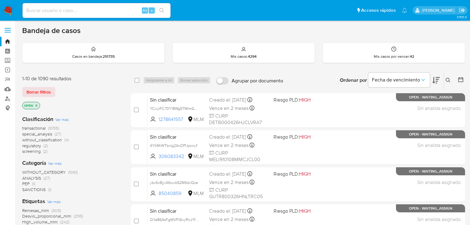
click at [446, 78] on icon at bounding box center [448, 80] width 5 height 5
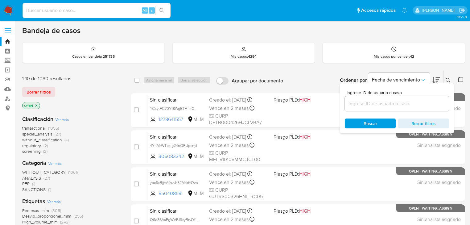
click at [377, 105] on input at bounding box center [397, 104] width 104 height 8
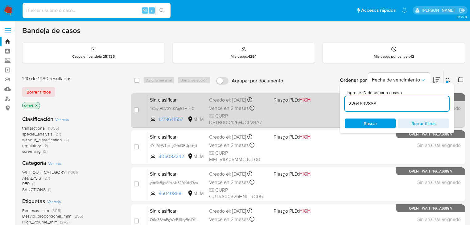
type input "2264632888"
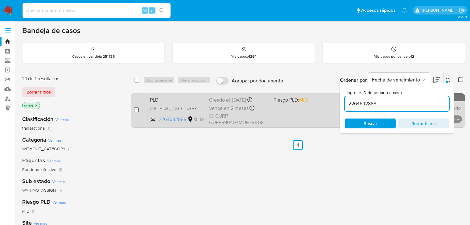
click at [137, 111] on input "checkbox" at bounding box center [136, 109] width 5 height 5
checkbox input "true"
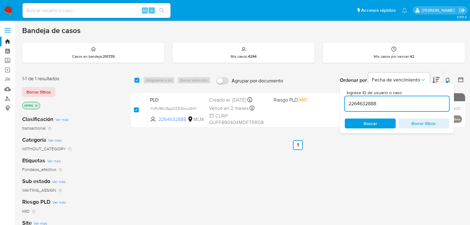
checkbox input "true"
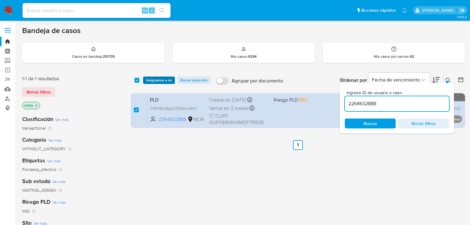
click at [152, 78] on span "Asignarme a mí" at bounding box center [159, 80] width 26 height 6
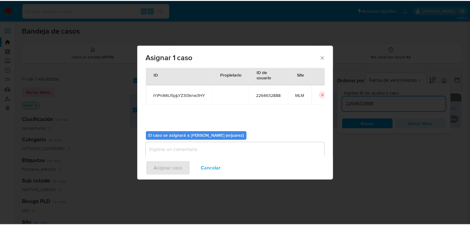
scroll to position [32, 0]
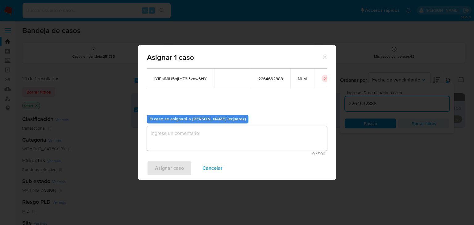
drag, startPoint x: 188, startPoint y: 138, endPoint x: 185, endPoint y: 141, distance: 3.5
click at [187, 140] on textarea "assign-modal" at bounding box center [237, 138] width 180 height 25
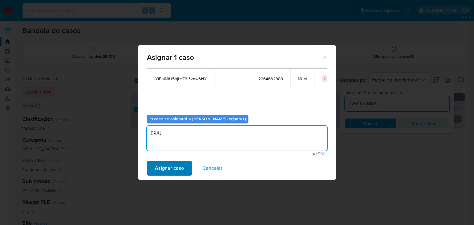
type textarea "EPJU"
click at [170, 168] on span "Asignar caso" at bounding box center [169, 168] width 29 height 14
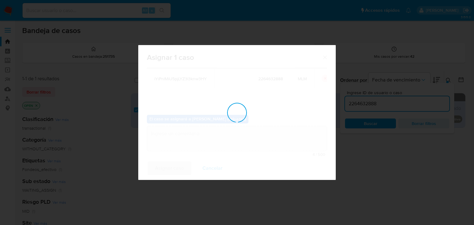
checkbox input "false"
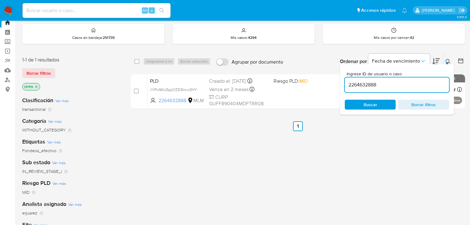
scroll to position [25, 0]
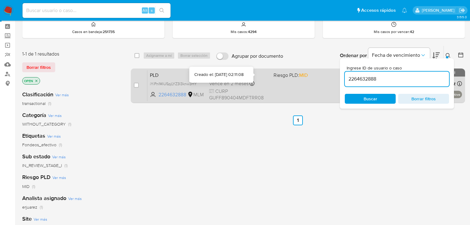
click at [274, 85] on div "PLD iYiPnlMiU5pjLYZ3I3knw3HY 2264632888 MLM Riesgo PLD: MID Creado el: 12/08/20…" at bounding box center [304, 85] width 315 height 31
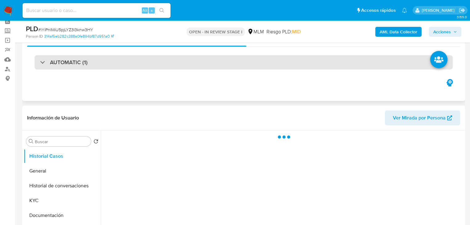
scroll to position [99, 0]
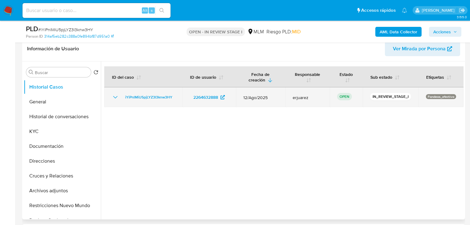
select select "10"
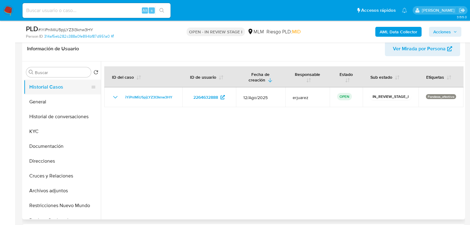
click at [54, 94] on button "Historial Casos" at bounding box center [60, 87] width 72 height 15
click at [53, 101] on button "General" at bounding box center [60, 101] width 72 height 15
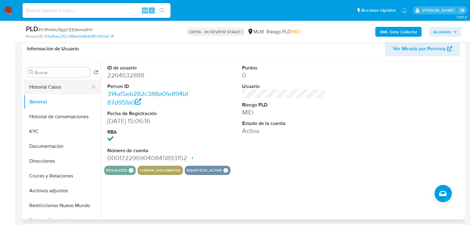
click at [56, 88] on button "Historial Casos" at bounding box center [60, 87] width 72 height 15
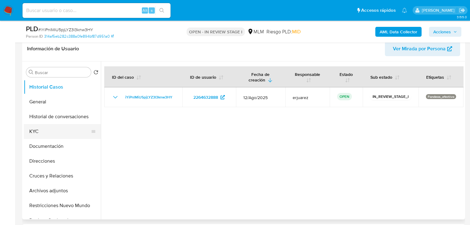
click at [48, 130] on button "KYC" at bounding box center [60, 131] width 72 height 15
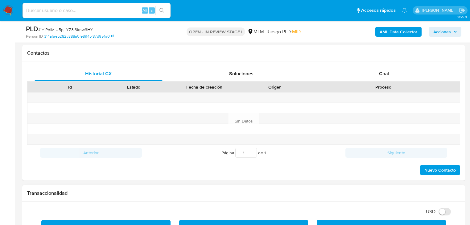
scroll to position [370, 0]
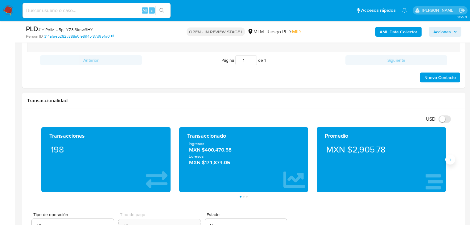
click at [454, 159] on button "Siguiente" at bounding box center [450, 160] width 10 height 10
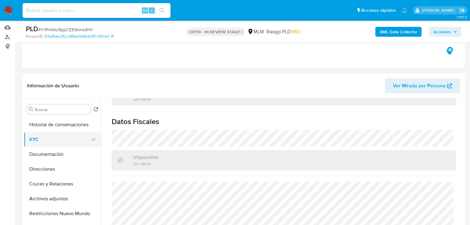
scroll to position [123, 0]
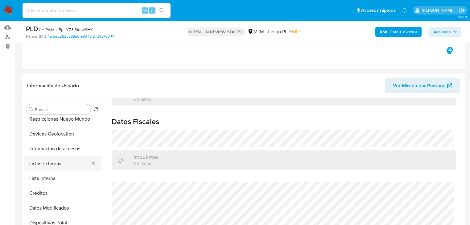
drag, startPoint x: 57, startPoint y: 162, endPoint x: 67, endPoint y: 162, distance: 9.3
click at [57, 162] on button "Listas Externas" at bounding box center [60, 163] width 72 height 15
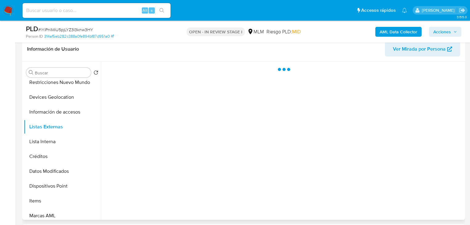
scroll to position [86, 0]
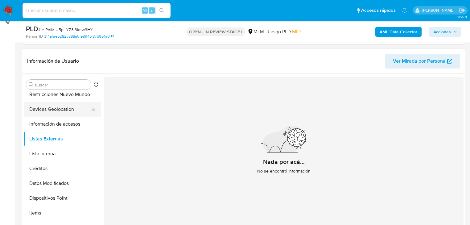
click at [61, 110] on button "Devices Geolocation" at bounding box center [60, 109] width 72 height 15
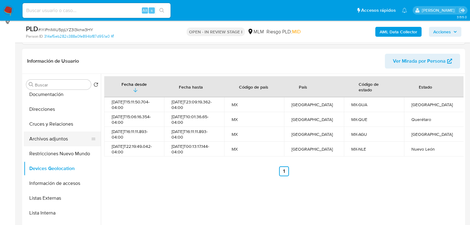
scroll to position [49, 0]
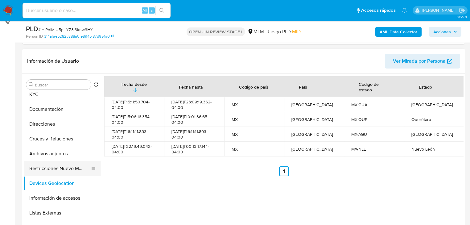
click at [55, 166] on button "Restricciones Nuevo Mundo" at bounding box center [60, 168] width 72 height 15
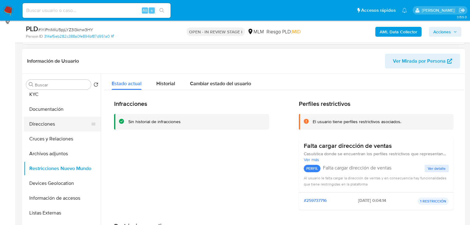
scroll to position [0, 0]
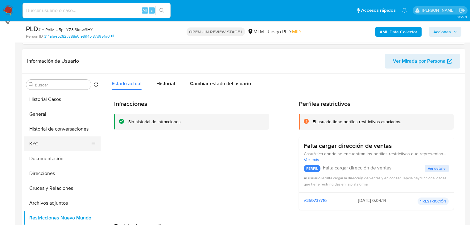
click at [38, 146] on button "KYC" at bounding box center [60, 143] width 72 height 15
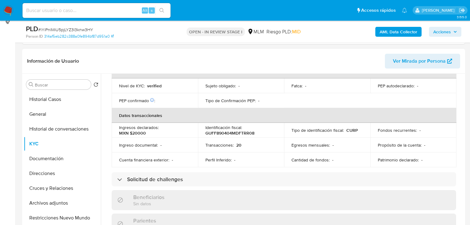
scroll to position [371, 0]
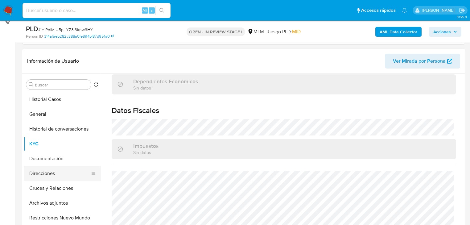
drag, startPoint x: 62, startPoint y: 163, endPoint x: 47, endPoint y: 174, distance: 18.1
click at [60, 164] on button "Documentación" at bounding box center [62, 158] width 77 height 15
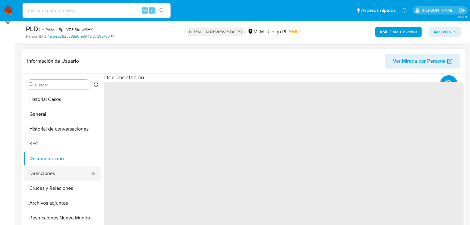
click at [47, 174] on button "Direcciones" at bounding box center [60, 173] width 72 height 15
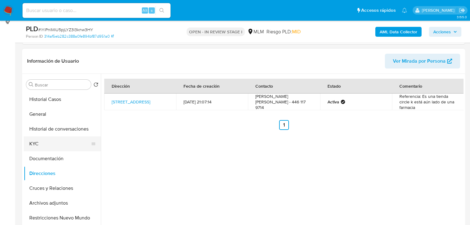
drag, startPoint x: 52, startPoint y: 158, endPoint x: 80, endPoint y: 148, distance: 29.2
click at [53, 158] on button "Documentación" at bounding box center [62, 158] width 77 height 15
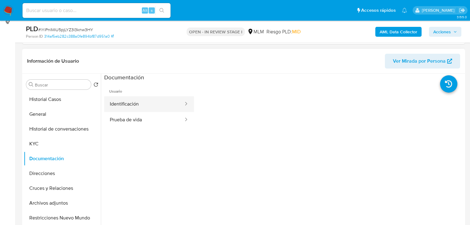
drag, startPoint x: 129, startPoint y: 104, endPoint x: 185, endPoint y: 111, distance: 56.6
click at [130, 104] on button "Identificación" at bounding box center [144, 104] width 80 height 16
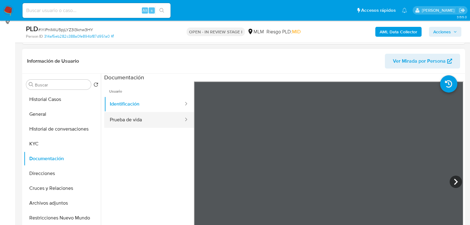
click at [163, 119] on button "Prueba de vida" at bounding box center [144, 120] width 80 height 16
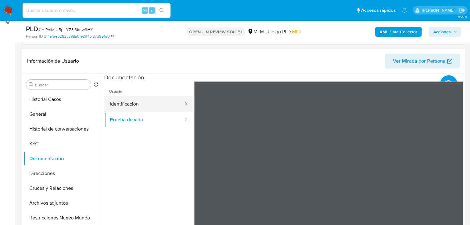
click at [141, 107] on button "Identificación" at bounding box center [144, 104] width 80 height 16
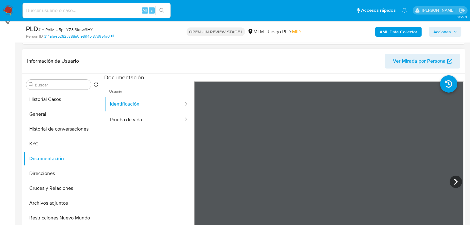
drag, startPoint x: 124, startPoint y: 120, endPoint x: 179, endPoint y: 130, distance: 56.0
click at [126, 120] on button "Prueba de vida" at bounding box center [144, 120] width 80 height 16
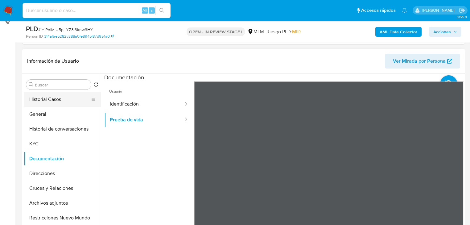
click at [46, 99] on button "Historial Casos" at bounding box center [60, 99] width 72 height 15
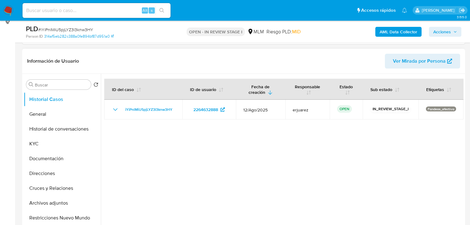
drag, startPoint x: 35, startPoint y: 144, endPoint x: 102, endPoint y: 148, distance: 67.7
click at [35, 144] on button "KYC" at bounding box center [62, 143] width 77 height 15
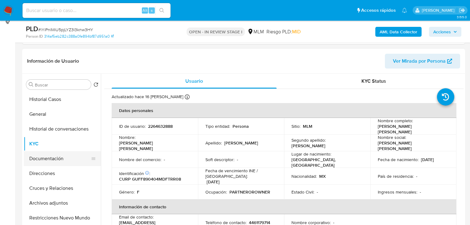
drag, startPoint x: 59, startPoint y: 151, endPoint x: 86, endPoint y: 153, distance: 26.9
click at [59, 152] on button "Documentación" at bounding box center [60, 158] width 72 height 15
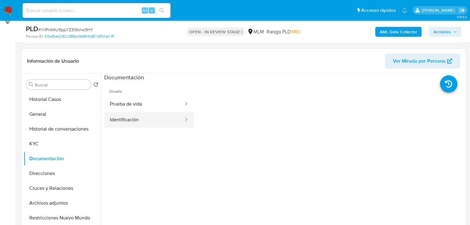
drag, startPoint x: 155, startPoint y: 117, endPoint x: 179, endPoint y: 113, distance: 23.3
click at [156, 117] on button "Identificación" at bounding box center [144, 120] width 80 height 16
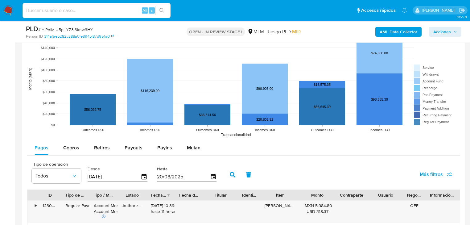
scroll to position [654, 0]
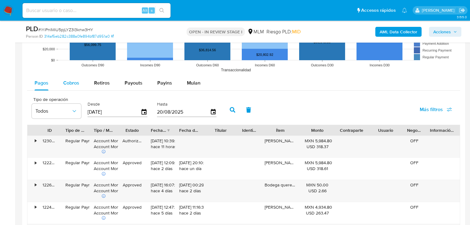
click at [72, 84] on span "Cobros" at bounding box center [71, 82] width 16 height 7
select select "10"
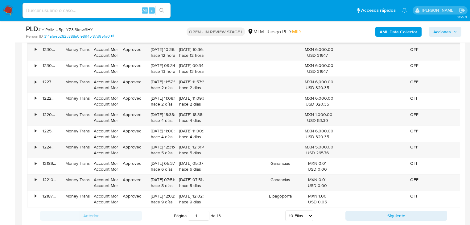
scroll to position [753, 0]
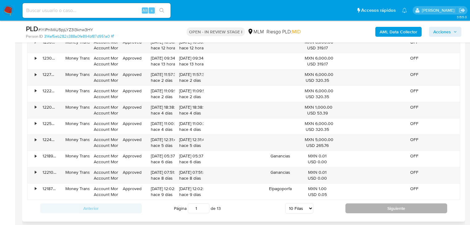
click at [377, 204] on button "Siguiente" at bounding box center [396, 208] width 102 height 10
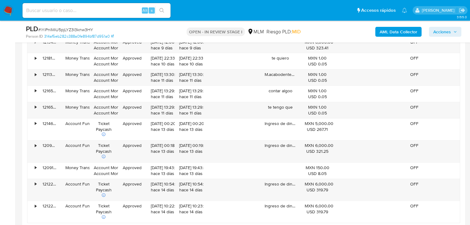
scroll to position [827, 0]
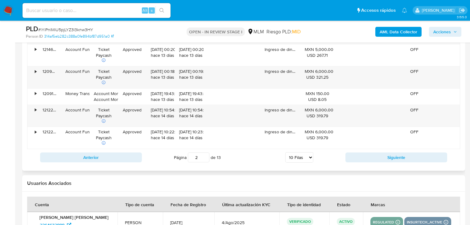
click at [380, 162] on div "Anterior Página 2 de 13 5 Filas 10 Filas 20 Filas 25 Filas 50 Filas 100 Filas S…" at bounding box center [243, 157] width 433 height 17
click at [376, 159] on button "Siguiente" at bounding box center [396, 157] width 102 height 10
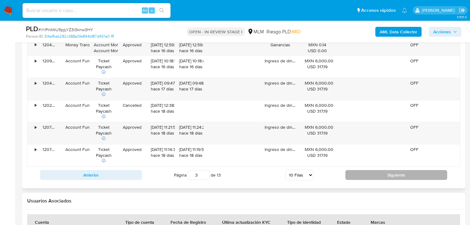
click at [379, 172] on button "Siguiente" at bounding box center [396, 175] width 102 height 10
type input "4"
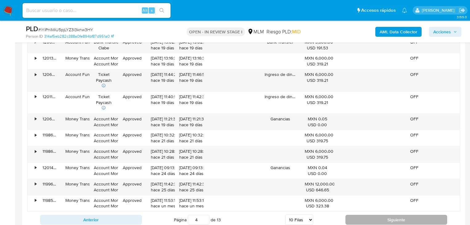
scroll to position [728, 0]
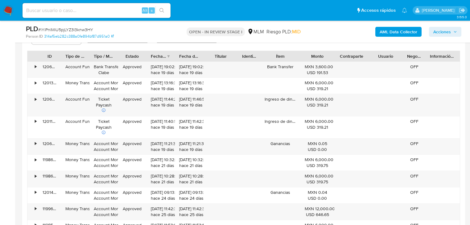
click at [83, 7] on div "Alt s" at bounding box center [97, 10] width 148 height 15
click at [82, 11] on input at bounding box center [97, 10] width 148 height 8
paste input "1419852222"
click at [26, 11] on input "1419852222" at bounding box center [97, 10] width 148 height 8
type input "1419852222"
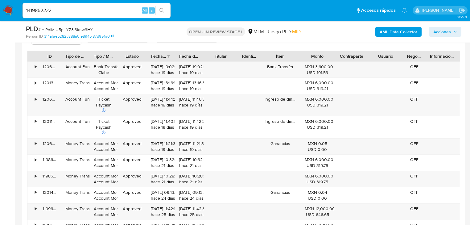
click at [166, 9] on button "search-icon" at bounding box center [161, 10] width 13 height 9
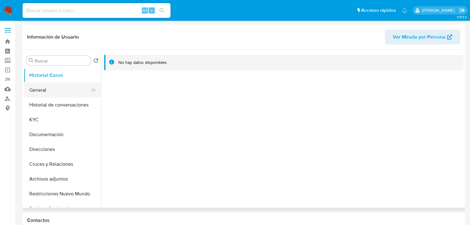
click at [44, 89] on button "General" at bounding box center [60, 90] width 72 height 15
select select "10"
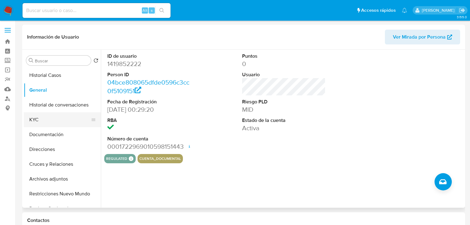
click at [44, 114] on button "KYC" at bounding box center [60, 119] width 72 height 15
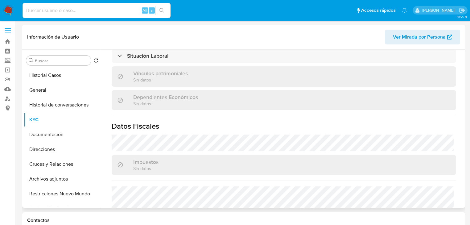
scroll to position [383, 0]
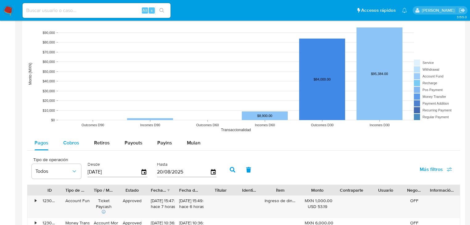
click at [70, 142] on span "Cobros" at bounding box center [71, 142] width 16 height 7
select select "10"
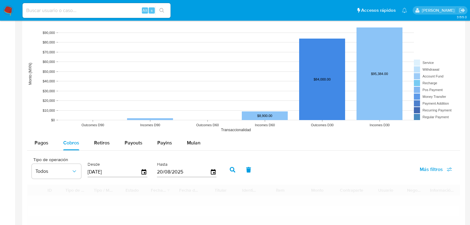
scroll to position [469, 0]
drag, startPoint x: 67, startPoint y: 149, endPoint x: 69, endPoint y: 147, distance: 3.3
click at [67, 149] on div "Cobros" at bounding box center [71, 142] width 16 height 15
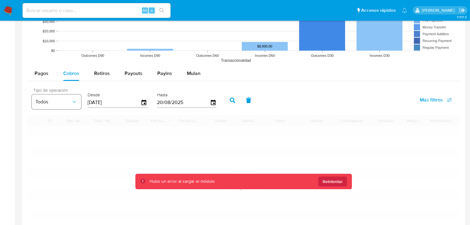
scroll to position [543, 0]
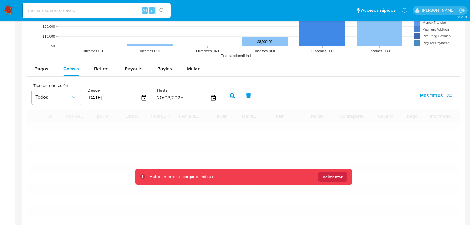
drag, startPoint x: 36, startPoint y: 64, endPoint x: 44, endPoint y: 20, distance: 45.2
click at [36, 64] on div "Pagos" at bounding box center [42, 68] width 14 height 15
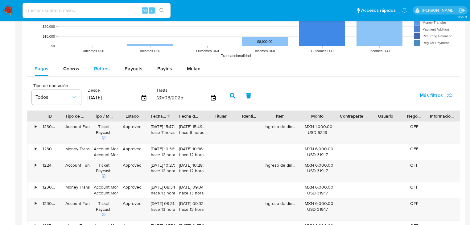
click at [98, 69] on span "Retiros" at bounding box center [102, 68] width 16 height 7
select select "10"
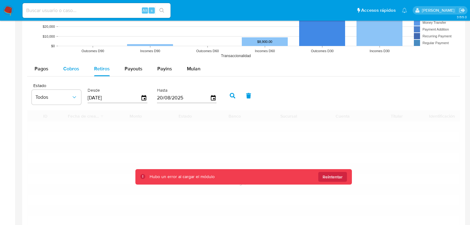
click at [72, 67] on span "Cobros" at bounding box center [71, 68] width 16 height 7
click at [72, 69] on span "Cobros" at bounding box center [71, 68] width 16 height 7
click at [337, 177] on span "Reintentar" at bounding box center [333, 177] width 20 height 10
click at [337, 176] on span "Reintentar" at bounding box center [333, 177] width 20 height 10
click at [337, 176] on div "ID Tipo de operación Tipo / Método Estado Fecha de creación Fecha de aprobación…" at bounding box center [243, 176] width 433 height 132
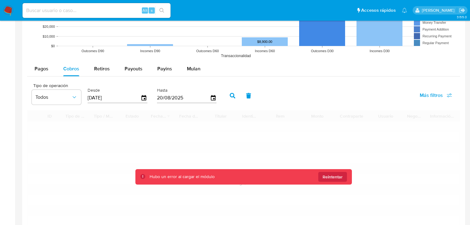
click at [337, 176] on span "Reintentar" at bounding box center [333, 177] width 20 height 10
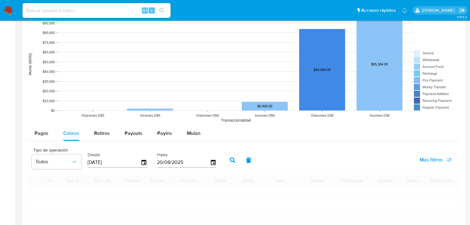
scroll to position [469, 0]
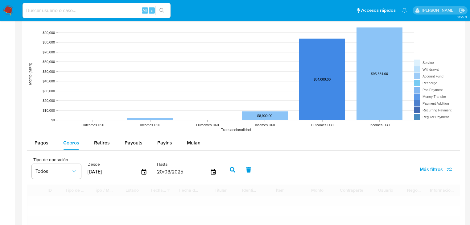
click at [6, 9] on img at bounding box center [8, 10] width 10 height 10
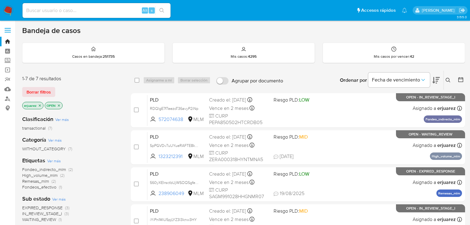
click at [52, 10] on input at bounding box center [97, 10] width 148 height 8
paste input "1419852222"
click at [160, 9] on icon "search-icon" at bounding box center [161, 10] width 5 height 5
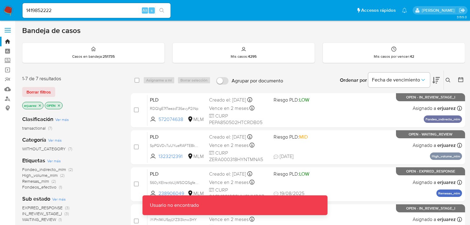
click at [72, 9] on input "1419852222" at bounding box center [97, 10] width 148 height 8
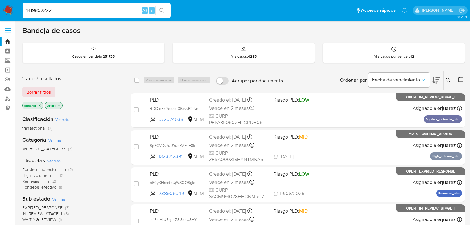
click at [26, 10] on input "1419852222" at bounding box center [97, 10] width 148 height 8
drag, startPoint x: 57, startPoint y: 10, endPoint x: 71, endPoint y: 10, distance: 13.9
click at [58, 10] on input "1419852222" at bounding box center [97, 10] width 148 height 8
type input "1419852222"
click at [161, 9] on icon "search-icon" at bounding box center [161, 10] width 5 height 5
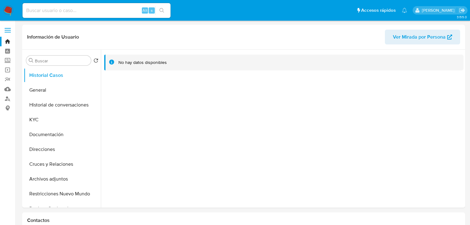
select select "10"
click at [44, 85] on button "General" at bounding box center [60, 90] width 72 height 15
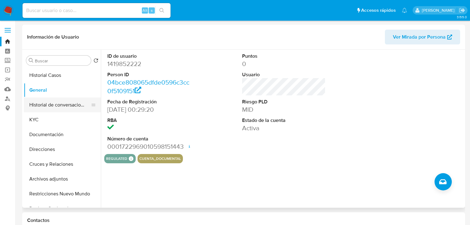
click at [37, 112] on button "Historial de conversaciones" at bounding box center [60, 104] width 72 height 15
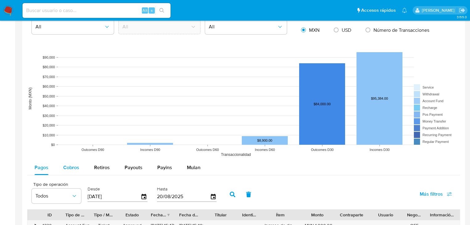
drag, startPoint x: 69, startPoint y: 169, endPoint x: 74, endPoint y: 167, distance: 5.4
click at [69, 168] on span "Cobros" at bounding box center [71, 167] width 16 height 7
select select "10"
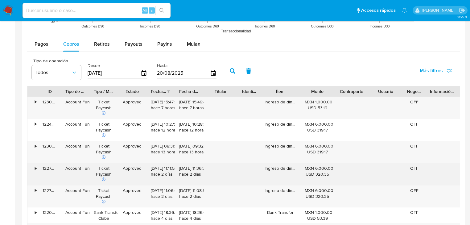
scroll to position [592, 0]
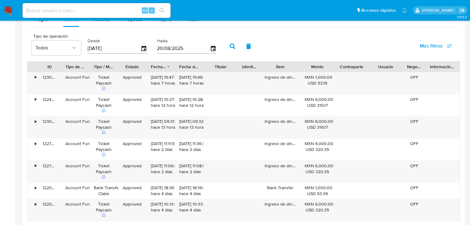
click at [46, 12] on input at bounding box center [97, 10] width 148 height 8
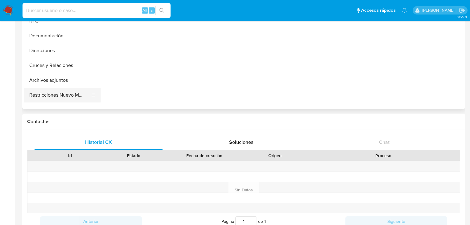
scroll to position [0, 0]
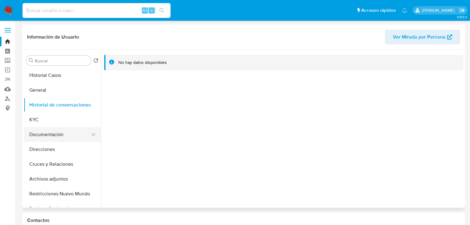
drag, startPoint x: 45, startPoint y: 134, endPoint x: 51, endPoint y: 133, distance: 6.0
click at [45, 134] on button "Documentación" at bounding box center [60, 134] width 72 height 15
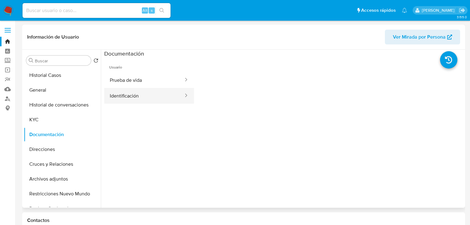
click at [124, 101] on button "Identificación" at bounding box center [144, 96] width 80 height 16
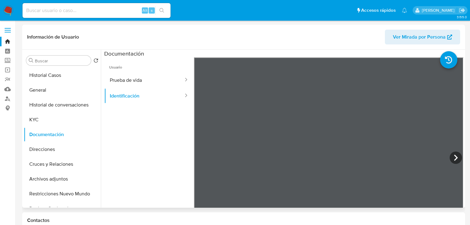
click at [133, 70] on span "Usuario" at bounding box center [149, 64] width 90 height 15
click at [133, 76] on button "Prueba de vida" at bounding box center [144, 80] width 80 height 16
drag, startPoint x: 62, startPoint y: 6, endPoint x: 62, endPoint y: 11, distance: 5.9
click at [62, 7] on div "Alt s" at bounding box center [97, 10] width 148 height 15
drag, startPoint x: 62, startPoint y: 12, endPoint x: 65, endPoint y: 10, distance: 3.4
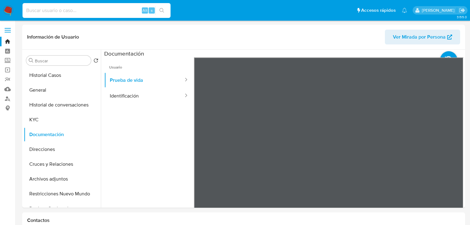
click at [63, 12] on input at bounding box center [97, 10] width 148 height 8
click at [33, 11] on input at bounding box center [97, 10] width 148 height 8
paste input "2018881104"
type input "2018881104"
click at [162, 9] on icon "search-icon" at bounding box center [161, 10] width 5 height 5
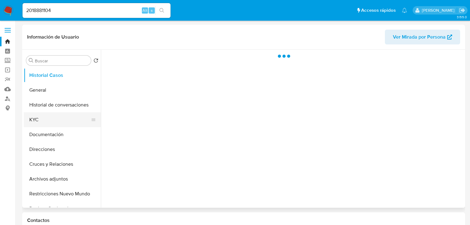
click at [29, 123] on button "KYC" at bounding box center [60, 119] width 72 height 15
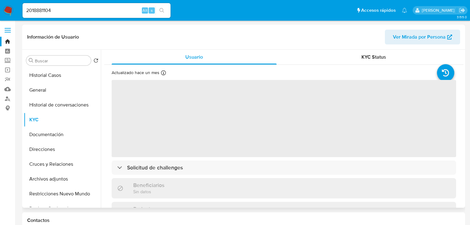
select select "10"
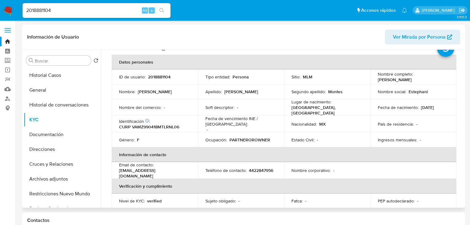
scroll to position [25, 0]
click at [423, 163] on table "Datos personales ID de usuario : 2018881104 Tipo entidad : Persona Sitio : MLM …" at bounding box center [284, 169] width 345 height 228
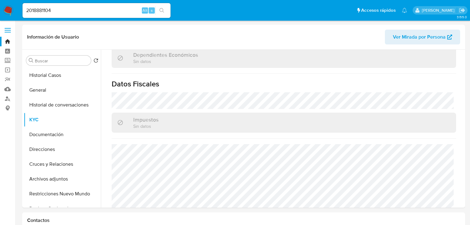
scroll to position [383, 0]
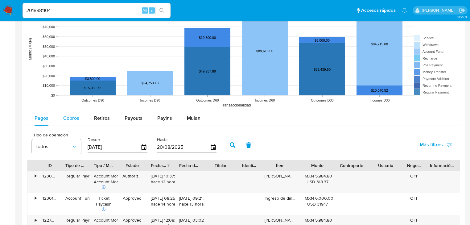
click at [74, 118] on span "Cobros" at bounding box center [71, 117] width 16 height 7
select select "10"
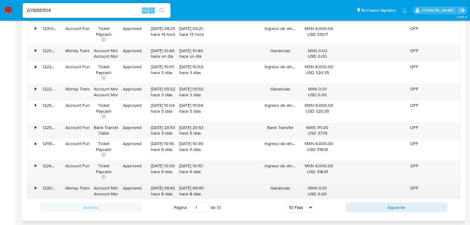
scroll to position [666, 0]
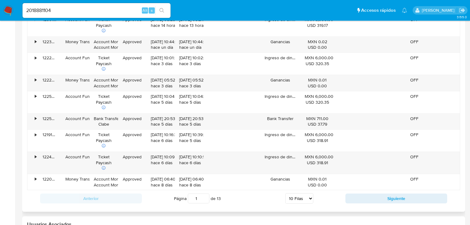
click at [378, 191] on div "Anterior Página 1 de 13 5 Filas 10 Filas 20 Filas 25 Filas 50 Filas 100 Filas S…" at bounding box center [243, 198] width 433 height 17
click at [379, 194] on button "Siguiente" at bounding box center [396, 198] width 102 height 10
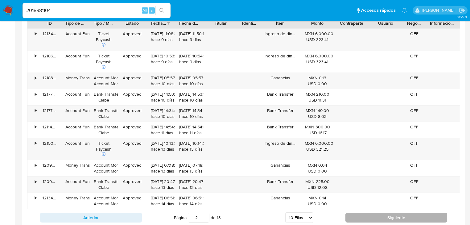
scroll to position [642, 0]
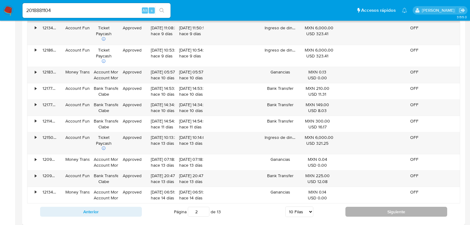
click at [377, 207] on button "Siguiente" at bounding box center [396, 212] width 102 height 10
type input "3"
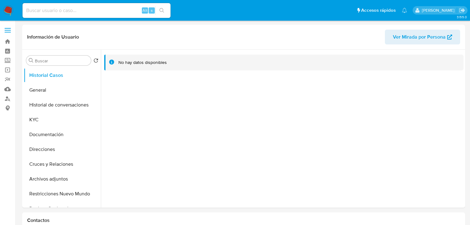
select select "10"
click at [53, 78] on button "Historial Casos" at bounding box center [60, 75] width 72 height 15
click at [47, 90] on button "General" at bounding box center [60, 90] width 72 height 15
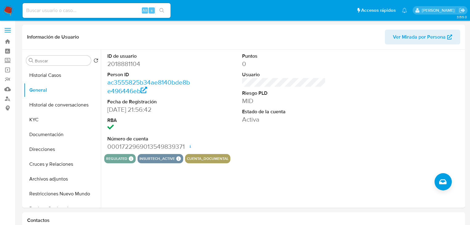
click at [70, 3] on nav "Pausado Ver notificaciones Alt s Accesos rápidos Presiona las siguientes teclas…" at bounding box center [235, 10] width 470 height 21
drag, startPoint x: 67, startPoint y: 12, endPoint x: 71, endPoint y: 11, distance: 4.7
click at [66, 12] on input at bounding box center [97, 10] width 148 height 8
paste input "1411773467"
type input "1411773467"
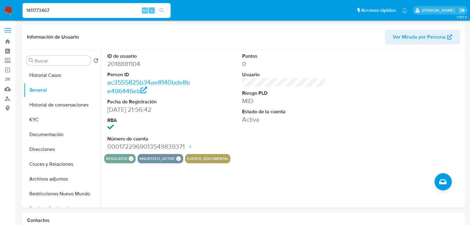
click at [164, 10] on button "search-icon" at bounding box center [161, 10] width 13 height 9
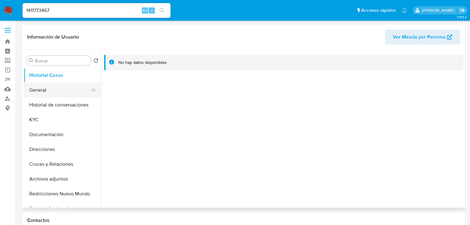
select select "10"
click at [43, 94] on button "General" at bounding box center [60, 90] width 72 height 15
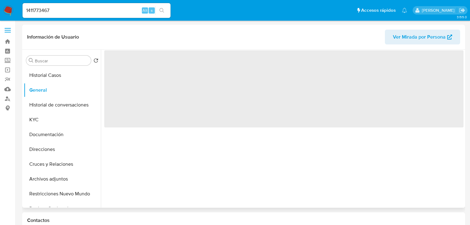
drag, startPoint x: 47, startPoint y: 138, endPoint x: 99, endPoint y: 106, distance: 61.2
click at [47, 138] on button "Documentación" at bounding box center [62, 134] width 77 height 15
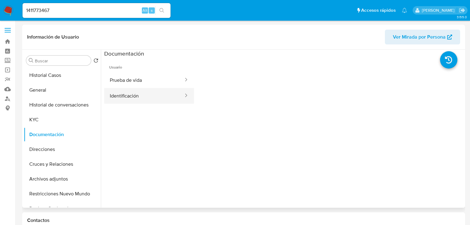
click at [119, 93] on button "Identificación" at bounding box center [144, 96] width 80 height 16
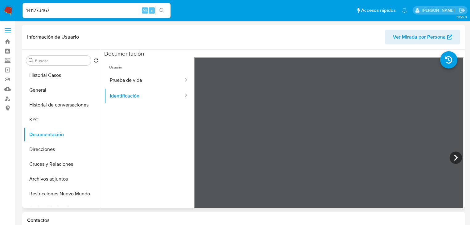
click at [103, 81] on div at bounding box center [282, 129] width 363 height 158
click at [143, 86] on button "Prueba de vida" at bounding box center [144, 80] width 80 height 16
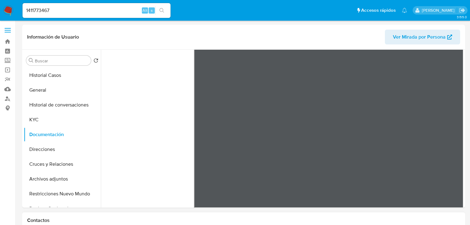
scroll to position [52, 0]
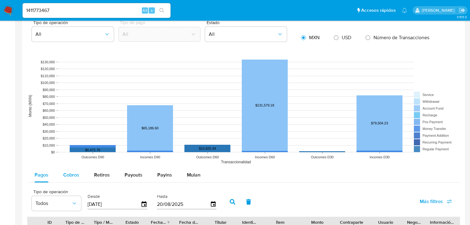
click at [68, 175] on span "Cobros" at bounding box center [71, 174] width 16 height 7
select select "10"
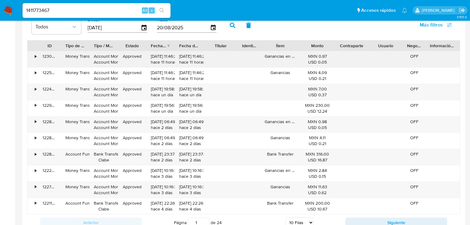
scroll to position [543, 0]
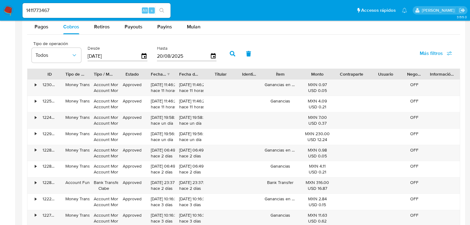
drag, startPoint x: 120, startPoint y: 56, endPoint x: 107, endPoint y: 69, distance: 19.0
click at [78, 59] on div "Tipo de operación Todos Desde 23/05/2025 Hasta 20/08/2025" at bounding box center [126, 53] width 194 height 25
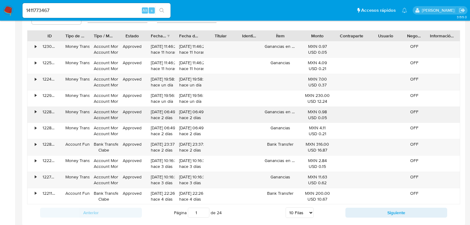
scroll to position [617, 0]
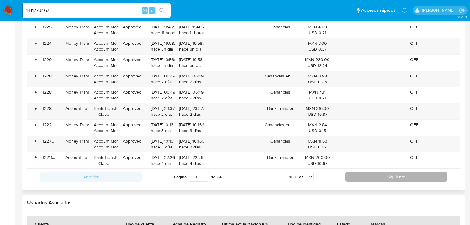
click at [380, 174] on button "Siguiente" at bounding box center [396, 177] width 102 height 10
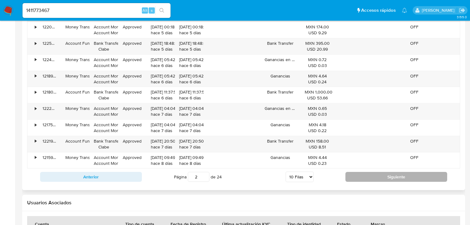
scroll to position [592, 0]
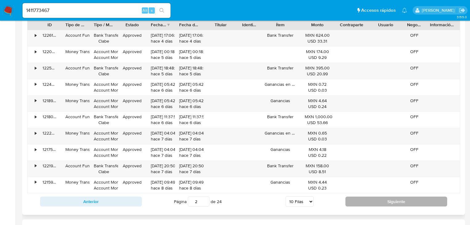
click at [378, 199] on button "Siguiente" at bounding box center [396, 201] width 102 height 10
click at [377, 199] on button "Siguiente" at bounding box center [396, 201] width 102 height 10
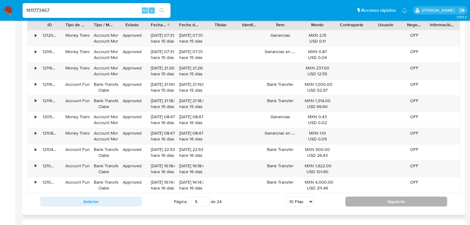
click at [377, 199] on button "Siguiente" at bounding box center [396, 201] width 102 height 10
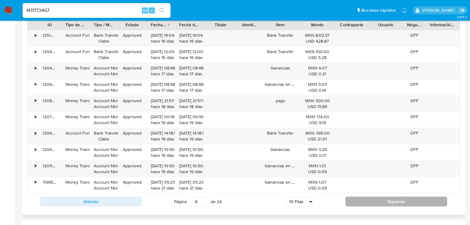
click at [377, 199] on button "Siguiente" at bounding box center [396, 201] width 102 height 10
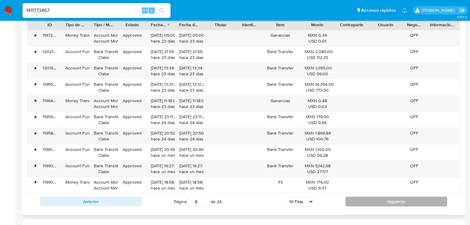
click at [377, 199] on button "Siguiente" at bounding box center [396, 201] width 102 height 10
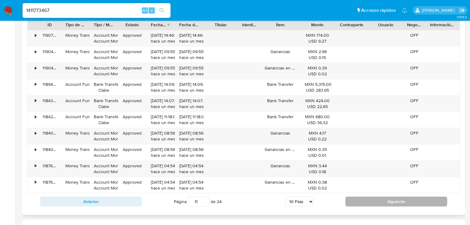
click at [377, 199] on button "Siguiente" at bounding box center [396, 201] width 102 height 10
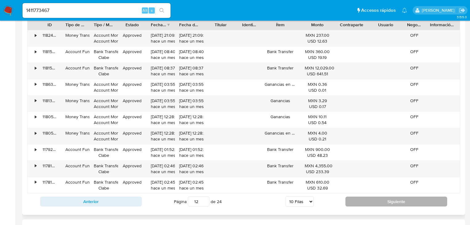
click at [377, 199] on button "Siguiente" at bounding box center [396, 201] width 102 height 10
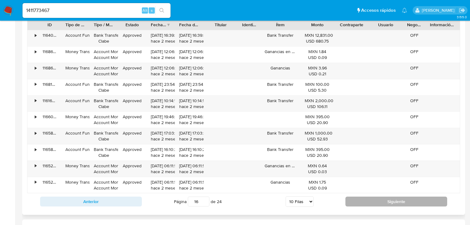
click at [377, 199] on button "Siguiente" at bounding box center [396, 201] width 102 height 10
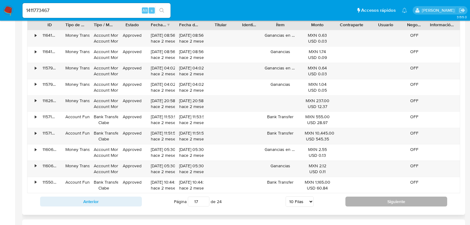
click at [377, 199] on button "Siguiente" at bounding box center [396, 201] width 102 height 10
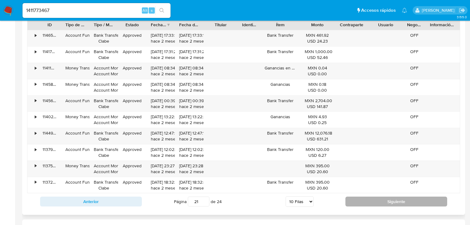
type input "22"
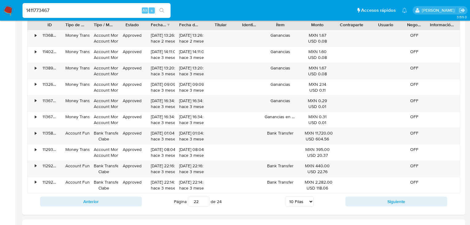
drag, startPoint x: 53, startPoint y: 8, endPoint x: 24, endPoint y: 9, distance: 29.0
click at [23, 8] on input "1411773467" at bounding box center [97, 10] width 148 height 8
paste input "746631819"
type input "746631819"
click at [164, 9] on icon "search-icon" at bounding box center [161, 10] width 5 height 5
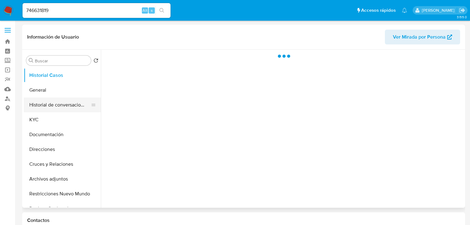
drag, startPoint x: 43, startPoint y: 91, endPoint x: 48, endPoint y: 103, distance: 12.3
click at [43, 91] on button "General" at bounding box center [62, 90] width 77 height 15
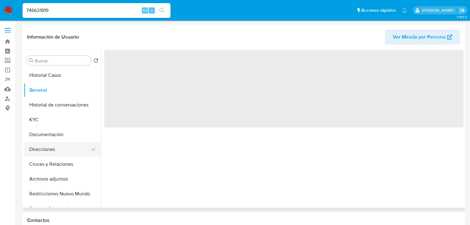
select select "10"
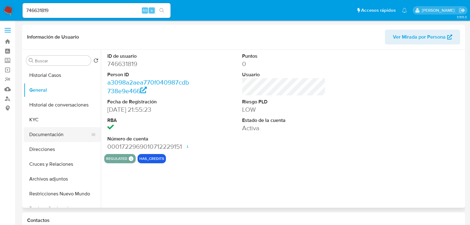
click at [43, 135] on button "Documentación" at bounding box center [60, 134] width 72 height 15
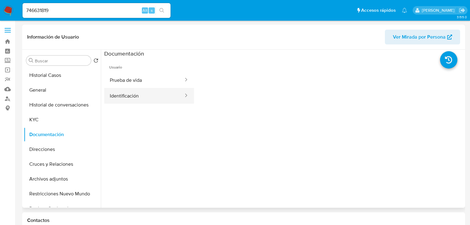
drag, startPoint x: 120, startPoint y: 96, endPoint x: 122, endPoint y: 88, distance: 9.0
click at [121, 93] on button "Identificación" at bounding box center [144, 96] width 80 height 16
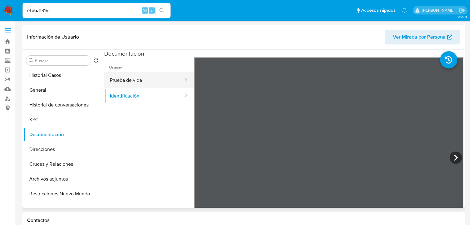
click at [143, 81] on button "Prueba de vida" at bounding box center [144, 80] width 80 height 16
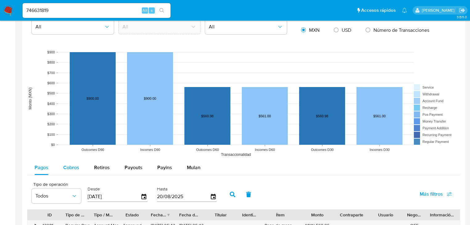
click at [70, 169] on span "Cobros" at bounding box center [71, 167] width 16 height 7
select select "10"
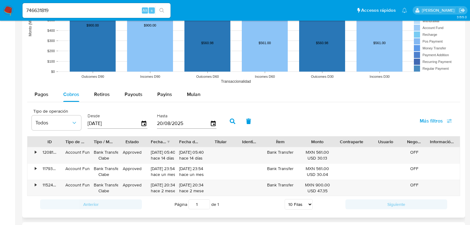
scroll to position [567, 0]
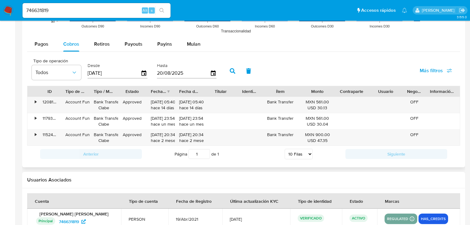
click at [118, 76] on input "[DATE]" at bounding box center [114, 73] width 53 height 10
drag, startPoint x: 60, startPoint y: 66, endPoint x: 53, endPoint y: 66, distance: 7.1
click at [53, 66] on div "Tipo de operación Todos Desde 23/05/2025 Hasta 20/08/2025" at bounding box center [126, 70] width 194 height 25
type input "0_/__/____"
type input "01/01/2025"
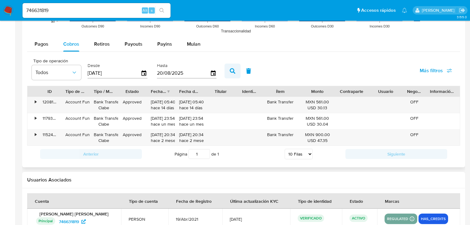
click at [228, 69] on button "button" at bounding box center [233, 71] width 16 height 15
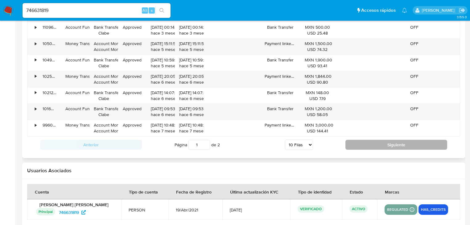
click at [358, 142] on button "Siguiente" at bounding box center [396, 145] width 102 height 10
type input "2"
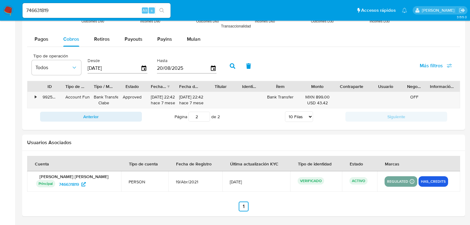
scroll to position [572, 0]
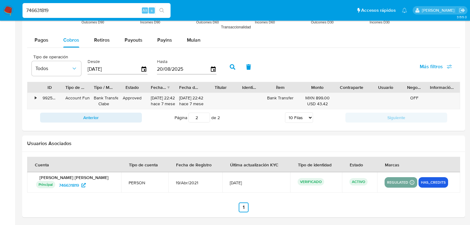
drag, startPoint x: 52, startPoint y: 13, endPoint x: 27, endPoint y: 12, distance: 25.3
click at [4, 7] on nav "Pausado Ver notificaciones 746631819 Alt s Accesos rápidos Presiona las siguien…" at bounding box center [235, 10] width 470 height 21
paste input "584632783"
type input "584632783"
drag, startPoint x: 161, startPoint y: 9, endPoint x: 130, endPoint y: 32, distance: 39.0
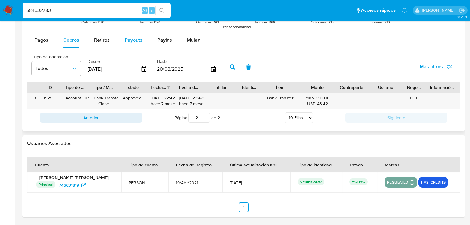
click at [160, 10] on icon "search-icon" at bounding box center [161, 10] width 5 height 5
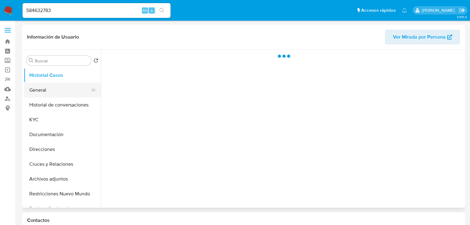
click at [43, 93] on button "General" at bounding box center [60, 90] width 72 height 15
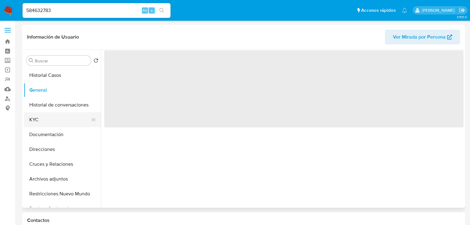
select select "10"
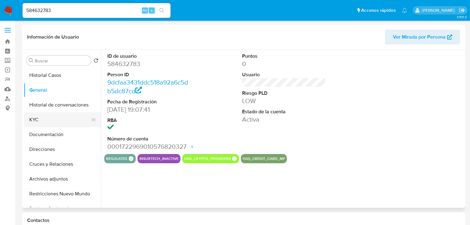
click at [31, 125] on button "KYC" at bounding box center [60, 119] width 72 height 15
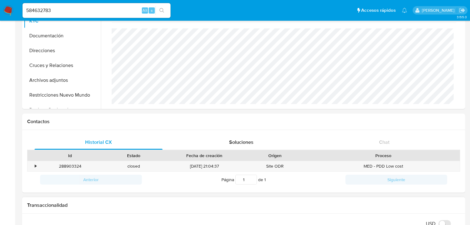
scroll to position [390, 0]
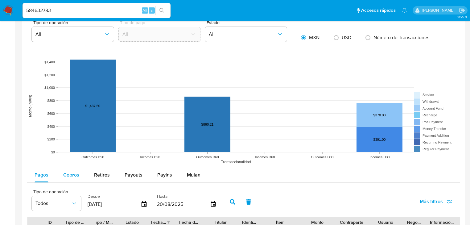
drag, startPoint x: 68, startPoint y: 174, endPoint x: 72, endPoint y: 172, distance: 3.9
click at [69, 174] on span "Cobros" at bounding box center [71, 174] width 16 height 7
select select "10"
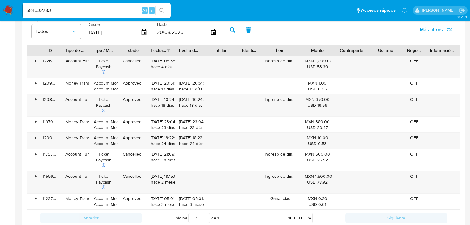
scroll to position [543, 0]
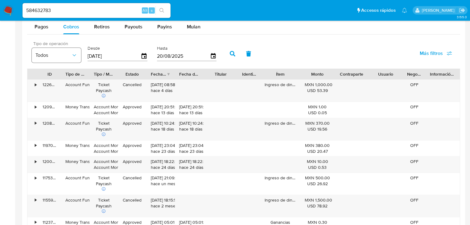
drag, startPoint x: 120, startPoint y: 57, endPoint x: 38, endPoint y: 57, distance: 81.4
click at [38, 57] on div "Tipo de operación Todos Desde 23/05/2025 Hasta 20/08/2025" at bounding box center [126, 53] width 194 height 25
type input "0_/__/____"
type input "01/01/2025"
click at [230, 52] on icon "button" at bounding box center [233, 54] width 6 height 6
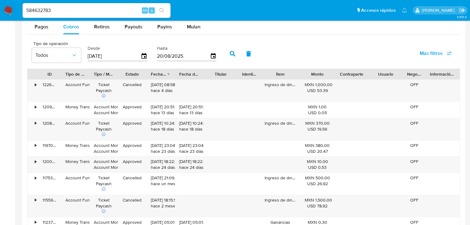
click at [164, 72] on div "Fecha de creación" at bounding box center [158, 74] width 15 height 6
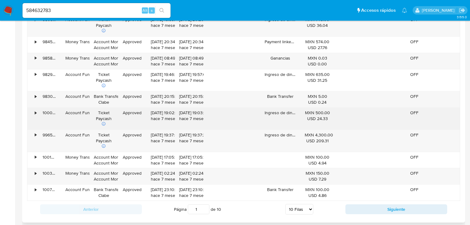
scroll to position [617, 0]
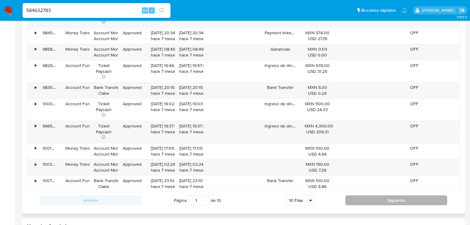
click at [376, 203] on button "Siguiente" at bounding box center [396, 200] width 102 height 10
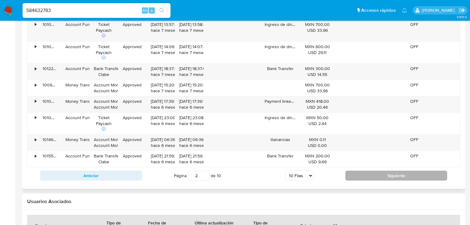
click at [377, 178] on button "Siguiente" at bounding box center [396, 176] width 102 height 10
type input "3"
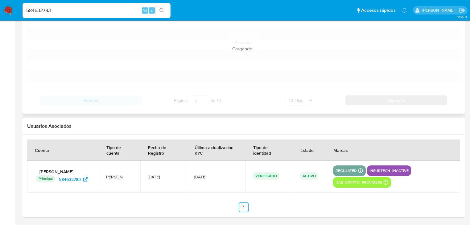
scroll to position [642, 0]
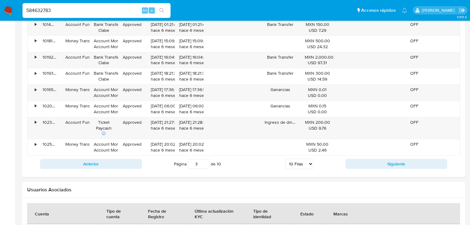
drag, startPoint x: 52, startPoint y: 10, endPoint x: 19, endPoint y: 10, distance: 32.7
click at [10, 7] on nav "Pausado Ver notificaciones 584632783 Alt s Accesos rápidos Presiona las siguien…" at bounding box center [235, 10] width 470 height 21
paste input "712337416"
type input "712337416"
click at [162, 11] on icon "search-icon" at bounding box center [161, 10] width 5 height 5
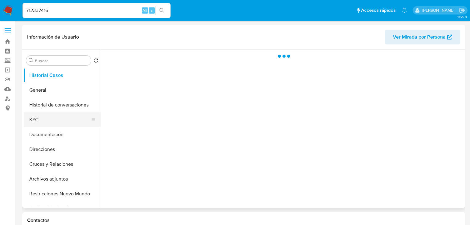
drag, startPoint x: 43, startPoint y: 119, endPoint x: 95, endPoint y: 123, distance: 51.9
click at [43, 119] on button "KYC" at bounding box center [60, 119] width 72 height 15
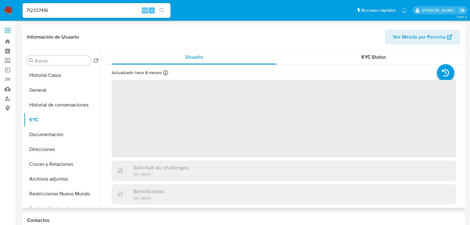
select select "10"
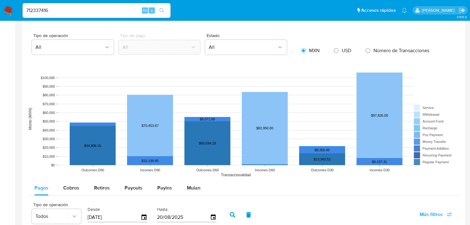
scroll to position [469, 0]
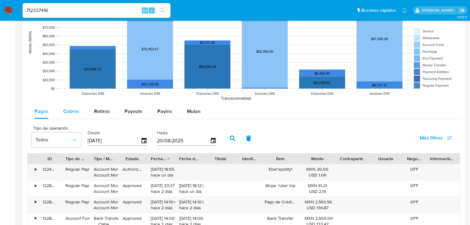
click at [76, 110] on span "Cobros" at bounding box center [71, 111] width 16 height 7
select select "10"
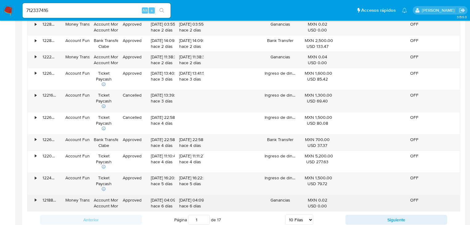
scroll to position [617, 0]
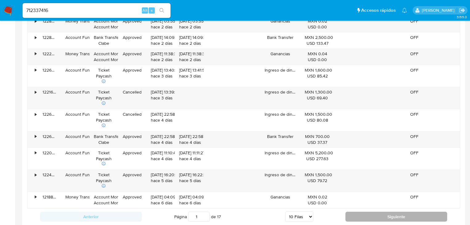
click at [372, 216] on button "Siguiente" at bounding box center [396, 217] width 102 height 10
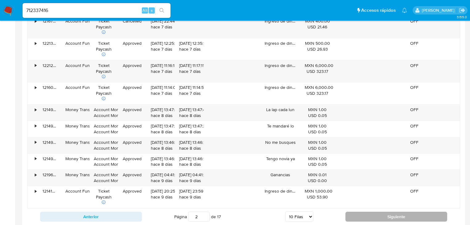
click at [372, 216] on button "Siguiente" at bounding box center [396, 217] width 102 height 10
type input "3"
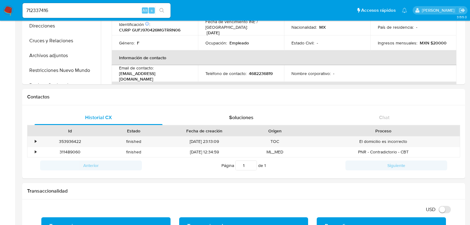
scroll to position [0, 0]
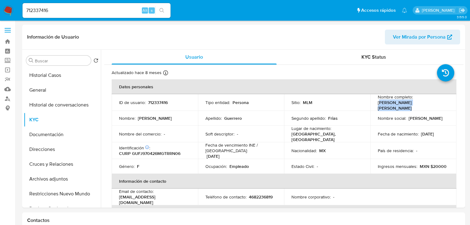
drag, startPoint x: 377, startPoint y: 105, endPoint x: 387, endPoint y: 104, distance: 10.3
click at [442, 104] on div "Nombre completo : Juana Karina Guerrero Frias" at bounding box center [414, 101] width 72 height 11
click at [383, 104] on p "Juana Karina Guerrero Frias" at bounding box center [395, 104] width 34 height 6
drag, startPoint x: 376, startPoint y: 105, endPoint x: 444, endPoint y: 105, distance: 67.2
click at [444, 105] on div "Nombre completo : Juana Karina Guerrero Frias" at bounding box center [414, 101] width 72 height 11
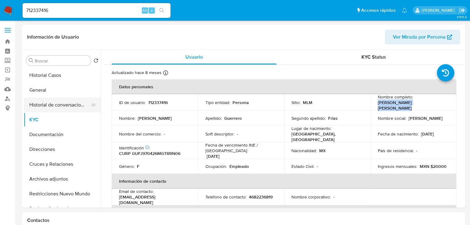
copy p "Juana Karina Guerrero Frias"
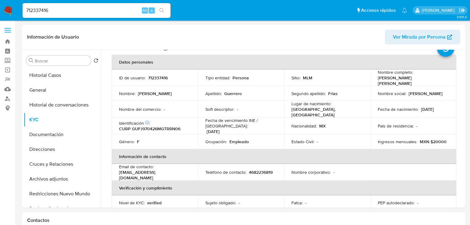
click at [151, 187] on th "Verificación y cumplimiento" at bounding box center [284, 186] width 345 height 15
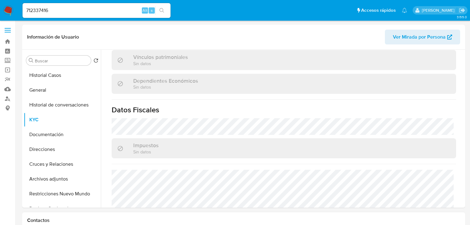
scroll to position [390, 0]
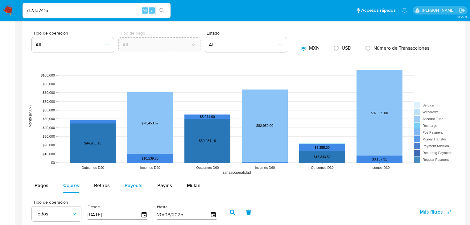
click at [134, 185] on span "Payouts" at bounding box center [134, 185] width 18 height 7
select select "10"
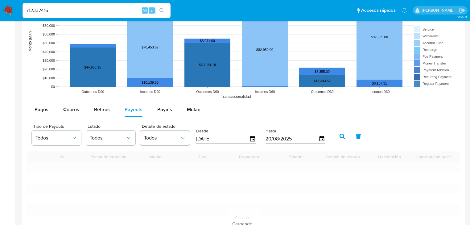
scroll to position [543, 0]
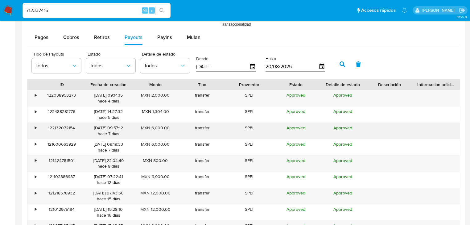
click at [35, 126] on div "•" at bounding box center [36, 128] width 2 height 6
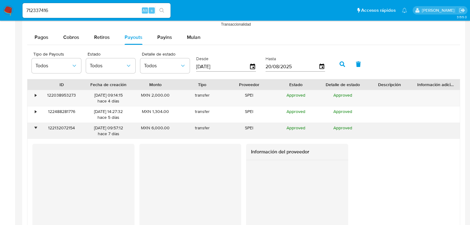
click at [37, 126] on div "•" at bounding box center [32, 131] width 11 height 16
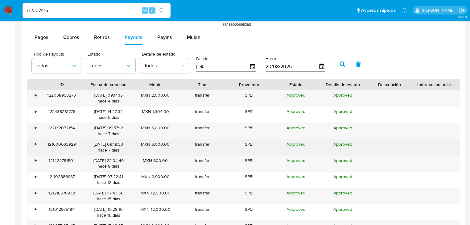
scroll to position [567, 0]
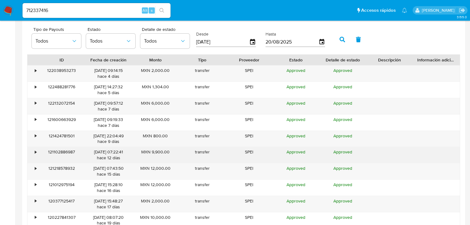
click at [34, 151] on div "•" at bounding box center [32, 155] width 11 height 16
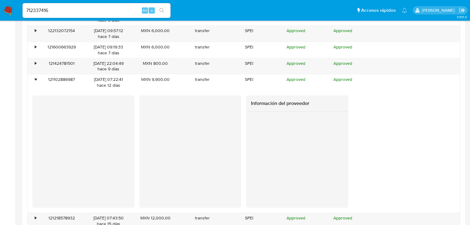
scroll to position [666, 0]
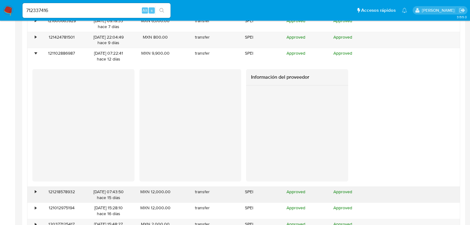
drag, startPoint x: 35, startPoint y: 192, endPoint x: 39, endPoint y: 188, distance: 5.9
click at [35, 192] on div "•" at bounding box center [36, 192] width 2 height 6
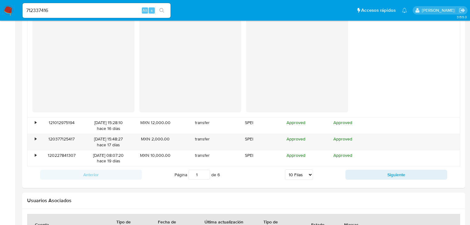
scroll to position [913, 0]
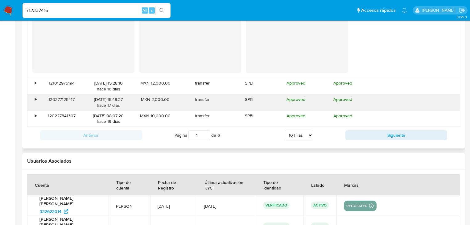
click at [47, 103] on div "120377125417" at bounding box center [61, 102] width 47 height 16
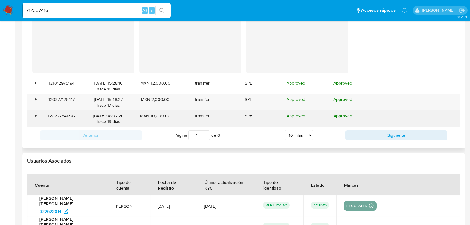
click at [41, 115] on div "120227841307" at bounding box center [61, 119] width 47 height 16
click at [36, 115] on div "•" at bounding box center [32, 119] width 11 height 16
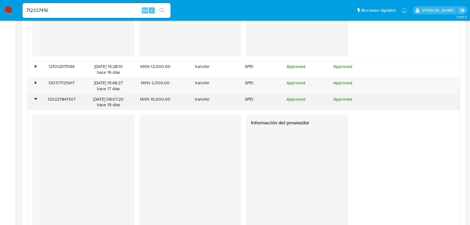
scroll to position [938, 0]
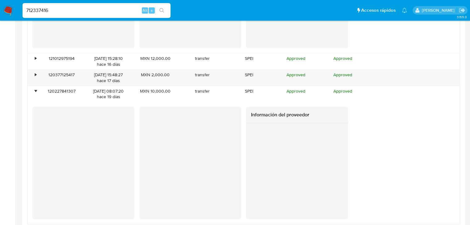
drag, startPoint x: 42, startPoint y: 11, endPoint x: 9, endPoint y: 11, distance: 33.3
click at [7, 10] on nav "Pausado Ver notificaciones 712337416 Alt s Accesos rápidos Presiona las siguien…" at bounding box center [235, 10] width 470 height 21
paste input "2018881104"
type input "2018881104"
drag, startPoint x: 165, startPoint y: 10, endPoint x: 146, endPoint y: 7, distance: 19.9
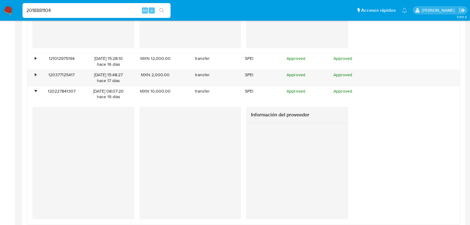
click at [165, 10] on button "search-icon" at bounding box center [161, 10] width 13 height 9
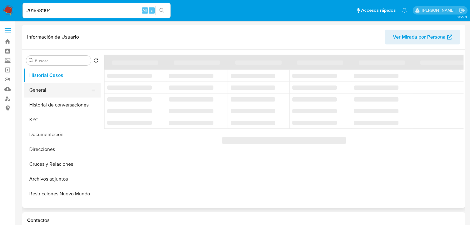
click at [44, 93] on button "General" at bounding box center [60, 90] width 72 height 15
select select "10"
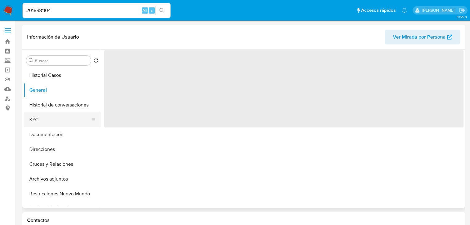
click at [39, 116] on button "KYC" at bounding box center [60, 119] width 72 height 15
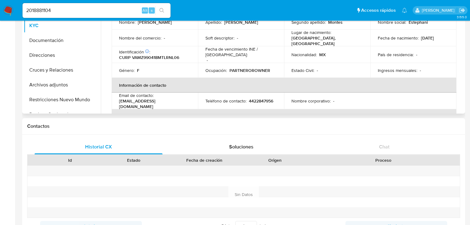
scroll to position [25, 0]
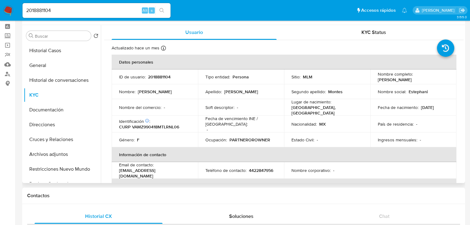
drag, startPoint x: 376, startPoint y: 80, endPoint x: 449, endPoint y: 80, distance: 73.1
click at [449, 80] on td "Nombre completo : Zuli Estephani Vargas Montes" at bounding box center [413, 76] width 86 height 15
copy p "Zuli Estephani Vargas Montes"
drag, startPoint x: 25, startPoint y: 8, endPoint x: 6, endPoint y: 8, distance: 18.2
click at [6, 8] on nav "Pausado Ver notificaciones 2018881104 Alt s Accesos rápidos Presiona las siguie…" at bounding box center [235, 10] width 470 height 21
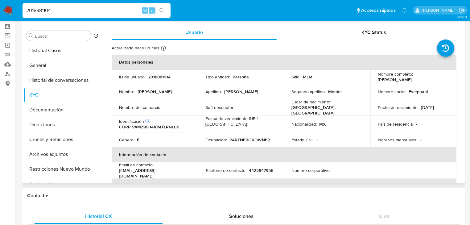
paste input "712337416"
type input "712337416"
click at [162, 10] on icon "search-icon" at bounding box center [161, 10] width 5 height 5
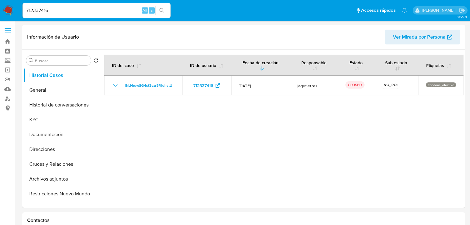
select select "10"
click at [45, 91] on button "General" at bounding box center [60, 90] width 72 height 15
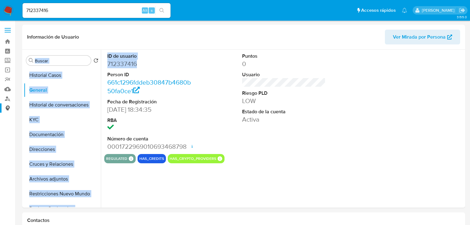
drag, startPoint x: 107, startPoint y: 64, endPoint x: 2, endPoint y: 106, distance: 113.1
click at [88, 66] on div "Buscar Volver al orden por defecto Historial Casos General Historial de convers…" at bounding box center [244, 129] width 440 height 158
click at [157, 87] on dd "661c1296fddeb30847b4680b50fa0ce1" at bounding box center [149, 86] width 84 height 17
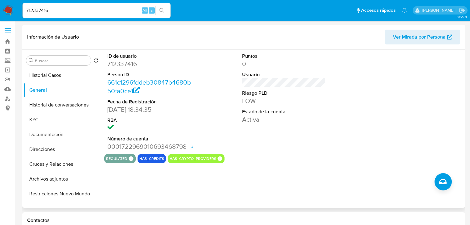
click at [137, 63] on dd "712337416" at bounding box center [149, 64] width 84 height 9
drag, startPoint x: 137, startPoint y: 62, endPoint x: 110, endPoint y: 62, distance: 27.1
click at [110, 62] on dd "712337416" at bounding box center [149, 64] width 84 height 9
copy dd "712337416"
click at [35, 122] on button "KYC" at bounding box center [60, 119] width 72 height 15
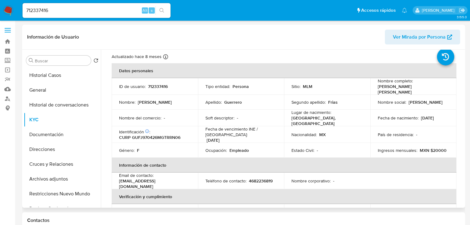
scroll to position [25, 0]
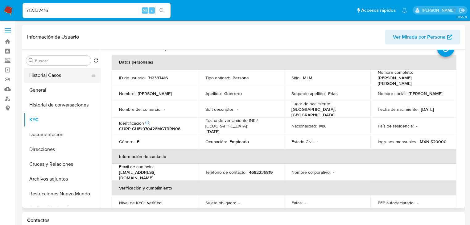
click at [69, 80] on button "Historial Casos" at bounding box center [60, 75] width 72 height 15
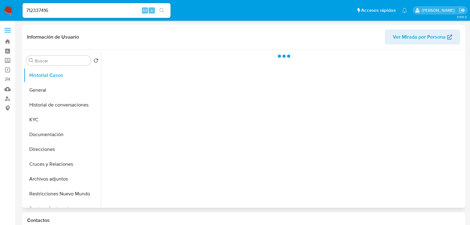
scroll to position [0, 0]
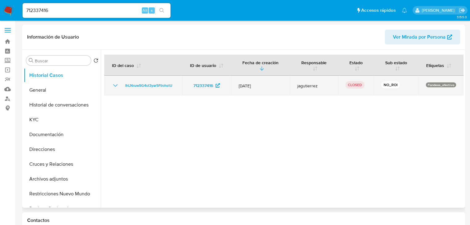
click at [115, 87] on icon "Mostrar/Ocultar" at bounding box center [115, 85] width 7 height 7
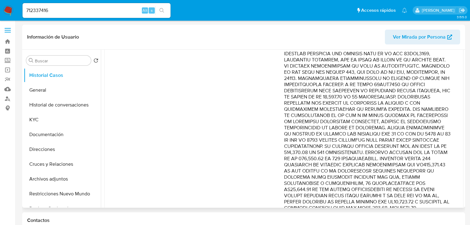
scroll to position [99, 0]
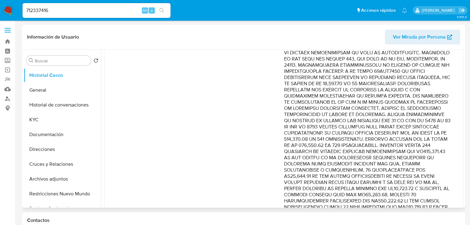
drag, startPoint x: 369, startPoint y: 92, endPoint x: 401, endPoint y: 123, distance: 44.7
click at [401, 123] on p "Comentario :" at bounding box center [367, 200] width 167 height 389
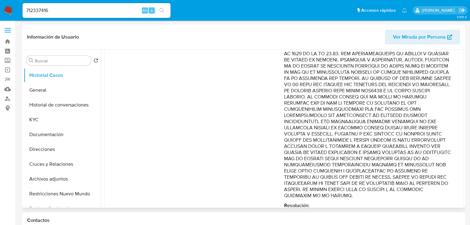
scroll to position [296, 0]
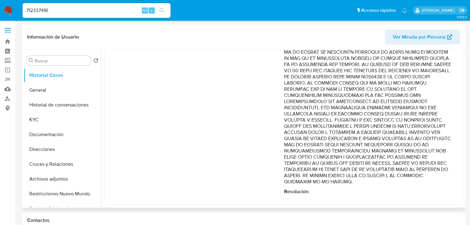
drag, startPoint x: 347, startPoint y: 184, endPoint x: 435, endPoint y: 202, distance: 90.3
click at [435, 205] on div at bounding box center [282, 129] width 363 height 158
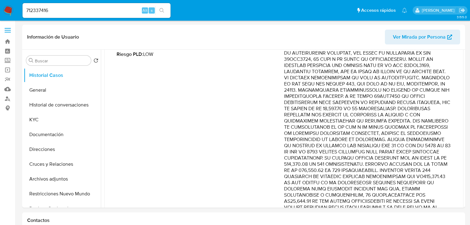
scroll to position [74, 0]
click at [64, 138] on button "Documentación" at bounding box center [60, 134] width 72 height 15
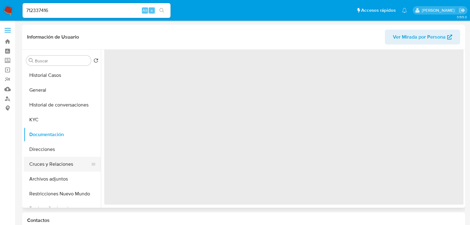
scroll to position [0, 0]
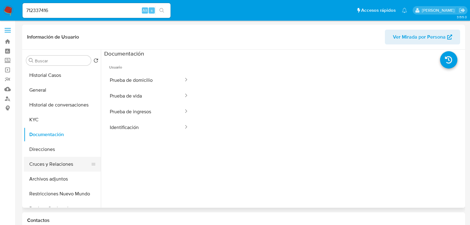
click at [57, 164] on button "Cruces y Relaciones" at bounding box center [60, 164] width 72 height 15
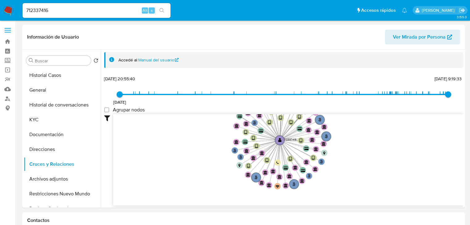
click at [8, 9] on img at bounding box center [8, 10] width 10 height 10
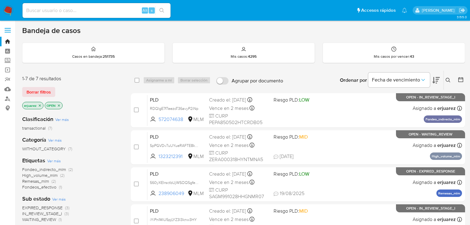
drag, startPoint x: 39, startPoint y: 105, endPoint x: 97, endPoint y: 105, distance: 58.0
click at [39, 105] on icon "close-filter" at bounding box center [40, 106] width 4 height 4
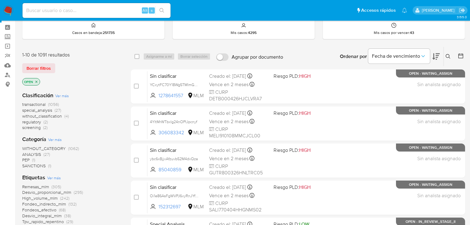
scroll to position [25, 0]
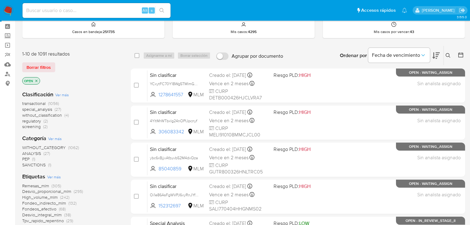
click at [446, 54] on icon at bounding box center [448, 55] width 5 height 5
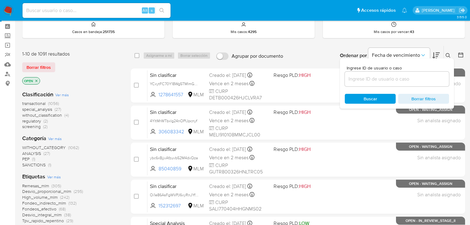
click at [371, 80] on input at bounding box center [397, 79] width 104 height 8
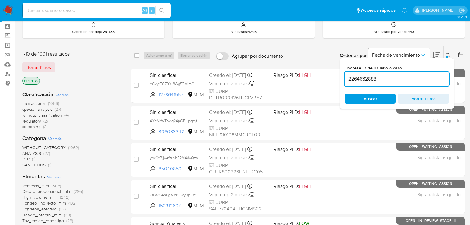
type input "2264632888"
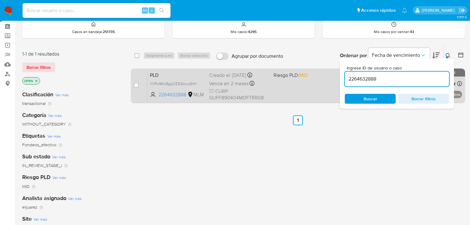
click at [335, 83] on div "PLD iYiPnlMiU5pjLYZ3I3knw3HY 2264632888 MLM Riesgo PLD: MID Creado el: [DATE] C…" at bounding box center [304, 85] width 315 height 31
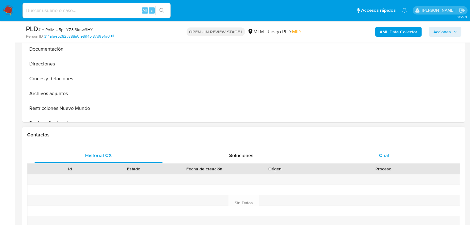
scroll to position [197, 0]
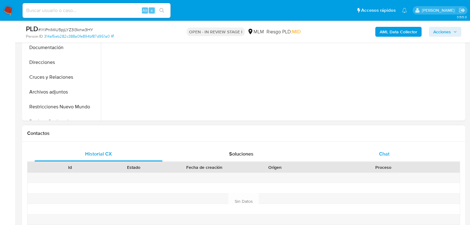
click at [387, 152] on span "Chat" at bounding box center [384, 153] width 10 height 7
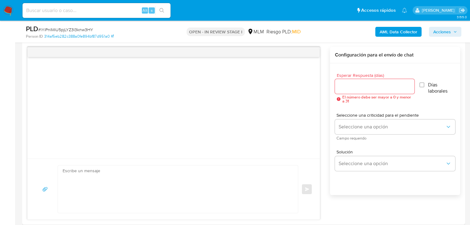
scroll to position [345, 0]
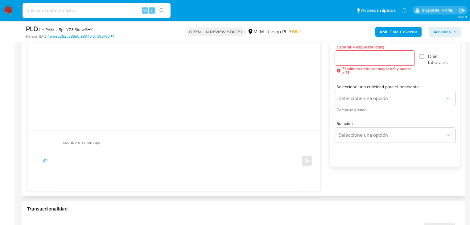
select select "10"
click at [358, 62] on div at bounding box center [375, 58] width 80 height 15
click at [358, 55] on input "Esperar Respuesta (días)" at bounding box center [375, 58] width 80 height 8
type input "6"
type input "5"
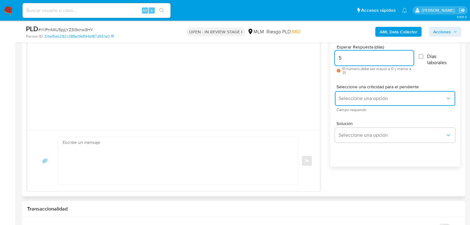
click at [386, 97] on span "Seleccione una opción" at bounding box center [392, 98] width 107 height 6
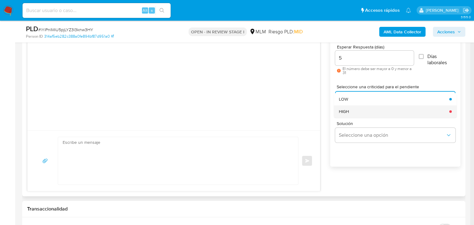
click at [354, 110] on div "HIGH" at bounding box center [392, 111] width 107 height 12
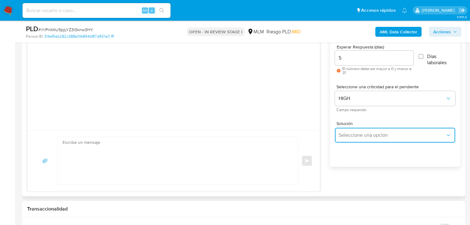
drag, startPoint x: 363, startPoint y: 138, endPoint x: 376, endPoint y: 130, distance: 15.1
click at [364, 138] on button "Seleccione una opción" at bounding box center [395, 135] width 120 height 15
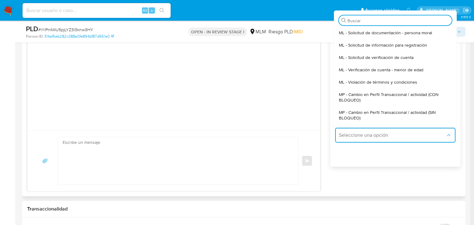
drag, startPoint x: 393, startPoint y: 114, endPoint x: 268, endPoint y: 114, distance: 124.6
click at [392, 114] on span "MP - Cambio en Perfil Transaccional / actividad (SIN BLOQUEO)" at bounding box center [393, 114] width 109 height 11
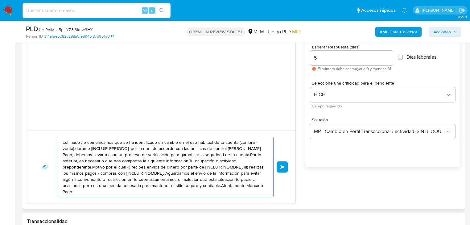
drag, startPoint x: 234, startPoint y: 186, endPoint x: 95, endPoint y: 151, distance: 143.8
paste textarea "a [PERSON_NAME] se ha identificado un cambio en el uso habitual de tu cuenta pa…"
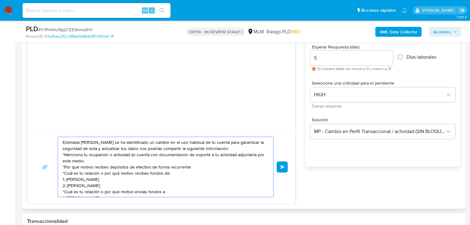
scroll to position [33, 0]
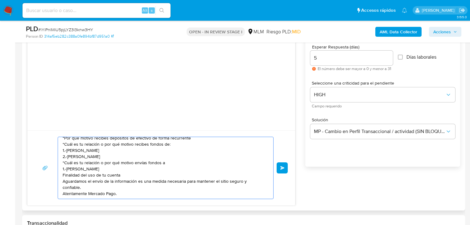
click at [62, 189] on div "Estimada [PERSON_NAME] se ha identificado un cambio en el uso habitual de tu cu…" at bounding box center [164, 168] width 212 height 62
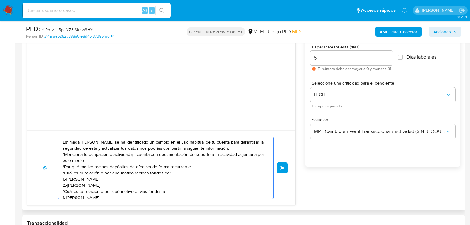
scroll to position [0, 0]
type textarea "Estimada [PERSON_NAME] se ha identificado un cambio en el uso habitual de tu cu…"
click at [278, 167] on button "Enviar" at bounding box center [282, 167] width 11 height 11
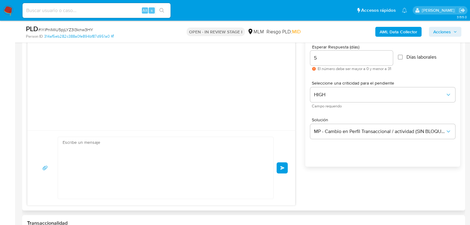
scroll to position [23, 0]
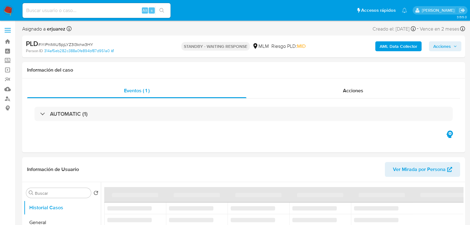
select select "10"
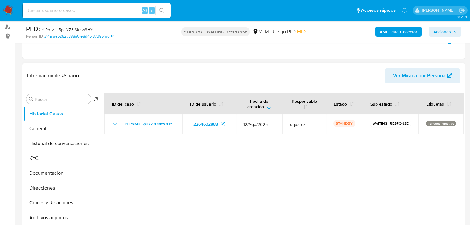
scroll to position [74, 0]
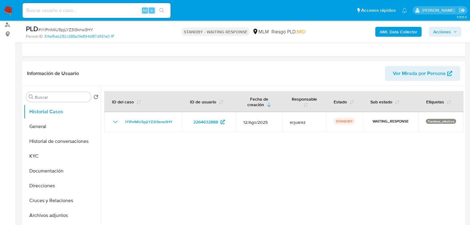
drag, startPoint x: 7, startPoint y: 11, endPoint x: 3, endPoint y: 10, distance: 4.1
click at [7, 11] on img at bounding box center [8, 10] width 10 height 10
